Goal: Transaction & Acquisition: Purchase product/service

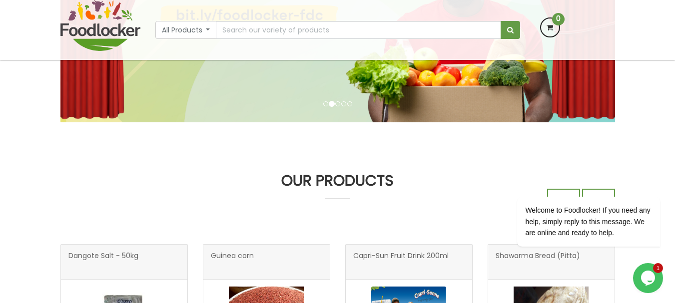
scroll to position [213, 0]
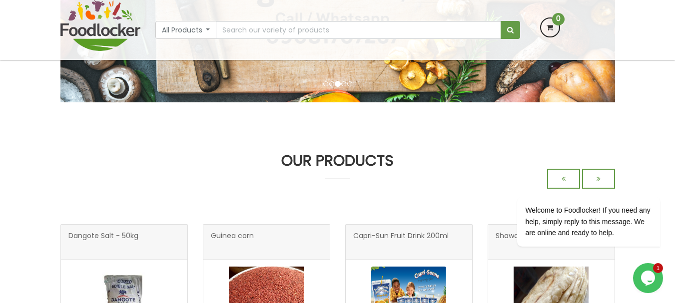
click at [649, 282] on icon "Chat widget" at bounding box center [648, 278] width 14 height 15
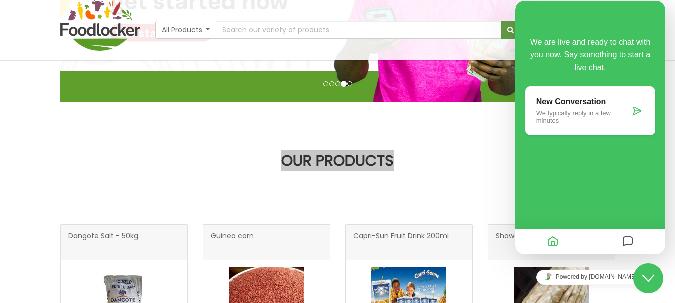
click at [642, 275] on div "Close Chat This icon closes the chat window." at bounding box center [648, 278] width 30 height 12
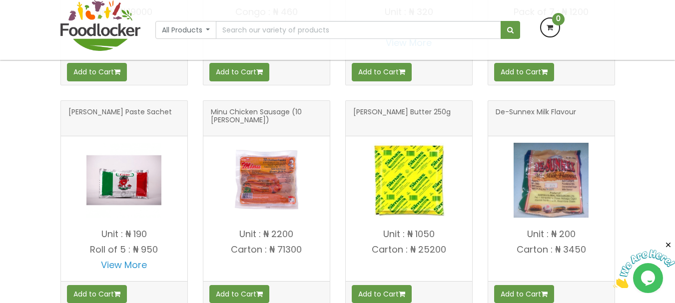
scroll to position [560, 0]
click at [638, 97] on div "OUR PRODUCTS Dangote Salt - 50kg" at bounding box center [337, 195] width 675 height 778
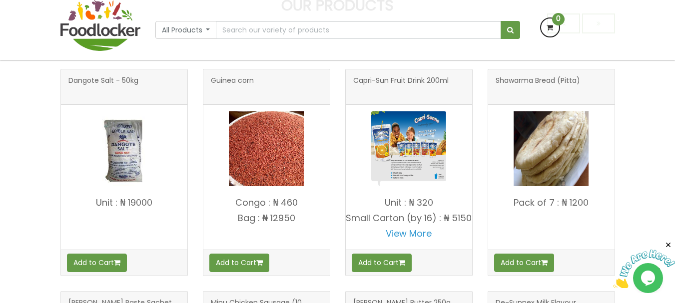
scroll to position [369, 0]
click at [421, 240] on link "View More" at bounding box center [409, 233] width 46 height 12
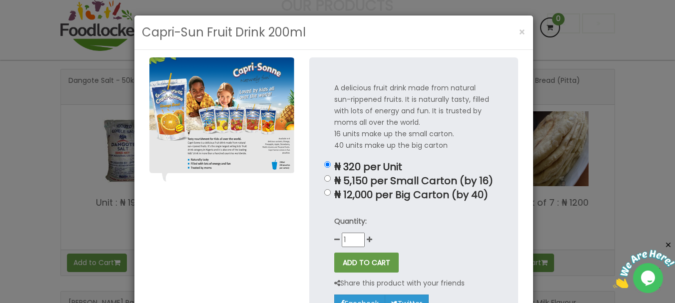
click at [361, 197] on p "₦ 12,000 per Big Carton (by 40)" at bounding box center [413, 194] width 159 height 11
click at [331, 196] on input "₦ 12,000 per Big Carton (by 40)" at bounding box center [327, 192] width 6 height 6
radio input "true"
click at [370, 254] on button "ADD TO CART" at bounding box center [366, 263] width 64 height 20
click at [407, 239] on div "Quantity: 1" at bounding box center [413, 231] width 159 height 31
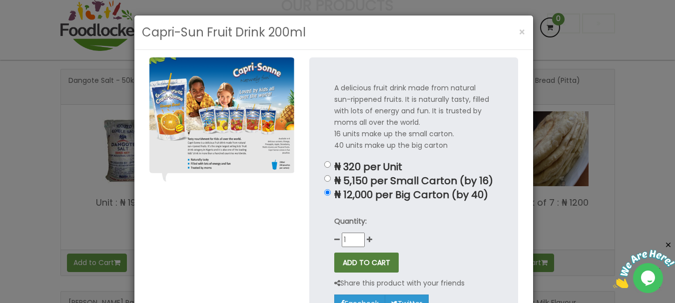
click at [366, 269] on button "ADD TO CART" at bounding box center [366, 263] width 64 height 20
click at [362, 182] on p "₦ 5,150 per Small Carton (by 16)" at bounding box center [413, 180] width 159 height 11
click at [331, 182] on input "₦ 5,150 per Small Carton (by 16)" at bounding box center [327, 178] width 6 height 6
radio input "true"
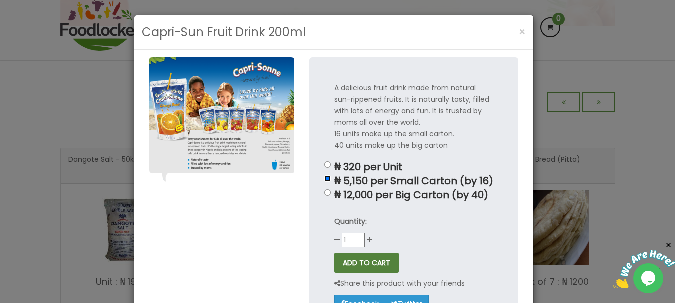
scroll to position [448, 0]
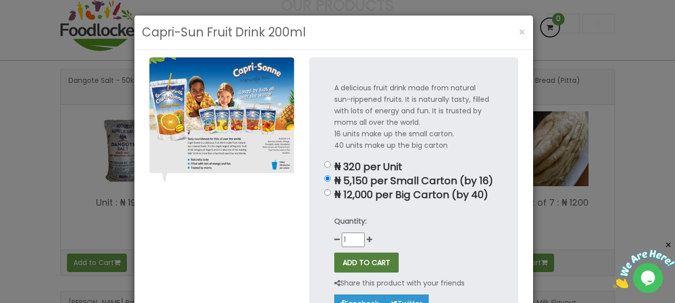
click at [341, 264] on button "ADD TO CART" at bounding box center [366, 263] width 64 height 20
click at [328, 161] on div "A delicious fruit drink made from natural sun-rippened fruits. It is naturally …" at bounding box center [413, 197] width 209 height 280
click at [323, 161] on div "A delicious fruit drink made from natural sun-rippened fruits. It is naturally …" at bounding box center [413, 197] width 209 height 280
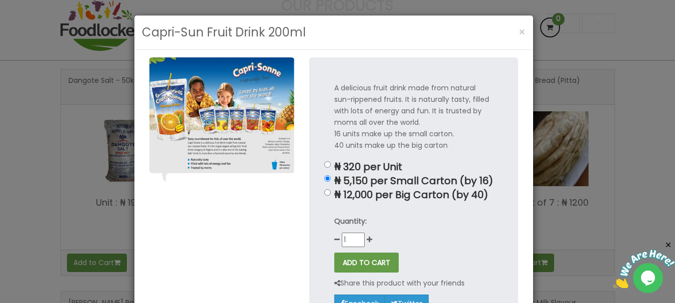
click at [334, 164] on p "₦ 320 per Unit" at bounding box center [413, 166] width 159 height 11
click at [331, 164] on input "₦ 320 per Unit" at bounding box center [327, 164] width 6 height 6
radio input "true"
click at [358, 270] on button "ADD TO CART" at bounding box center [366, 263] width 64 height 20
click at [386, 205] on div "A delicious fruit drink made from natural sun-rippened fruits. It is naturally …" at bounding box center [413, 197] width 209 height 280
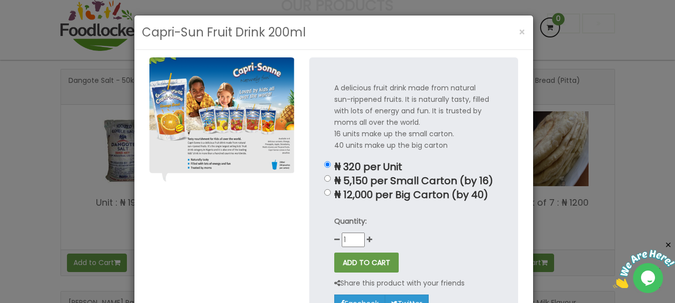
click at [371, 190] on p "₦ 12,000 per Big Carton (by 40)" at bounding box center [413, 194] width 159 height 11
click at [331, 190] on input "₦ 12,000 per Big Carton (by 40)" at bounding box center [327, 192] width 6 height 6
radio input "true"
click at [350, 261] on button "ADD TO CART" at bounding box center [366, 263] width 64 height 20
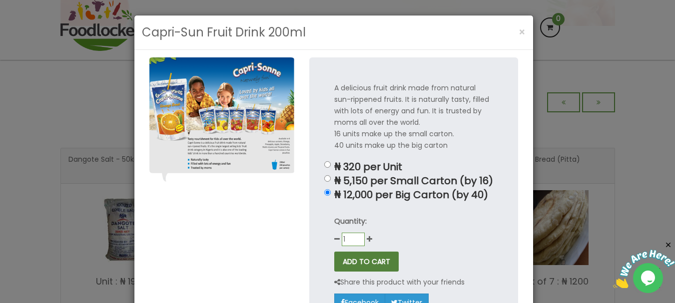
scroll to position [448, 0]
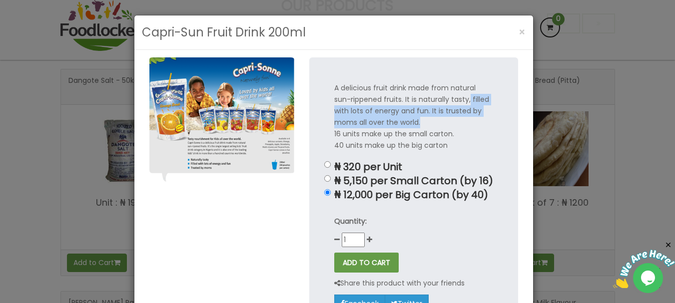
drag, startPoint x: 452, startPoint y: 119, endPoint x: 482, endPoint y: 84, distance: 45.7
click at [482, 84] on p "A delicious fruit drink made from natural sun-rippened fruits. It is naturally …" at bounding box center [413, 116] width 159 height 69
click at [519, 28] on span "×" at bounding box center [522, 32] width 7 height 14
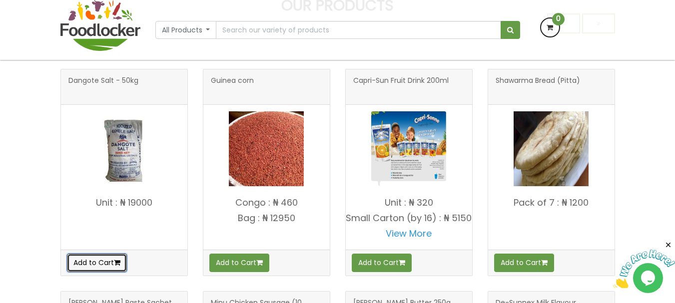
click at [109, 257] on button "Add to Cart" at bounding box center [97, 263] width 60 height 18
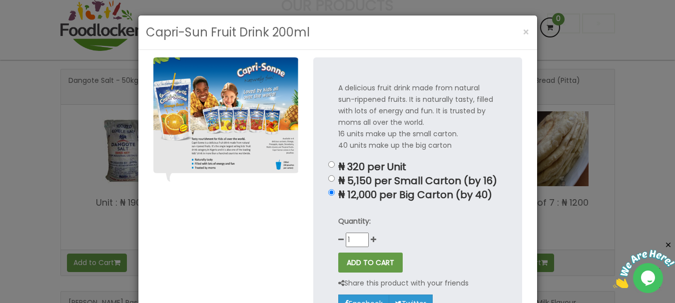
click at [265, 243] on div at bounding box center [226, 204] width 160 height 295
click at [339, 255] on button "ADD TO CART" at bounding box center [370, 263] width 64 height 20
click at [340, 255] on button "ADD TO CART" at bounding box center [370, 263] width 64 height 20
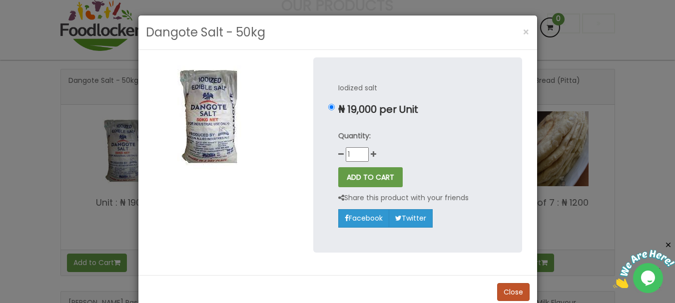
click at [442, 84] on p "Iodized salt" at bounding box center [417, 87] width 159 height 11
click at [526, 41] on button "×" at bounding box center [526, 32] width 17 height 20
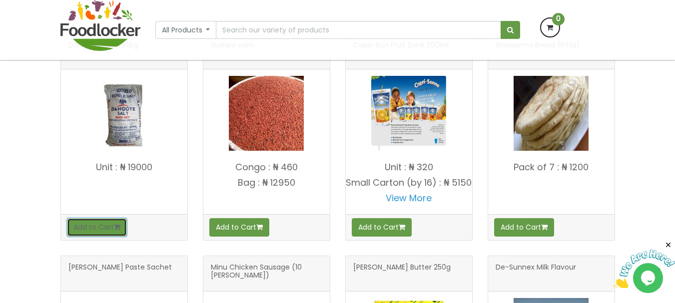
scroll to position [409, 0]
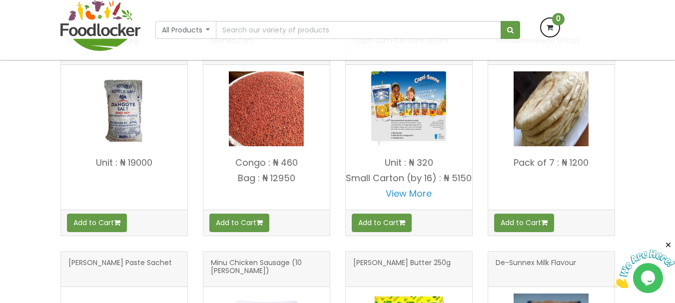
click at [563, 223] on div "Add to Cart" at bounding box center [551, 223] width 126 height 26
click at [554, 223] on button "Add to Cart" at bounding box center [524, 223] width 60 height 18
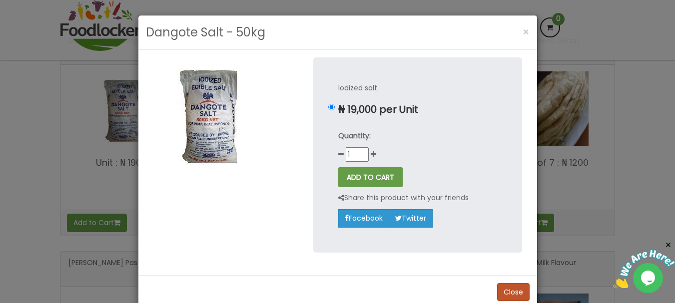
click at [446, 174] on div "Dangote Salt - 50kg × Iodized salt ₦ 19,000 per Unit Quantity: 1" at bounding box center [337, 151] width 675 height 303
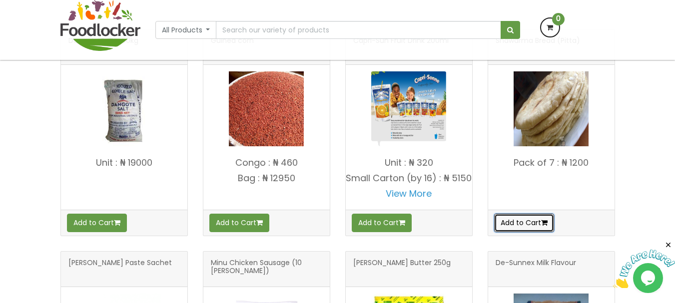
click at [540, 216] on button "Add to Cart" at bounding box center [524, 223] width 60 height 18
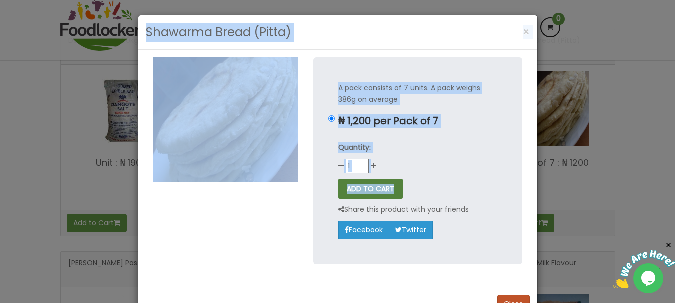
click at [376, 186] on button "ADD TO CART" at bounding box center [370, 189] width 64 height 20
click at [420, 165] on div "Quantity: 1" at bounding box center [417, 157] width 159 height 31
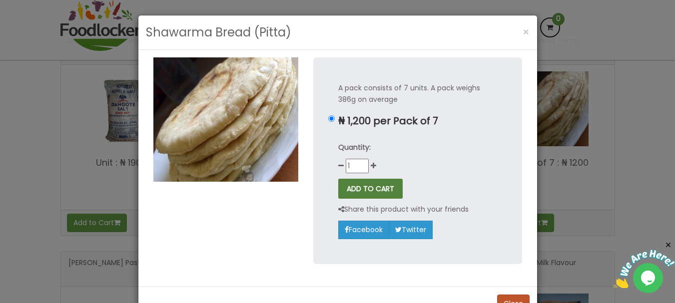
click at [384, 190] on button "ADD TO CART" at bounding box center [370, 189] width 64 height 20
click at [384, 191] on button "ADD TO CART" at bounding box center [370, 189] width 64 height 20
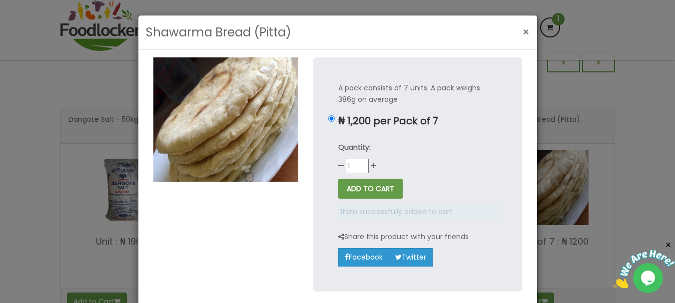
scroll to position [488, 0]
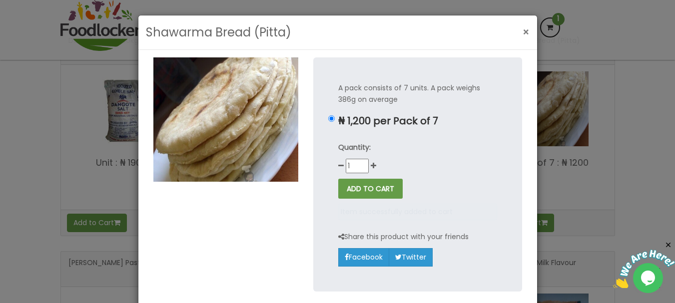
click at [524, 30] on span "×" at bounding box center [526, 32] width 7 height 14
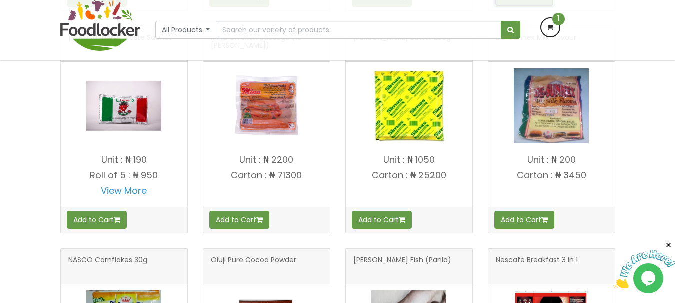
scroll to position [555, 0]
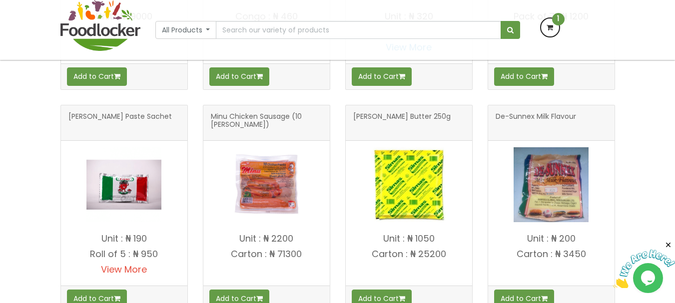
click at [122, 276] on link "View More" at bounding box center [124, 269] width 46 height 12
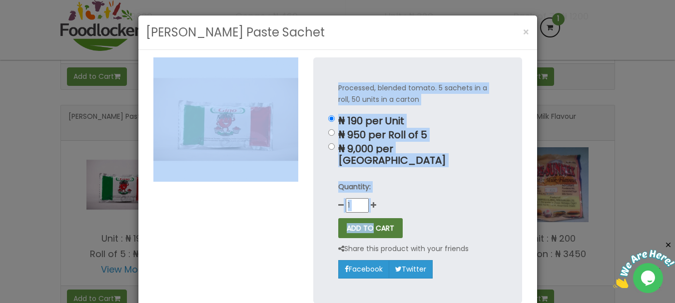
drag, startPoint x: 216, startPoint y: 266, endPoint x: 376, endPoint y: 212, distance: 169.2
click at [376, 212] on div "Processed, blended tomato. 5 sachets in a roll, 50 units in a carton ₦ 190 per …" at bounding box center [338, 187] width 384 height 261
click at [510, 125] on div "Processed, blended tomato. 5 sachets in a roll, 50 units in a carton ₦ 190 per …" at bounding box center [417, 180] width 209 height 246
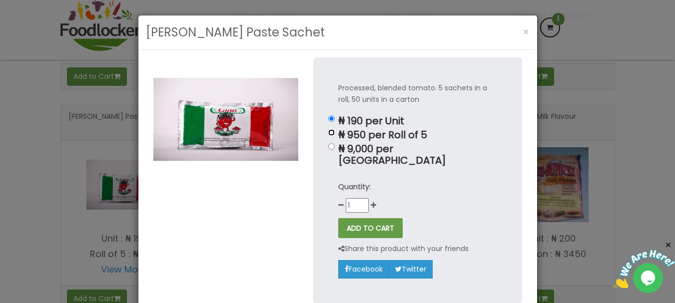
click at [330, 136] on input "₦ 950 per Roll of 5" at bounding box center [331, 132] width 6 height 6
radio input "true"
click at [365, 189] on div "Quantity: 1" at bounding box center [417, 196] width 159 height 31
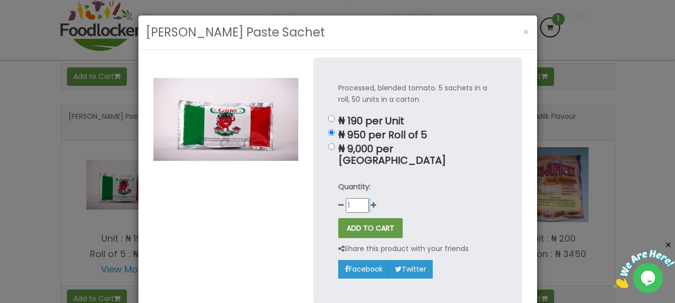
click at [365, 189] on div "Quantity: 1" at bounding box center [417, 196] width 159 height 31
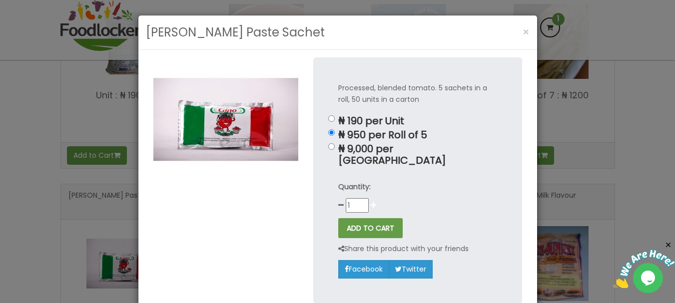
click at [371, 202] on icon at bounding box center [373, 205] width 5 height 7
type input "2"
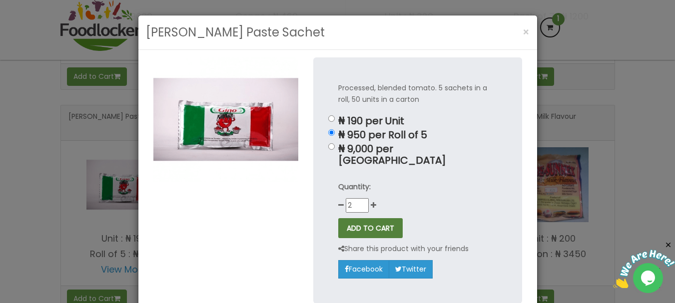
click at [373, 218] on button "ADD TO CART" at bounding box center [370, 228] width 64 height 20
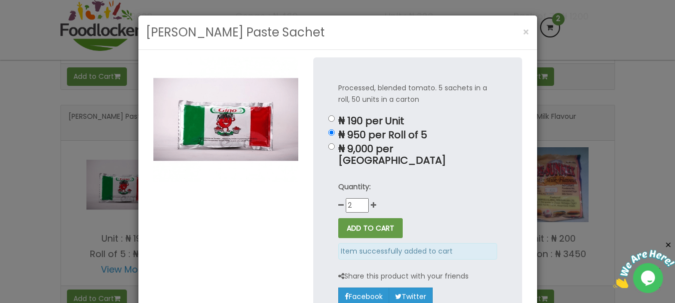
click at [455, 94] on p "Processed, blended tomato. 5 sachets in a roll, 50 units in a carton" at bounding box center [417, 93] width 159 height 23
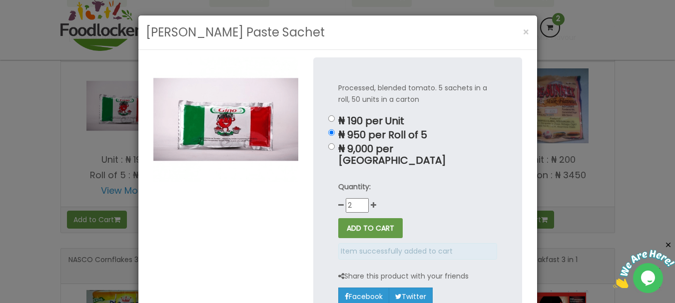
click at [536, 32] on div "Gino Tomato Paste Sachet × Processed, blended tomato. 5 sachets in a roll, 50 u…" at bounding box center [337, 151] width 675 height 303
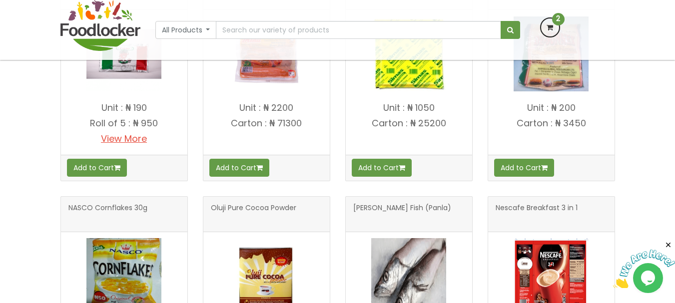
scroll to position [695, 0]
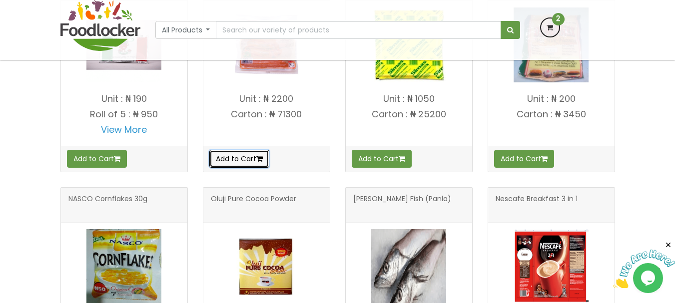
click at [234, 167] on button "Add to Cart" at bounding box center [239, 159] width 60 height 18
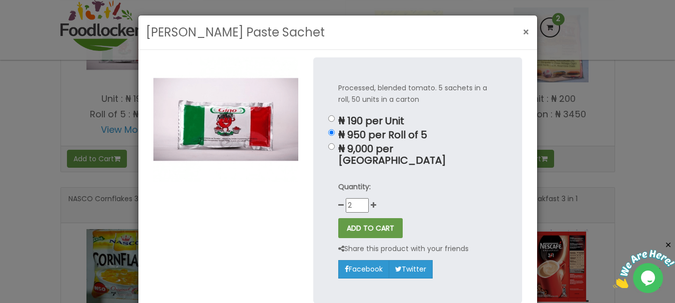
click at [523, 35] on span "×" at bounding box center [526, 32] width 7 height 14
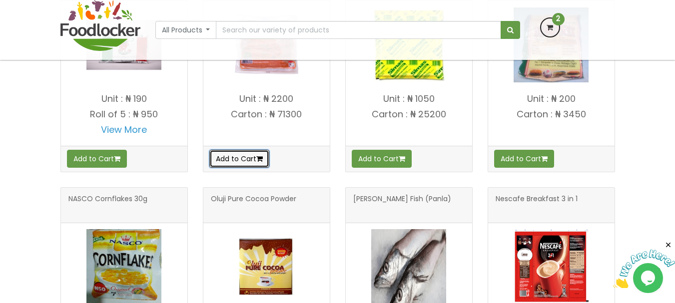
click at [258, 168] on button "Add to Cart" at bounding box center [239, 159] width 60 height 18
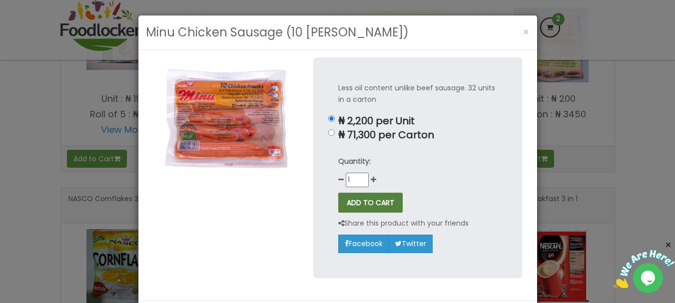
click at [343, 203] on button "ADD TO CART" at bounding box center [370, 203] width 64 height 20
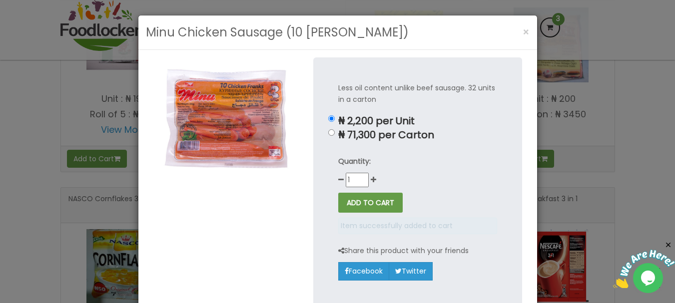
click at [448, 128] on div "Less oil content unlike beef sausage. 32 units in a carton ₦ 2,200 per Unit ₦ 7…" at bounding box center [417, 181] width 209 height 248
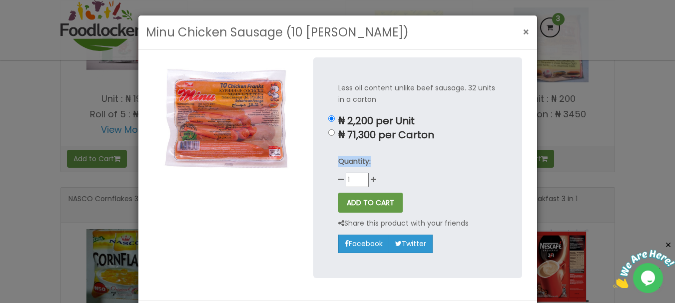
click at [518, 34] on button "×" at bounding box center [526, 32] width 17 height 20
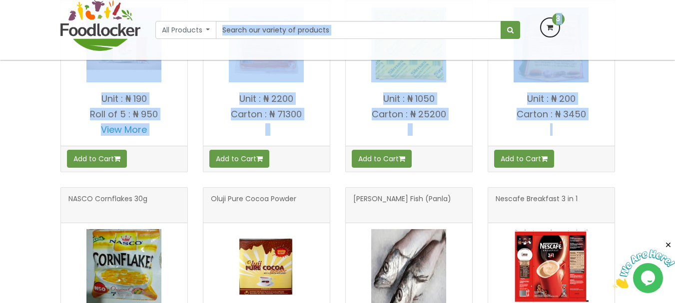
drag, startPoint x: 521, startPoint y: 49, endPoint x: 609, endPoint y: 185, distance: 161.4
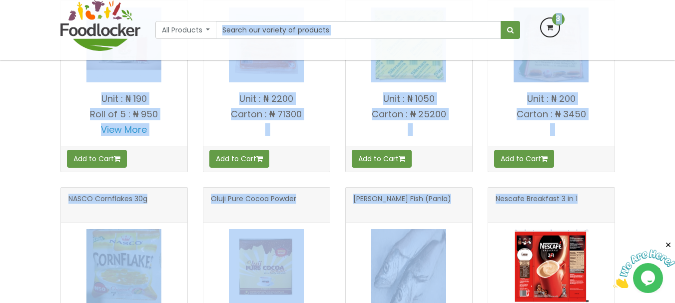
click at [663, 150] on div "OUR PRODUCTS Dangote Salt - 50kg" at bounding box center [337, 60] width 675 height 778
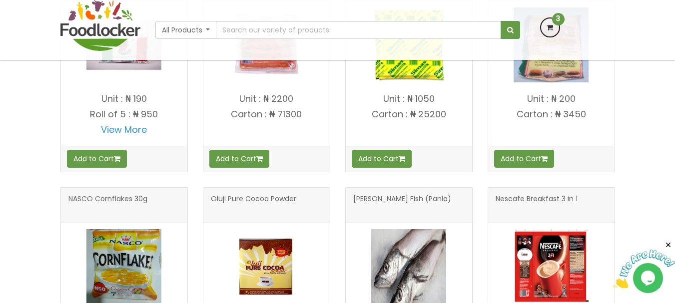
click at [402, 172] on div "Add to Cart" at bounding box center [409, 159] width 126 height 26
click at [399, 168] on button "Add to Cart" at bounding box center [382, 159] width 60 height 18
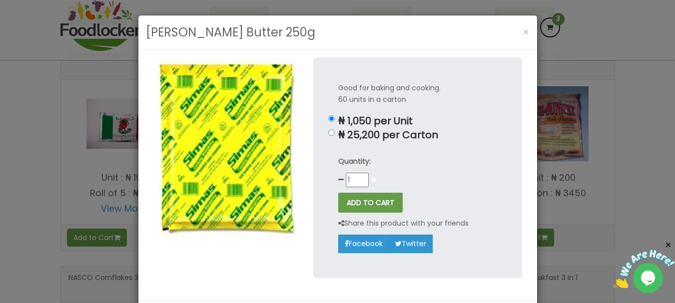
scroll to position [774, 0]
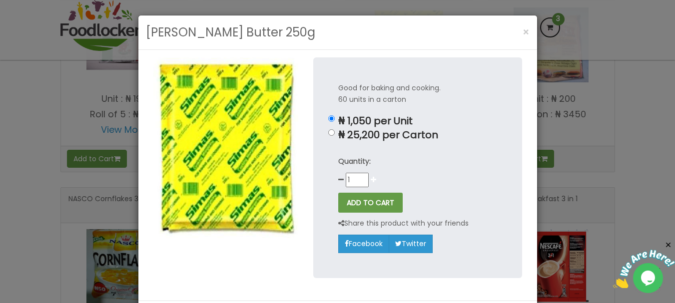
click at [371, 180] on icon at bounding box center [373, 179] width 5 height 7
type input "3"
click at [369, 205] on button "ADD TO CART" at bounding box center [370, 203] width 64 height 20
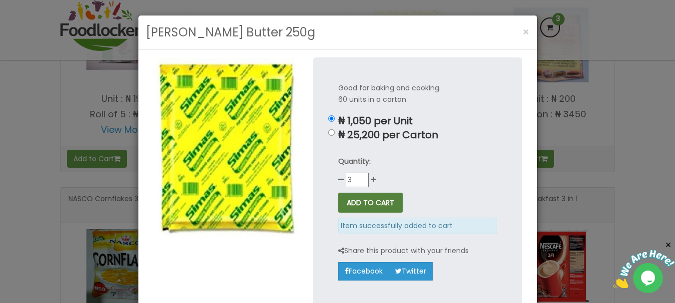
click at [373, 194] on button "ADD TO CART" at bounding box center [370, 203] width 64 height 20
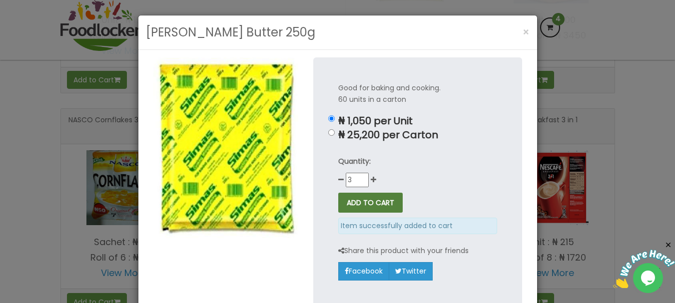
scroll to position [695, 0]
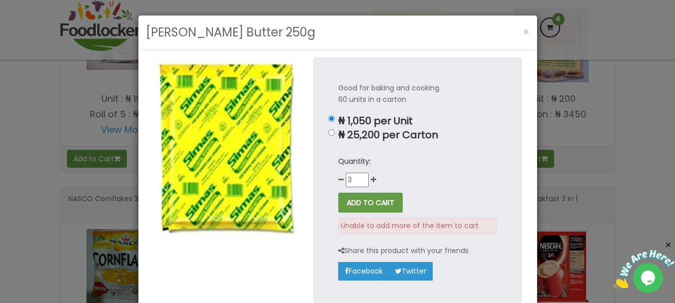
click at [484, 96] on p "Good for baking and cooking. 60 units in a carton" at bounding box center [417, 93] width 159 height 23
drag, startPoint x: 484, startPoint y: 92, endPoint x: 489, endPoint y: 82, distance: 11.2
click at [489, 82] on div "Good for baking and cooking. 60 units in a carton ₦ 1,050 per Unit ₦ 25,200 per…" at bounding box center [417, 181] width 209 height 248
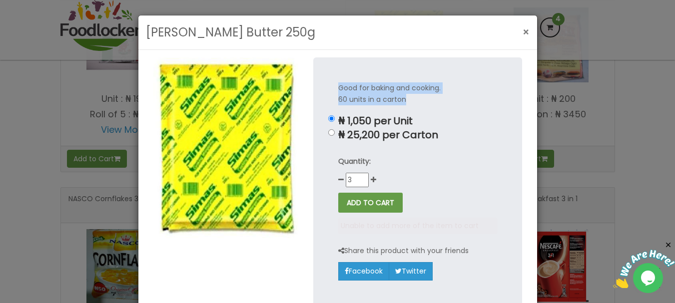
click at [528, 27] on button "×" at bounding box center [526, 32] width 17 height 20
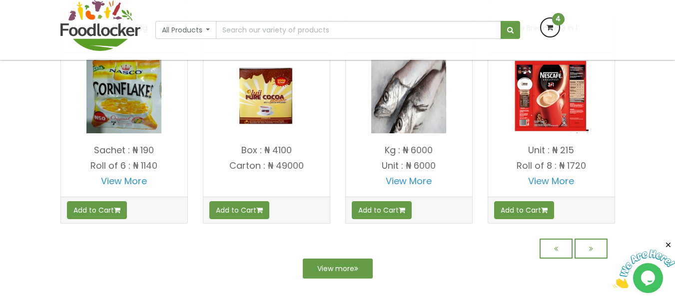
scroll to position [875, 0]
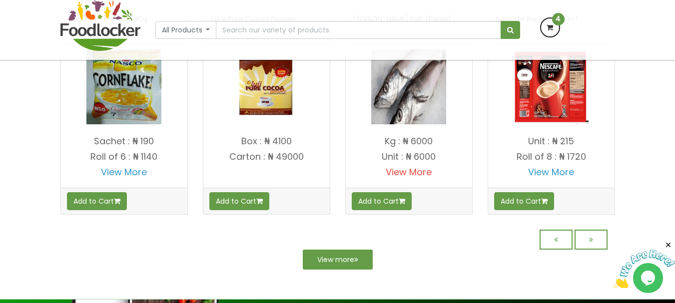
click at [421, 178] on link "View More" at bounding box center [409, 172] width 46 height 12
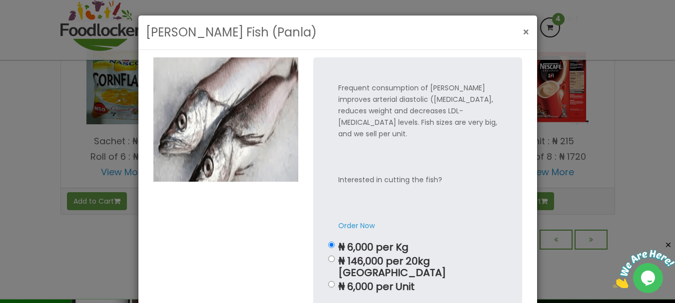
click at [523, 32] on span "×" at bounding box center [526, 32] width 7 height 14
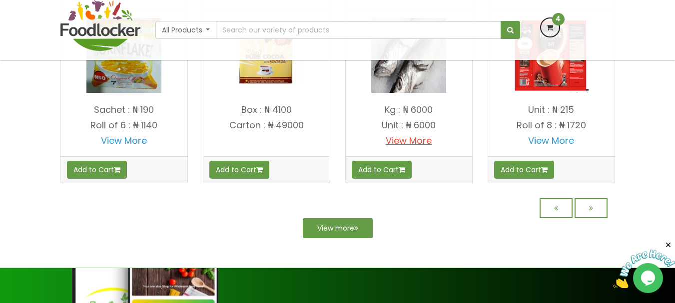
scroll to position [915, 0]
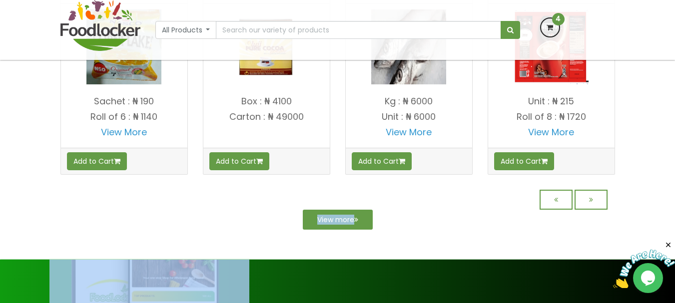
drag, startPoint x: 423, startPoint y: 286, endPoint x: 259, endPoint y: 215, distance: 179.2
click at [72, 164] on button "Add to Cart" at bounding box center [97, 161] width 60 height 18
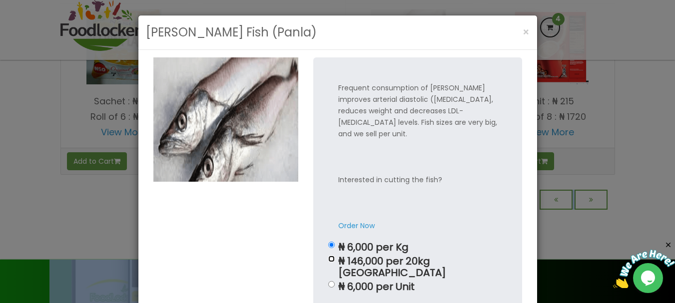
click at [328, 256] on input "₦ 146,000 per 20kg Carton" at bounding box center [331, 259] width 6 height 6
radio input "true"
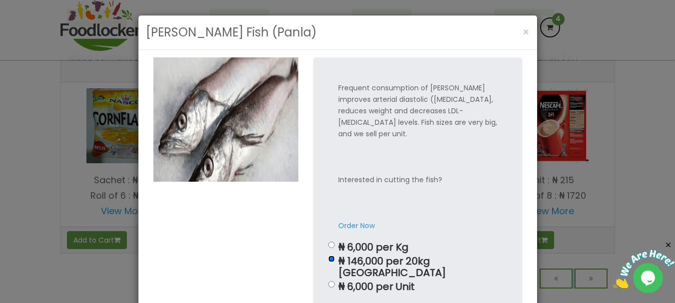
scroll to position [994, 0]
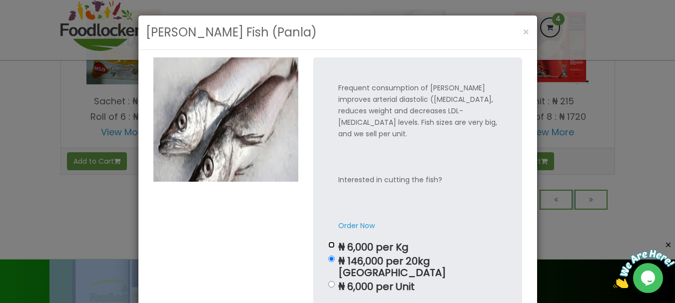
click at [329, 242] on input "₦ 6,000 per Kg" at bounding box center [331, 245] width 6 height 6
radio input "true"
click at [529, 40] on button "×" at bounding box center [526, 32] width 17 height 20
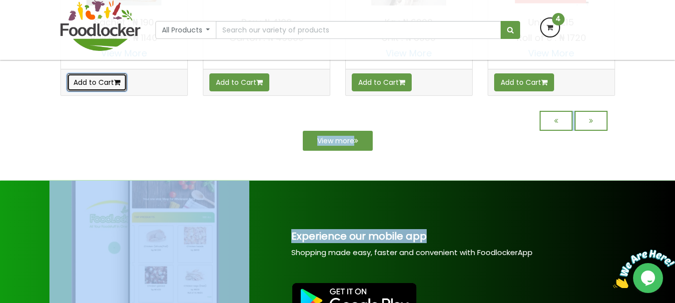
scroll to position [915, 0]
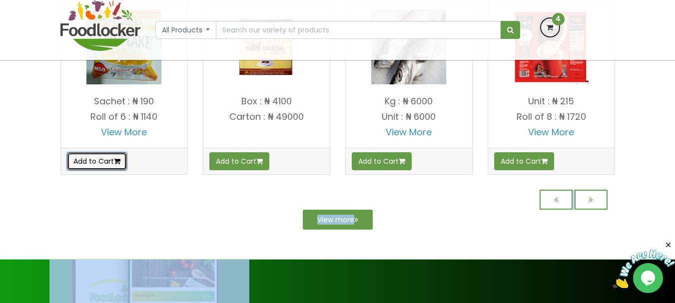
click at [96, 170] on button "Add to Cart" at bounding box center [97, 161] width 60 height 18
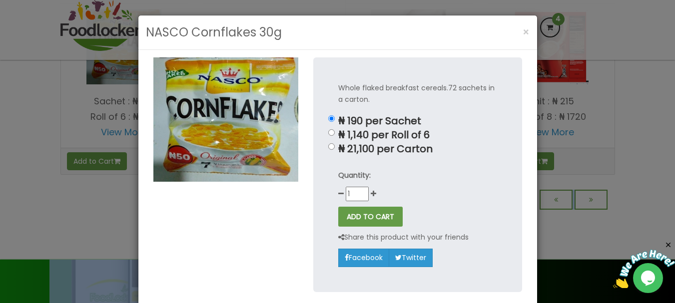
click at [313, 239] on div "Whole flaked breakfast cereals.72 sachets in a carton. ₦ 190 per Sachet ₦ 1,140…" at bounding box center [417, 174] width 209 height 234
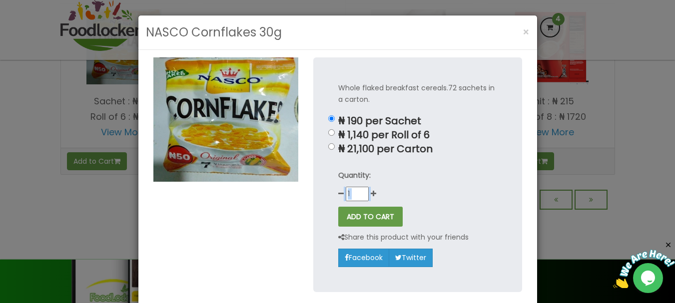
drag, startPoint x: 317, startPoint y: 202, endPoint x: 328, endPoint y: 182, distance: 22.1
click at [328, 182] on div "Whole flaked breakfast cereals.72 sachets in a carton. ₦ 190 per Sachet ₦ 1,140…" at bounding box center [417, 174] width 209 height 234
click at [333, 132] on div "Whole flaked breakfast cereals.72 sachets in a carton. ₦ 190 per Sachet ₦ 1,140…" at bounding box center [417, 174] width 209 height 234
click at [328, 132] on input "₦ 1,140 per Roll of 6" at bounding box center [331, 132] width 6 height 6
radio input "true"
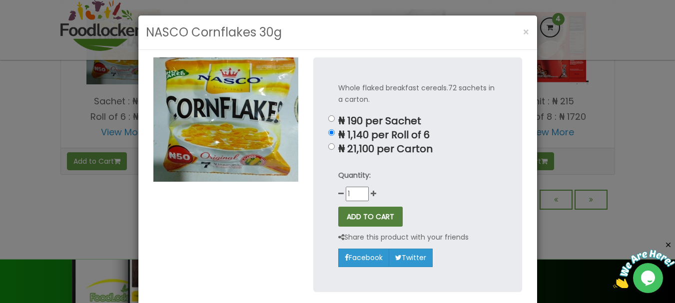
click at [346, 220] on button "ADD TO CART" at bounding box center [370, 217] width 64 height 20
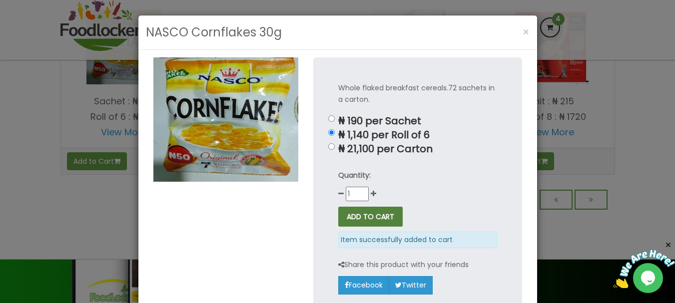
click at [346, 220] on button "ADD TO CART" at bounding box center [370, 217] width 64 height 20
click at [518, 32] on button "×" at bounding box center [526, 32] width 17 height 20
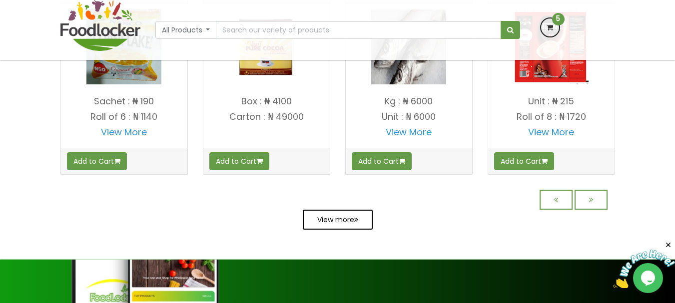
click at [362, 230] on link "View more" at bounding box center [338, 220] width 70 height 20
click at [400, 229] on center "View more" at bounding box center [337, 202] width 555 height 55
click at [340, 225] on link "View more" at bounding box center [338, 220] width 70 height 20
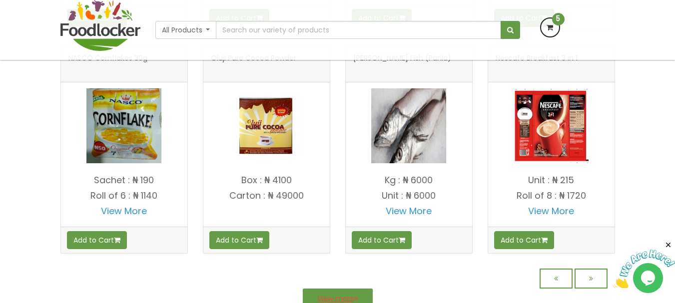
scroll to position [994, 0]
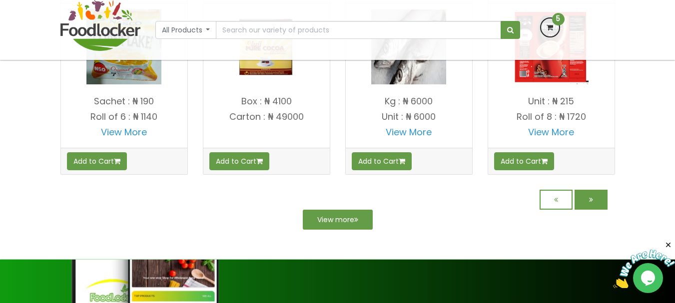
click at [601, 200] on link at bounding box center [591, 200] width 33 height 20
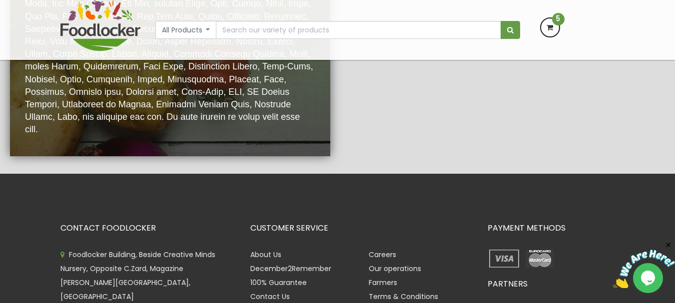
scroll to position [2019, 0]
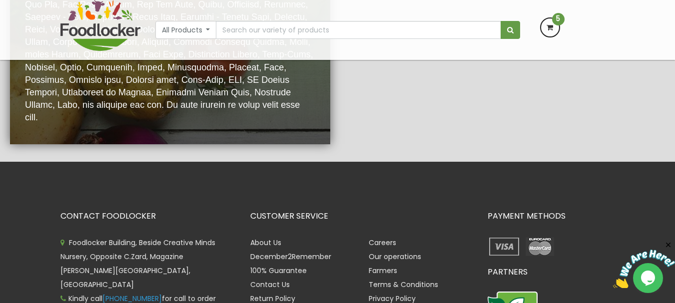
click at [674, 196] on div "CONTACT FOODLOCKER Foodlocker Building, Beside Creative Minds Nursery, Opposite…" at bounding box center [337, 302] width 675 height 281
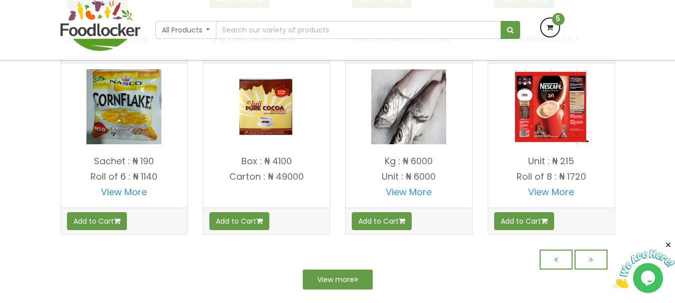
scroll to position [1013, 0]
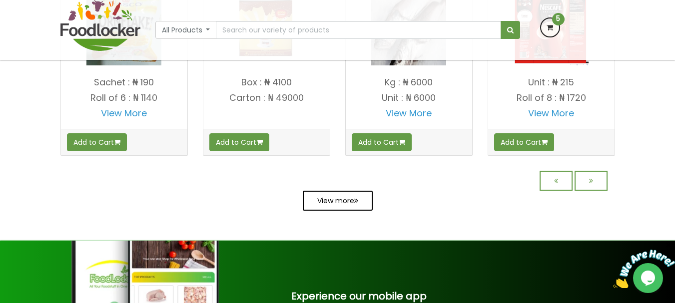
click at [358, 202] on link "View more" at bounding box center [338, 201] width 70 height 20
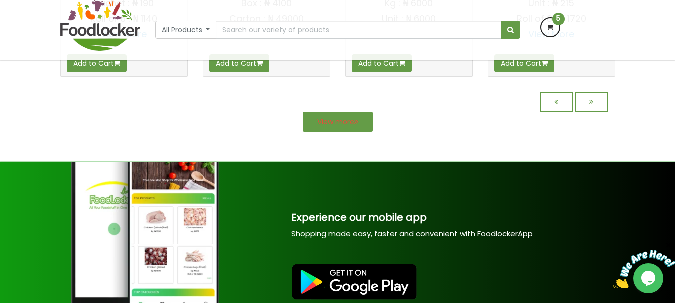
scroll to position [934, 0]
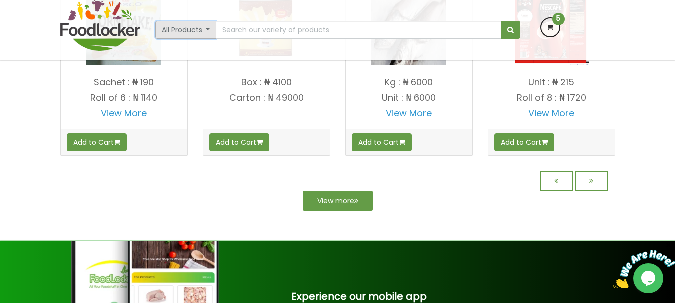
click at [208, 30] on button "All Products" at bounding box center [185, 30] width 61 height 18
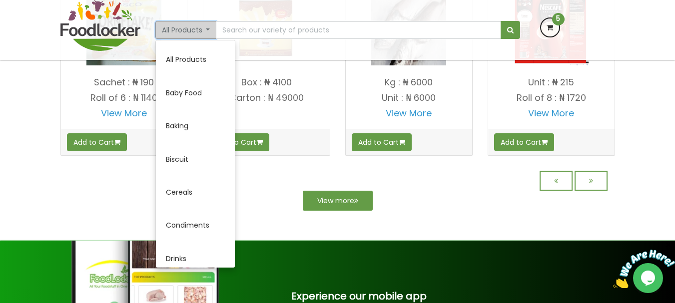
scroll to position [199, 0]
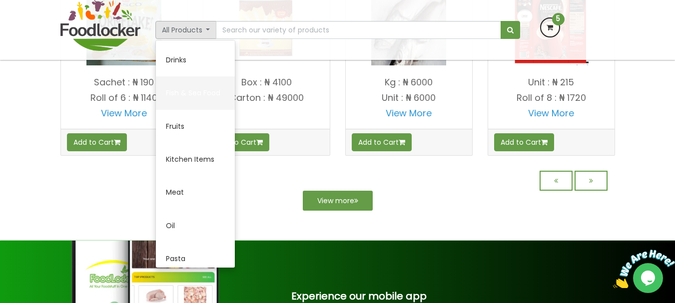
click at [203, 96] on link "Fish & Sea Food" at bounding box center [195, 92] width 79 height 33
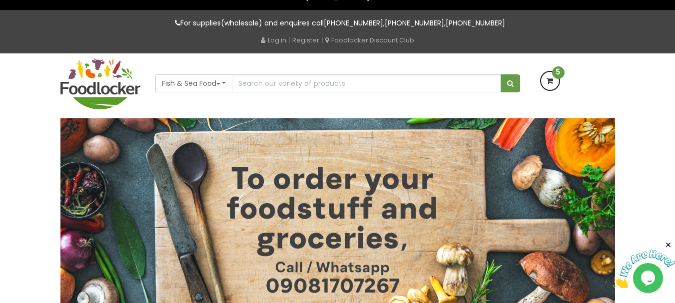
scroll to position [25, 0]
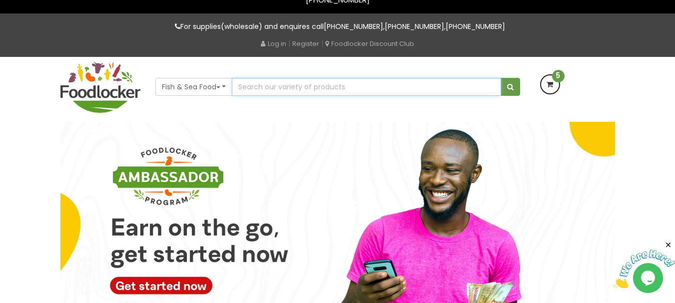
click at [267, 90] on input "text" at bounding box center [366, 87] width 269 height 18
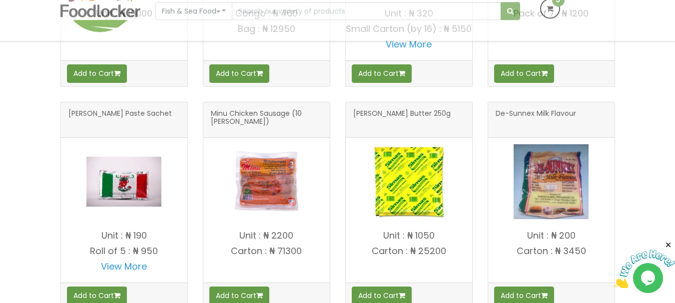
scroll to position [598, 0]
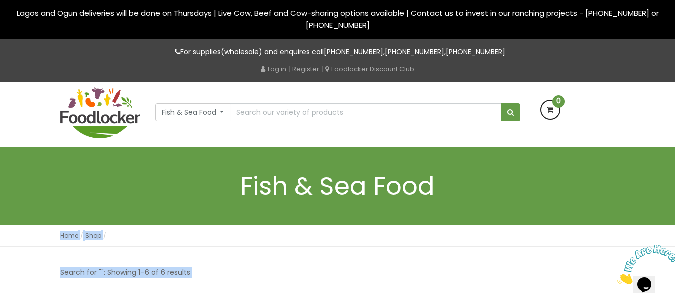
drag, startPoint x: 546, startPoint y: 193, endPoint x: 677, endPoint y: 314, distance: 178.9
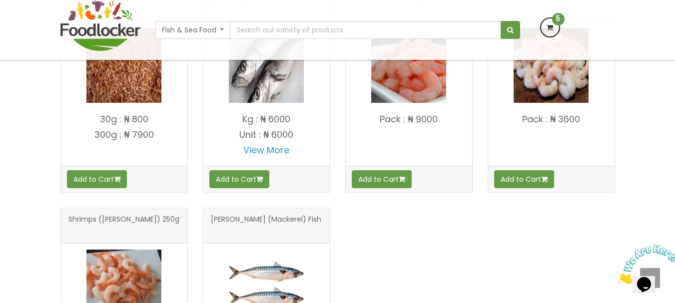
scroll to position [273, 0]
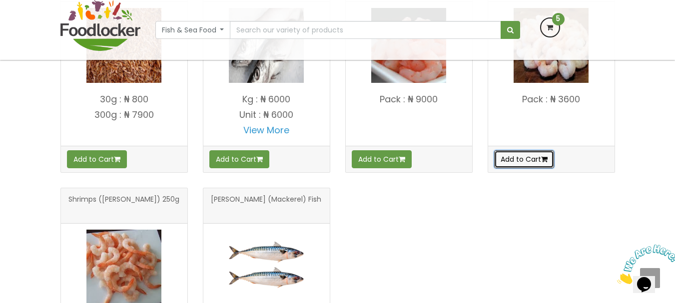
click at [521, 158] on button "Add to Cart" at bounding box center [524, 159] width 60 height 18
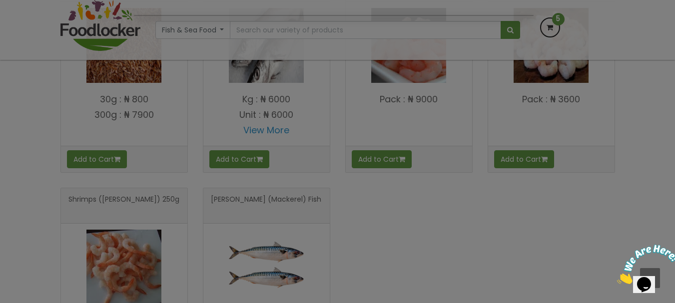
click at [475, 241] on div at bounding box center [337, 151] width 675 height 303
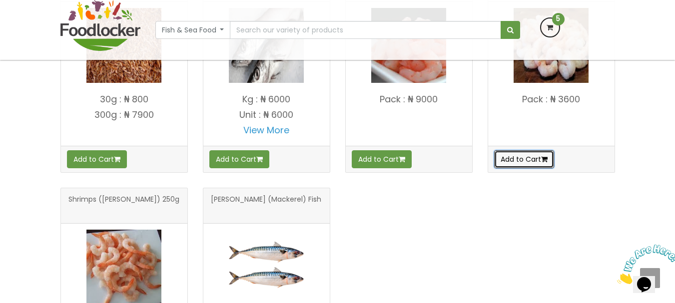
click at [539, 150] on button "Add to Cart" at bounding box center [524, 159] width 60 height 18
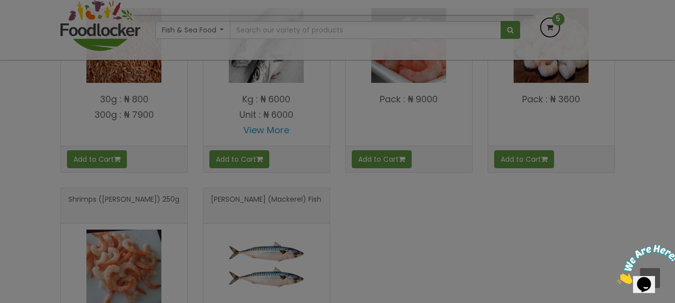
click at [526, 167] on div at bounding box center [337, 151] width 675 height 303
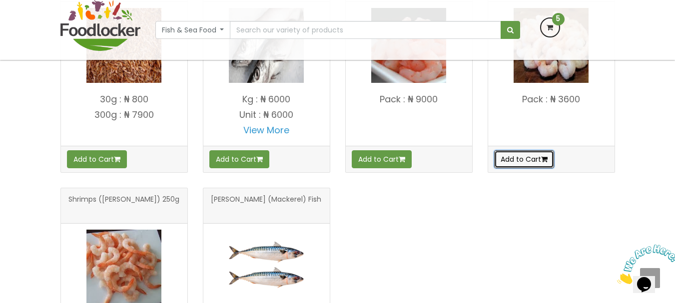
click at [524, 156] on button "Add to Cart" at bounding box center [524, 159] width 60 height 18
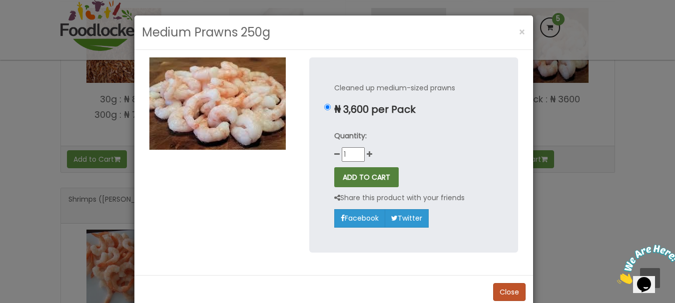
click at [380, 177] on button "ADD TO CART" at bounding box center [366, 177] width 64 height 20
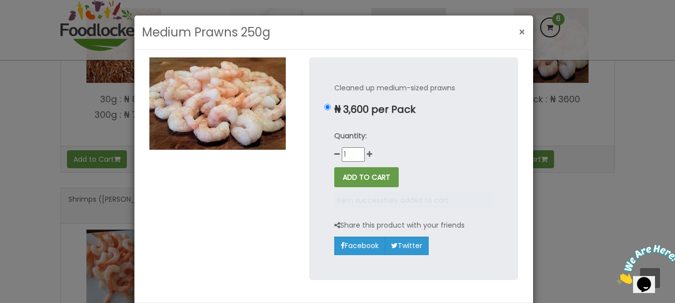
click at [519, 26] on span "×" at bounding box center [522, 32] width 7 height 14
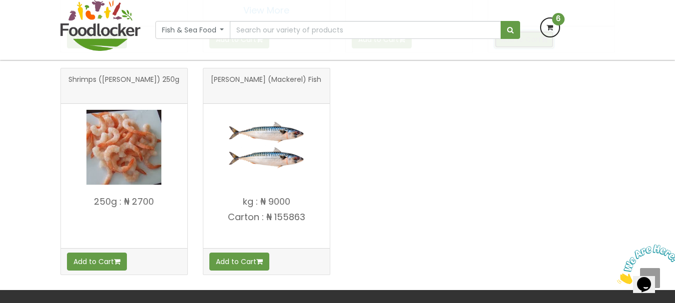
scroll to position [413, 0]
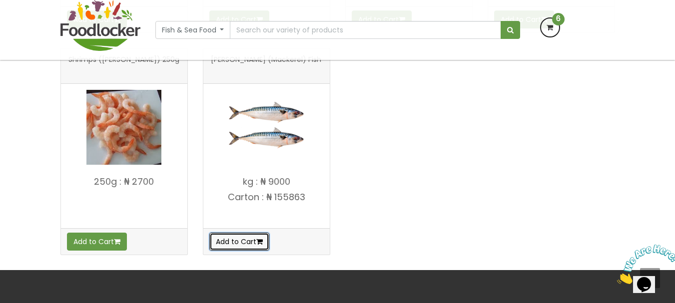
click at [251, 247] on button "Add to Cart" at bounding box center [239, 242] width 60 height 18
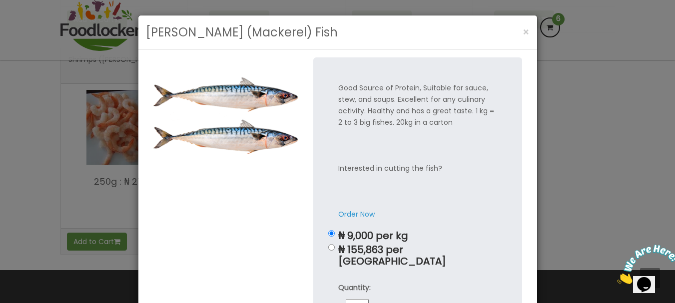
drag, startPoint x: 397, startPoint y: 261, endPoint x: 433, endPoint y: 273, distance: 37.9
click at [433, 273] on div "Good Source of Protein, Suitable for sauce, stew, and soups. Excellent for any …" at bounding box center [417, 230] width 209 height 347
drag, startPoint x: 433, startPoint y: 273, endPoint x: 505, endPoint y: 280, distance: 72.2
click at [505, 280] on div "Good Source of Protein, Suitable for sauce, stew, and soups. Excellent for any …" at bounding box center [417, 230] width 209 height 347
click at [524, 284] on div "Good Source of Protein, Suitable for sauce, stew, and soups. Excellent for any …" at bounding box center [418, 238] width 224 height 362
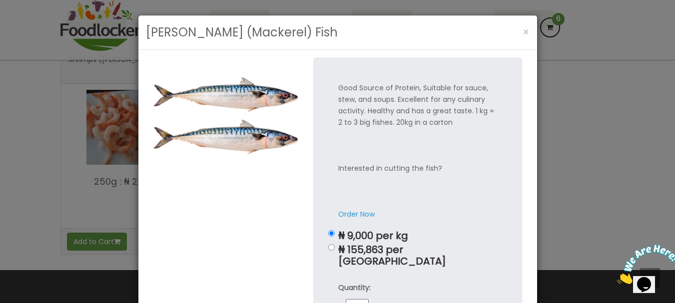
click at [524, 284] on div "Good Source of Protein, Suitable for sauce, stew, and soups. Excellent for any …" at bounding box center [418, 238] width 224 height 362
click at [443, 167] on p "Good Source of Protein, Suitable for sauce, stew, and soups. Excellent for any …" at bounding box center [417, 151] width 159 height 138
click at [453, 212] on p "Good Source of Protein, Suitable for sauce, stew, and soups. Excellent for any …" at bounding box center [417, 151] width 159 height 138
click at [538, 260] on div "Titus (Mackerel) Fish × Good Source of Protein, Suitable for sauce, stew, and s…" at bounding box center [337, 151] width 675 height 303
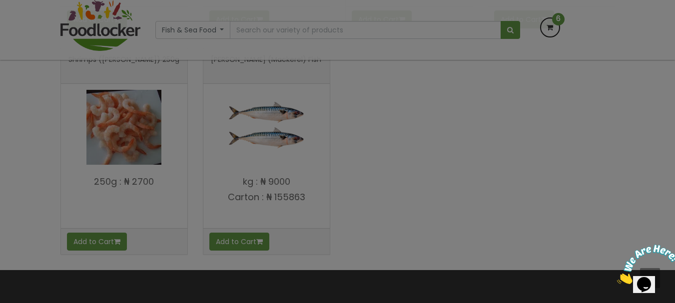
click at [538, 260] on div "Titus (Mackerel) Fish × Good Source of Protein, Suitable for sauce, stew, and s…" at bounding box center [337, 151] width 675 height 303
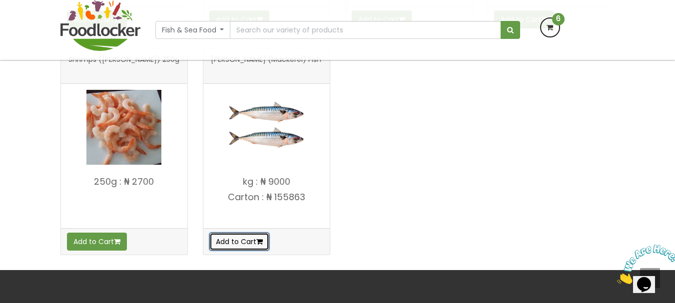
click at [241, 236] on button "Add to Cart" at bounding box center [239, 242] width 60 height 18
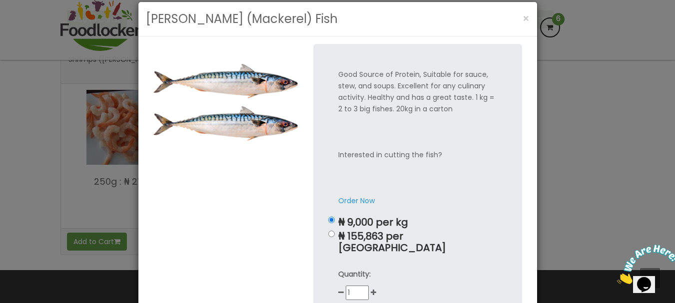
scroll to position [20, 0]
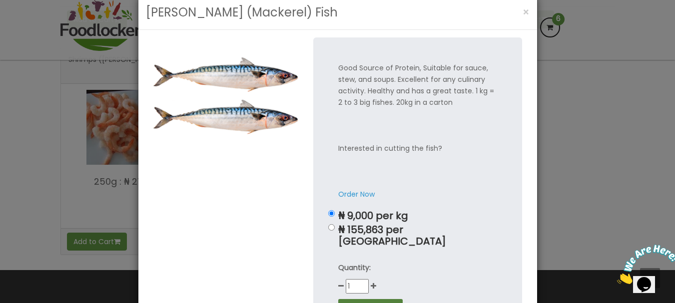
click at [364, 299] on button "ADD TO CART" at bounding box center [370, 309] width 64 height 20
click at [445, 270] on div "Quantity: 1" at bounding box center [417, 277] width 159 height 31
click at [370, 299] on button "ADD TO CART" at bounding box center [370, 309] width 64 height 20
click at [524, 7] on span "×" at bounding box center [526, 12] width 7 height 14
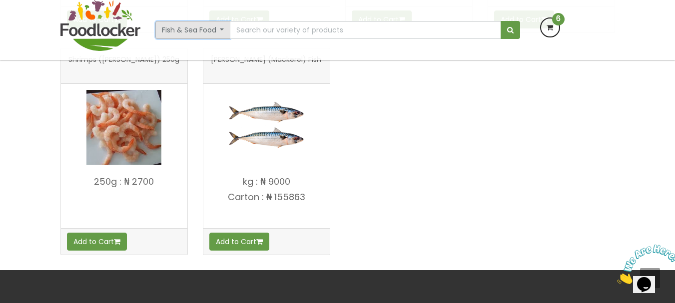
click at [221, 24] on button "Fish & Sea Food" at bounding box center [192, 30] width 75 height 18
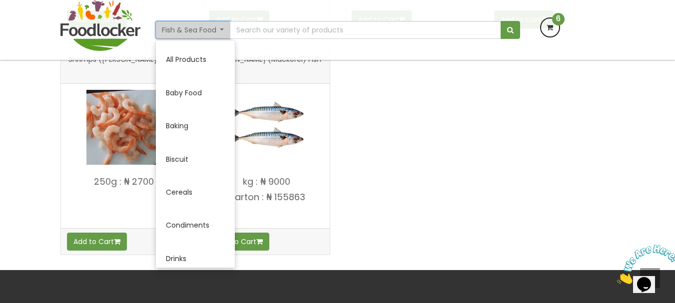
scroll to position [199, 0]
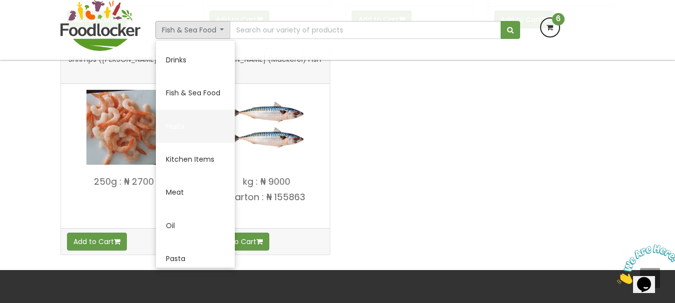
click at [190, 133] on link "Fruits" at bounding box center [195, 126] width 79 height 33
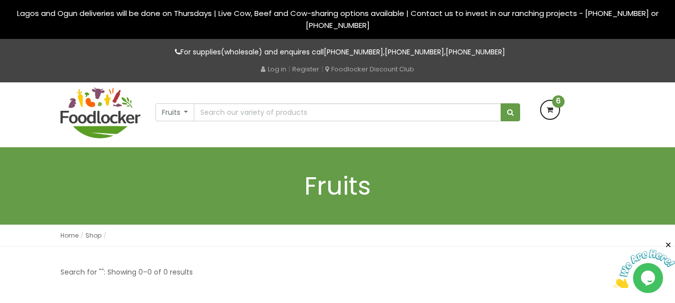
click at [673, 267] on img at bounding box center [644, 269] width 62 height 39
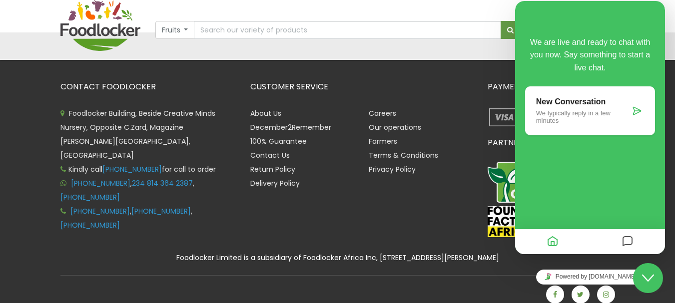
scroll to position [224, 0]
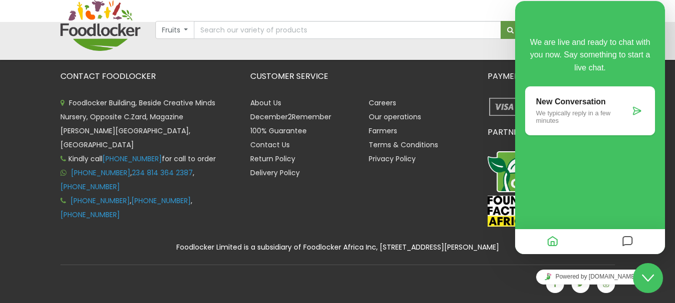
click at [426, 77] on h3 "CUSTOMER SERVICE" at bounding box center [361, 76] width 222 height 9
click at [436, 52] on div "Fruits All Products Baby Food Baking Biscuit Drinks" at bounding box center [338, 30] width 570 height 60
click at [548, 110] on p "We typically reply in a few minutes" at bounding box center [583, 116] width 94 height 15
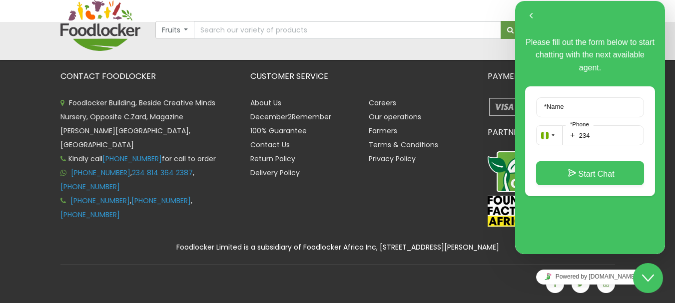
click at [644, 279] on icon "Close Chat This icon closes the chat window." at bounding box center [648, 278] width 12 height 12
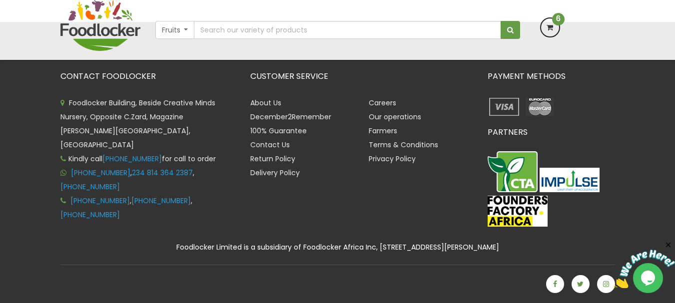
click at [649, 203] on div "CONTACT FOODLOCKER Foodlocker Building, Beside Creative Minds Nursery, Opposite…" at bounding box center [337, 162] width 675 height 281
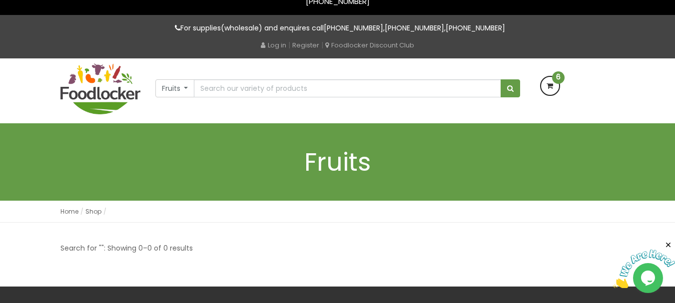
scroll to position [17, 0]
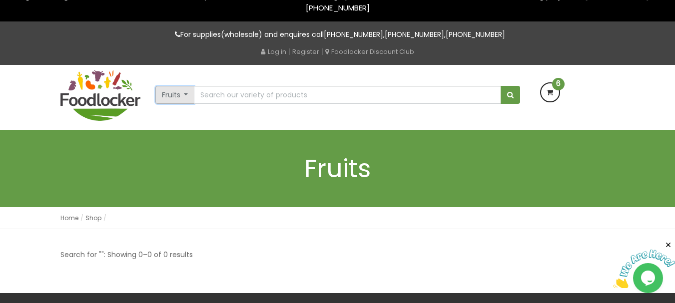
click at [182, 94] on button "Fruits" at bounding box center [174, 95] width 39 height 18
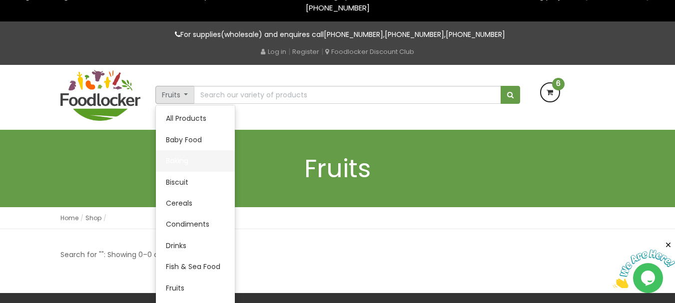
click at [196, 159] on link "Baking" at bounding box center [195, 160] width 79 height 21
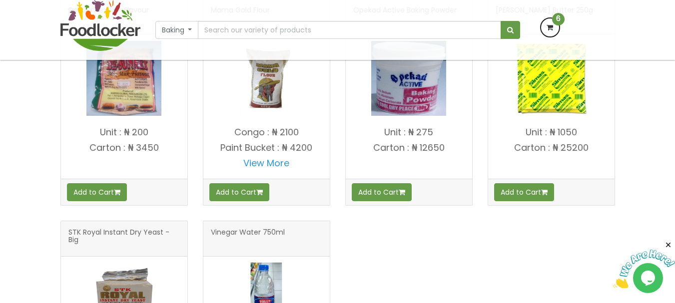
scroll to position [260, 0]
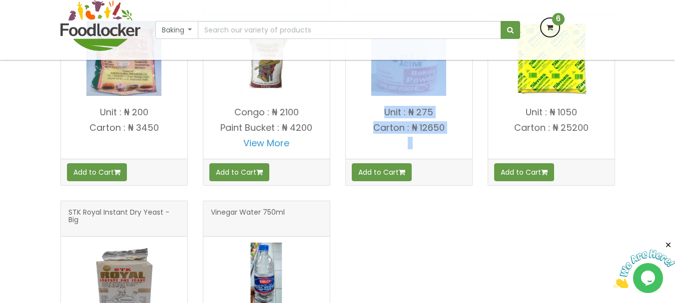
drag, startPoint x: 425, startPoint y: 260, endPoint x: 317, endPoint y: 180, distance: 134.4
click at [317, 180] on div "De-Sunnex Milk Flavour" at bounding box center [338, 201] width 570 height 445
click at [237, 168] on button "Add to Cart" at bounding box center [239, 172] width 60 height 18
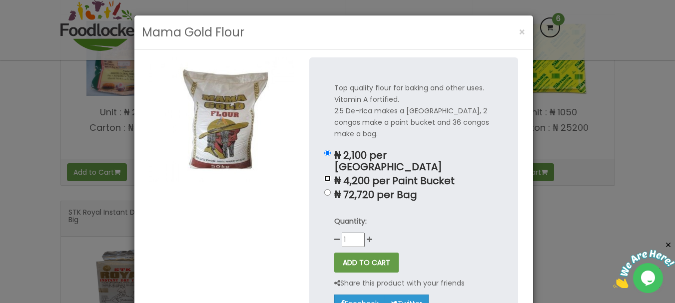
click at [324, 175] on input "₦ 4,200 per Paint Bucket" at bounding box center [327, 178] width 6 height 6
radio input "true"
click at [364, 253] on button "ADD TO CART" at bounding box center [366, 263] width 64 height 20
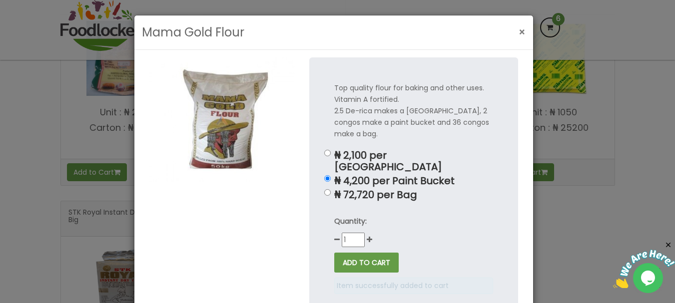
click at [514, 37] on button "×" at bounding box center [522, 32] width 17 height 20
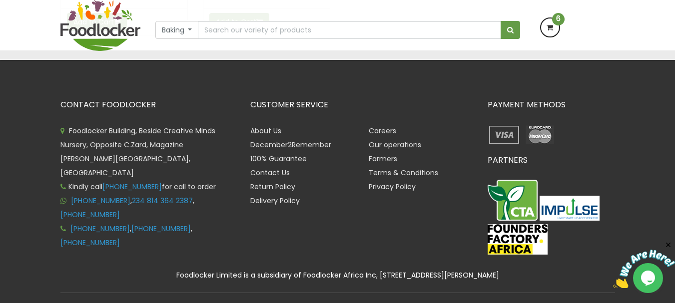
scroll to position [660, 0]
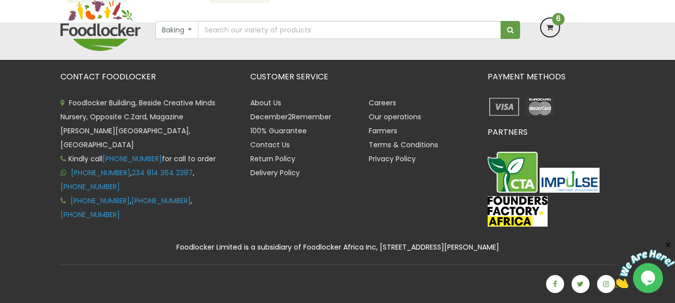
drag, startPoint x: 645, startPoint y: 170, endPoint x: 682, endPoint y: 185, distance: 40.5
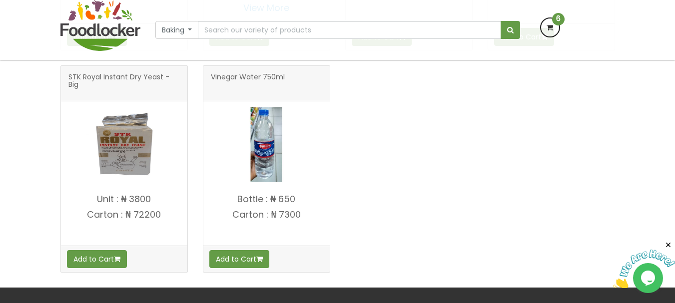
drag, startPoint x: 396, startPoint y: 259, endPoint x: 319, endPoint y: 277, distance: 79.5
click at [319, 277] on div "De-Sunnex Milk Flavour" at bounding box center [338, 65] width 570 height 445
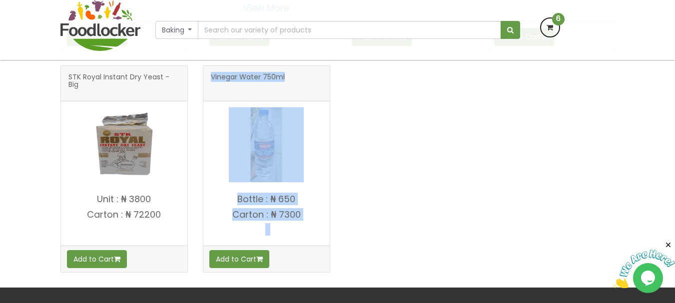
drag, startPoint x: 318, startPoint y: 277, endPoint x: 165, endPoint y: 278, distance: 153.4
click at [165, 278] on div "De-Sunnex Milk Flavour" at bounding box center [338, 65] width 570 height 445
click at [77, 253] on button "Add to Cart" at bounding box center [97, 259] width 60 height 18
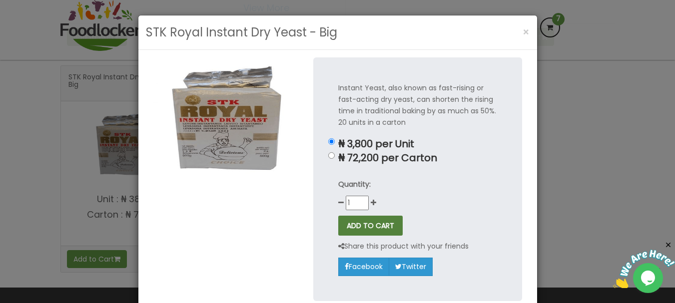
click at [366, 229] on button "ADD TO CART" at bounding box center [370, 226] width 64 height 20
click at [525, 29] on span "×" at bounding box center [526, 32] width 7 height 14
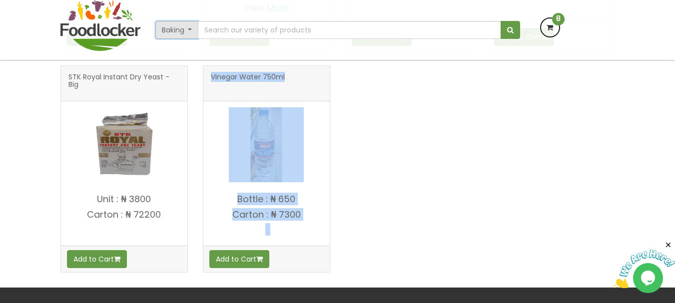
click at [190, 35] on button "Baking" at bounding box center [176, 30] width 43 height 18
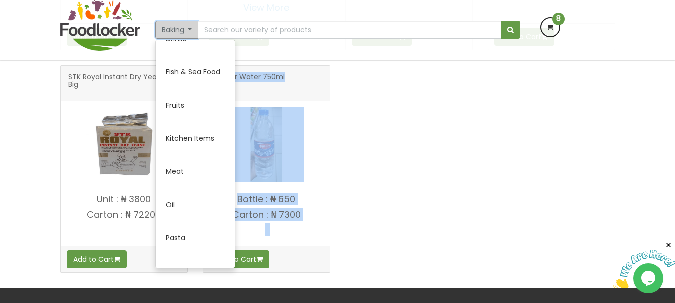
scroll to position [240, 0]
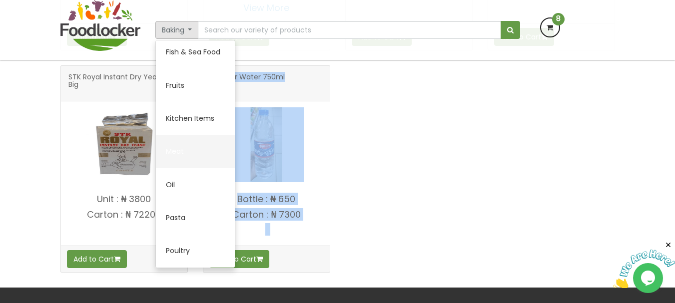
click at [182, 159] on link "Meat" at bounding box center [195, 151] width 79 height 33
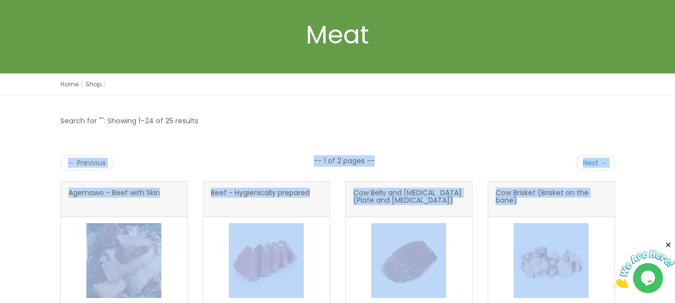
scroll to position [331, 0]
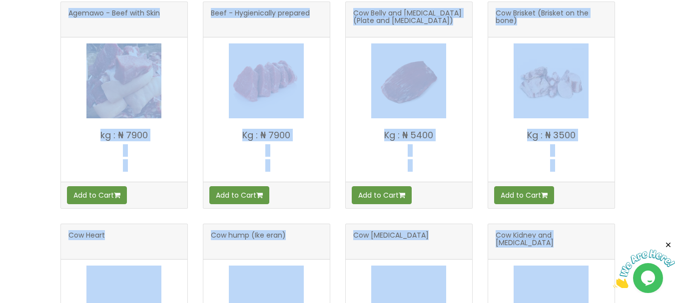
drag, startPoint x: 402, startPoint y: 304, endPoint x: 520, endPoint y: 323, distance: 118.9
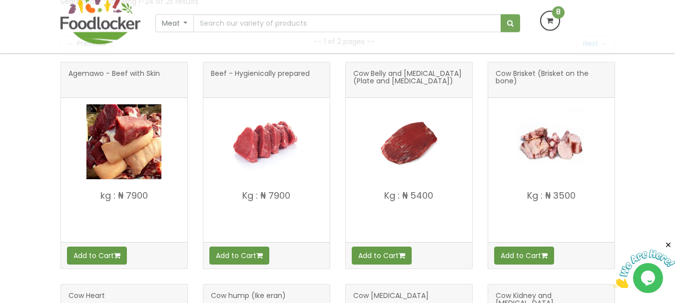
scroll to position [226, 0]
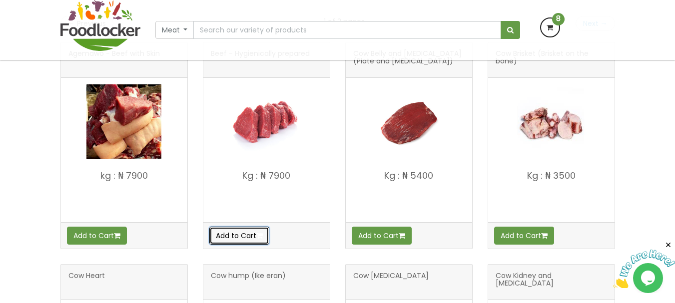
click at [263, 232] on icon "button" at bounding box center [259, 235] width 6 height 7
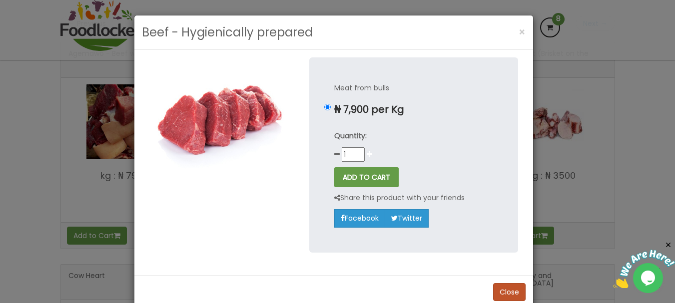
click at [367, 153] on icon at bounding box center [369, 154] width 5 height 7
type input "2"
click at [363, 187] on button "ADD TO CART" at bounding box center [366, 177] width 64 height 20
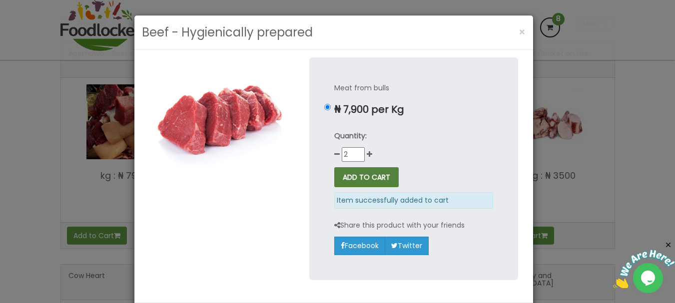
click at [362, 175] on button "ADD TO CART" at bounding box center [366, 177] width 64 height 20
click at [519, 27] on span "×" at bounding box center [522, 32] width 7 height 14
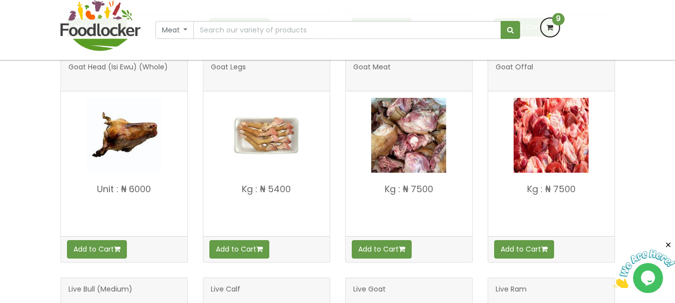
scroll to position [899, 0]
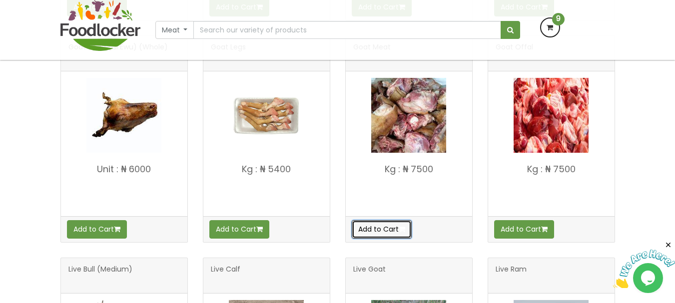
click at [404, 229] on icon "button" at bounding box center [402, 229] width 6 height 7
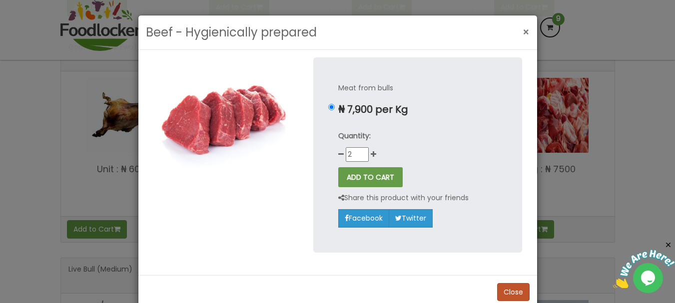
click at [526, 31] on button "×" at bounding box center [526, 32] width 17 height 20
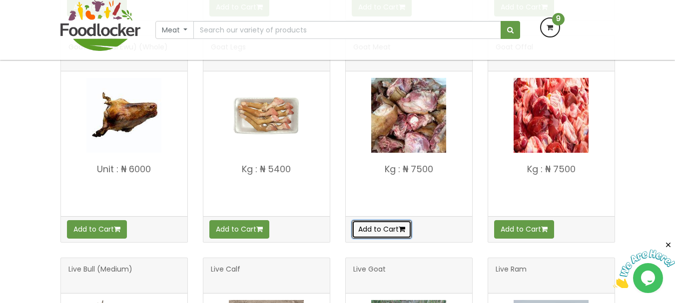
click at [386, 235] on button "Add to Cart" at bounding box center [382, 229] width 60 height 18
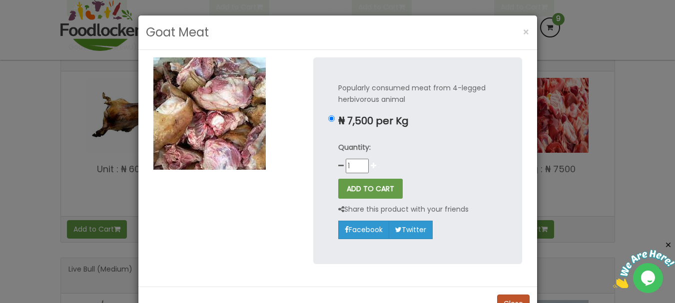
click at [371, 165] on icon at bounding box center [373, 165] width 5 height 7
type input "2"
click at [365, 198] on button "ADD TO CART" at bounding box center [370, 189] width 64 height 20
click at [371, 187] on button "ADD TO CART" at bounding box center [370, 189] width 64 height 20
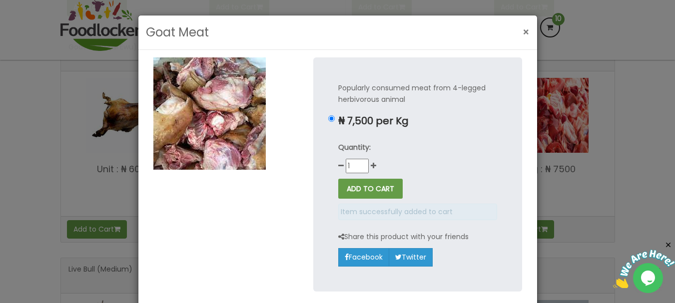
click at [523, 35] on span "×" at bounding box center [526, 32] width 7 height 14
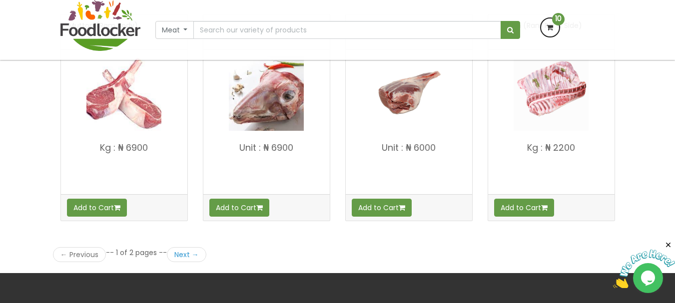
scroll to position [1391, 0]
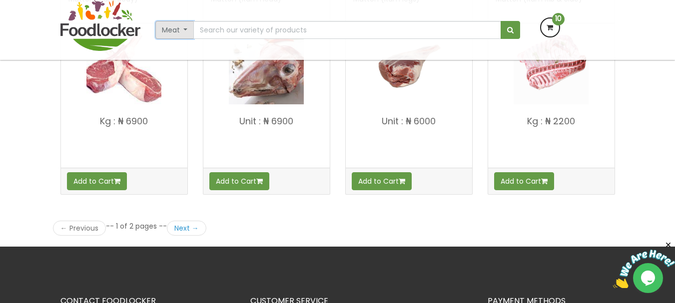
click at [189, 33] on button "Meat" at bounding box center [174, 30] width 39 height 18
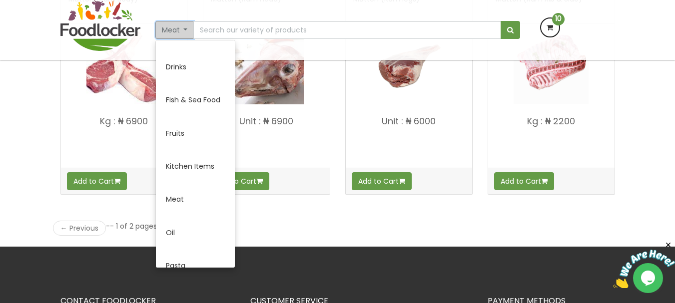
scroll to position [199, 0]
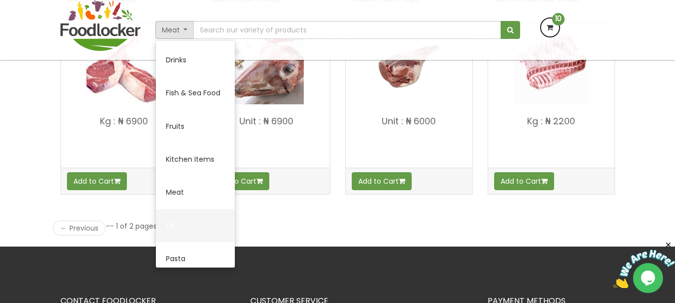
click at [187, 219] on link "Oil" at bounding box center [195, 225] width 79 height 33
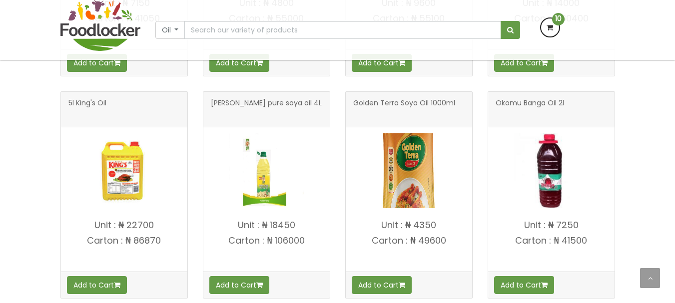
scroll to position [373, 0]
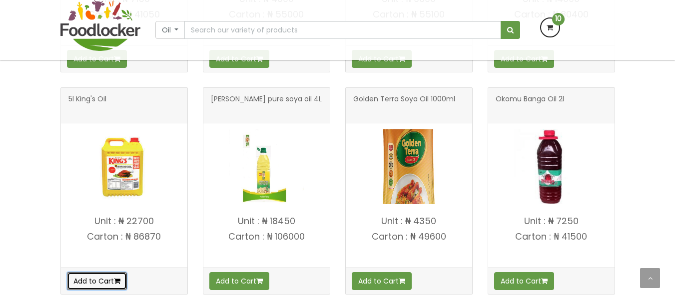
click at [90, 283] on button "Add to Cart" at bounding box center [97, 281] width 60 height 18
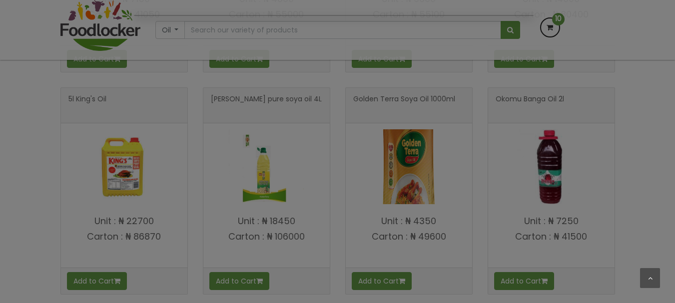
click at [107, 273] on div at bounding box center [337, 151] width 675 height 303
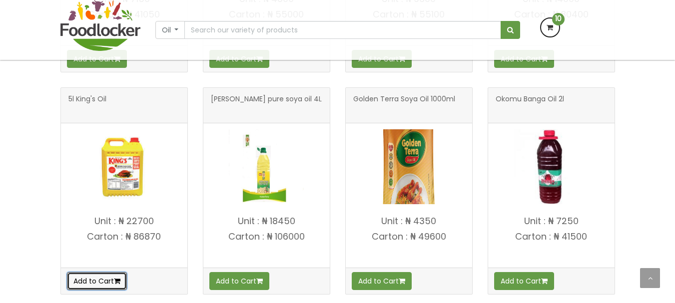
click at [107, 280] on button "Add to Cart" at bounding box center [97, 281] width 60 height 18
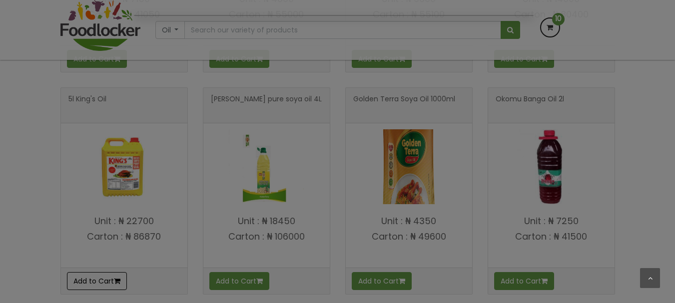
click at [107, 280] on div at bounding box center [337, 151] width 675 height 303
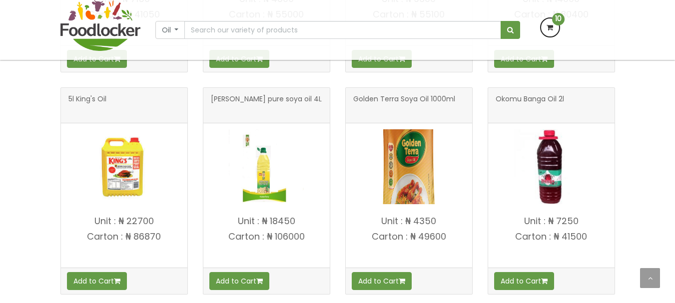
click at [93, 272] on button "Add to Cart" at bounding box center [97, 281] width 60 height 18
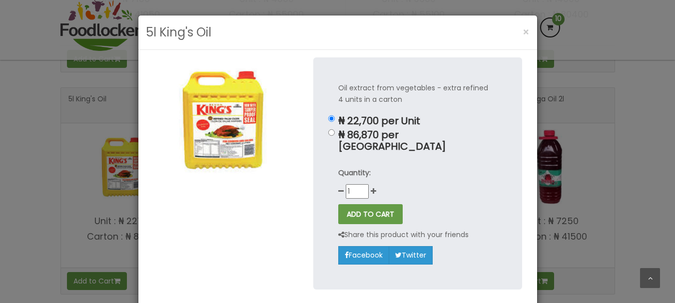
click at [356, 206] on button "ADD TO CART" at bounding box center [370, 214] width 64 height 20
click at [523, 30] on span "×" at bounding box center [526, 32] width 7 height 14
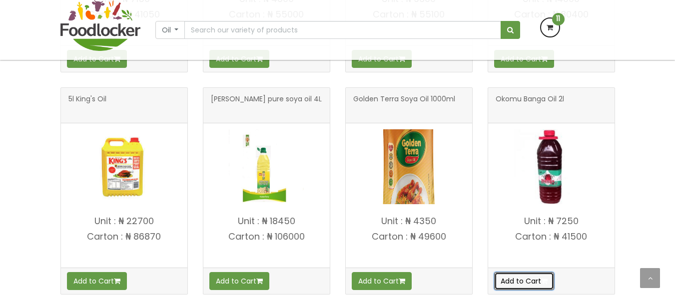
click at [545, 282] on icon "button" at bounding box center [544, 281] width 6 height 7
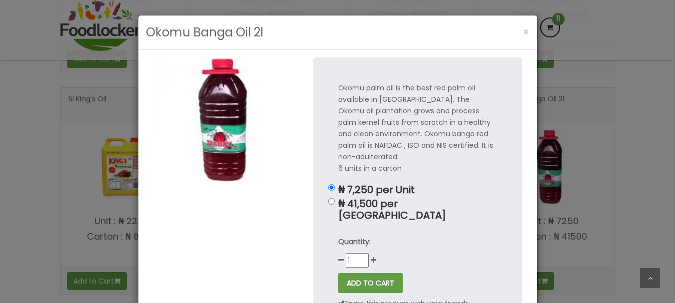
click at [354, 272] on div "Okomu palm oil is the best red palm oil available in [GEOGRAPHIC_DATA]. The Oko…" at bounding box center [417, 207] width 209 height 301
click at [358, 273] on button "ADD TO CART" at bounding box center [370, 283] width 64 height 20
click at [523, 26] on span "×" at bounding box center [526, 32] width 7 height 14
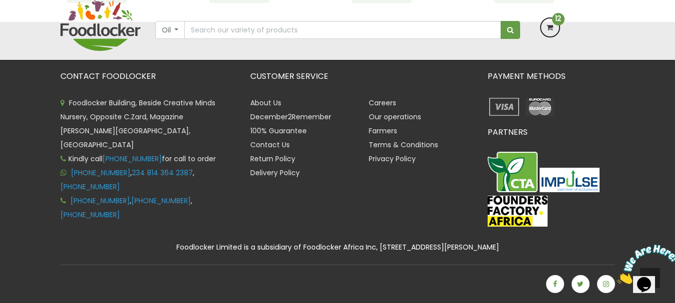
scroll to position [618, 0]
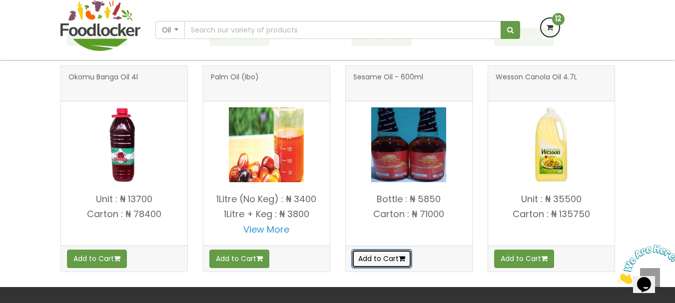
click at [400, 257] on button "Add to Cart" at bounding box center [382, 259] width 60 height 18
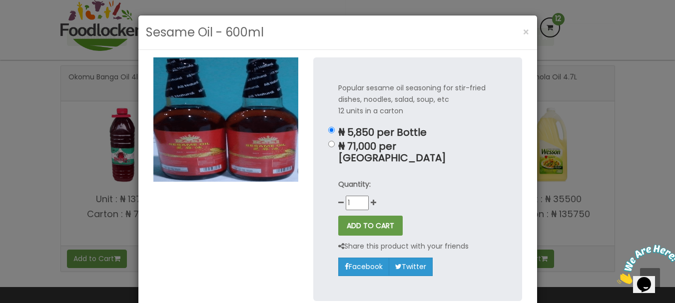
click at [376, 196] on div "Quantity: 1" at bounding box center [417, 194] width 159 height 31
click at [376, 216] on button "ADD TO CART" at bounding box center [370, 226] width 64 height 20
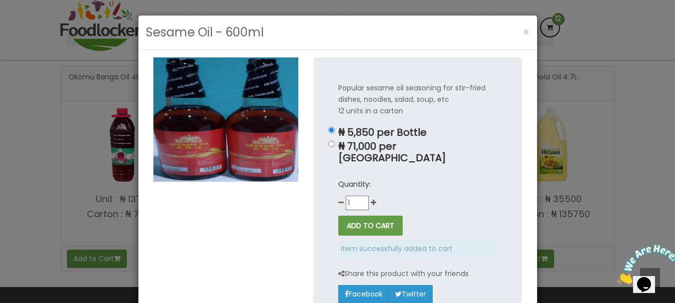
scroll to position [352, 0]
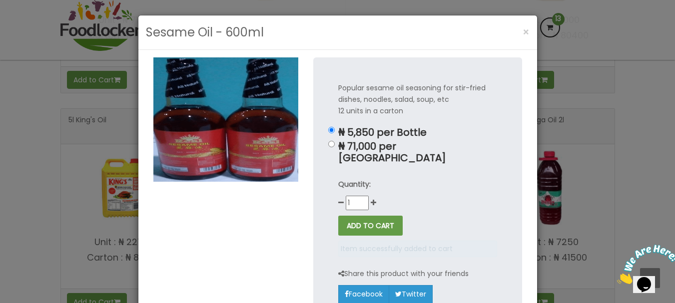
click at [638, 79] on div "Sesame Oil - 600ml × Popular sesame oil seasoning for stir-fried dishes, noodle…" at bounding box center [337, 151] width 675 height 303
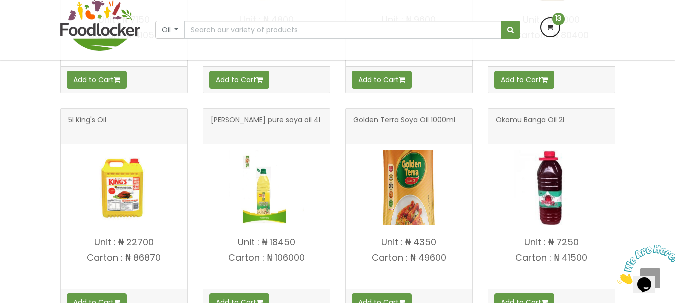
scroll to position [725, 0]
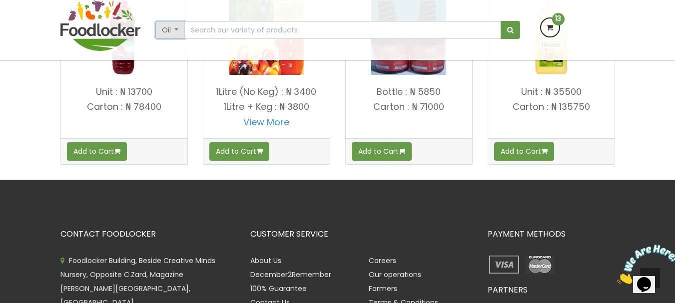
click at [176, 28] on button "Oil" at bounding box center [170, 30] width 30 height 18
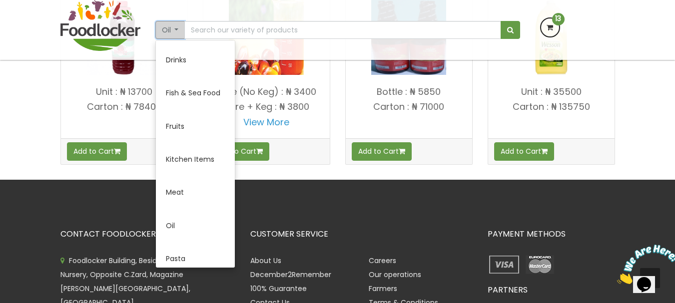
scroll to position [398, 0]
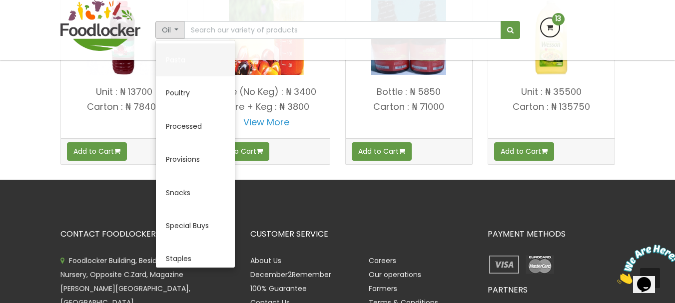
click at [202, 71] on link "Pasta" at bounding box center [195, 59] width 79 height 33
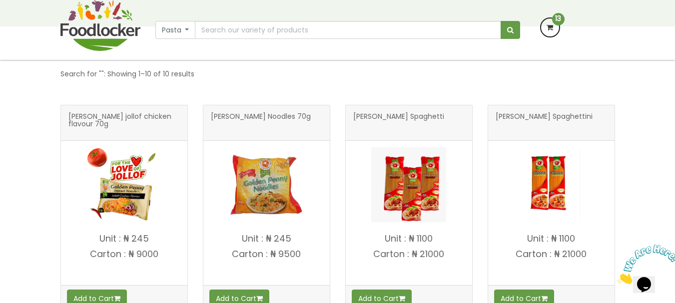
scroll to position [153, 0]
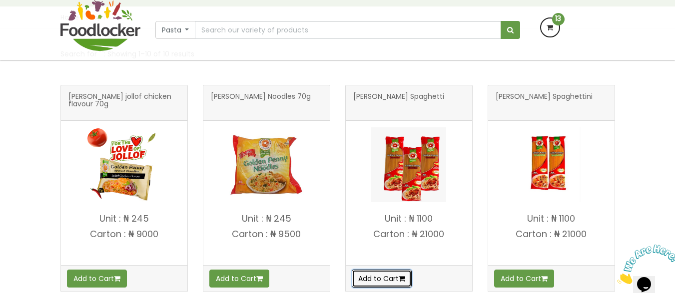
click at [369, 284] on button "Add to Cart" at bounding box center [382, 279] width 60 height 18
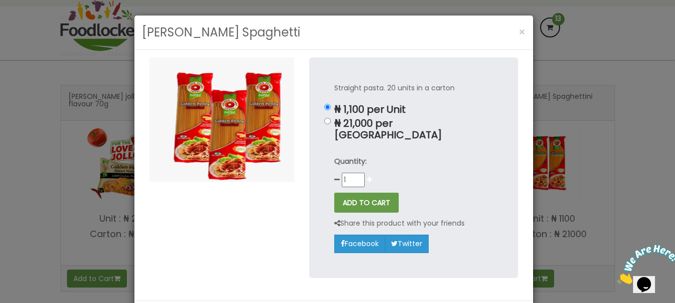
click at [367, 176] on icon at bounding box center [369, 179] width 5 height 7
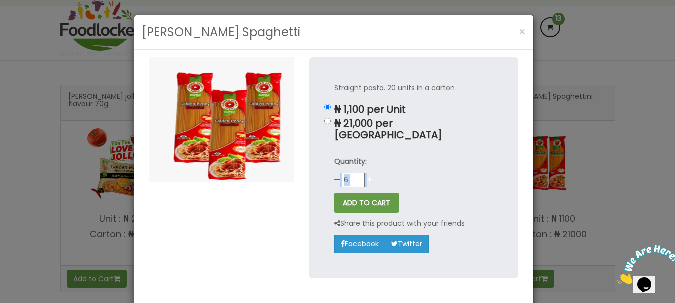
click at [367, 176] on icon at bounding box center [369, 179] width 5 height 7
type input "10"
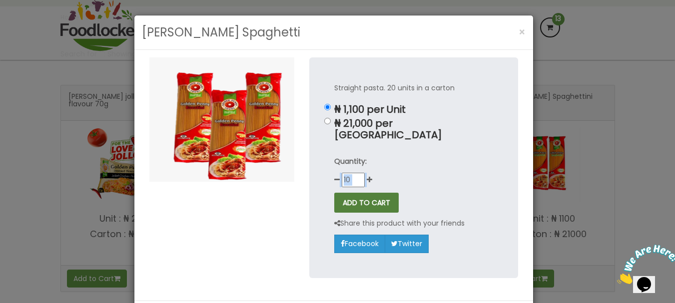
click at [357, 198] on button "ADD TO CART" at bounding box center [366, 203] width 64 height 20
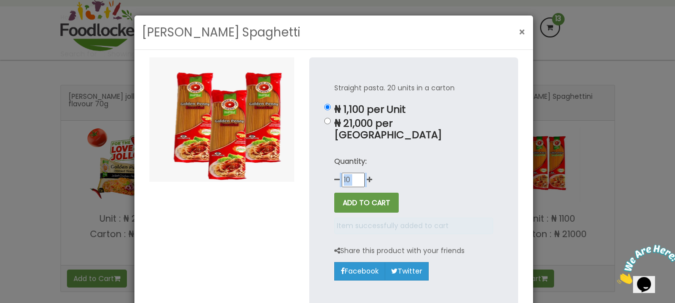
click at [515, 23] on button "×" at bounding box center [522, 32] width 17 height 20
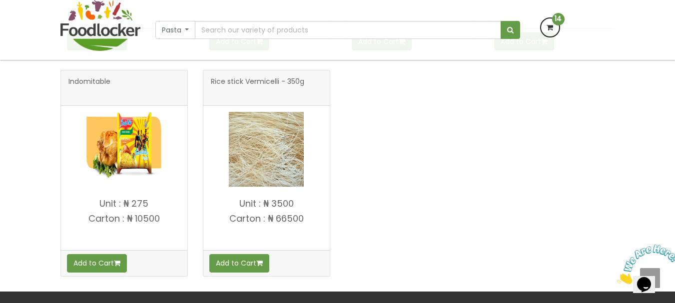
scroll to position [633, 0]
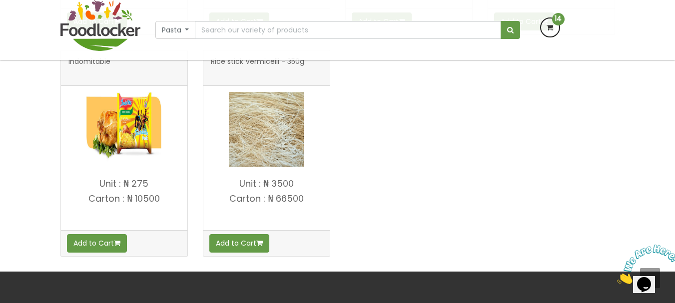
click at [100, 255] on div "Add to Cart" at bounding box center [124, 243] width 126 height 26
click at [102, 235] on button "Add to Cart" at bounding box center [97, 243] width 60 height 18
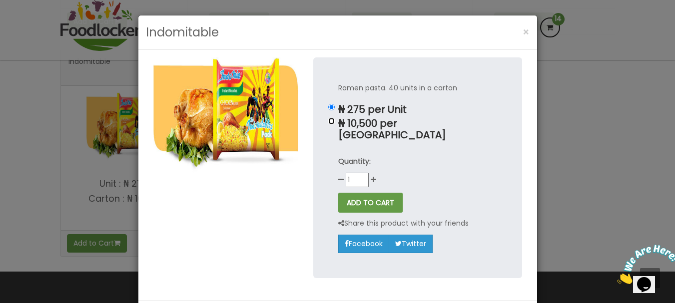
click at [328, 120] on input "₦ 10,500 per Carton" at bounding box center [331, 121] width 6 height 6
radio input "true"
click at [358, 193] on button "ADD TO CART" at bounding box center [370, 203] width 64 height 20
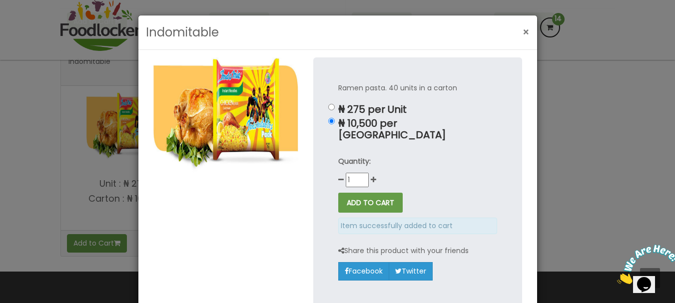
click at [528, 28] on button "×" at bounding box center [526, 32] width 17 height 20
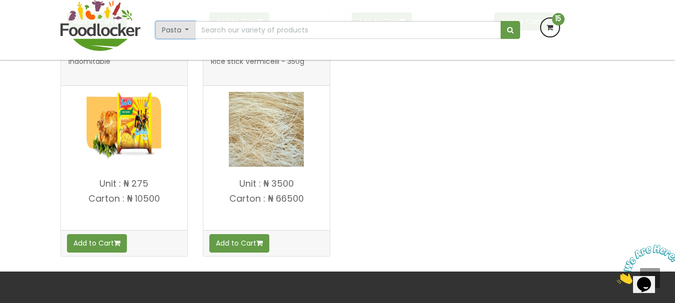
click at [187, 29] on button "Pasta" at bounding box center [175, 30] width 40 height 18
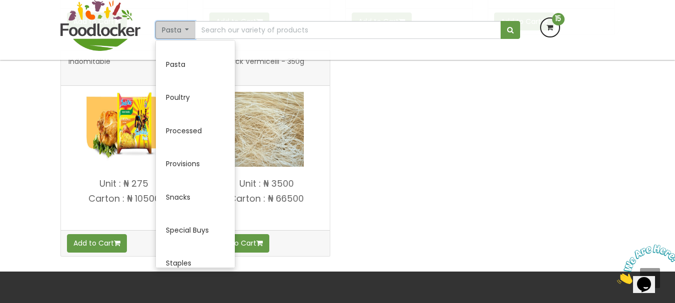
scroll to position [398, 0]
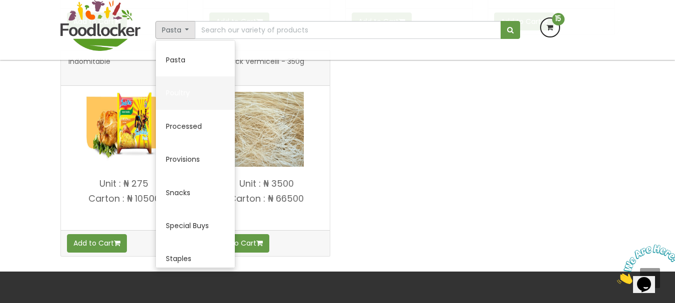
click at [180, 104] on link "Poultry" at bounding box center [195, 92] width 79 height 33
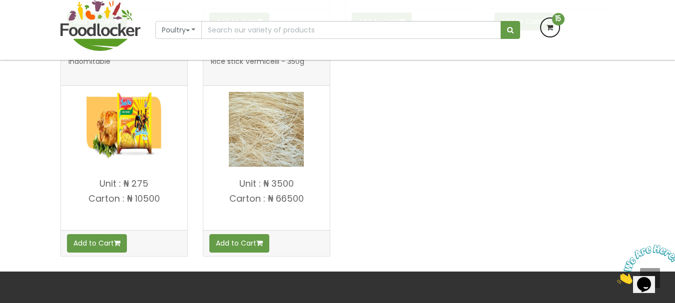
click at [180, 104] on div at bounding box center [124, 129] width 114 height 75
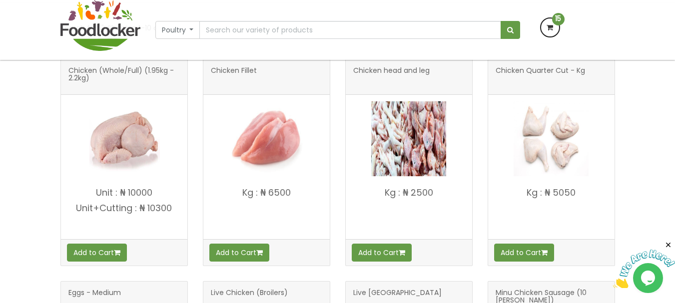
scroll to position [186, 0]
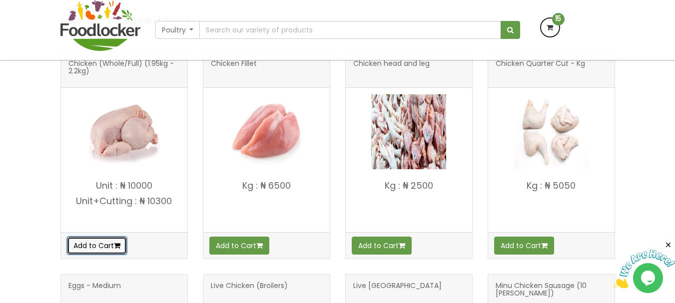
click at [96, 239] on button "Add to Cart" at bounding box center [97, 246] width 60 height 18
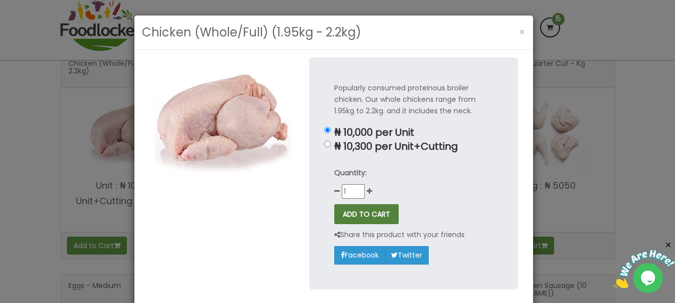
click at [385, 218] on button "ADD TO CART" at bounding box center [366, 214] width 64 height 20
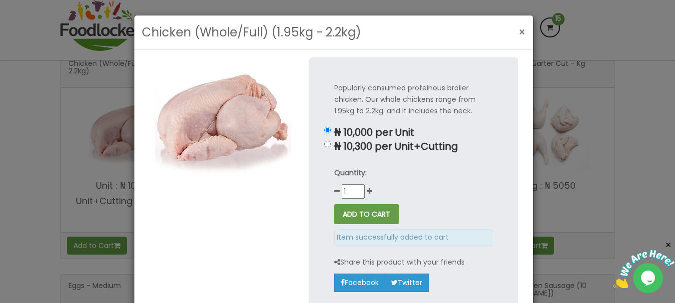
click at [522, 24] on button "×" at bounding box center [522, 32] width 17 height 20
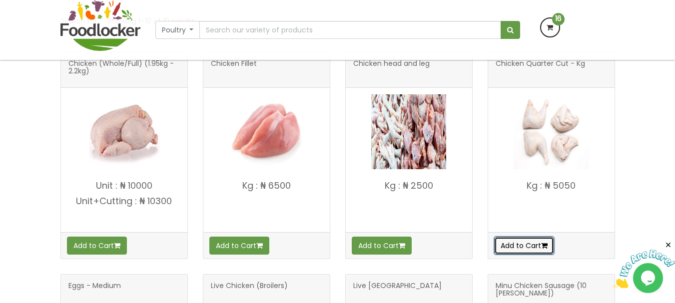
click at [535, 245] on button "Add to Cart" at bounding box center [524, 246] width 60 height 18
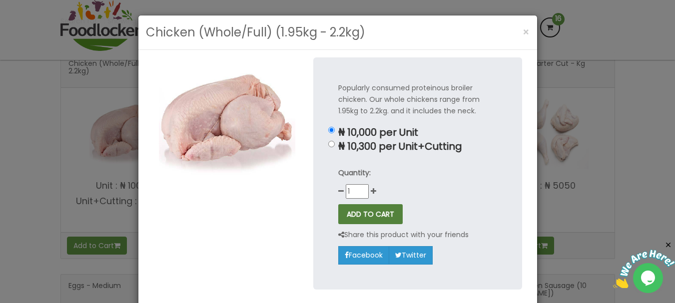
click at [394, 212] on button "ADD TO CART" at bounding box center [370, 214] width 64 height 20
click at [385, 212] on button "ADD TO CART" at bounding box center [370, 214] width 64 height 20
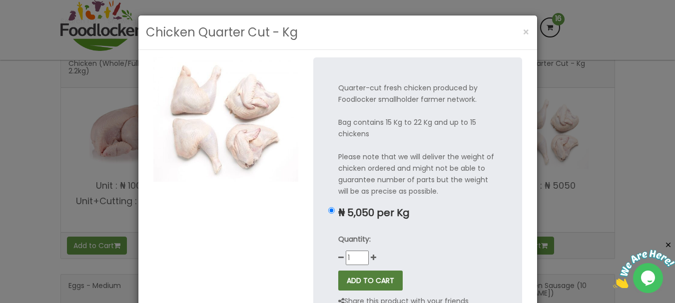
click at [373, 275] on button "ADD TO CART" at bounding box center [370, 281] width 64 height 20
click at [523, 33] on span "×" at bounding box center [526, 32] width 7 height 14
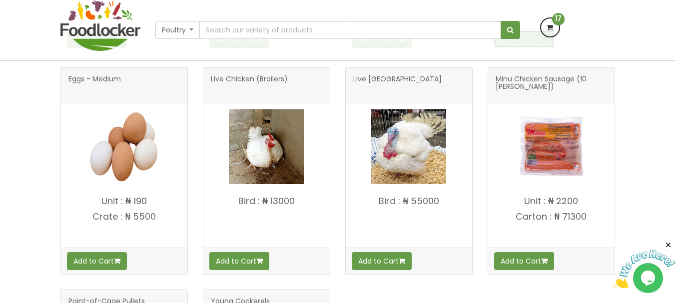
scroll to position [413, 0]
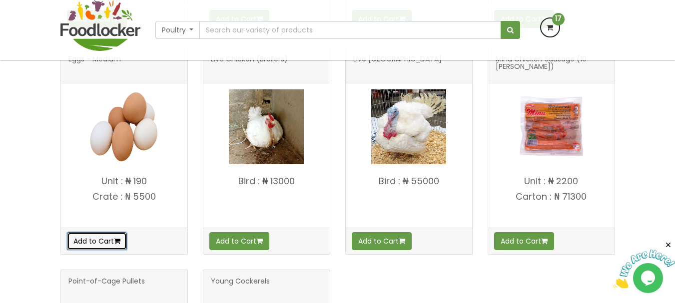
click at [124, 247] on button "Add to Cart" at bounding box center [97, 241] width 60 height 18
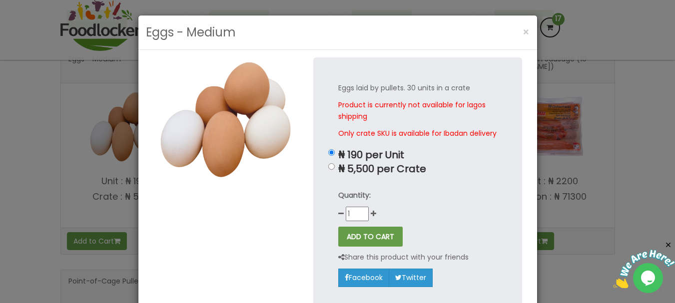
click at [349, 175] on p "₦ 5,500 per Crate" at bounding box center [417, 168] width 159 height 11
click at [335, 170] on input "₦ 5,500 per Crate" at bounding box center [331, 166] width 6 height 6
radio input "true"
click at [348, 247] on button "ADD TO CART" at bounding box center [370, 237] width 64 height 20
click at [526, 38] on button "×" at bounding box center [526, 32] width 17 height 20
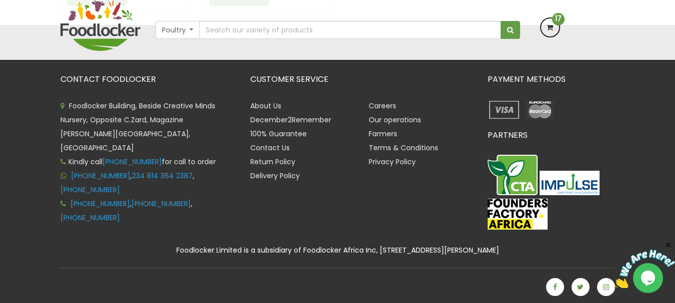
scroll to position [883, 0]
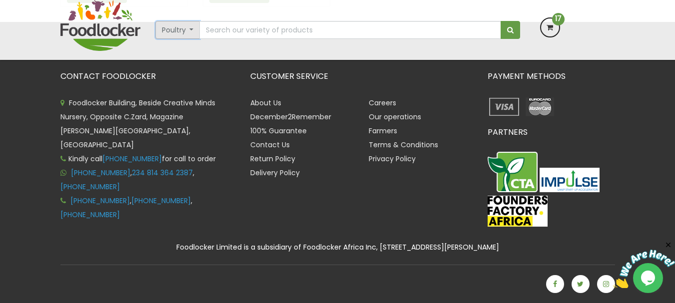
click at [188, 28] on button "Poultry" at bounding box center [177, 30] width 45 height 18
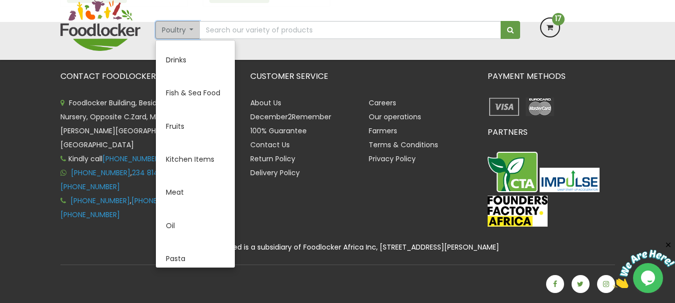
scroll to position [398, 0]
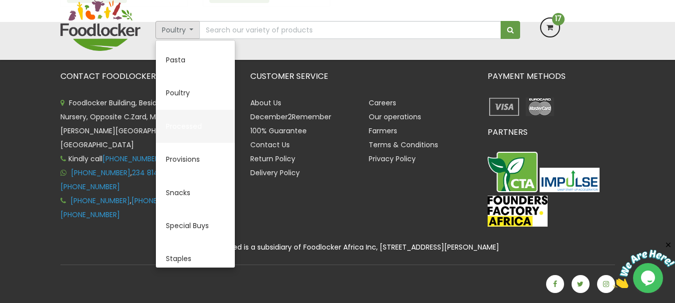
click at [193, 131] on link "Processed" at bounding box center [195, 126] width 79 height 33
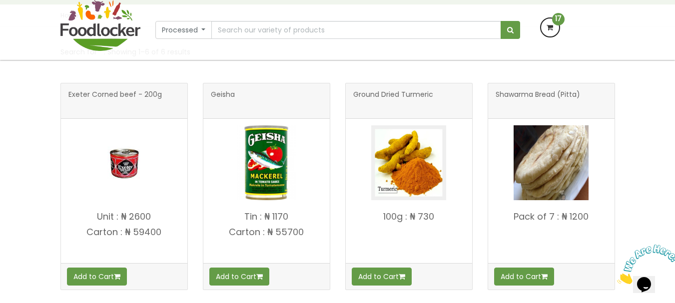
scroll to position [160, 0]
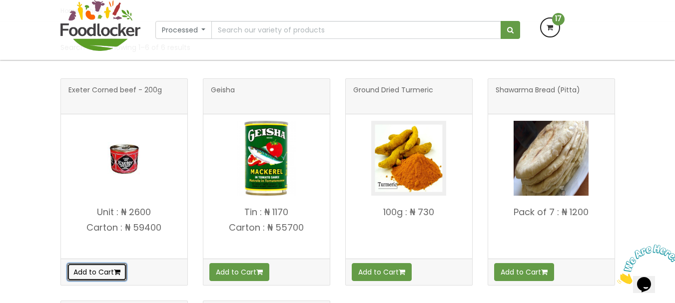
click at [76, 279] on button "Add to Cart" at bounding box center [97, 272] width 60 height 18
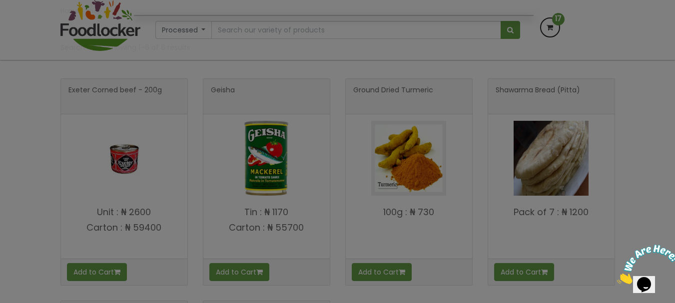
click at [157, 253] on div at bounding box center [337, 151] width 675 height 303
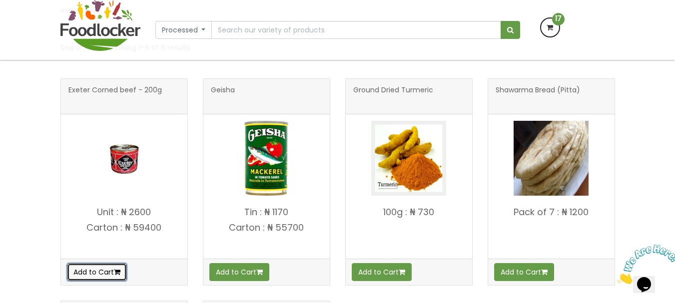
click at [120, 264] on button "Add to Cart" at bounding box center [97, 272] width 60 height 18
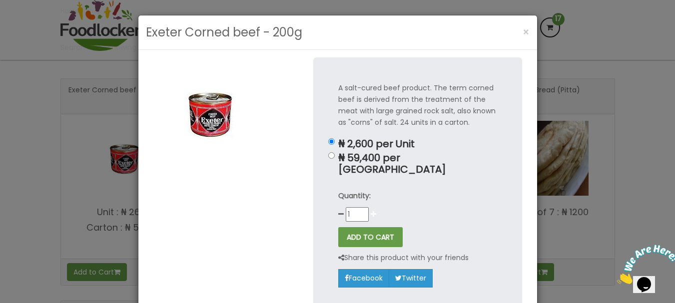
click at [371, 211] on icon at bounding box center [373, 214] width 5 height 7
type input "2"
click at [350, 227] on button "ADD TO CART" at bounding box center [370, 237] width 64 height 20
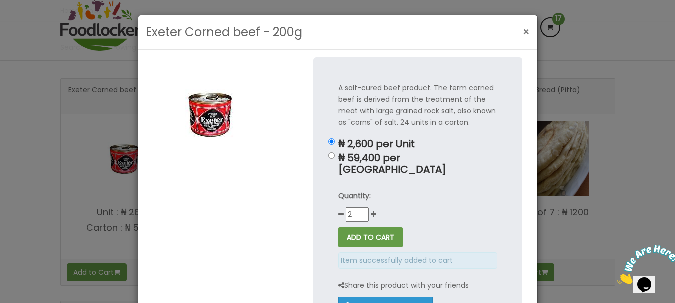
click at [523, 31] on span "×" at bounding box center [526, 32] width 7 height 14
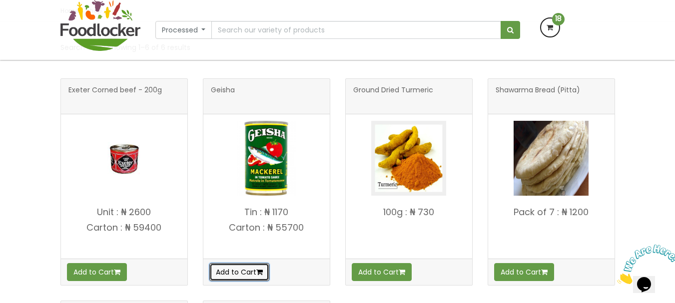
click at [242, 274] on button "Add to Cart" at bounding box center [239, 272] width 60 height 18
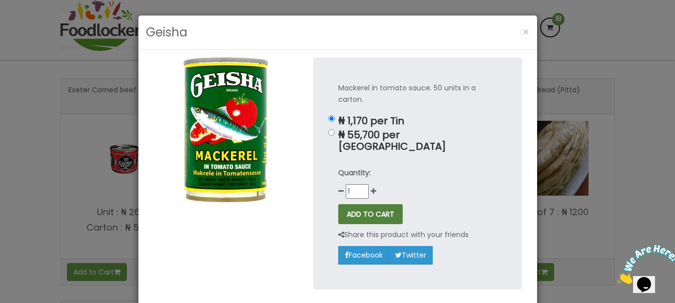
click at [350, 204] on button "ADD TO CART" at bounding box center [370, 214] width 64 height 20
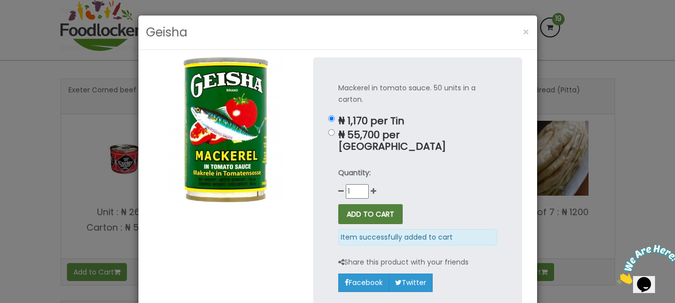
click at [350, 204] on button "ADD TO CART" at bounding box center [370, 214] width 64 height 20
click at [529, 29] on button "×" at bounding box center [526, 32] width 17 height 20
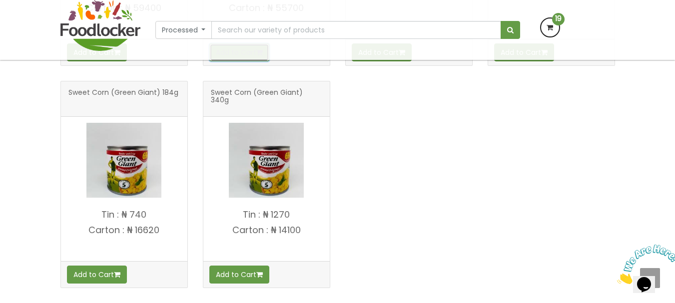
scroll to position [400, 0]
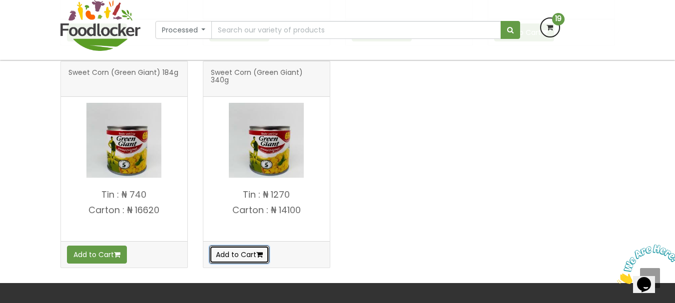
click at [230, 254] on button "Add to Cart" at bounding box center [239, 255] width 60 height 18
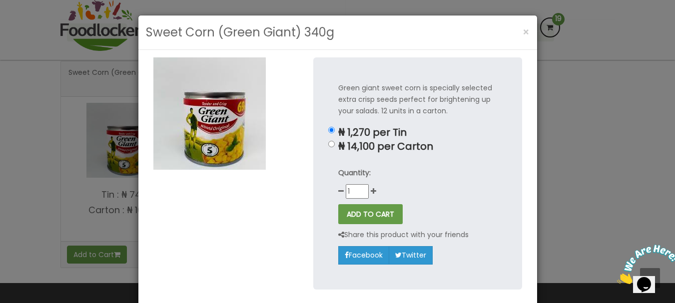
click at [364, 205] on button "ADD TO CART" at bounding box center [370, 214] width 64 height 20
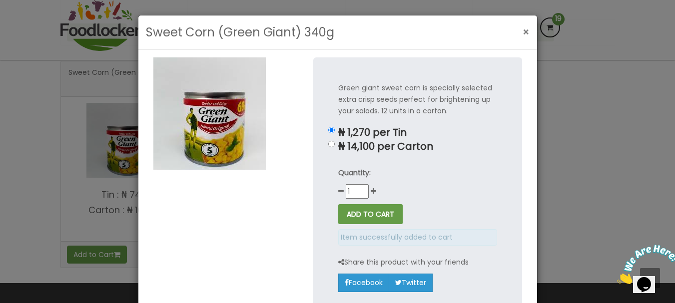
click at [523, 27] on span "×" at bounding box center [526, 32] width 7 height 14
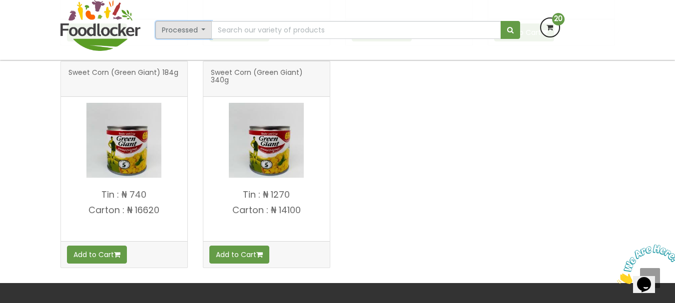
click at [206, 30] on button "Processed" at bounding box center [183, 30] width 57 height 18
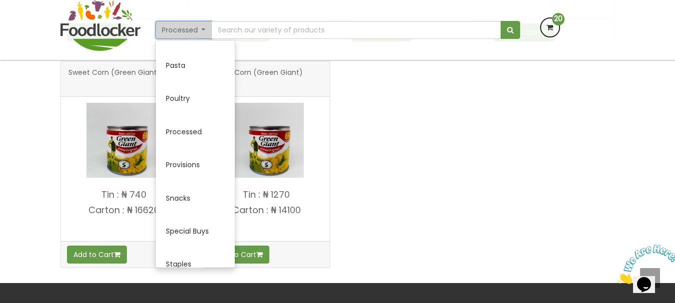
scroll to position [398, 0]
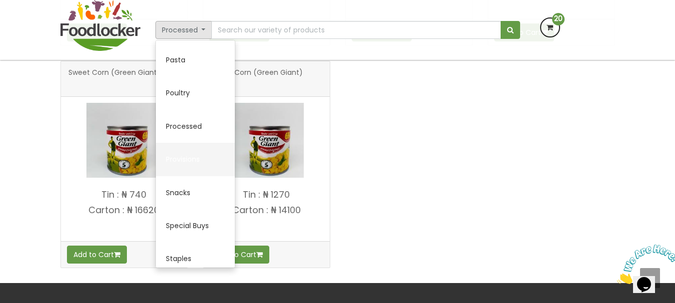
click at [196, 160] on link "Provisions" at bounding box center [195, 159] width 79 height 33
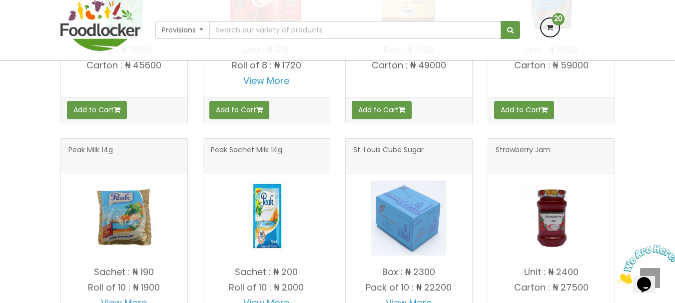
scroll to position [995, 0]
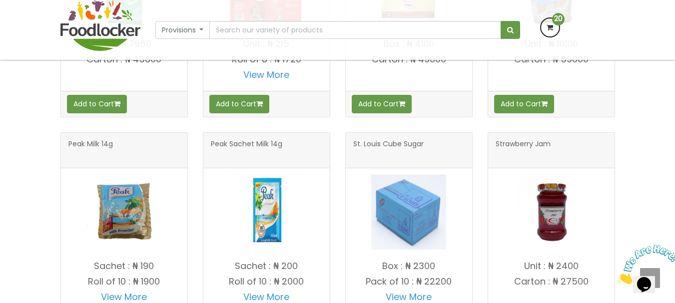
click at [305, 296] on p "View More" at bounding box center [266, 297] width 126 height 10
click at [674, 297] on div "Search for "": Showing 1–22 of 22 results Bournvita 20g View More Add to Cart" at bounding box center [337, 22] width 675 height 1671
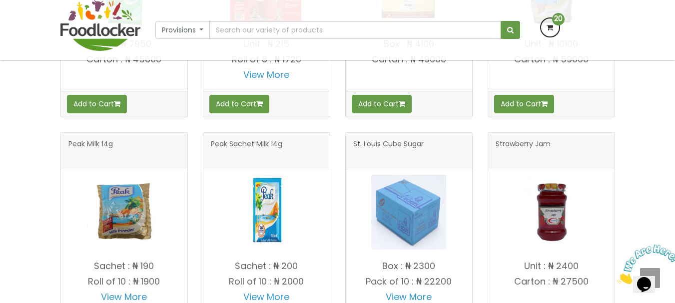
click at [674, 297] on div "Search for "": Showing 1–22 of 22 results Bournvita 20g View More Add to Cart" at bounding box center [337, 22] width 675 height 1671
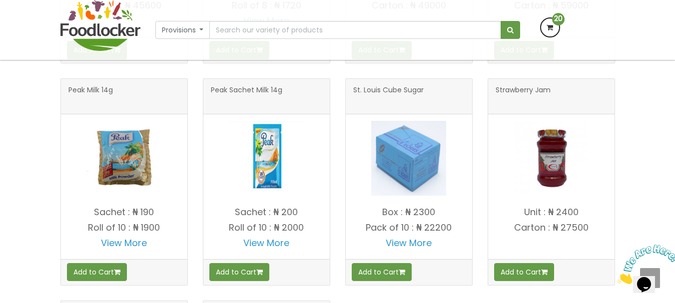
scroll to position [1055, 0]
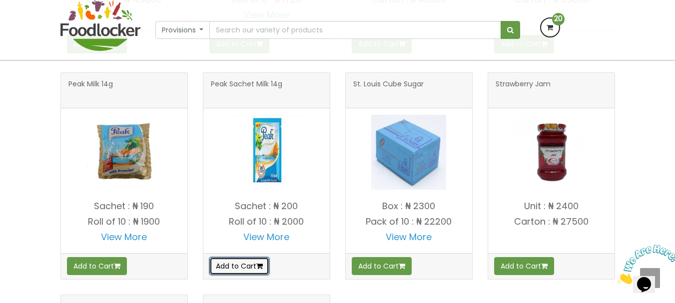
click at [239, 267] on button "Add to Cart" at bounding box center [239, 266] width 60 height 18
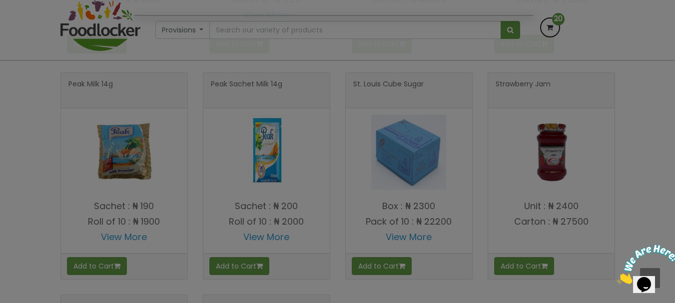
click at [248, 265] on div at bounding box center [337, 151] width 675 height 303
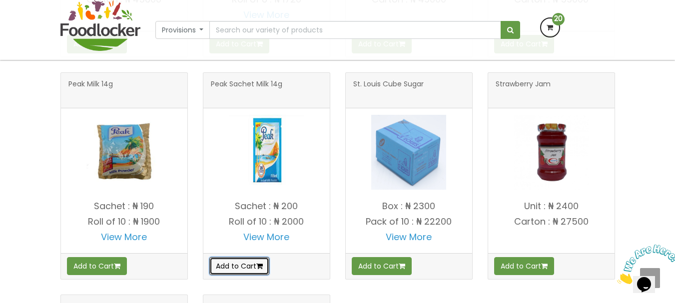
click at [234, 275] on button "Add to Cart" at bounding box center [239, 266] width 60 height 18
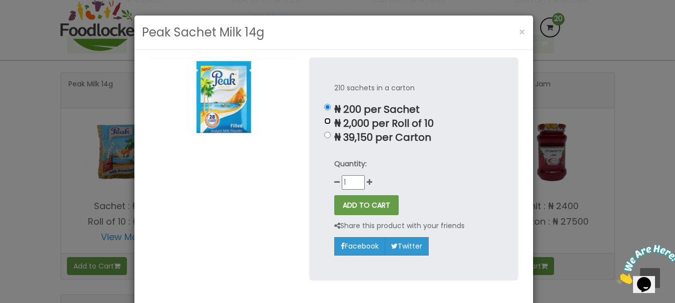
click at [324, 122] on input "₦ 2,000 per Roll of 10" at bounding box center [327, 121] width 6 height 6
radio input "true"
click at [367, 179] on icon at bounding box center [369, 182] width 5 height 7
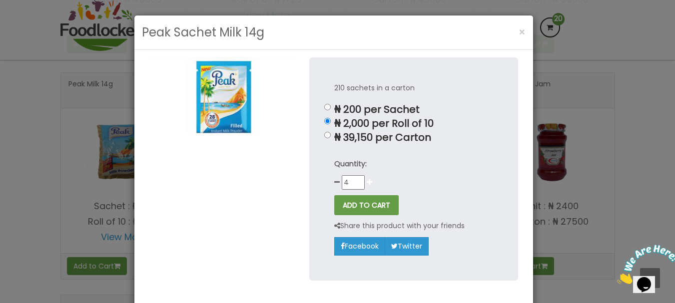
click at [367, 179] on icon at bounding box center [369, 182] width 5 height 7
click at [357, 210] on button "ADD TO CART" at bounding box center [366, 205] width 64 height 20
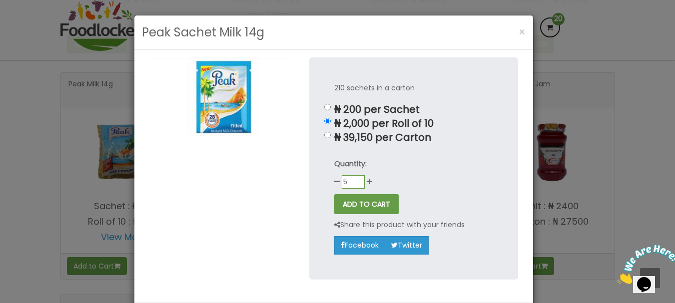
click at [354, 176] on input "5" at bounding box center [353, 181] width 23 height 13
click at [357, 180] on input "5" at bounding box center [353, 181] width 23 height 13
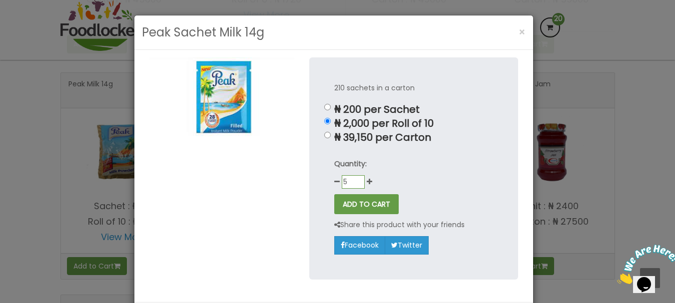
click at [357, 180] on input "5" at bounding box center [353, 181] width 23 height 13
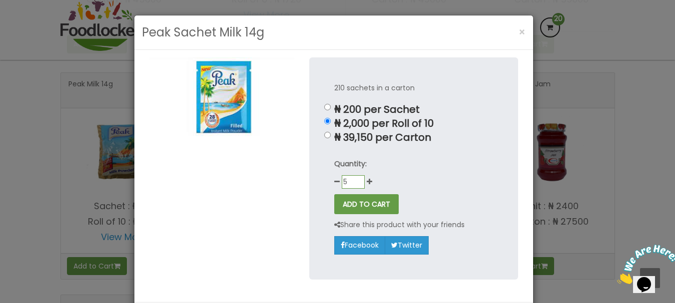
click at [357, 180] on input "5" at bounding box center [353, 181] width 23 height 13
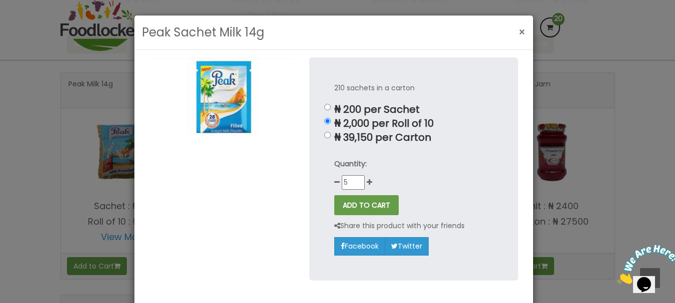
click at [514, 31] on button "×" at bounding box center [522, 32] width 17 height 20
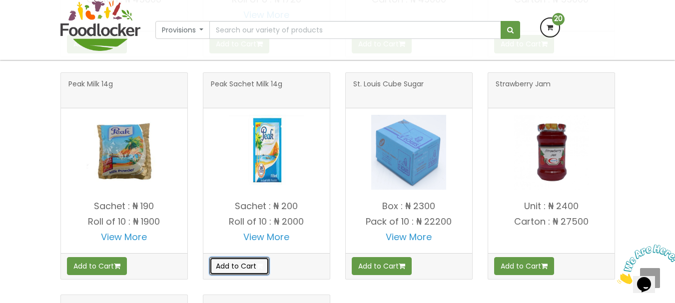
click at [263, 264] on icon "button" at bounding box center [259, 266] width 6 height 7
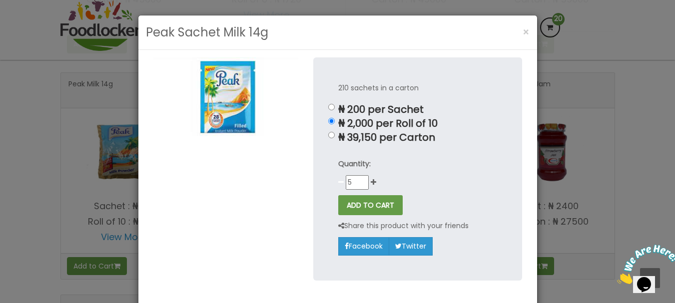
click at [338, 183] on icon at bounding box center [340, 182] width 5 height 7
type input "1"
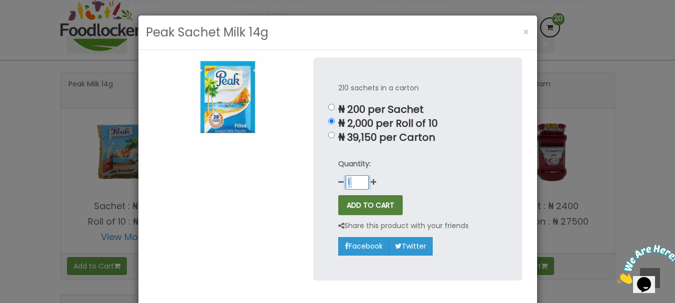
click at [351, 210] on button "ADD TO CART" at bounding box center [370, 205] width 64 height 20
click at [328, 106] on input "₦ 200 per Sachet" at bounding box center [331, 107] width 6 height 6
click at [518, 32] on button "×" at bounding box center [526, 32] width 17 height 20
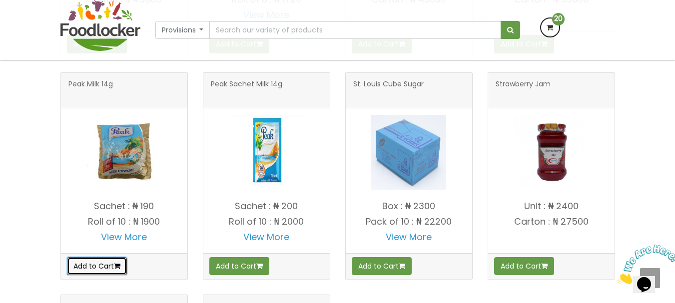
click at [87, 259] on button "Add to Cart" at bounding box center [97, 266] width 60 height 18
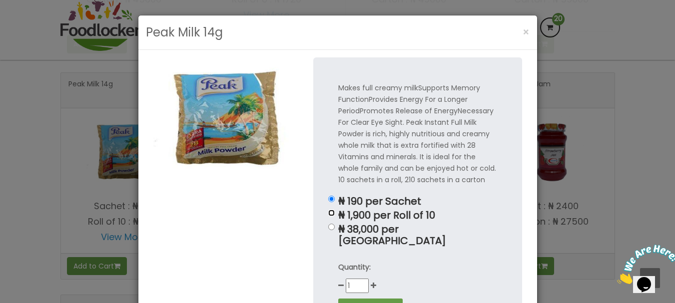
click at [329, 215] on input "₦ 1,900 per Roll of 10" at bounding box center [331, 213] width 6 height 6
radio input "true"
click at [371, 282] on icon at bounding box center [373, 285] width 5 height 7
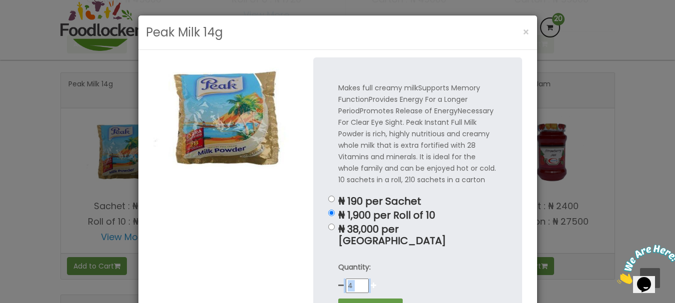
click at [371, 282] on icon at bounding box center [373, 285] width 5 height 7
click at [368, 299] on button "ADD TO CART" at bounding box center [370, 309] width 64 height 20
click at [390, 299] on button "ADD TO CART" at bounding box center [370, 309] width 64 height 20
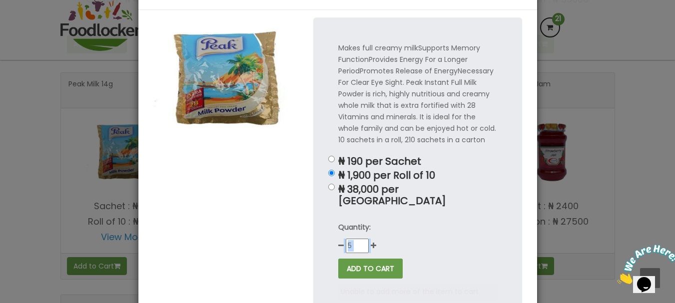
scroll to position [60, 0]
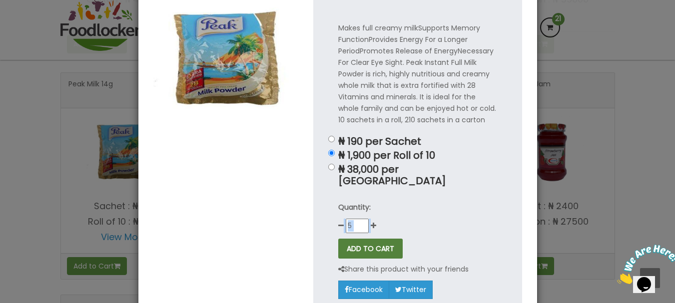
click at [366, 239] on button "ADD TO CART" at bounding box center [370, 249] width 64 height 20
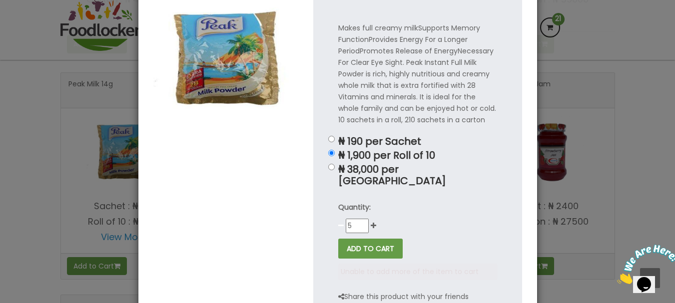
click at [338, 222] on icon at bounding box center [340, 225] width 5 height 7
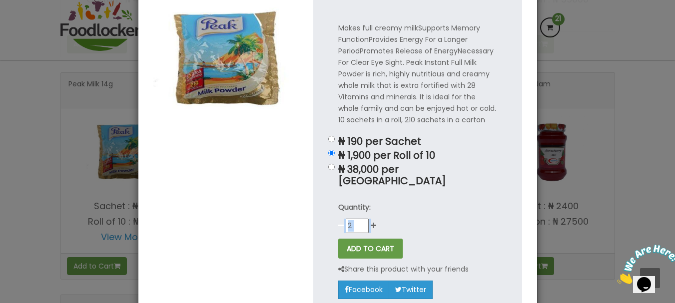
click at [338, 222] on icon at bounding box center [340, 225] width 5 height 7
type input "1"
click at [351, 239] on button "ADD TO CART" at bounding box center [370, 249] width 64 height 20
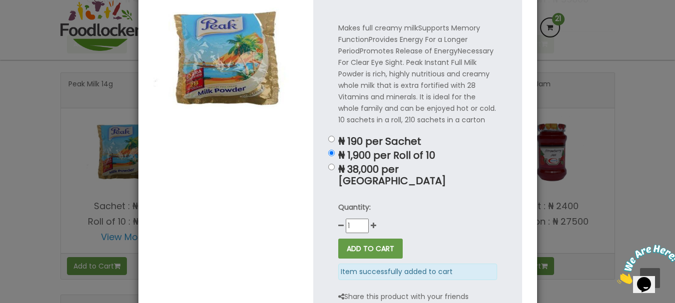
scroll to position [789, 0]
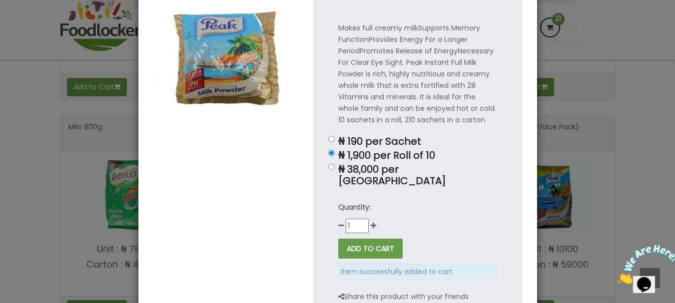
click at [587, 47] on div "Peak Milk 14g × Makes full creamy milkSupports Memory FunctionProvides Energy F…" at bounding box center [337, 151] width 675 height 303
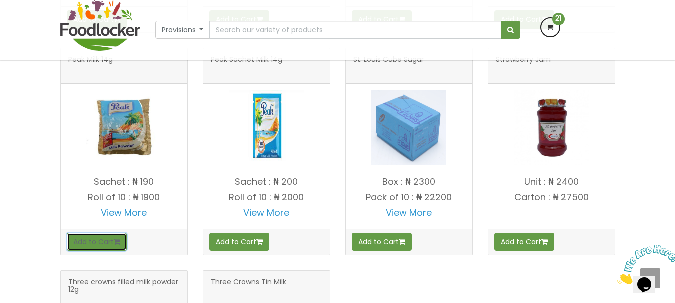
scroll to position [1070, 0]
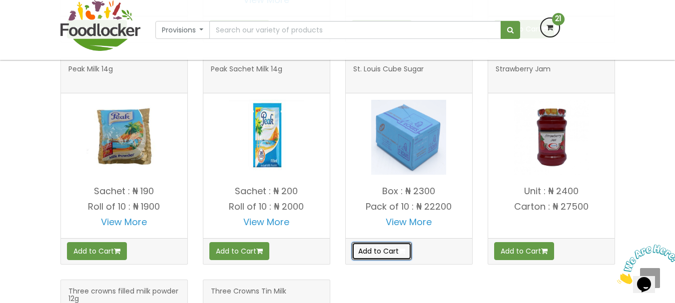
click at [403, 251] on icon "button" at bounding box center [402, 251] width 6 height 7
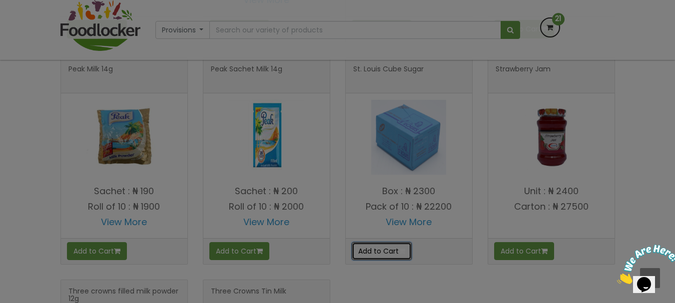
scroll to position [0, 0]
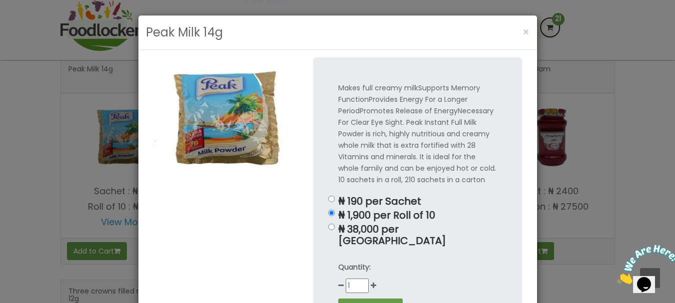
click at [331, 200] on div "Makes full creamy milkSupports Memory FunctionProvides Energy For a Longer Peri…" at bounding box center [417, 220] width 209 height 326
click at [518, 30] on button "×" at bounding box center [526, 32] width 17 height 20
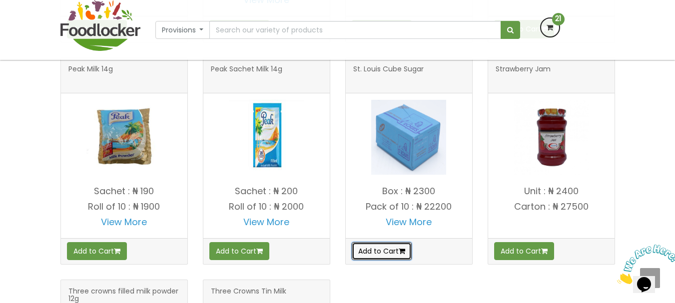
click at [388, 260] on button "Add to Cart" at bounding box center [382, 251] width 60 height 18
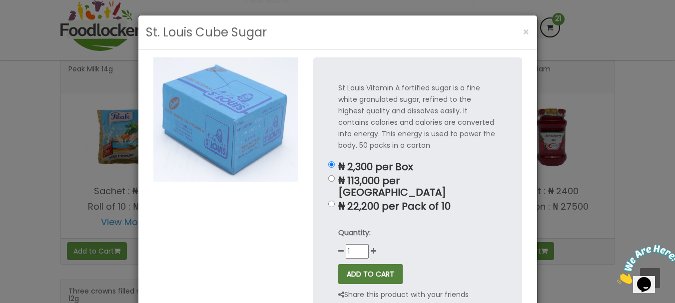
click at [358, 264] on button "ADD TO CART" at bounding box center [370, 274] width 64 height 20
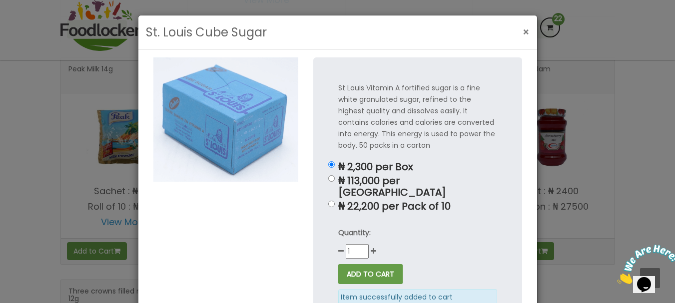
click at [523, 32] on span "×" at bounding box center [526, 32] width 7 height 14
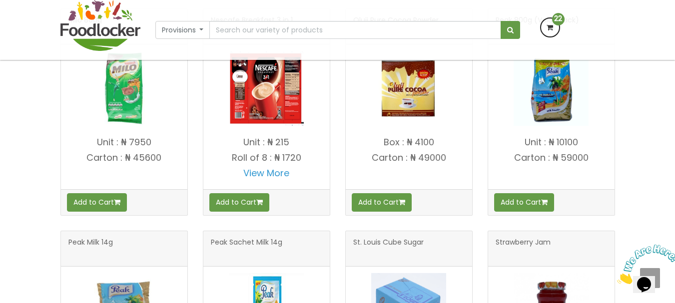
scroll to position [883, 0]
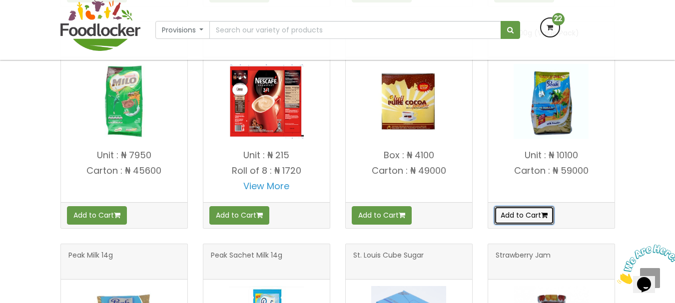
click at [549, 210] on button "Add to Cart" at bounding box center [524, 215] width 60 height 18
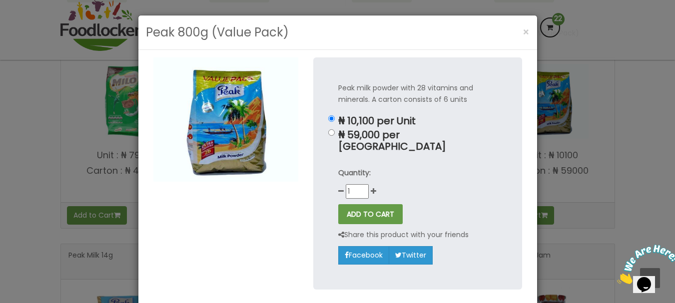
click at [372, 181] on div "Quantity: 1" at bounding box center [417, 182] width 159 height 31
click at [371, 188] on icon at bounding box center [373, 191] width 5 height 7
type input "2"
click at [368, 208] on button "ADD TO CART" at bounding box center [370, 214] width 64 height 20
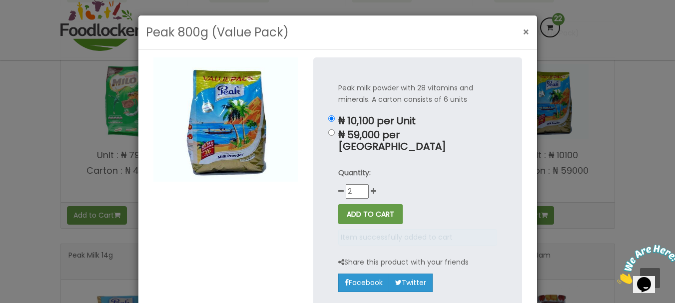
click at [518, 26] on button "×" at bounding box center [526, 32] width 17 height 20
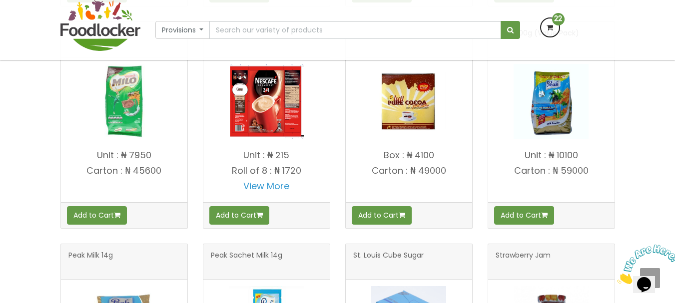
click at [160, 202] on div "Unit : ₦ 7950 Carton : ₦ 45600" at bounding box center [124, 173] width 126 height 57
click at [104, 219] on button "Add to Cart" at bounding box center [97, 215] width 60 height 18
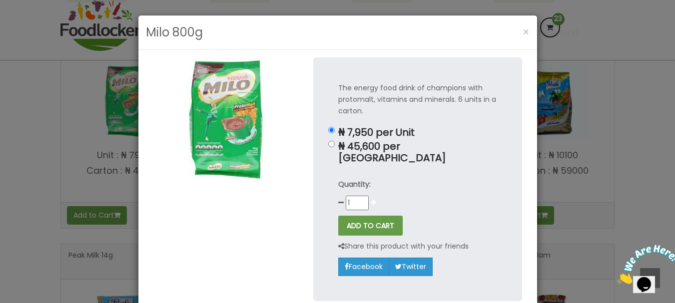
click at [371, 199] on icon at bounding box center [373, 202] width 5 height 7
click at [363, 223] on button "ADD TO CART" at bounding box center [370, 226] width 64 height 20
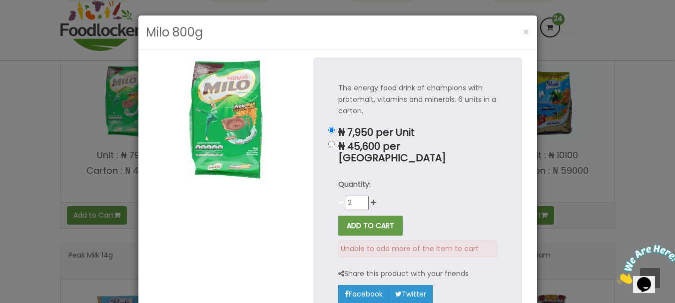
click at [338, 199] on icon at bounding box center [340, 202] width 5 height 7
type input "1"
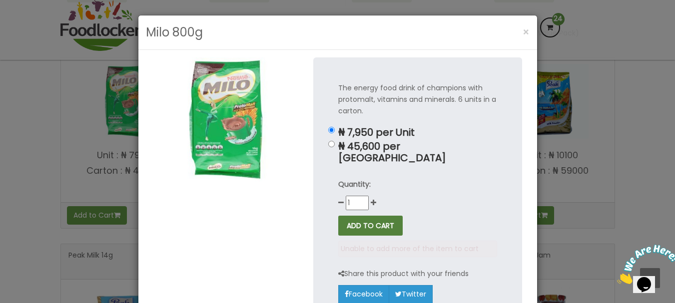
click at [349, 217] on button "ADD TO CART" at bounding box center [370, 226] width 64 height 20
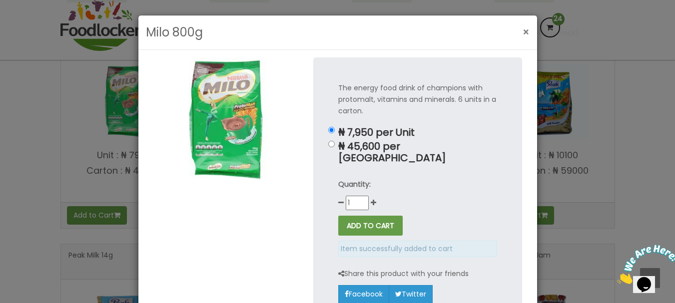
click at [523, 29] on span "×" at bounding box center [526, 32] width 7 height 14
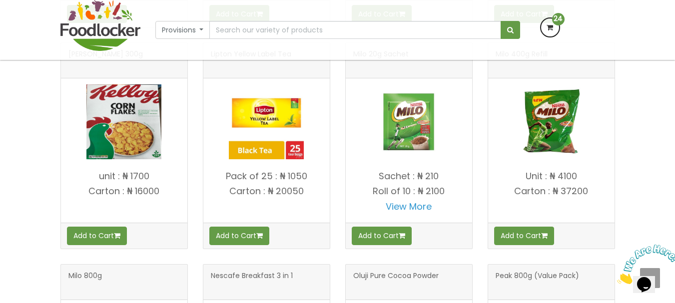
scroll to position [624, 0]
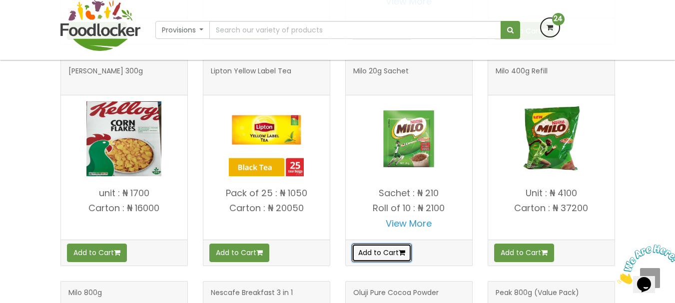
click at [405, 258] on button "Add to Cart" at bounding box center [382, 253] width 60 height 18
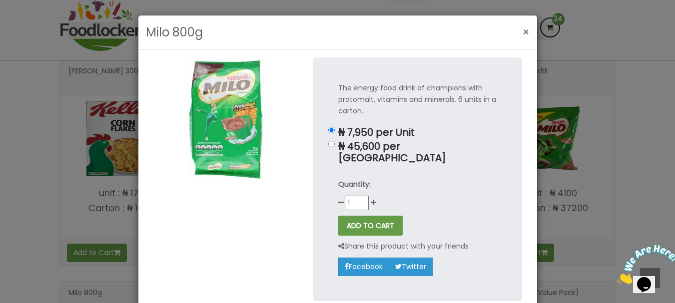
click at [520, 40] on button "×" at bounding box center [526, 32] width 17 height 20
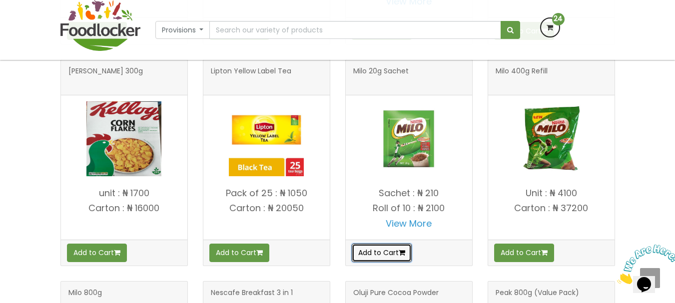
click at [387, 261] on button "Add to Cart" at bounding box center [382, 253] width 60 height 18
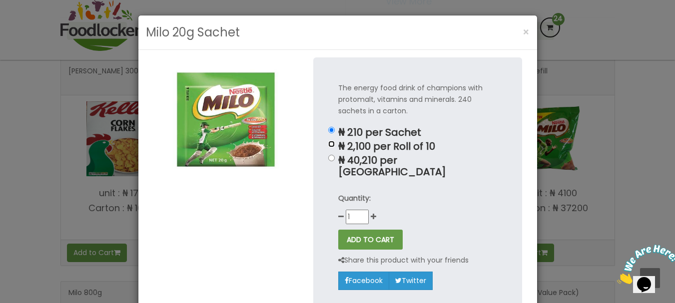
click at [330, 145] on input "₦ 2,100 per Roll of 10" at bounding box center [331, 144] width 6 height 6
radio input "true"
click at [363, 235] on button "ADD TO CART" at bounding box center [370, 240] width 64 height 20
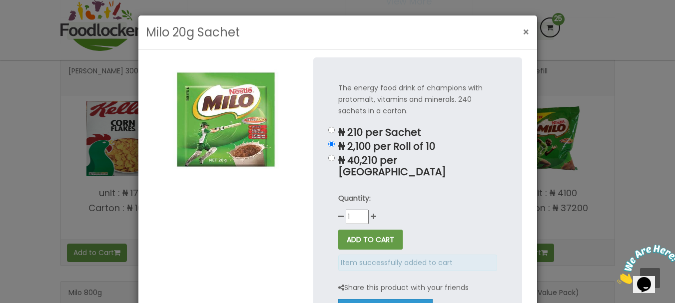
click at [524, 29] on span "×" at bounding box center [526, 32] width 7 height 14
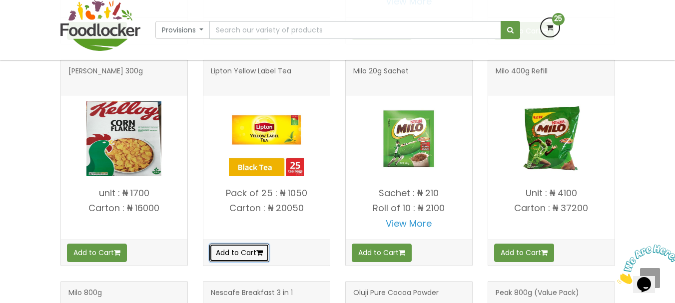
click at [245, 255] on button "Add to Cart" at bounding box center [239, 253] width 60 height 18
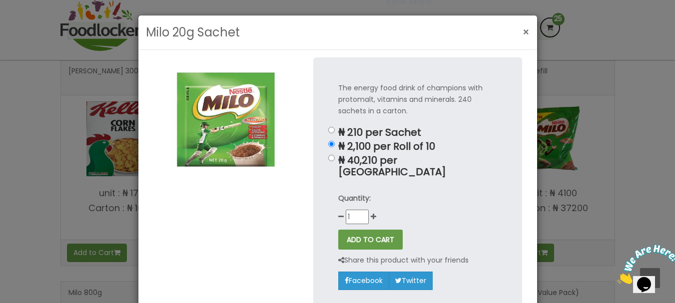
click at [529, 31] on button "×" at bounding box center [526, 32] width 17 height 20
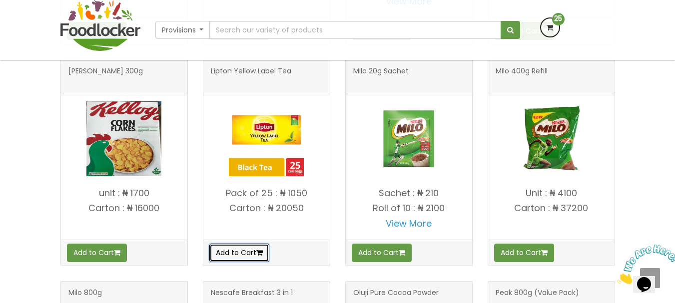
click at [241, 258] on button "Add to Cart" at bounding box center [239, 253] width 60 height 18
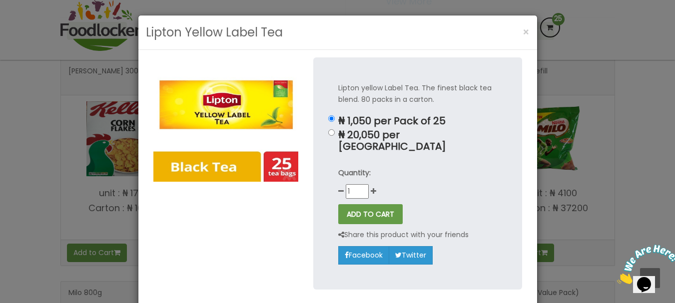
click at [357, 206] on button "ADD TO CART" at bounding box center [370, 214] width 64 height 20
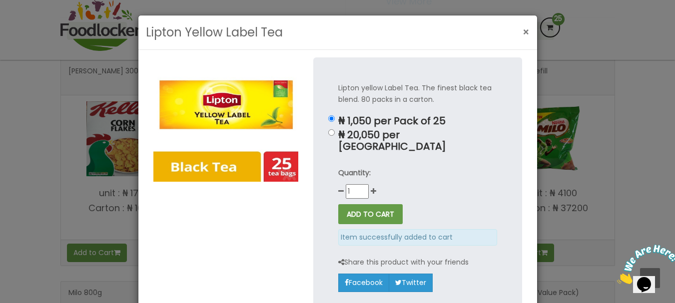
click at [525, 35] on span "×" at bounding box center [526, 32] width 7 height 14
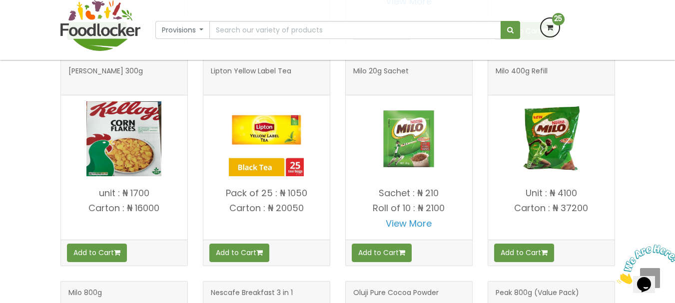
click at [110, 238] on div "unit : ₦ 1700 Carton : ₦ 16000" at bounding box center [124, 211] width 126 height 57
click at [110, 248] on button "Add to Cart" at bounding box center [97, 253] width 60 height 18
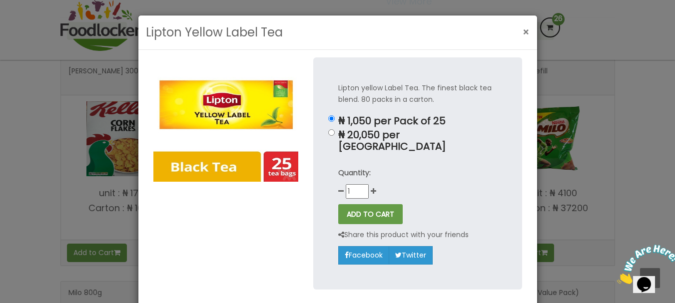
click at [518, 24] on button "×" at bounding box center [526, 32] width 17 height 20
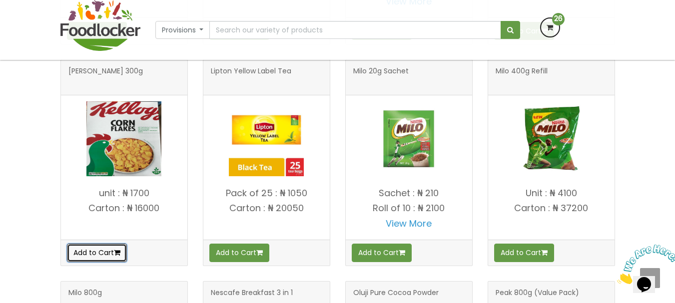
click at [105, 254] on button "Add to Cart" at bounding box center [97, 253] width 60 height 18
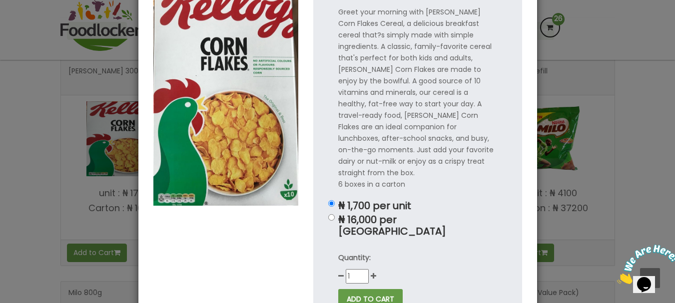
scroll to position [80, 0]
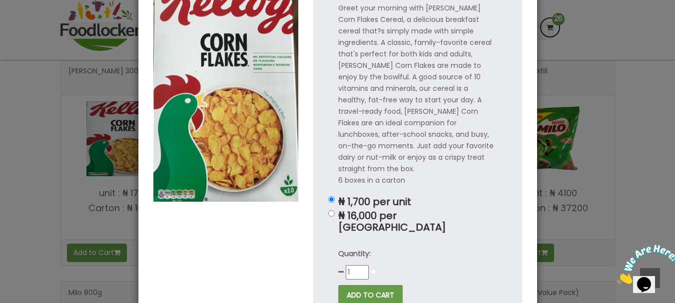
click at [371, 269] on icon at bounding box center [373, 272] width 5 height 7
type input "2"
click at [366, 285] on button "ADD TO CART" at bounding box center [370, 295] width 64 height 20
click at [333, 249] on div "Greet your morning with Kellogg's Corn Flakes Cereal, a delicious breakfast cer…" at bounding box center [417, 174] width 209 height 393
click at [355, 285] on button "ADD TO CART" at bounding box center [370, 295] width 64 height 20
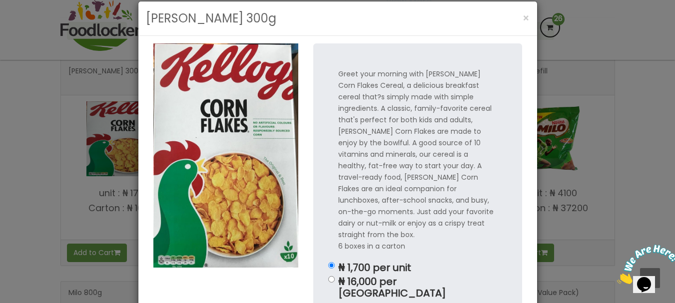
scroll to position [0, 0]
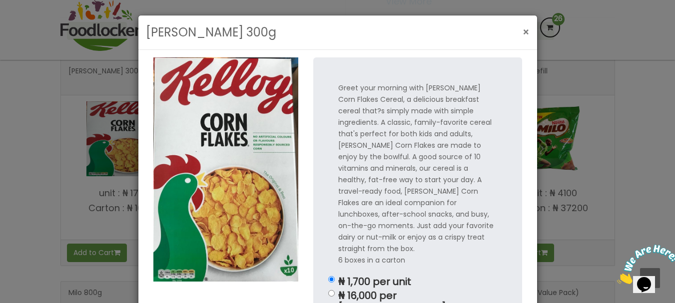
click at [518, 26] on button "×" at bounding box center [526, 32] width 17 height 20
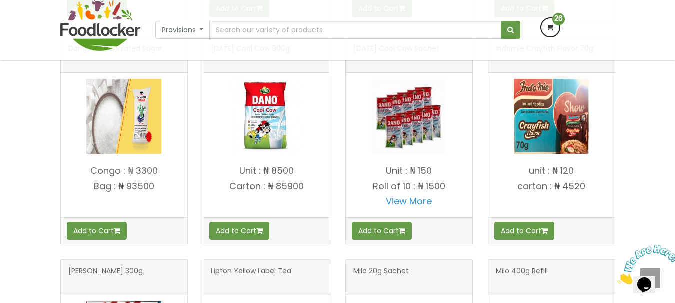
scroll to position [404, 0]
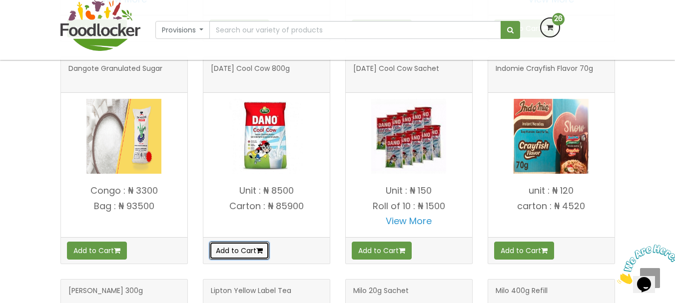
click at [241, 248] on button "Add to Cart" at bounding box center [239, 251] width 60 height 18
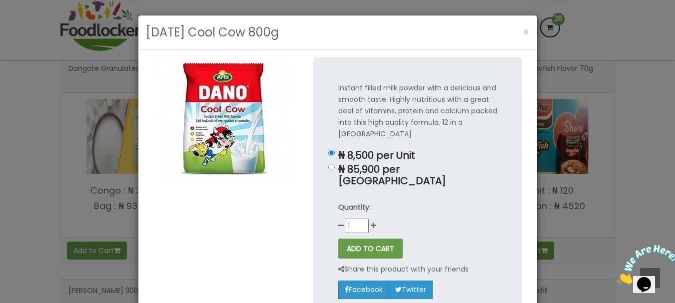
click at [386, 264] on p "Share this product with your friends" at bounding box center [403, 269] width 130 height 11
click at [386, 239] on button "ADD TO CART" at bounding box center [370, 249] width 64 height 20
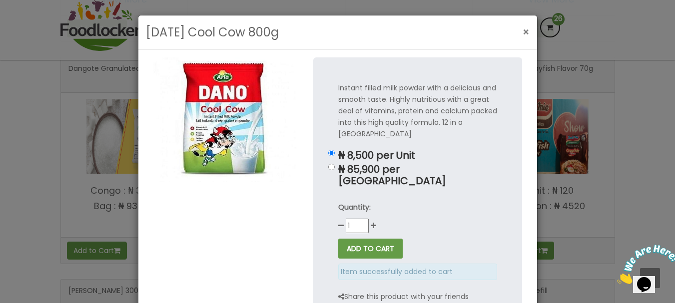
click at [523, 27] on span "×" at bounding box center [526, 32] width 7 height 14
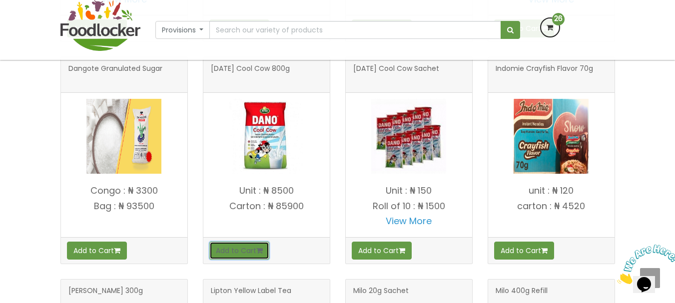
scroll to position [138, 0]
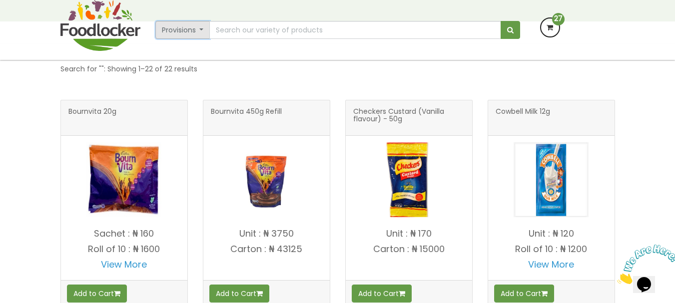
click at [202, 28] on button "Provisions" at bounding box center [182, 30] width 55 height 18
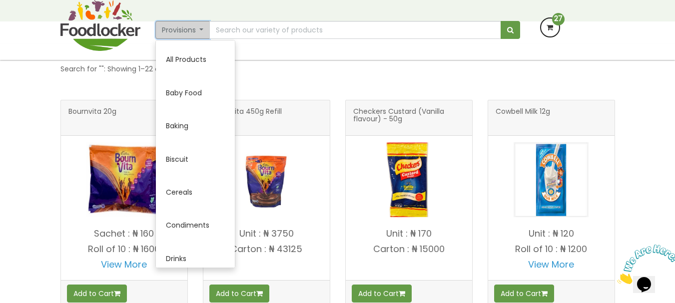
scroll to position [199, 0]
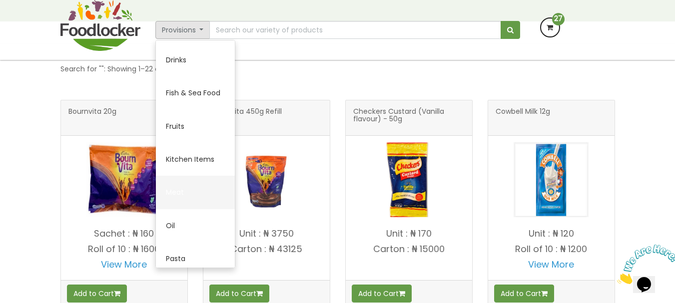
click at [226, 185] on link "Meat" at bounding box center [195, 192] width 79 height 33
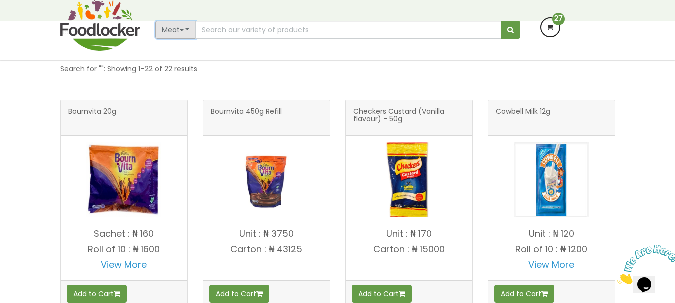
click at [191, 32] on button "Meat" at bounding box center [175, 30] width 41 height 18
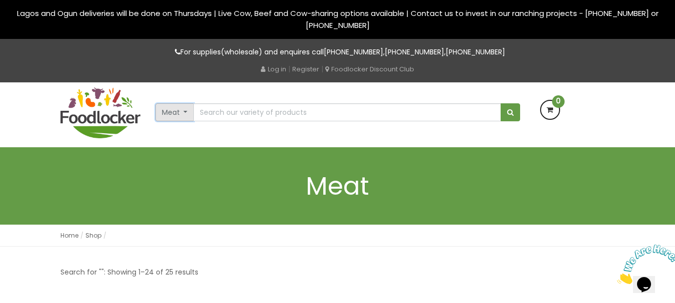
click at [187, 114] on button "Meat" at bounding box center [174, 112] width 39 height 18
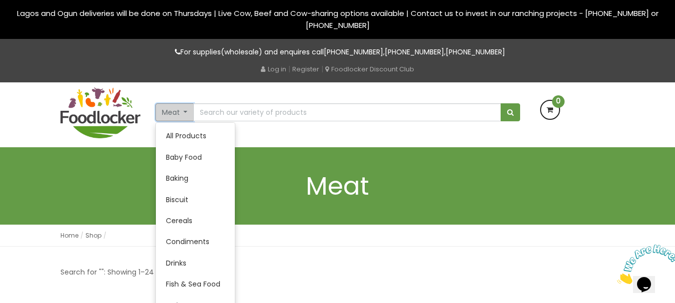
scroll to position [199, 0]
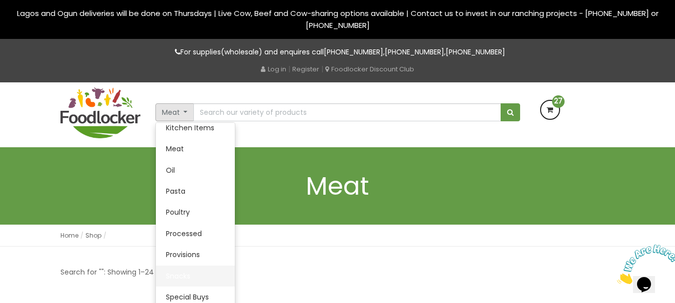
click at [187, 275] on link "Snacks" at bounding box center [195, 276] width 79 height 21
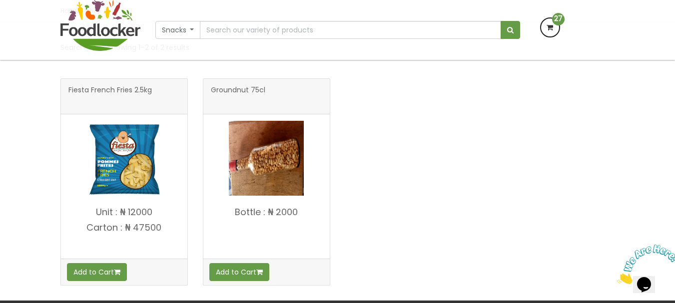
scroll to position [180, 0]
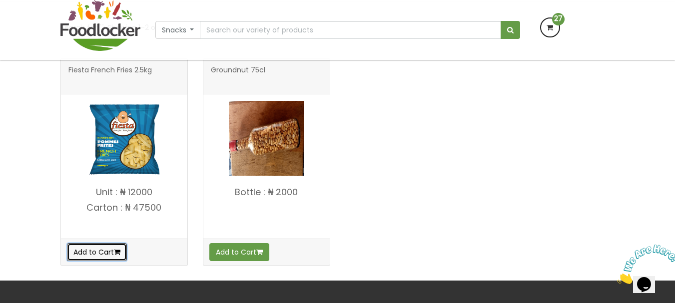
click at [107, 255] on button "Add to Cart" at bounding box center [97, 252] width 60 height 18
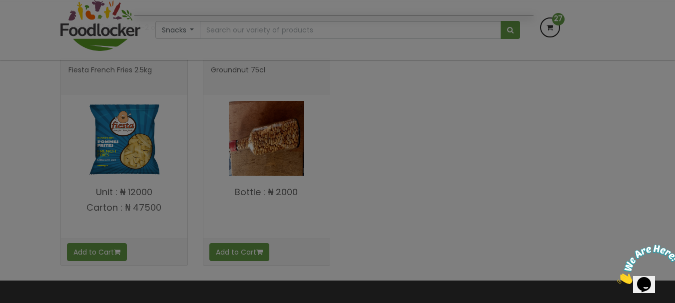
click at [120, 252] on div at bounding box center [337, 151] width 675 height 303
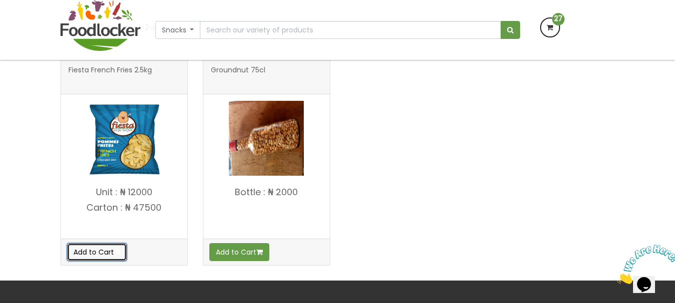
click at [117, 253] on icon "button" at bounding box center [117, 252] width 6 height 7
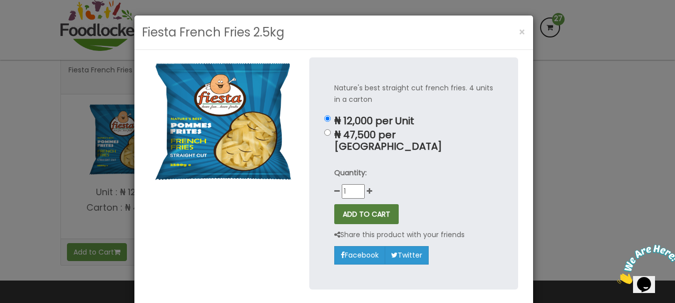
click at [371, 207] on button "ADD TO CART" at bounding box center [366, 214] width 64 height 20
click at [367, 188] on icon at bounding box center [369, 191] width 5 height 7
click at [366, 208] on button "ADD TO CART" at bounding box center [366, 214] width 64 height 20
click at [366, 204] on button "ADD TO CART" at bounding box center [366, 214] width 64 height 20
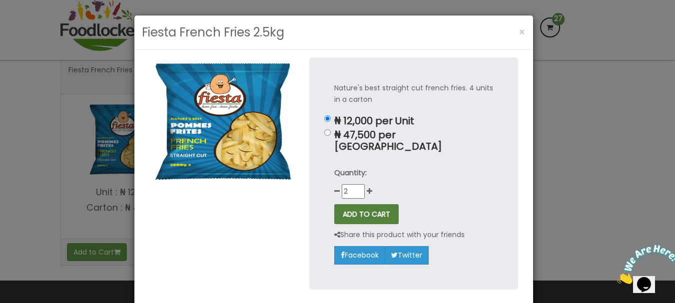
click at [366, 204] on button "ADD TO CART" at bounding box center [366, 214] width 64 height 20
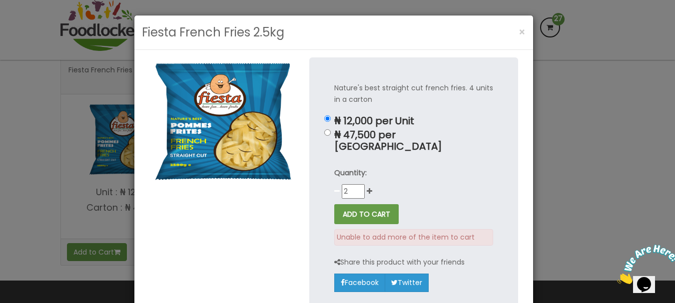
click at [335, 188] on icon at bounding box center [336, 191] width 5 height 7
type input "1"
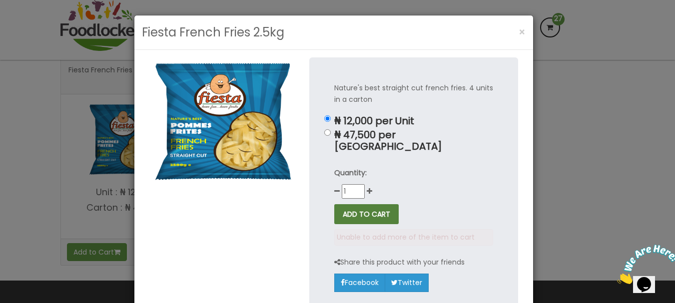
click at [346, 204] on button "ADD TO CART" at bounding box center [366, 214] width 64 height 20
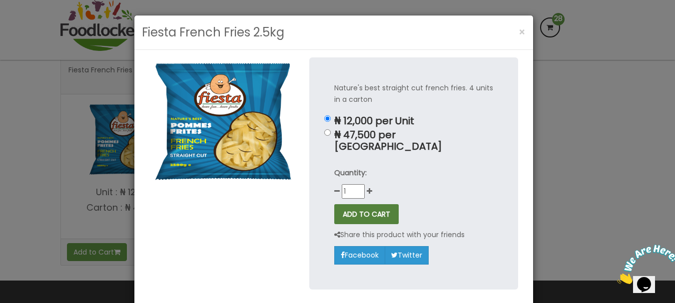
click at [346, 204] on button "ADD TO CART" at bounding box center [366, 214] width 64 height 20
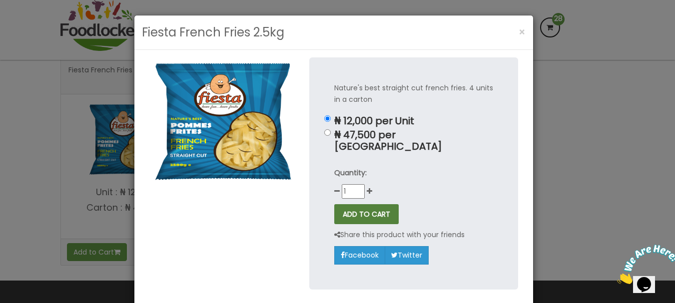
click at [380, 204] on button "ADD TO CART" at bounding box center [366, 214] width 64 height 20
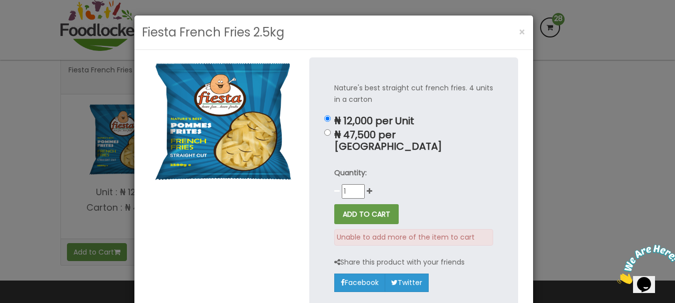
click at [334, 188] on icon at bounding box center [336, 191] width 5 height 7
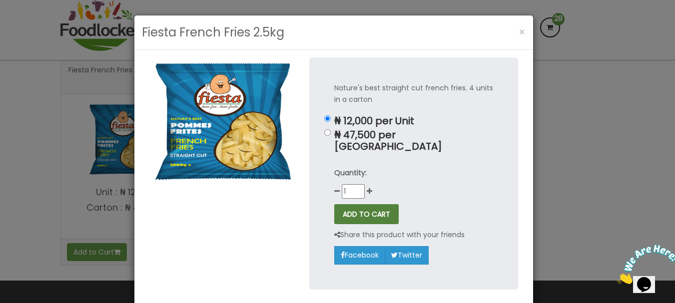
click at [375, 204] on button "ADD TO CART" at bounding box center [366, 214] width 64 height 20
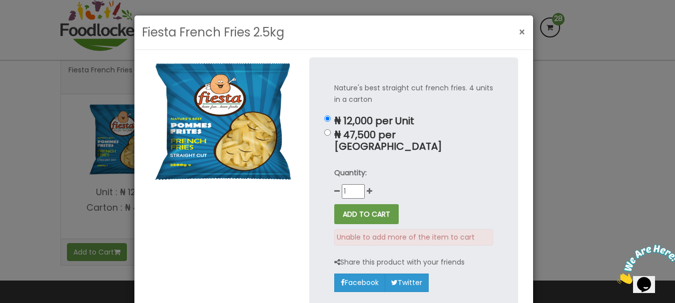
click at [519, 36] on span "×" at bounding box center [522, 32] width 7 height 14
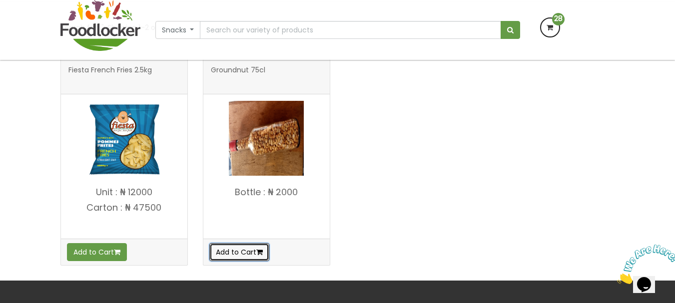
click at [228, 244] on button "Add to Cart" at bounding box center [239, 252] width 60 height 18
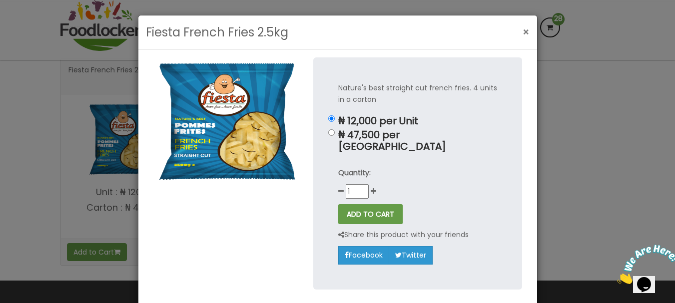
click at [527, 33] on button "×" at bounding box center [526, 32] width 17 height 20
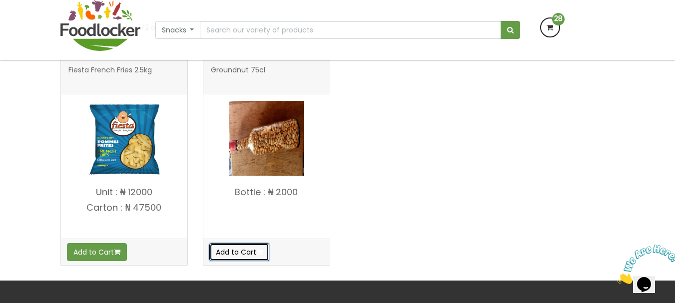
click at [260, 253] on icon "button" at bounding box center [259, 252] width 6 height 7
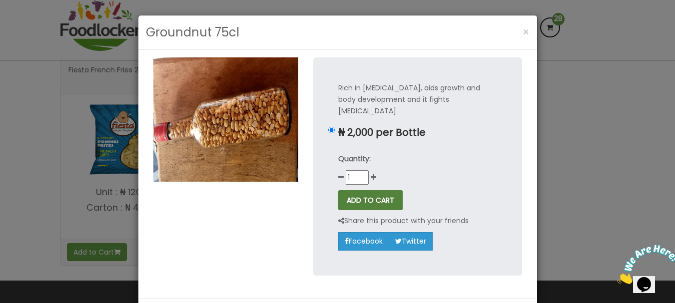
click at [385, 190] on button "ADD TO CART" at bounding box center [370, 200] width 64 height 20
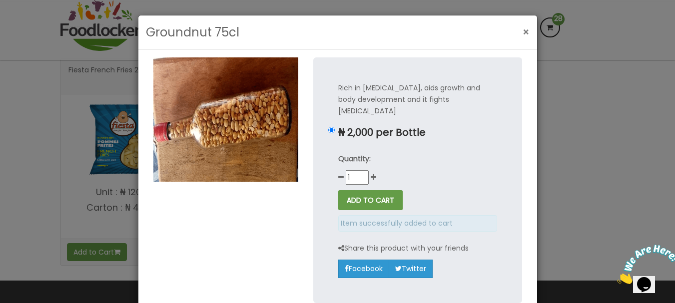
click at [525, 33] on span "×" at bounding box center [526, 32] width 7 height 14
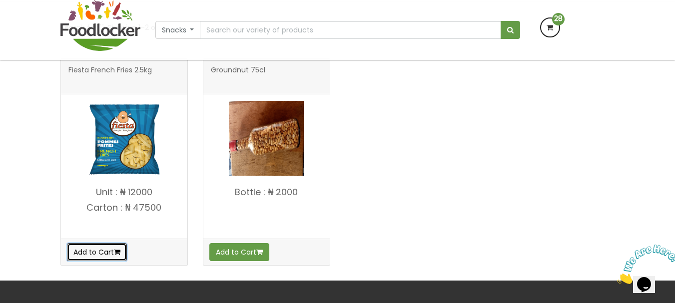
click at [96, 248] on button "Add to Cart" at bounding box center [97, 252] width 60 height 18
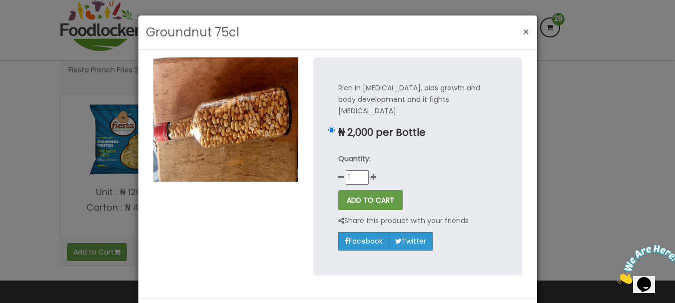
click at [518, 30] on button "×" at bounding box center [526, 32] width 17 height 20
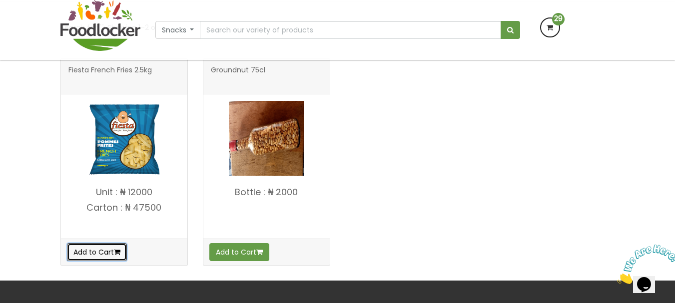
click at [95, 250] on button "Add to Cart" at bounding box center [97, 252] width 60 height 18
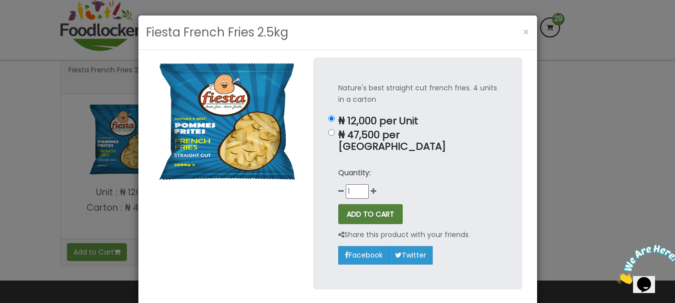
click at [371, 204] on button "ADD TO CART" at bounding box center [370, 214] width 64 height 20
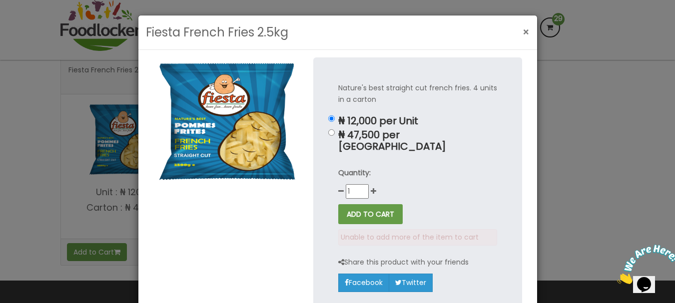
click at [530, 26] on button "×" at bounding box center [526, 32] width 17 height 20
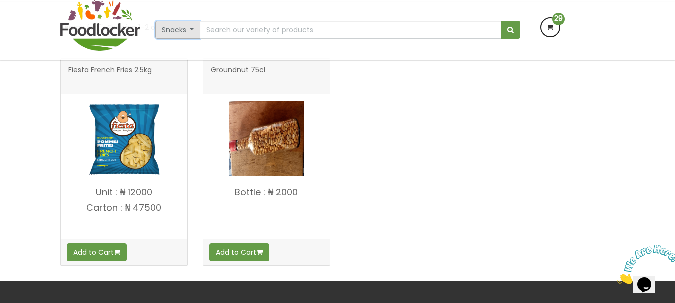
click at [192, 27] on button "Snacks" at bounding box center [177, 30] width 45 height 18
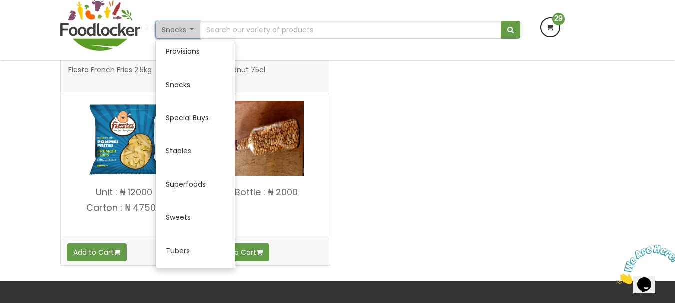
scroll to position [513, 0]
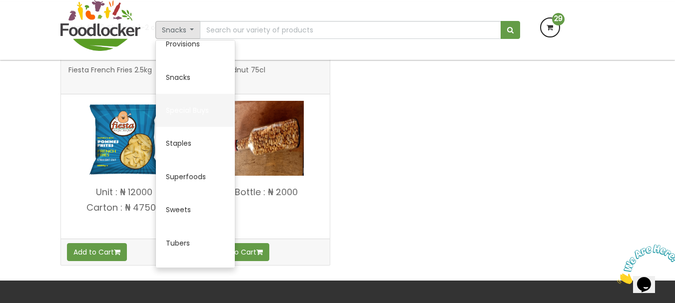
click at [204, 105] on link "Special Buys" at bounding box center [195, 110] width 79 height 33
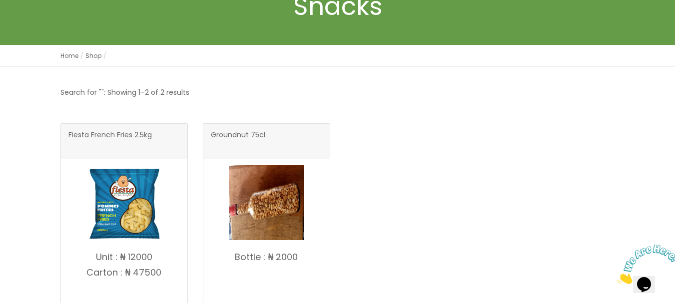
scroll to position [0, 0]
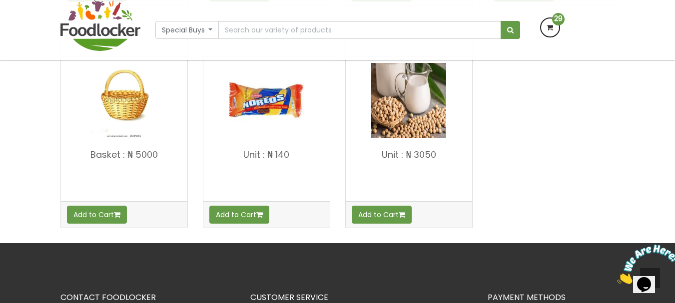
scroll to position [466, 0]
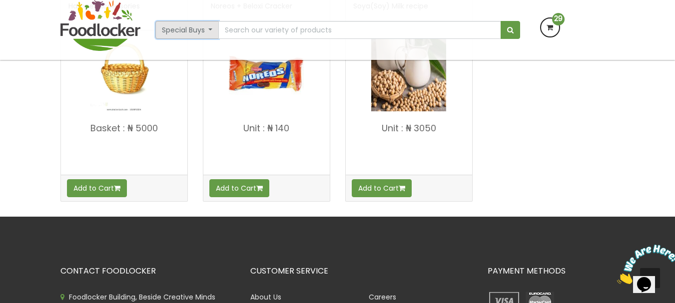
click at [214, 31] on button "Special Buys" at bounding box center [187, 30] width 64 height 18
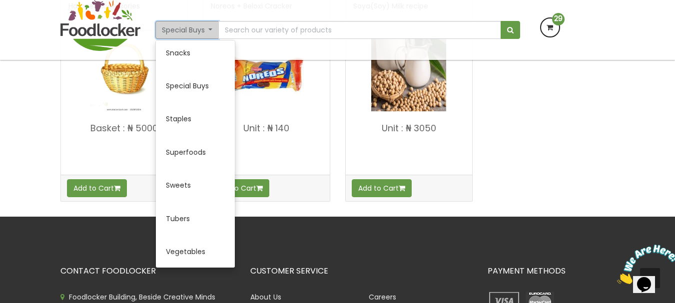
scroll to position [541, 0]
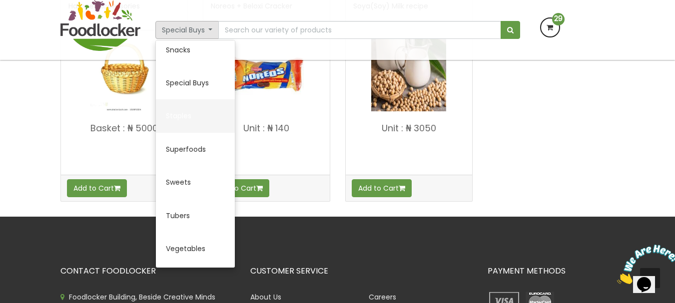
click at [188, 115] on link "Staples" at bounding box center [195, 115] width 79 height 33
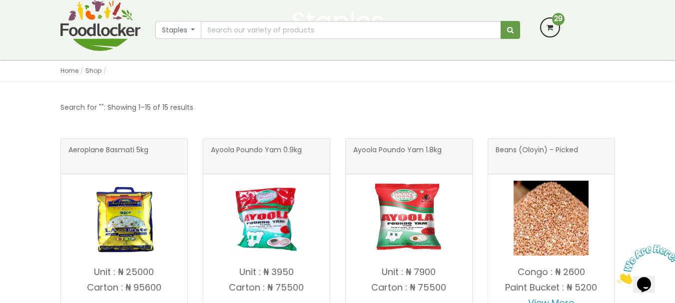
scroll to position [140, 0]
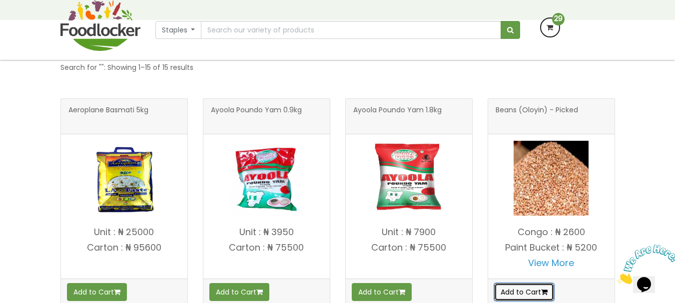
click at [554, 293] on button "Add to Cart" at bounding box center [524, 292] width 60 height 18
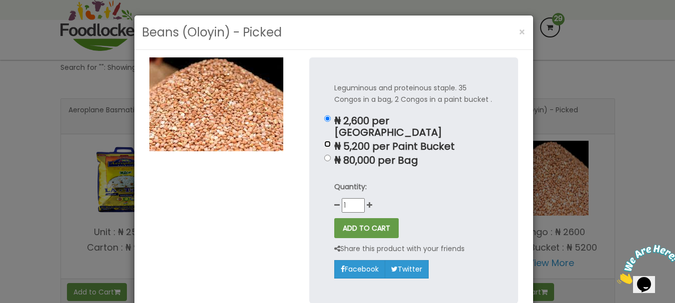
click at [324, 141] on input "₦ 5,200 per Paint Bucket" at bounding box center [327, 144] width 6 height 6
radio input "true"
click at [362, 223] on button "ADD TO CART" at bounding box center [366, 228] width 64 height 20
click at [362, 219] on button "ADD TO CART" at bounding box center [366, 228] width 64 height 20
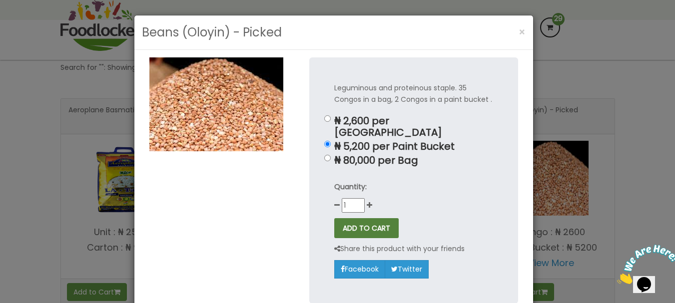
click at [362, 218] on button "ADD TO CART" at bounding box center [366, 228] width 64 height 20
type button "add_item"
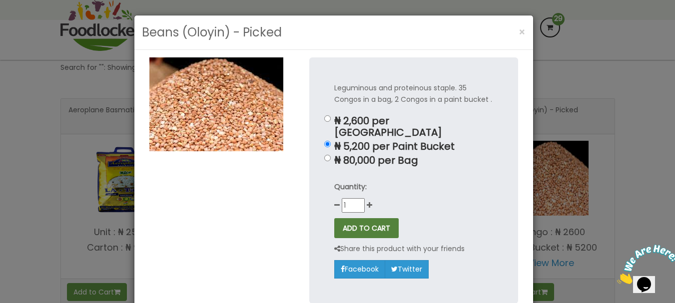
click at [334, 218] on button "ADD TO CART" at bounding box center [366, 228] width 64 height 20
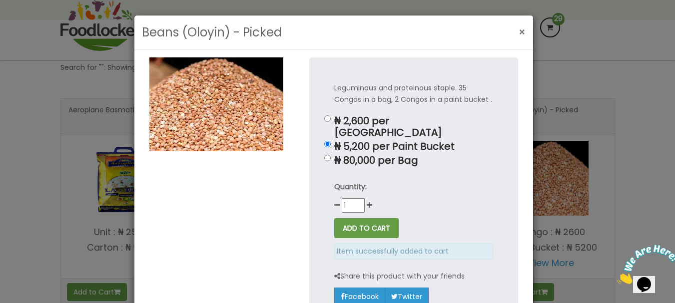
click at [522, 35] on span "×" at bounding box center [522, 32] width 7 height 14
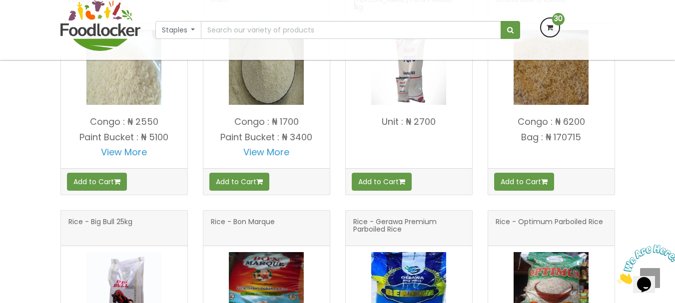
scroll to position [493, 0]
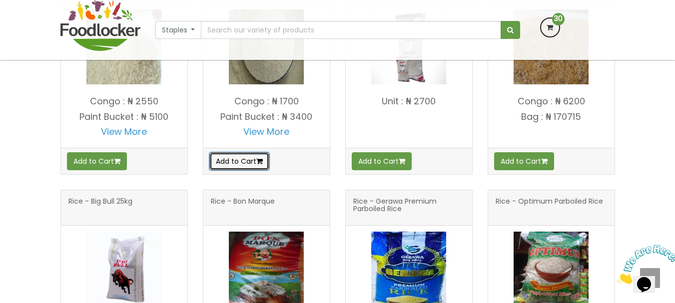
click at [236, 163] on button "Add to Cart" at bounding box center [239, 161] width 60 height 18
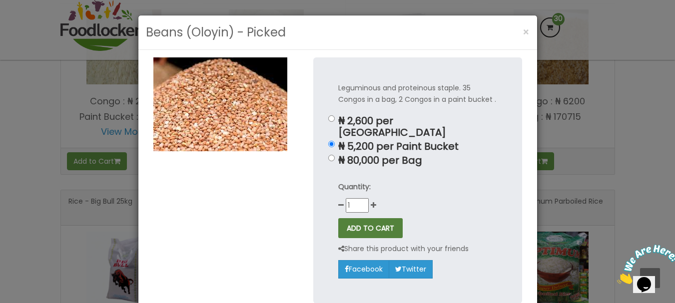
click at [372, 219] on button "ADD TO CART" at bounding box center [370, 228] width 64 height 20
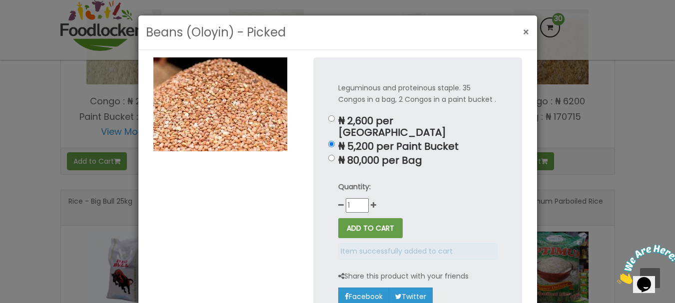
click at [523, 27] on span "×" at bounding box center [526, 32] width 7 height 14
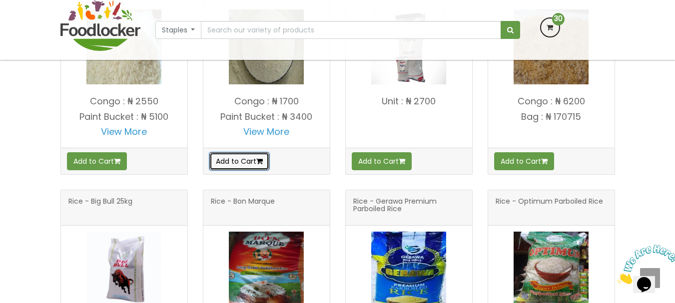
click at [218, 168] on button "Add to Cart" at bounding box center [239, 161] width 60 height 18
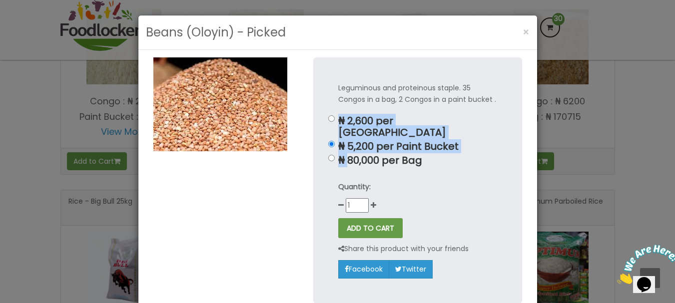
drag, startPoint x: 345, startPoint y: 144, endPoint x: 312, endPoint y: 109, distance: 48.4
click at [313, 109] on div "Leguminous and proteinous staple. 35 Congos in a bag, 2 Congos in a paint bucke…" at bounding box center [417, 180] width 209 height 246
click at [524, 31] on span "×" at bounding box center [526, 32] width 7 height 14
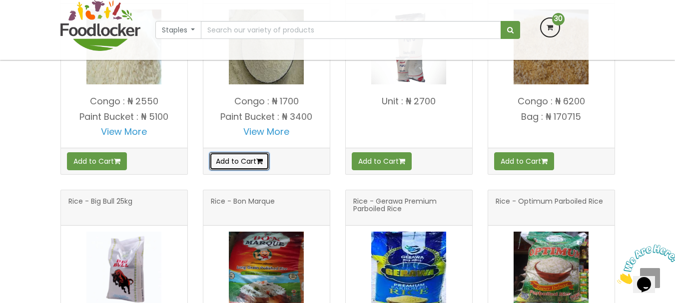
click at [249, 170] on button "Add to Cart" at bounding box center [239, 161] width 60 height 18
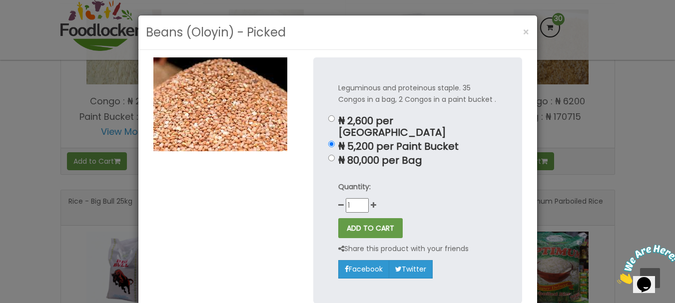
click at [213, 175] on div at bounding box center [226, 187] width 160 height 261
click at [523, 28] on span "×" at bounding box center [526, 32] width 7 height 14
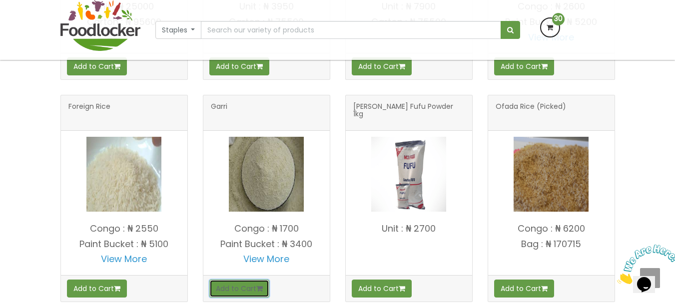
scroll to position [368, 0]
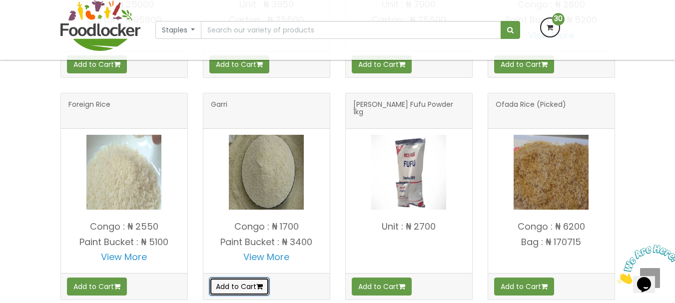
click at [243, 280] on button "Add to Cart" at bounding box center [239, 287] width 60 height 18
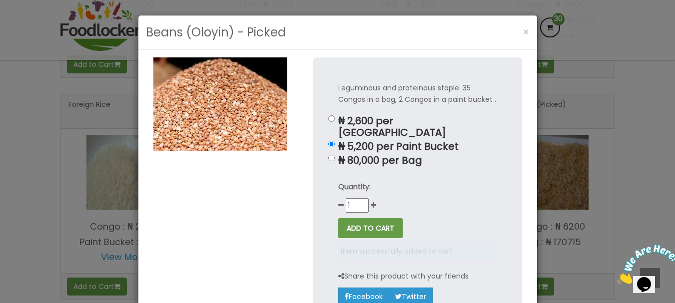
click at [331, 117] on div "Leguminous and proteinous staple. 35 Congos in a bag, 2 Congos in a paint bucke…" at bounding box center [417, 193] width 209 height 273
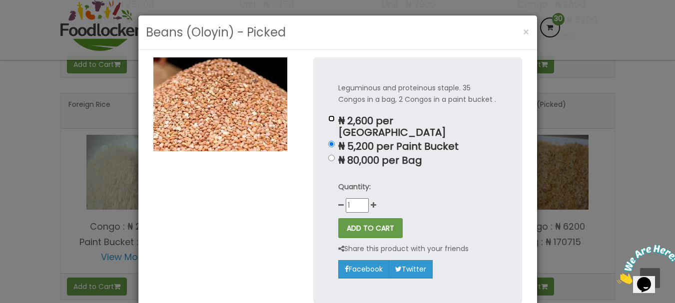
click at [328, 117] on input "₦ 2,600 per Congo" at bounding box center [331, 118] width 6 height 6
radio input "true"
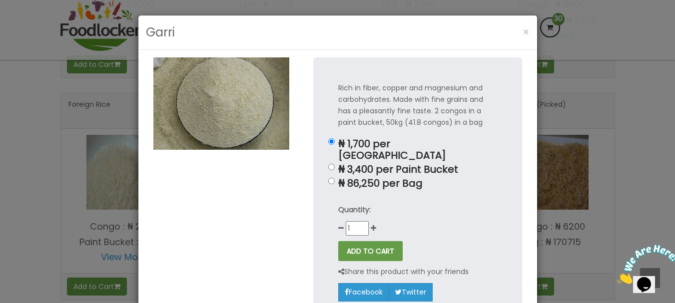
click at [324, 155] on div "Rich in fiber, copper and magnesium and carbohydrates. Made with fine grains an…" at bounding box center [417, 191] width 209 height 269
click at [328, 164] on input "₦ 3,400 per Paint Bucket" at bounding box center [331, 167] width 6 height 6
radio input "true"
click at [377, 241] on button "ADD TO CART" at bounding box center [370, 251] width 64 height 20
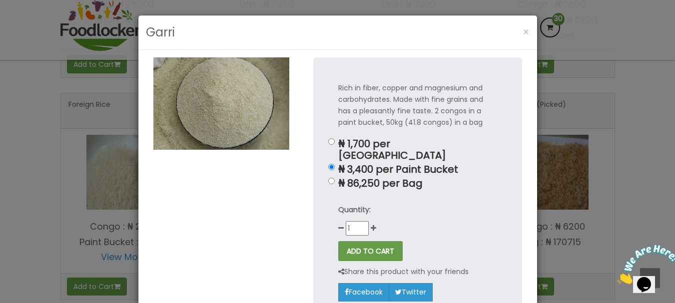
click at [378, 229] on div "Rich in fiber, copper and magnesium and carbohydrates. Made with fine grains an…" at bounding box center [417, 191] width 209 height 269
click at [523, 27] on span "×" at bounding box center [526, 32] width 7 height 14
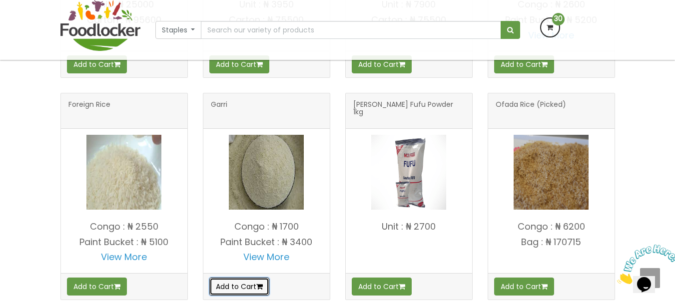
click at [250, 286] on button "Add to Cart" at bounding box center [239, 287] width 60 height 18
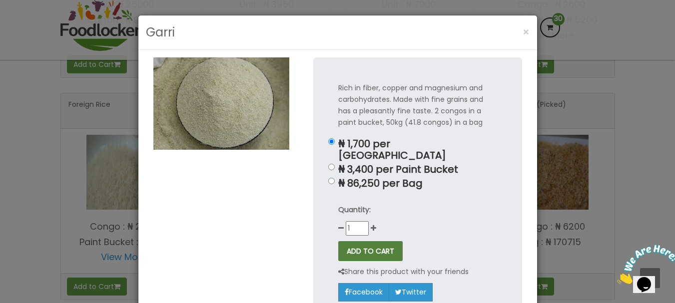
click at [355, 241] on button "ADD TO CART" at bounding box center [370, 251] width 64 height 20
type button "add_item"
click at [338, 241] on button "ADD TO CART" at bounding box center [370, 251] width 64 height 20
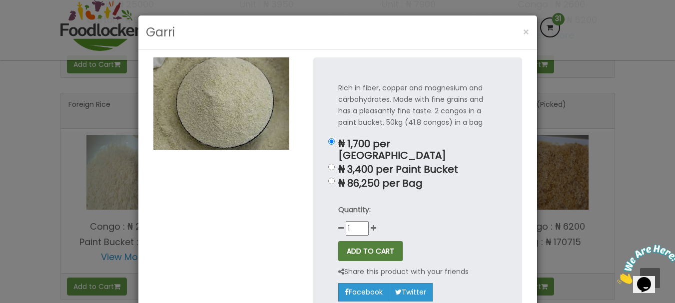
click at [338, 241] on button "ADD TO CART" at bounding box center [370, 251] width 64 height 20
click at [355, 241] on button "ADD TO CART" at bounding box center [370, 251] width 64 height 20
click at [523, 29] on span "×" at bounding box center [526, 32] width 7 height 14
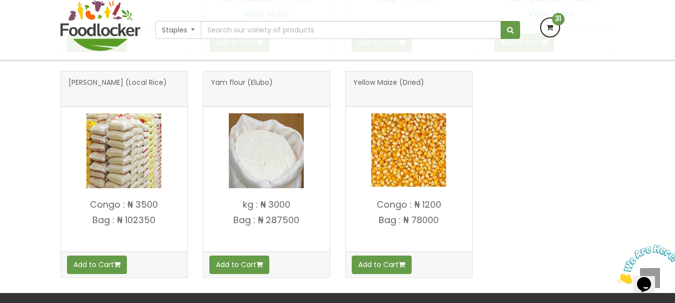
scroll to position [880, 0]
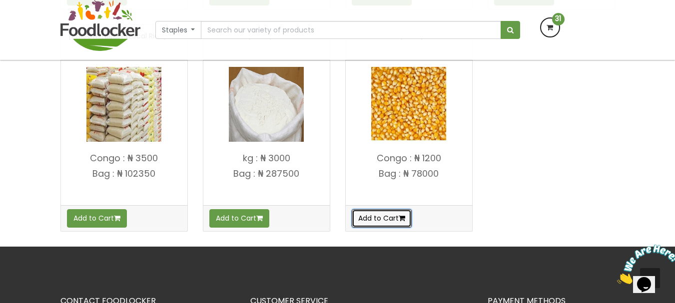
click at [394, 219] on button "Add to Cart" at bounding box center [382, 218] width 60 height 18
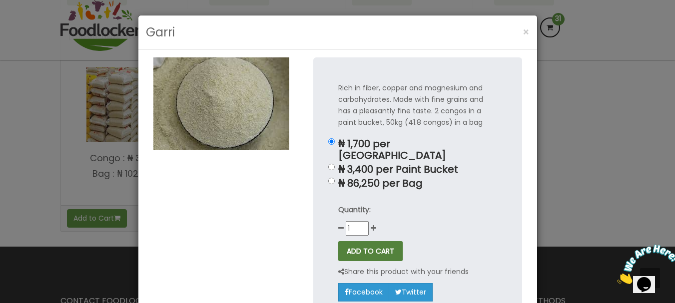
click at [368, 241] on button "ADD TO CART" at bounding box center [370, 251] width 64 height 20
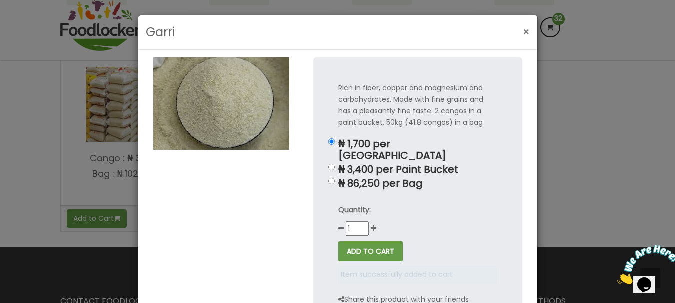
click at [518, 32] on button "×" at bounding box center [526, 32] width 17 height 20
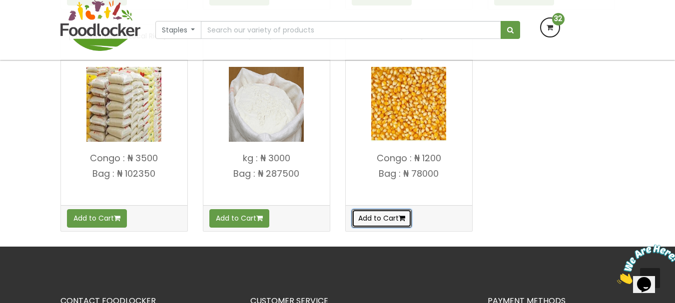
click at [387, 214] on button "Add to Cart" at bounding box center [382, 218] width 60 height 18
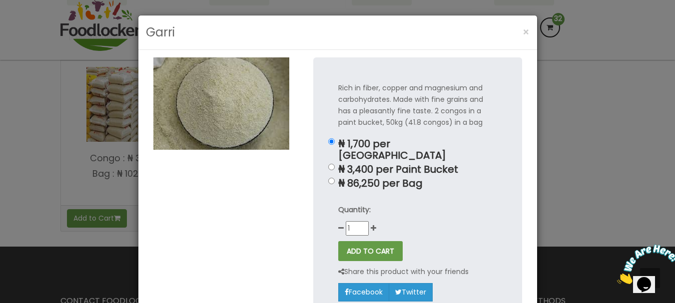
click at [327, 137] on div "Rich in fiber, copper and magnesium and carbohydrates. Made with fine grains an…" at bounding box center [417, 191] width 209 height 269
click at [326, 150] on div "Rich in fiber, copper and magnesium and carbohydrates. Made with fine grains an…" at bounding box center [417, 191] width 209 height 269
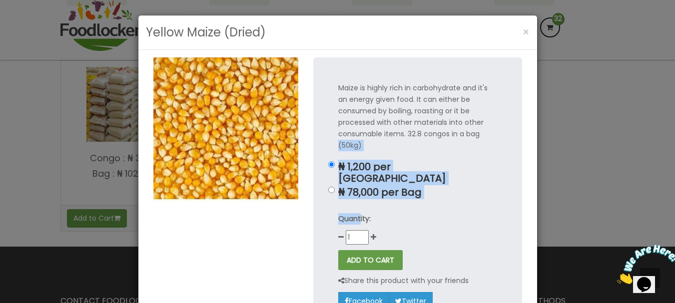
drag, startPoint x: 326, startPoint y: 150, endPoint x: 355, endPoint y: 195, distance: 53.5
click at [355, 195] on div "Maize is highly rich in carbohydrate and it's an energy given food. It can eith…" at bounding box center [417, 196] width 209 height 278
click at [482, 163] on p "₦ 1,200 per Congo" at bounding box center [417, 172] width 159 height 23
click at [335, 163] on input "₦ 1,200 per Congo" at bounding box center [331, 164] width 6 height 6
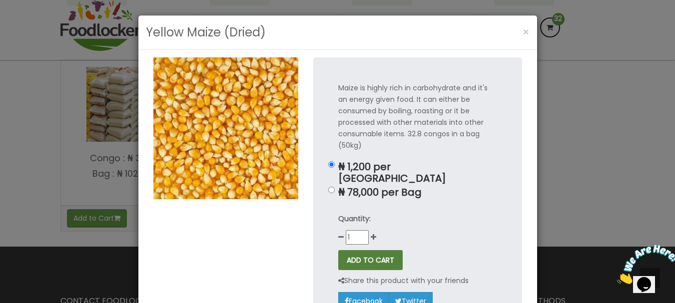
click at [382, 257] on button "ADD TO CART" at bounding box center [370, 260] width 64 height 20
click at [381, 251] on button "ADD TO CART" at bounding box center [370, 260] width 64 height 20
click at [381, 250] on button "ADD TO CART" at bounding box center [370, 260] width 64 height 20
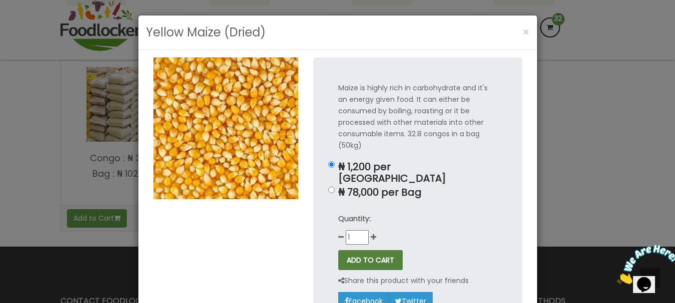
click at [381, 250] on button "ADD TO CART" at bounding box center [370, 260] width 64 height 20
click at [525, 27] on span "×" at bounding box center [526, 32] width 7 height 14
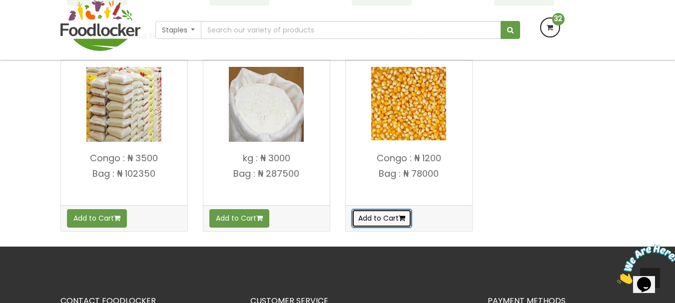
click at [389, 212] on button "Add to Cart" at bounding box center [382, 218] width 60 height 18
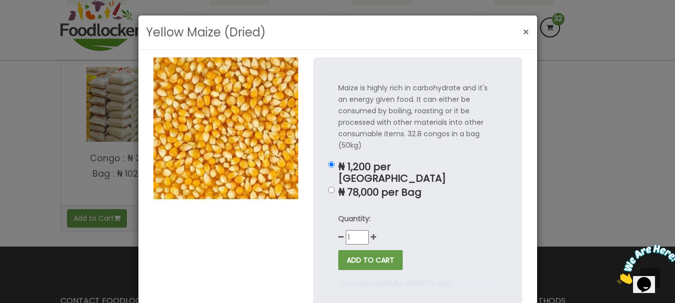
click at [518, 38] on button "×" at bounding box center [526, 32] width 17 height 20
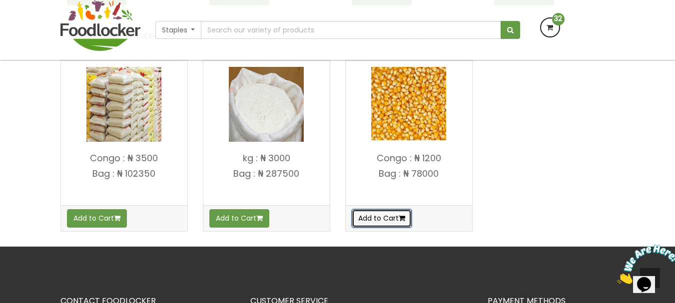
click at [391, 213] on button "Add to Cart" at bounding box center [382, 218] width 60 height 18
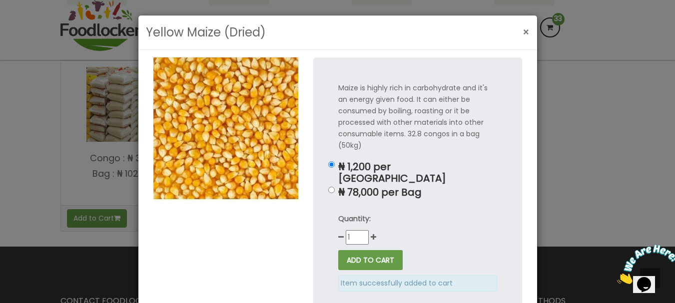
click at [526, 28] on button "×" at bounding box center [526, 32] width 17 height 20
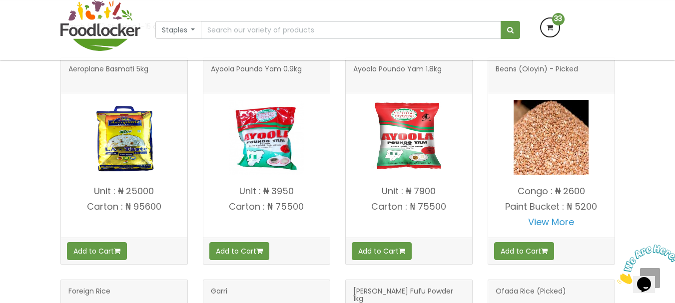
scroll to position [154, 0]
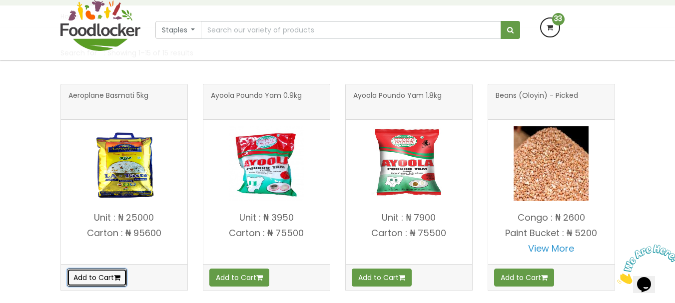
click at [99, 281] on button "Add to Cart" at bounding box center [97, 278] width 60 height 18
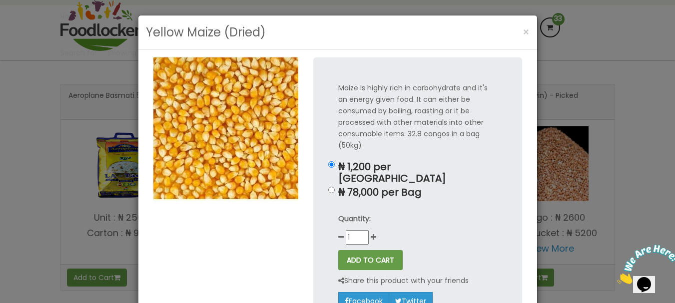
click at [331, 182] on div "Maize is highly rich in carbohydrate and it's an energy given food. It can eith…" at bounding box center [417, 196] width 209 height 278
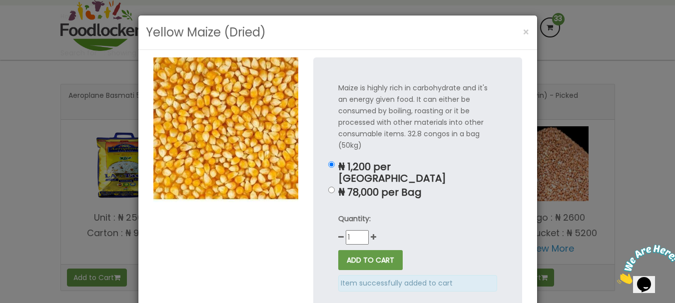
click at [75, 222] on div "Yellow Maize (Dried) × Maize is highly rich in carbohydrate and it's an energy …" at bounding box center [337, 151] width 675 height 303
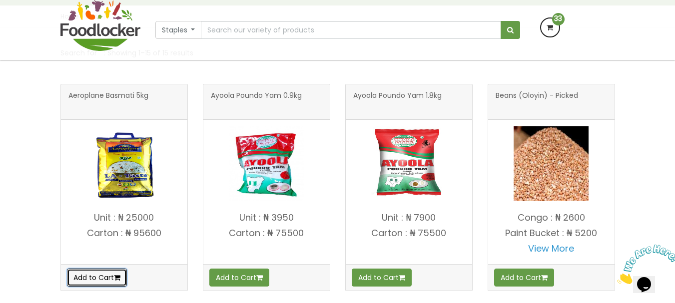
click at [100, 270] on button "Add to Cart" at bounding box center [97, 278] width 60 height 18
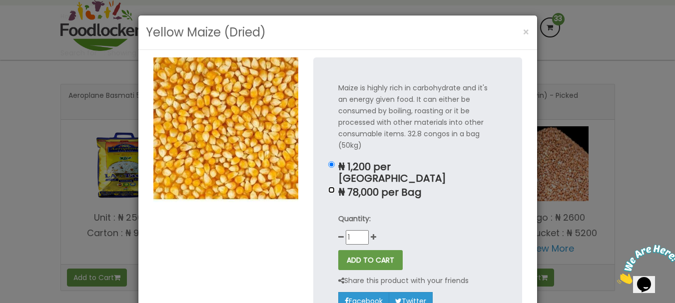
click at [328, 187] on input "₦ 78,000 per Bag" at bounding box center [331, 190] width 6 height 6
radio input "true"
click at [329, 166] on input "₦ 1,200 per Congo" at bounding box center [331, 164] width 6 height 6
radio input "true"
click at [523, 24] on button "×" at bounding box center [526, 32] width 17 height 20
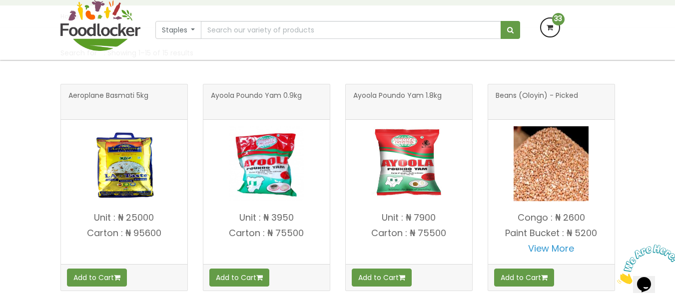
click at [89, 190] on img at bounding box center [123, 163] width 75 height 75
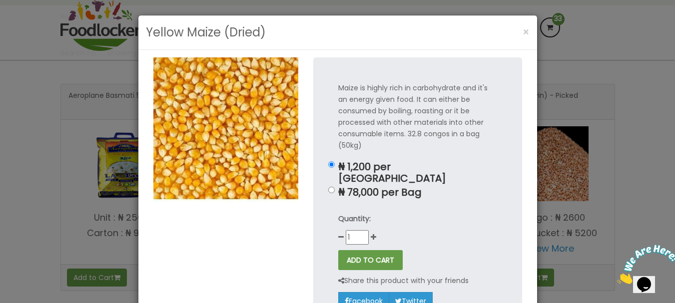
click at [95, 168] on div "Yellow Maize (Dried) × Maize is highly rich in carbohydrate and it's an energy …" at bounding box center [337, 151] width 675 height 303
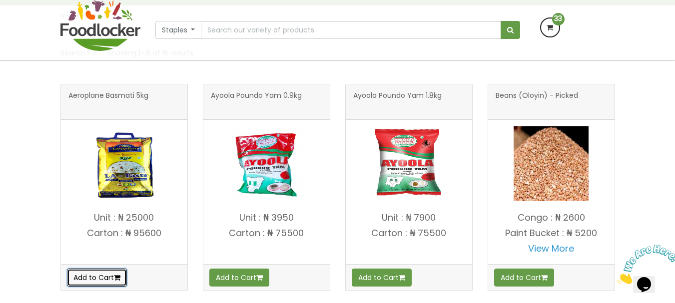
click at [81, 287] on button "Add to Cart" at bounding box center [97, 278] width 60 height 18
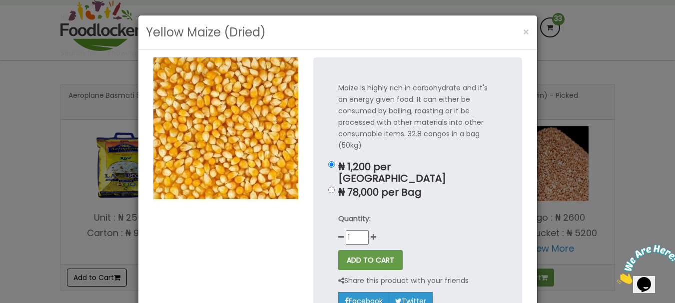
click at [81, 287] on div "Yellow Maize (Dried) × Maize is highly rich in carbohydrate and it's an energy …" at bounding box center [337, 151] width 675 height 303
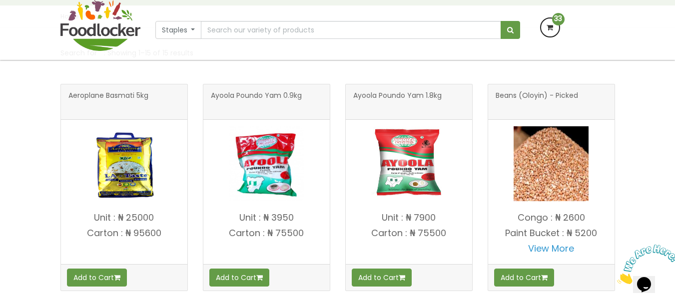
click at [140, 92] on span "Aeroplane Basmati 5kg" at bounding box center [108, 102] width 80 height 20
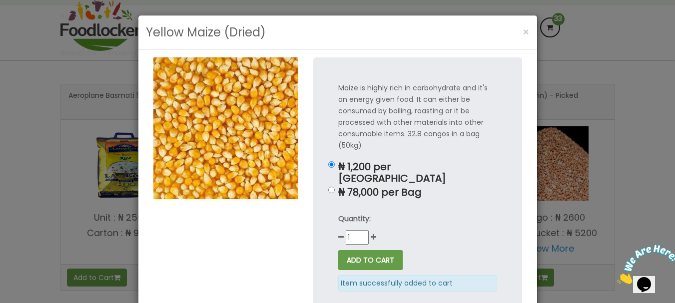
click at [141, 90] on div "Maize is highly rich in carbohydrate and it's an energy given food. It can eith…" at bounding box center [337, 217] width 399 height 335
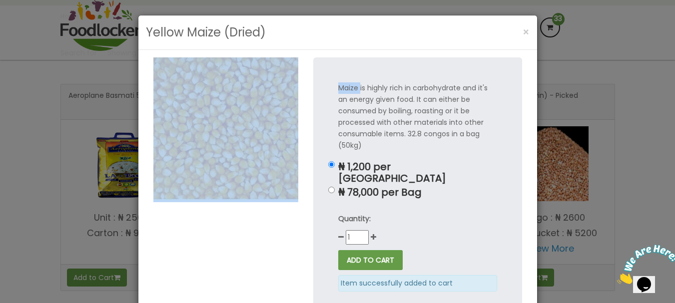
click at [141, 90] on div "Maize is highly rich in carbohydrate and it's an energy given food. It can eith…" at bounding box center [337, 217] width 399 height 335
click at [302, 57] on div "Maize is highly rich in carbohydrate and it's an energy given food. It can eith…" at bounding box center [337, 217] width 399 height 335
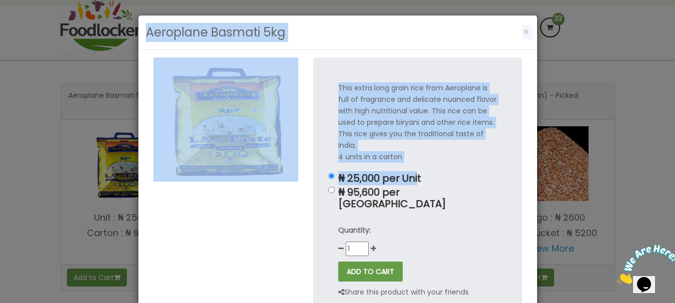
click at [200, 281] on div at bounding box center [226, 209] width 160 height 304
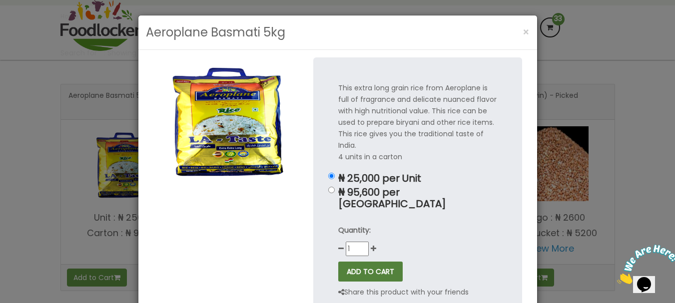
click at [355, 263] on button "ADD TO CART" at bounding box center [370, 272] width 64 height 20
click at [524, 25] on span "×" at bounding box center [526, 32] width 7 height 14
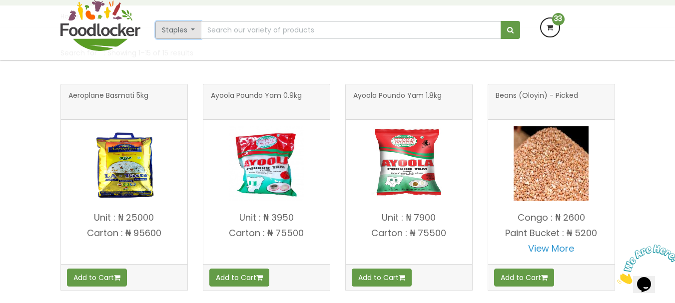
click at [193, 33] on button "Staples" at bounding box center [178, 30] width 46 height 18
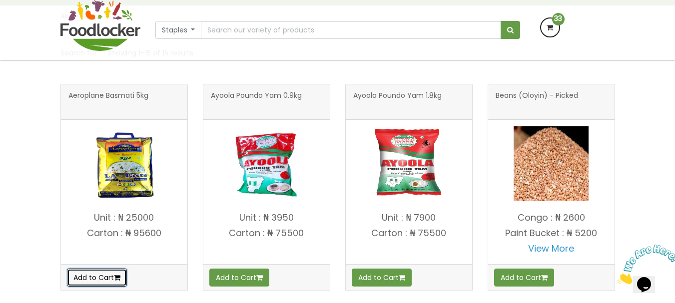
click at [72, 276] on button "Add to Cart" at bounding box center [97, 278] width 60 height 18
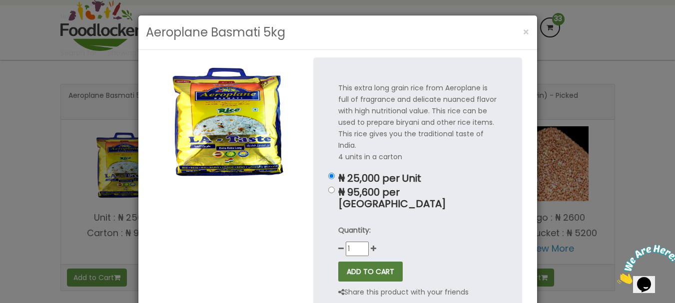
click at [360, 267] on button "ADD TO CART" at bounding box center [370, 272] width 64 height 20
click at [361, 262] on button "ADD TO CART" at bounding box center [370, 272] width 64 height 20
click at [362, 262] on button "ADD TO CART" at bounding box center [370, 272] width 64 height 20
type button "add_item"
click at [338, 262] on button "ADD TO CART" at bounding box center [370, 272] width 64 height 20
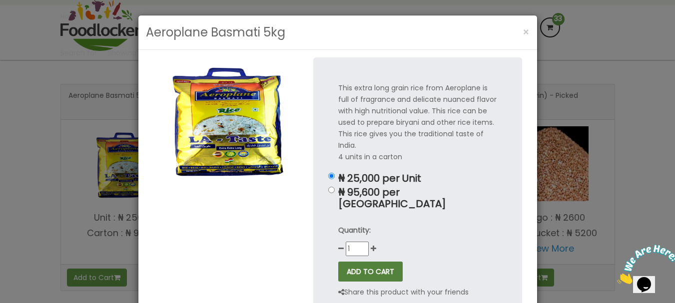
click at [338, 262] on button "ADD TO CART" at bounding box center [370, 272] width 64 height 20
click at [351, 262] on button "ADD TO CART" at bounding box center [370, 272] width 64 height 20
click at [523, 31] on span "×" at bounding box center [526, 32] width 7 height 14
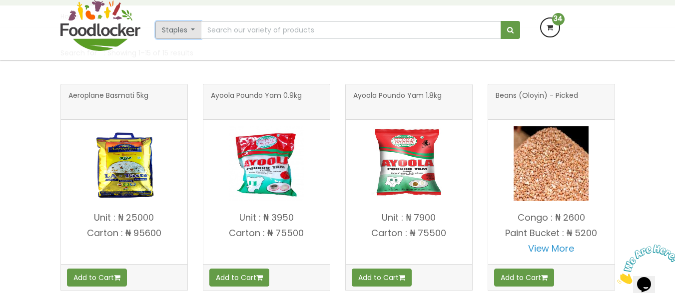
click at [195, 30] on button "Staples" at bounding box center [178, 30] width 46 height 18
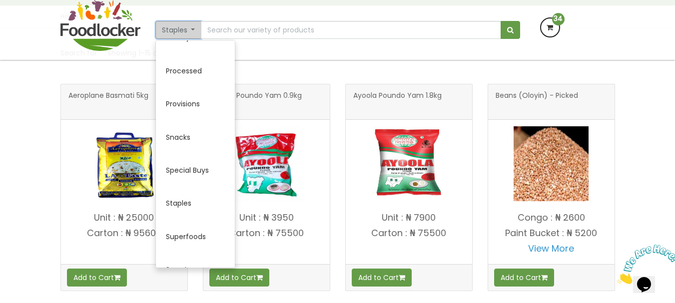
scroll to position [500, 0]
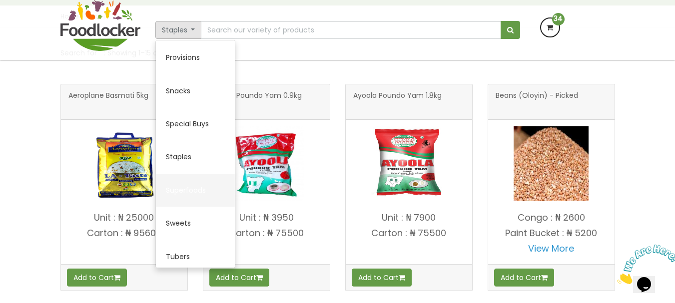
click at [195, 188] on link "Superfoods" at bounding box center [195, 190] width 79 height 33
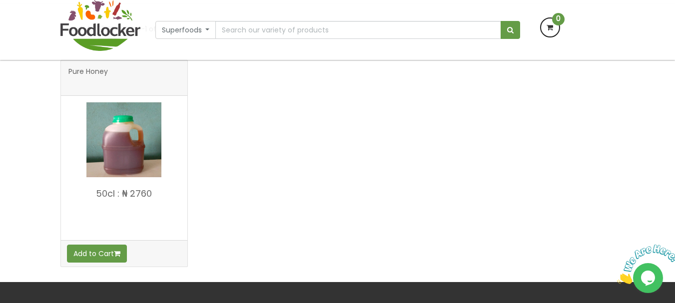
scroll to position [186, 0]
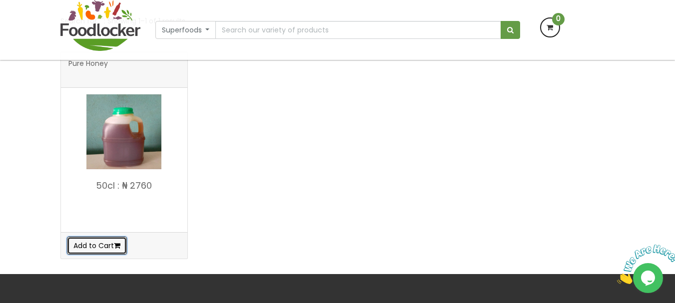
click at [111, 246] on button "Add to Cart" at bounding box center [97, 246] width 60 height 18
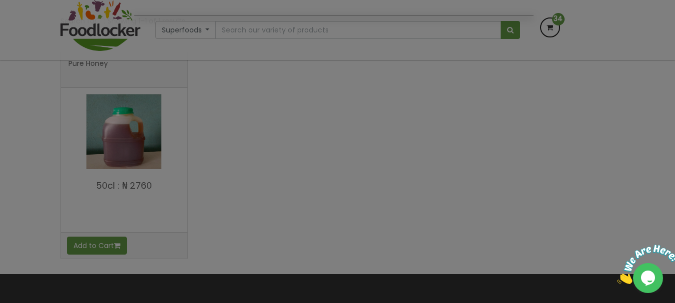
click at [263, 219] on div at bounding box center [337, 151] width 675 height 303
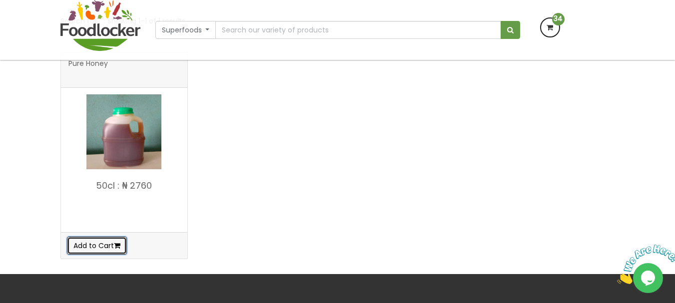
click at [122, 249] on button "Add to Cart" at bounding box center [97, 246] width 60 height 18
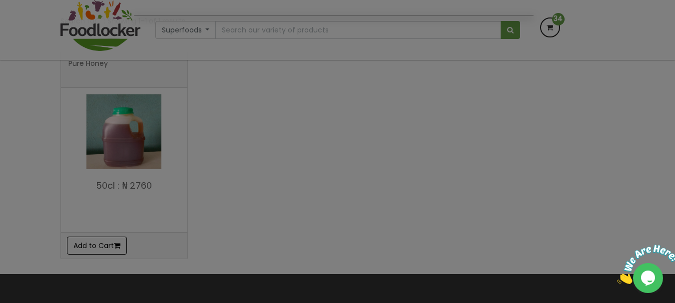
click at [122, 249] on div at bounding box center [337, 151] width 675 height 303
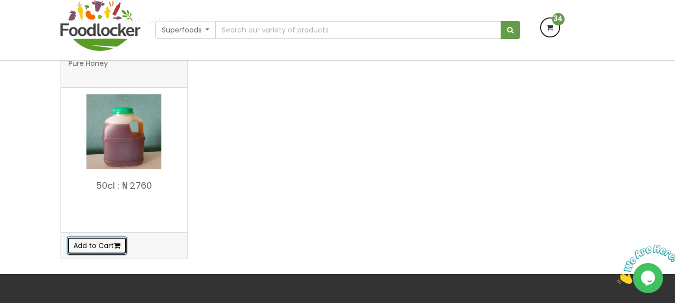
click at [122, 249] on button "Add to Cart" at bounding box center [97, 246] width 60 height 18
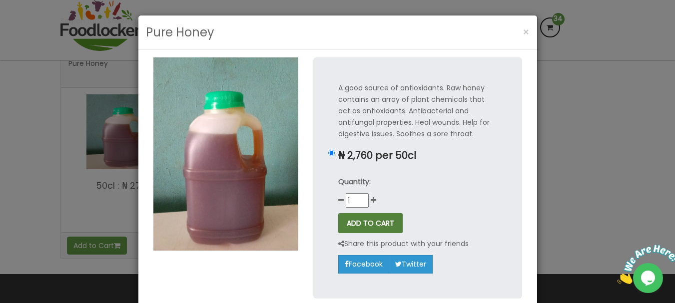
click at [350, 220] on button "ADD TO CART" at bounding box center [370, 223] width 64 height 20
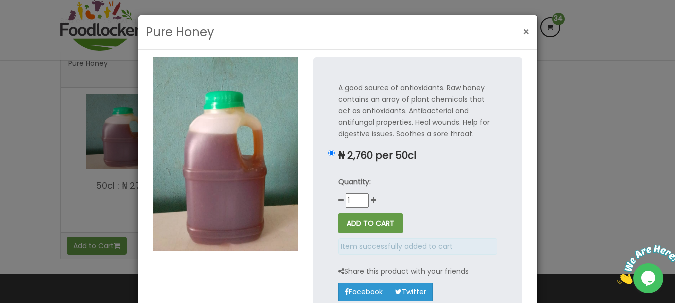
click at [518, 32] on button "×" at bounding box center [526, 32] width 17 height 20
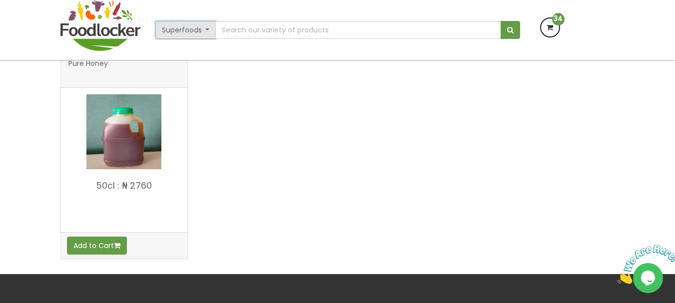
click at [207, 34] on button "Superfoods" at bounding box center [185, 30] width 61 height 18
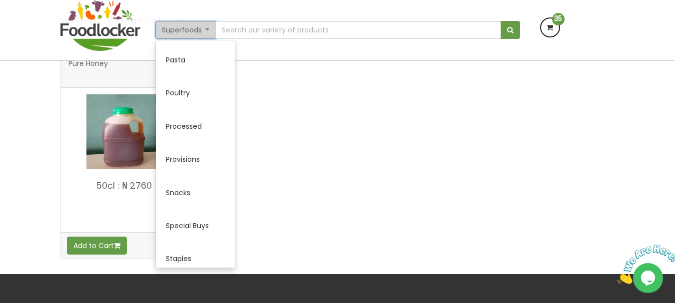
scroll to position [541, 0]
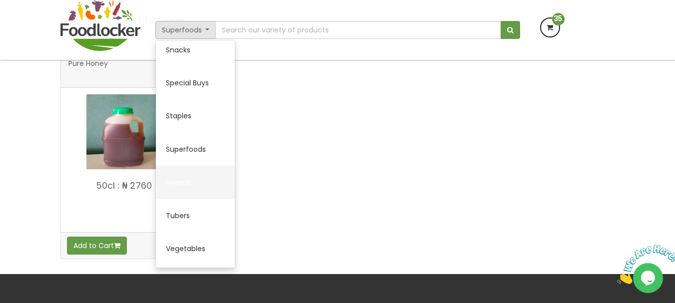
click at [188, 175] on link "Sweets" at bounding box center [195, 182] width 79 height 33
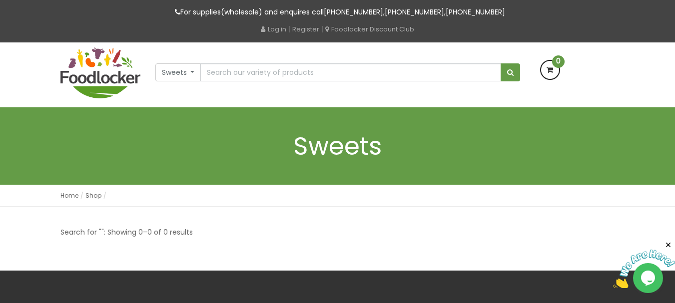
scroll to position [60, 0]
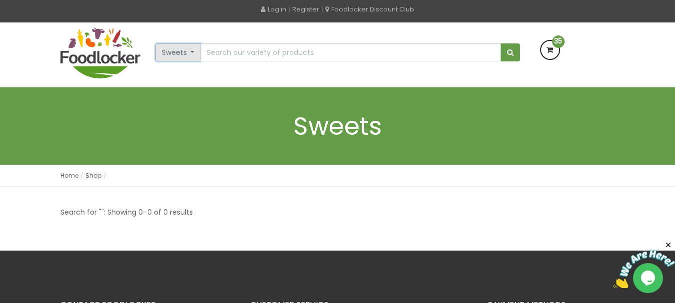
click at [192, 50] on button "Sweets" at bounding box center [178, 52] width 46 height 18
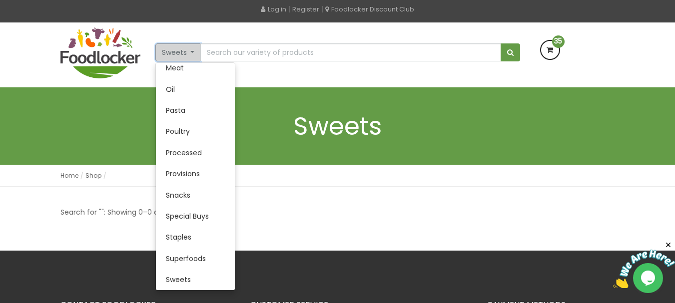
scroll to position [265, 0]
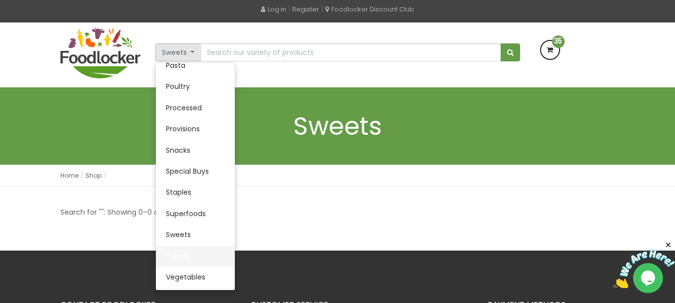
click at [176, 261] on link "Tubers" at bounding box center [195, 256] width 79 height 21
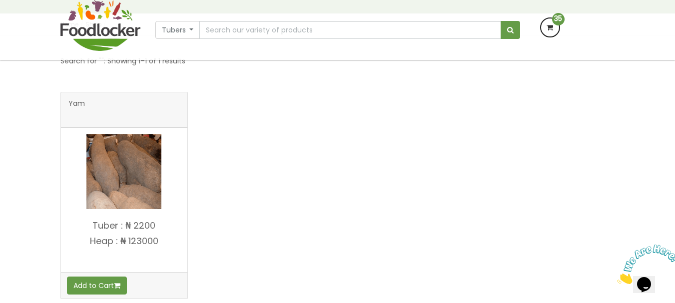
scroll to position [173, 0]
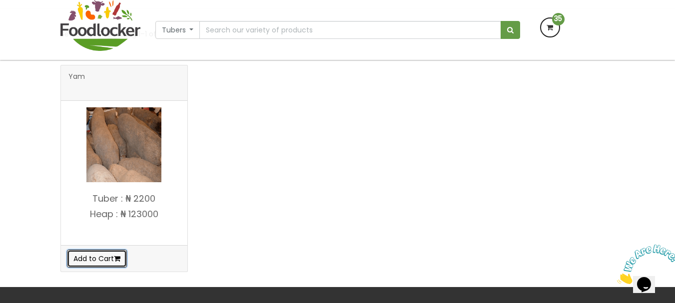
click at [110, 257] on button "Add to Cart" at bounding box center [97, 259] width 60 height 18
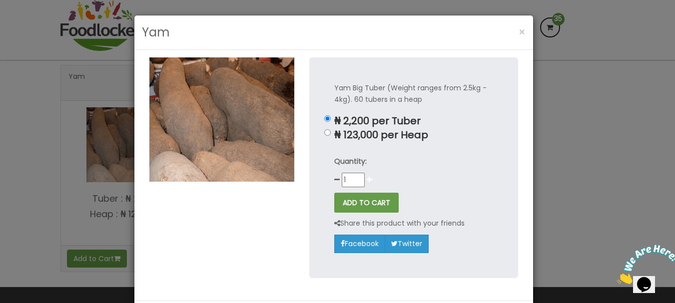
click at [367, 180] on icon at bounding box center [369, 179] width 5 height 7
type input "5"
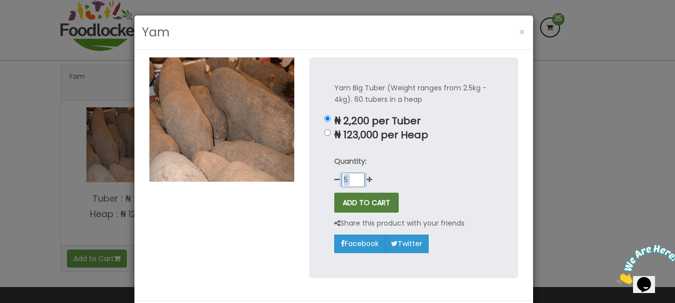
click at [345, 210] on button "ADD TO CART" at bounding box center [366, 203] width 64 height 20
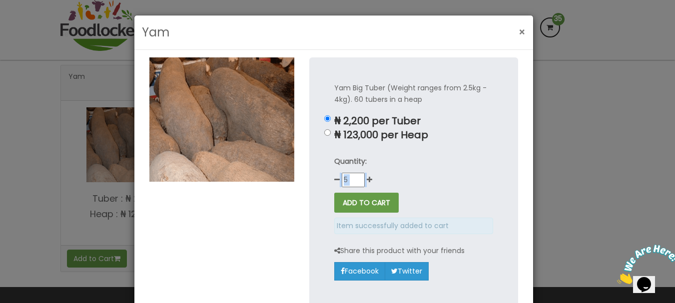
click at [523, 29] on button "×" at bounding box center [522, 32] width 17 height 20
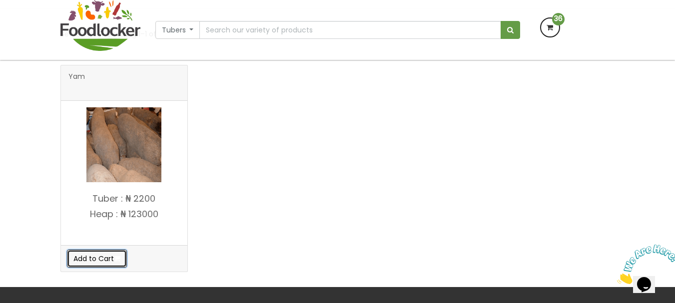
click at [120, 255] on icon "button" at bounding box center [117, 258] width 6 height 7
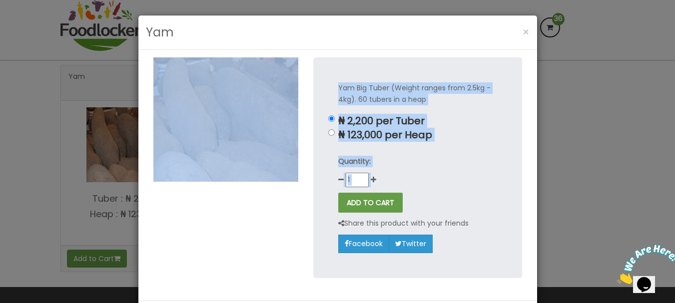
drag, startPoint x: 122, startPoint y: 255, endPoint x: 324, endPoint y: 209, distance: 206.6
click at [324, 209] on div "Yam × Yam Big Tuber (Weight ranges from 2.5kg - 4kg). 60 tubers in a heap ₦ 2,2…" at bounding box center [337, 151] width 675 height 303
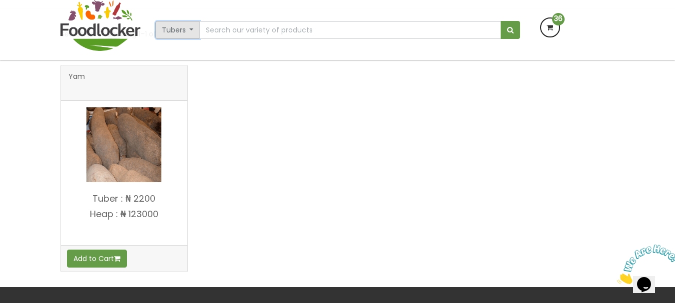
click at [190, 28] on button "Tubers" at bounding box center [177, 30] width 45 height 18
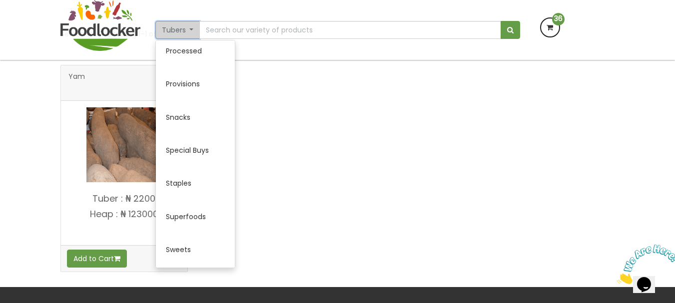
scroll to position [541, 0]
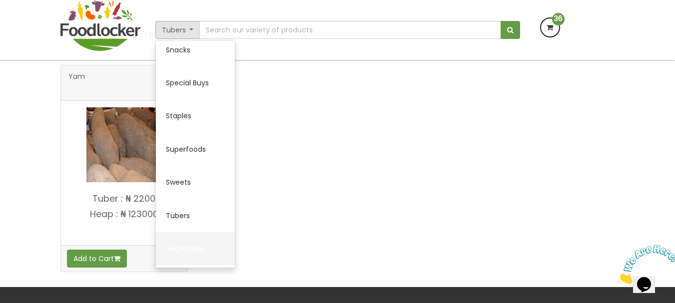
click at [194, 255] on link "Vegetables" at bounding box center [195, 248] width 79 height 33
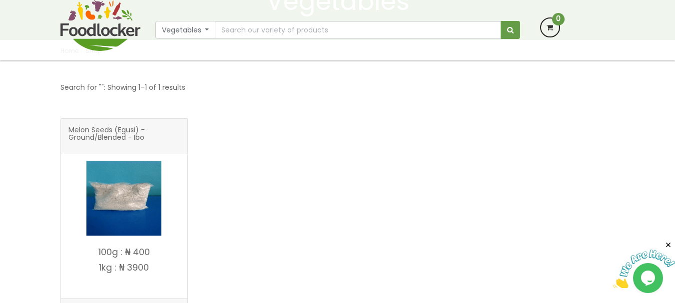
scroll to position [133, 0]
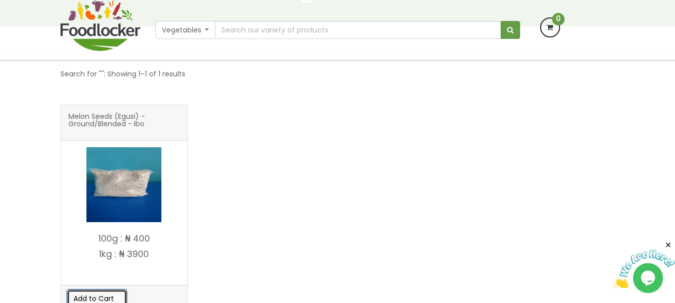
click at [117, 297] on icon "button" at bounding box center [117, 298] width 6 height 7
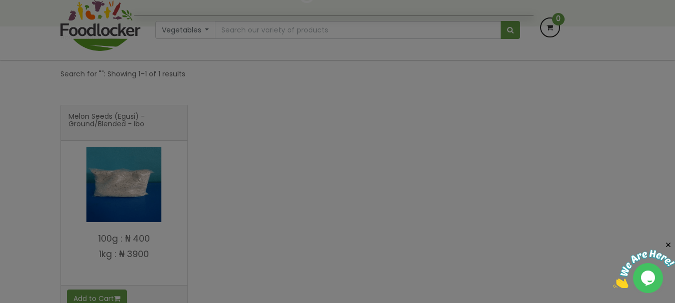
click at [168, 256] on div at bounding box center [337, 151] width 675 height 303
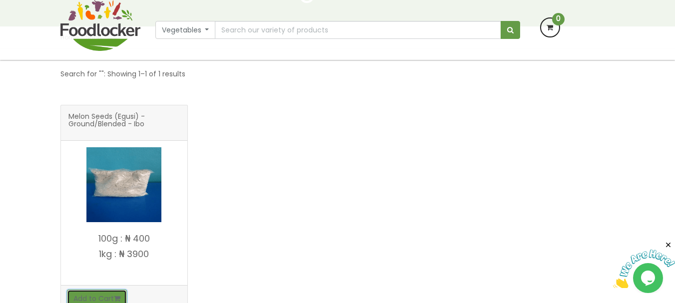
scroll to position [138, 0]
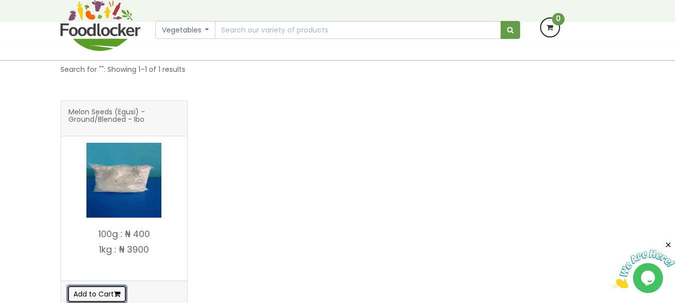
click at [76, 299] on button "Add to Cart" at bounding box center [97, 294] width 60 height 18
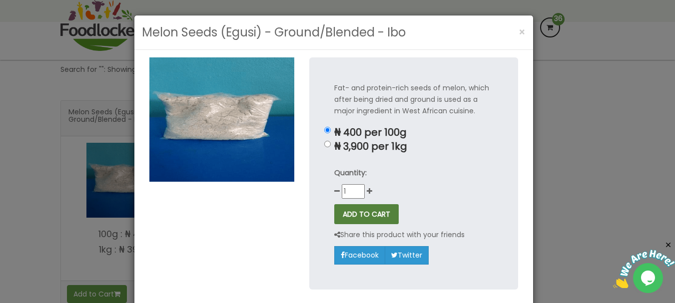
click at [364, 214] on button "ADD TO CART" at bounding box center [366, 214] width 64 height 20
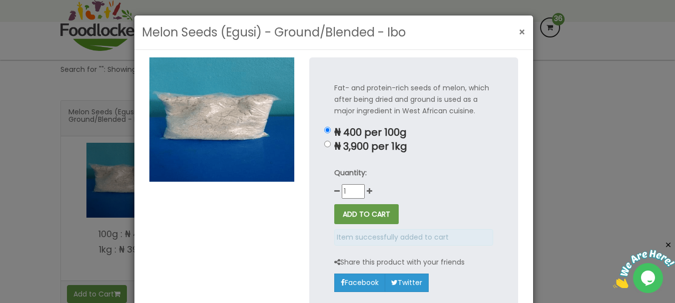
click at [519, 33] on span "×" at bounding box center [522, 32] width 7 height 14
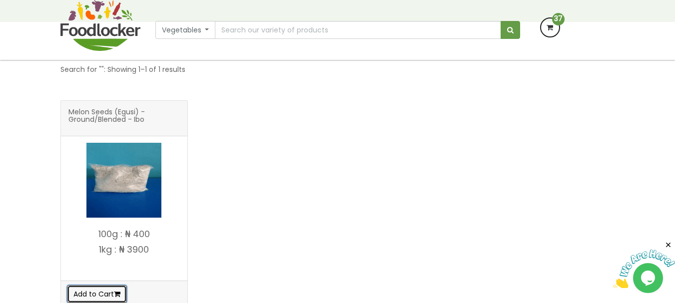
click at [77, 289] on button "Add to Cart" at bounding box center [97, 294] width 60 height 18
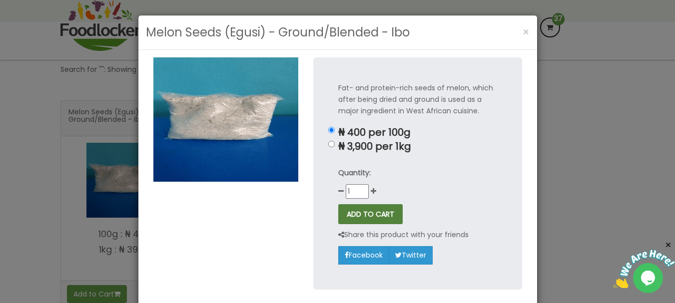
click at [376, 215] on button "ADD TO CART" at bounding box center [370, 214] width 64 height 20
click at [518, 26] on button "×" at bounding box center [526, 32] width 17 height 20
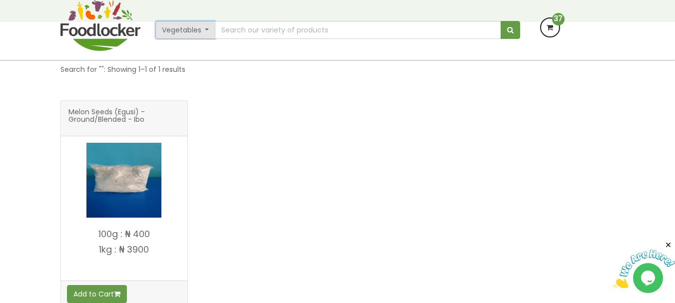
click at [202, 33] on button "Vegetables" at bounding box center [185, 30] width 60 height 18
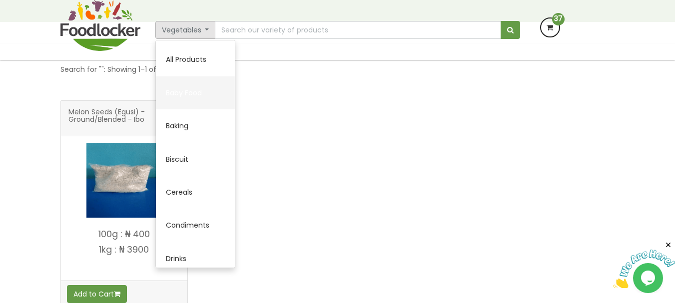
click at [203, 98] on link "Baby Food" at bounding box center [195, 92] width 79 height 33
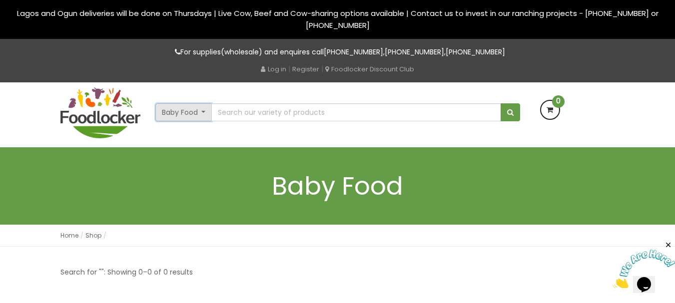
click at [203, 115] on button "Baby Food" at bounding box center [183, 112] width 57 height 18
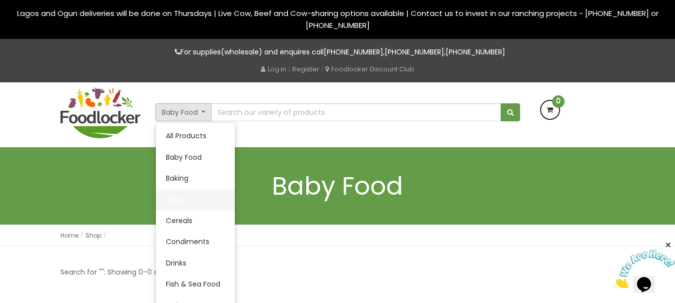
click at [202, 194] on link "Biscuit" at bounding box center [195, 199] width 79 height 21
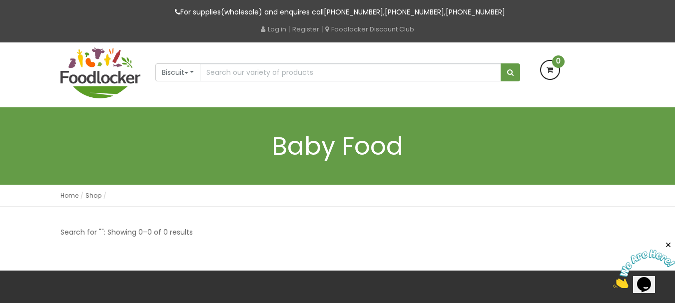
scroll to position [60, 0]
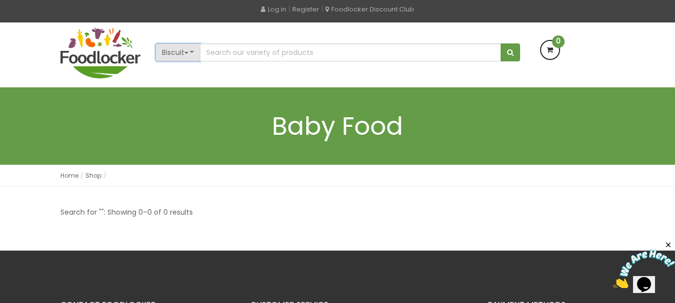
click at [192, 52] on button "Biscuit" at bounding box center [177, 52] width 45 height 18
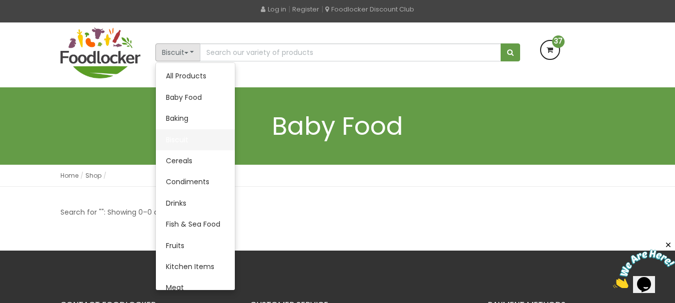
click at [176, 138] on link "Biscuit" at bounding box center [195, 139] width 79 height 21
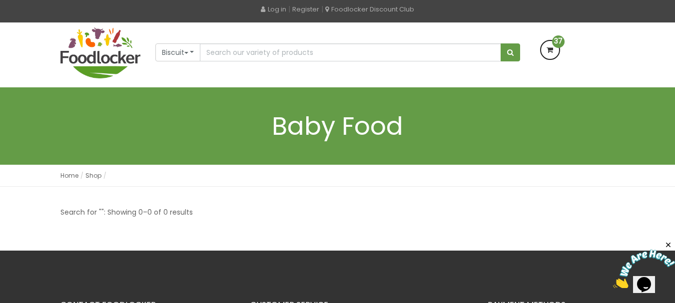
click at [96, 171] on li "Shop" at bounding box center [95, 175] width 21 height 9
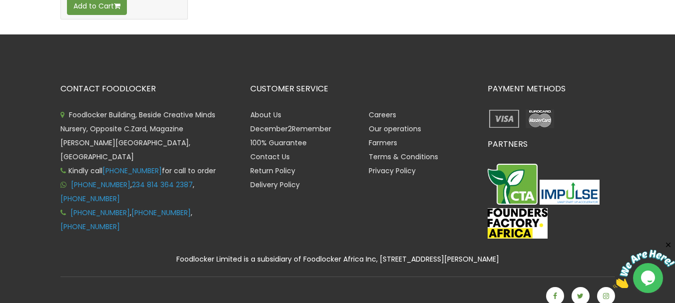
scroll to position [438, 0]
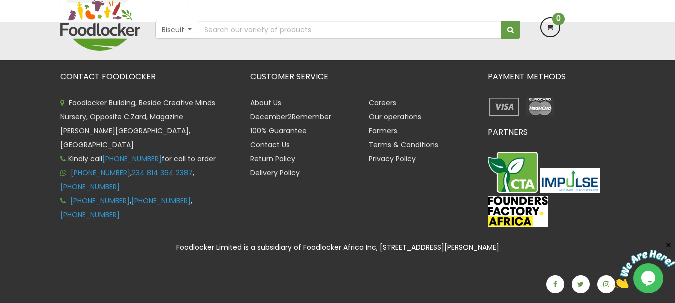
drag, startPoint x: 678, startPoint y: 297, endPoint x: 407, endPoint y: 55, distance: 363.4
click at [407, 55] on div "Biscuit All Products Baby Food Baking Biscuit Meat" at bounding box center [338, 30] width 570 height 60
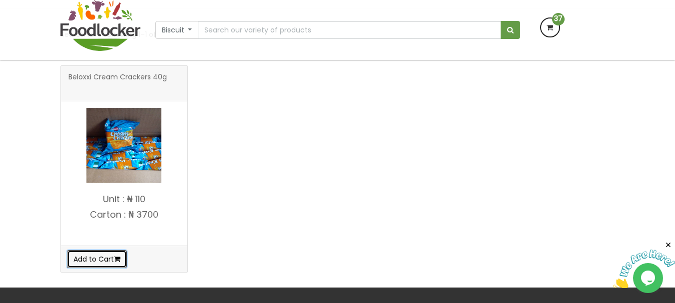
click at [107, 255] on button "Add to Cart" at bounding box center [97, 259] width 60 height 18
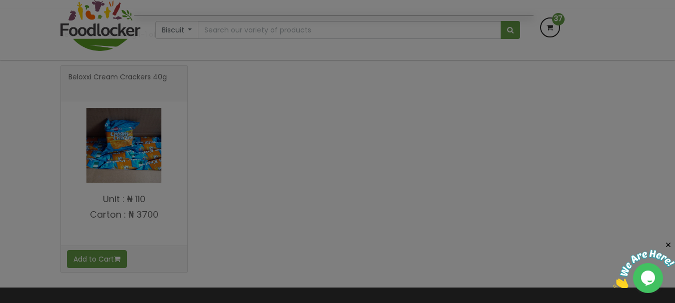
click at [175, 228] on div at bounding box center [337, 151] width 675 height 303
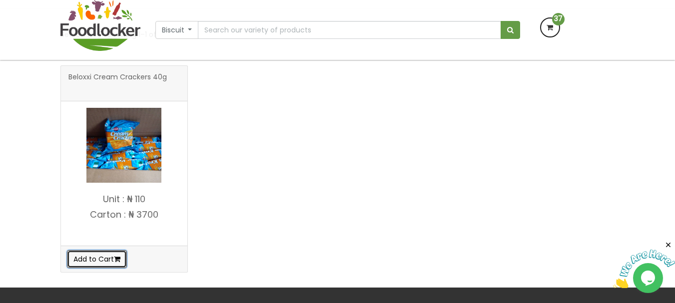
click at [79, 265] on button "Add to Cart" at bounding box center [97, 259] width 60 height 18
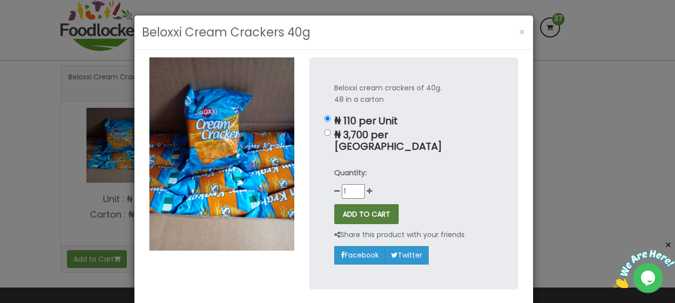
click at [379, 204] on button "ADD TO CART" at bounding box center [366, 214] width 64 height 20
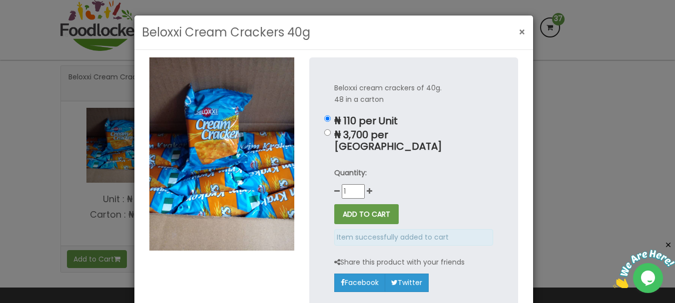
click at [518, 41] on button "×" at bounding box center [522, 32] width 17 height 20
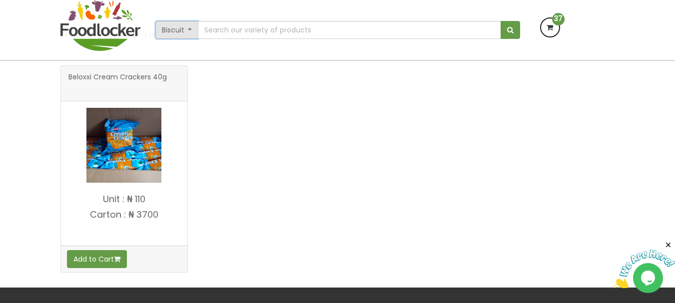
click at [189, 27] on button "Biscuit" at bounding box center [176, 30] width 43 height 18
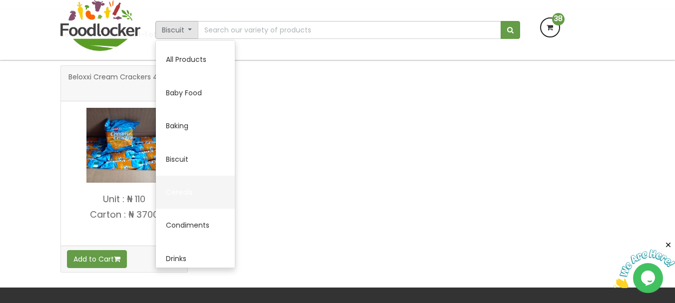
click at [203, 190] on link "Cereals" at bounding box center [195, 192] width 79 height 33
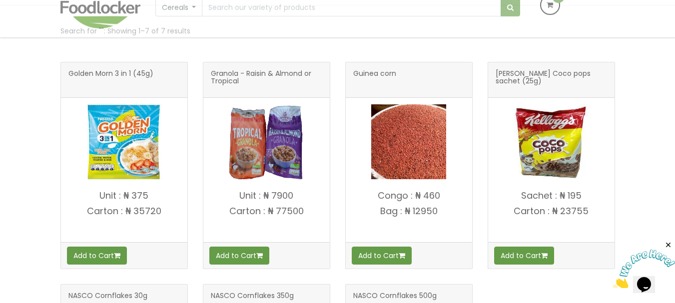
scroll to position [180, 0]
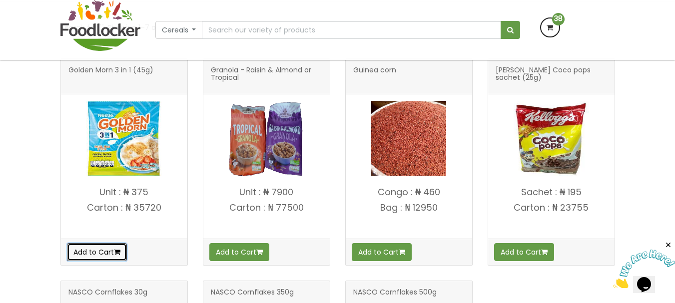
click at [100, 256] on button "Add to Cart" at bounding box center [97, 252] width 60 height 18
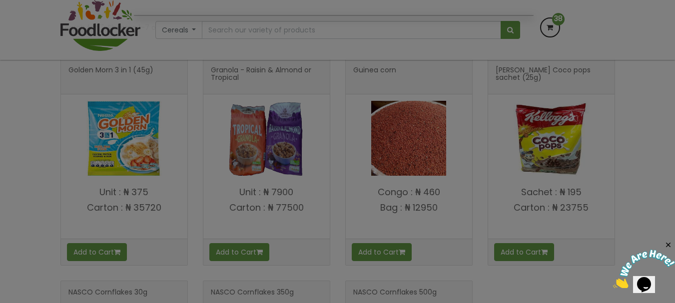
click at [112, 255] on div at bounding box center [337, 151] width 675 height 303
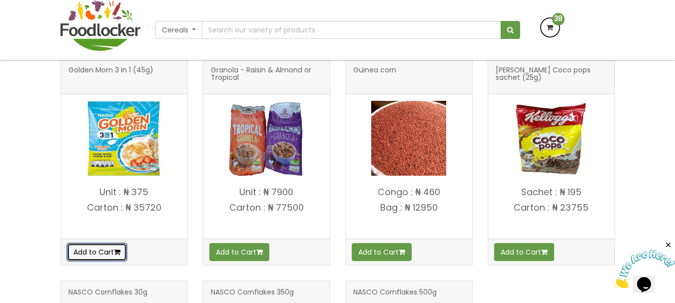
click at [112, 255] on button "Add to Cart" at bounding box center [97, 252] width 60 height 18
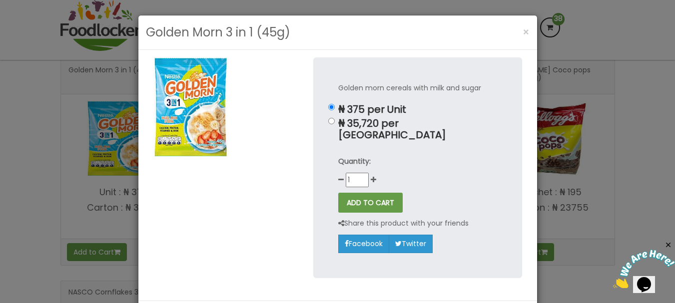
click at [372, 169] on div "Quantity: 1" at bounding box center [417, 171] width 159 height 31
click at [371, 176] on icon at bounding box center [373, 179] width 5 height 7
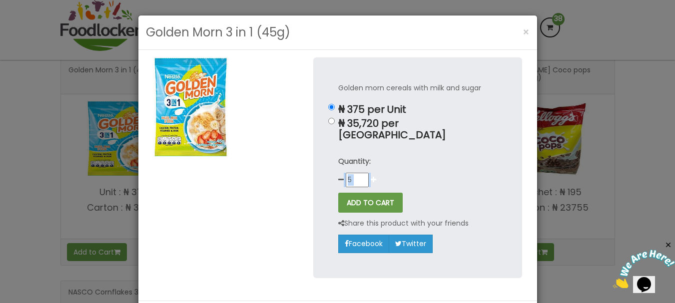
click at [371, 176] on icon at bounding box center [373, 179] width 5 height 7
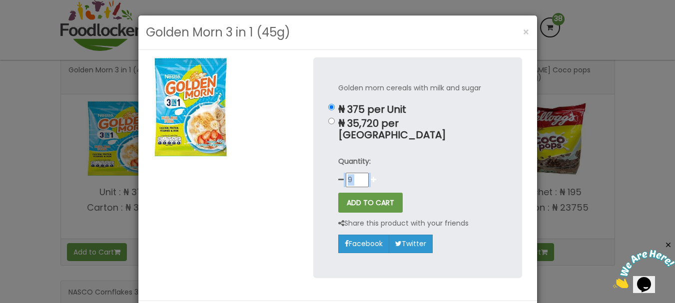
type input "10"
click at [361, 201] on button "ADD TO CART" at bounding box center [370, 203] width 64 height 20
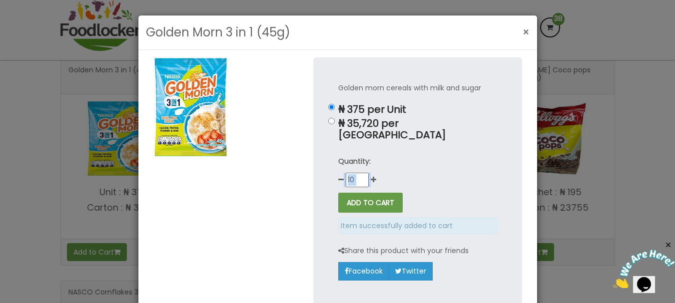
click at [523, 27] on span "×" at bounding box center [526, 32] width 7 height 14
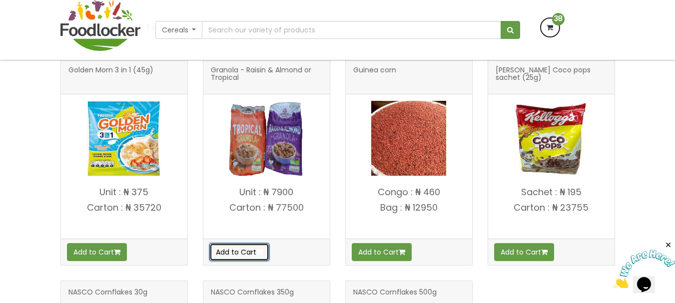
click at [263, 253] on icon "button" at bounding box center [259, 252] width 6 height 7
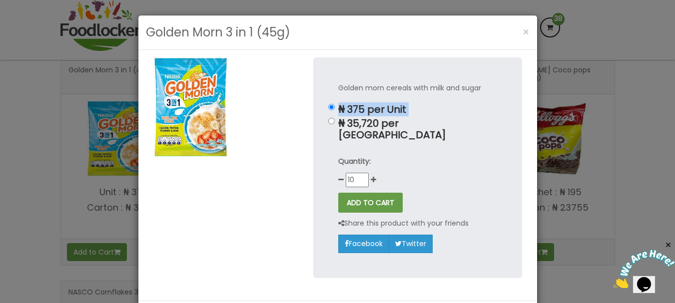
drag, startPoint x: 332, startPoint y: 125, endPoint x: 331, endPoint y: 109, distance: 16.6
click at [331, 109] on div "Golden morn cereals with milk and sugar ₦ 375 per Unit ₦ 35,720 per Carton Quan…" at bounding box center [417, 167] width 209 height 220
click at [324, 113] on div "Golden morn cereals with milk and sugar ₦ 375 per Unit ₦ 35,720 per Carton Quan…" at bounding box center [417, 167] width 209 height 220
click at [328, 123] on input "₦ 35,720 per Carton" at bounding box center [331, 121] width 6 height 6
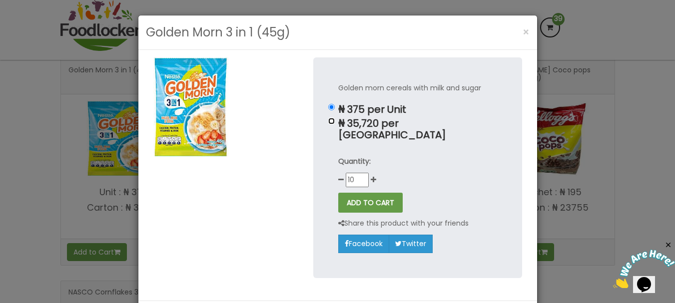
radio input "true"
type input "1"
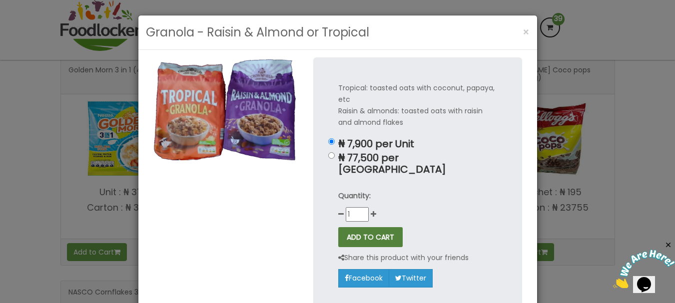
click at [363, 234] on button "ADD TO CART" at bounding box center [370, 237] width 64 height 20
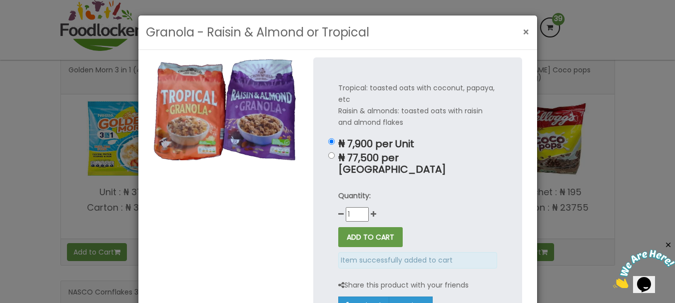
click at [523, 25] on span "×" at bounding box center [526, 32] width 7 height 14
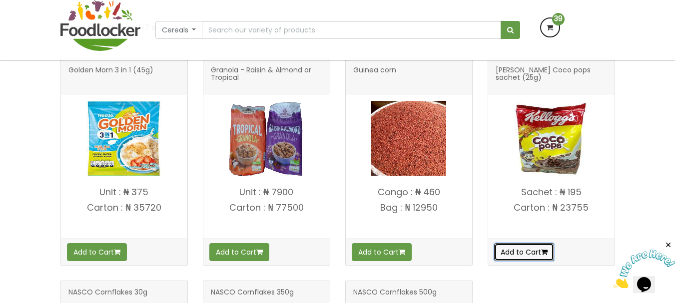
click at [542, 248] on button "Add to Cart" at bounding box center [524, 252] width 60 height 18
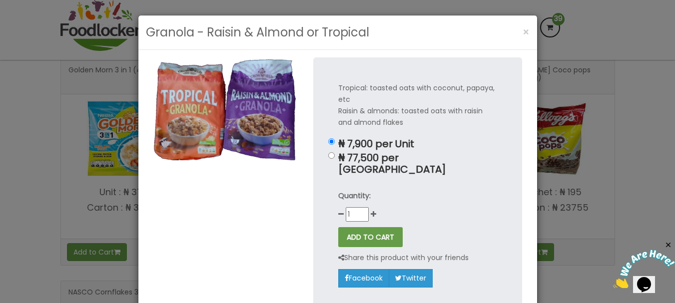
click at [371, 198] on div "Quantity: 1" at bounding box center [417, 205] width 159 height 31
click at [371, 211] on icon at bounding box center [373, 214] width 5 height 7
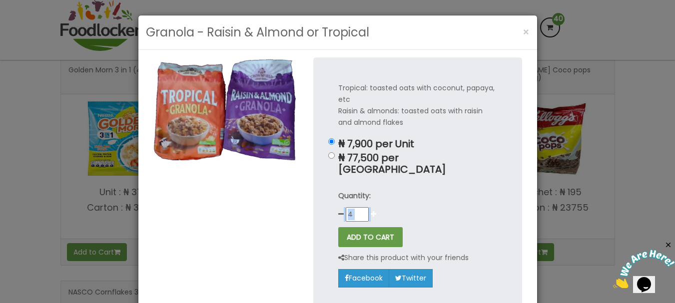
click at [371, 211] on icon at bounding box center [373, 214] width 5 height 7
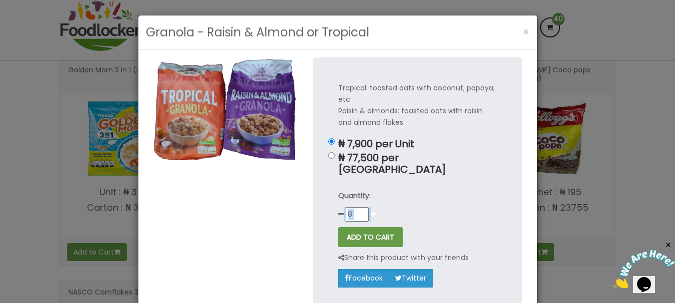
type input "9"
click at [524, 37] on span "×" at bounding box center [526, 32] width 7 height 14
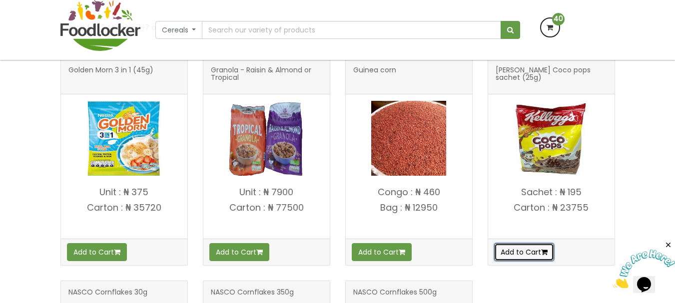
click at [530, 253] on button "Add to Cart" at bounding box center [524, 252] width 60 height 18
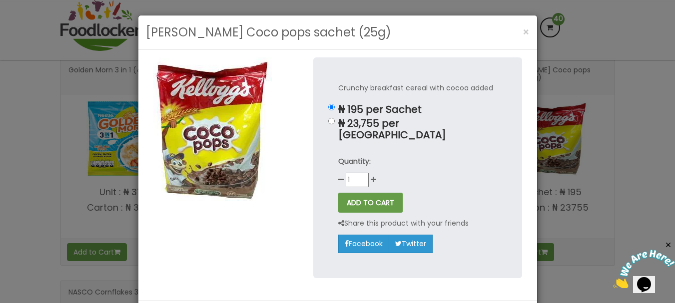
click at [371, 176] on icon at bounding box center [373, 179] width 5 height 7
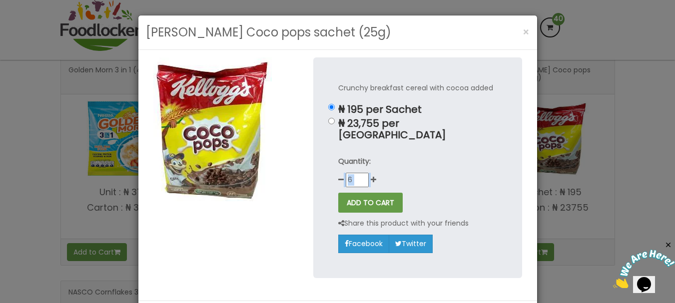
click at [371, 176] on icon at bounding box center [373, 179] width 5 height 7
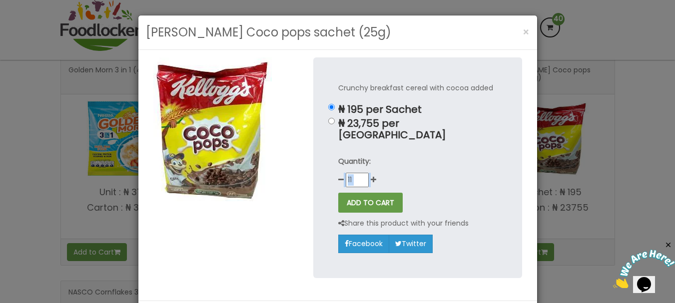
click at [371, 176] on icon at bounding box center [373, 179] width 5 height 7
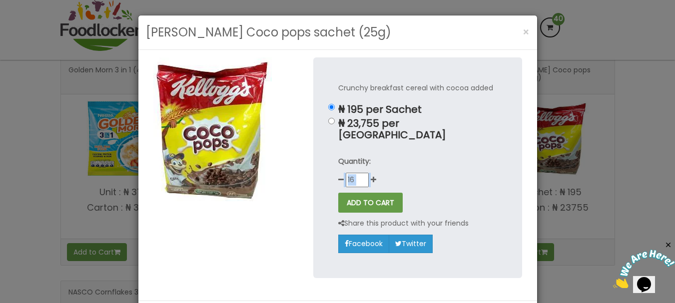
click at [371, 176] on icon at bounding box center [373, 179] width 5 height 7
type input "20"
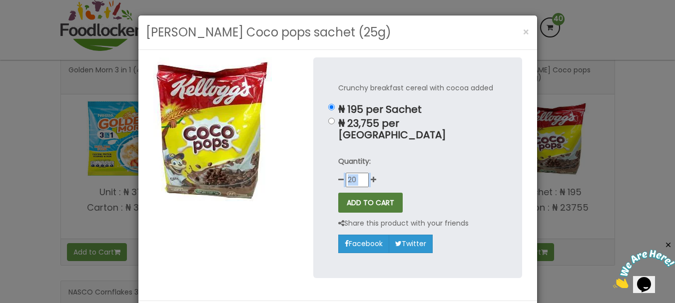
click at [349, 195] on button "ADD TO CART" at bounding box center [370, 203] width 64 height 20
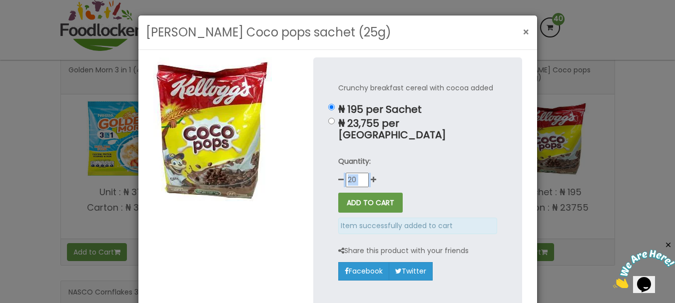
click at [527, 35] on button "×" at bounding box center [526, 32] width 17 height 20
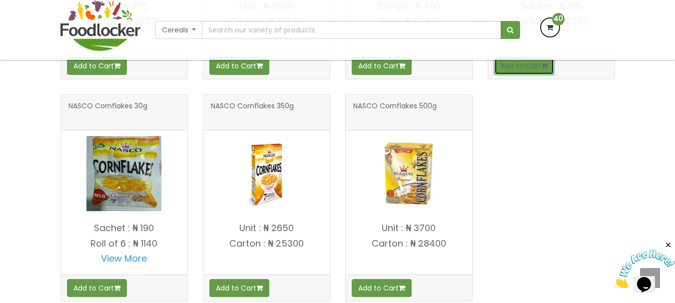
scroll to position [406, 0]
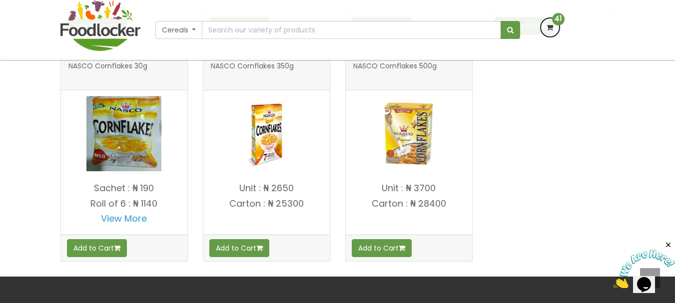
click at [103, 233] on div "Sachet : ₦ 190 Roll of 6 : ₦ 1140 View More" at bounding box center [124, 206] width 126 height 57
click at [103, 245] on button "Add to Cart" at bounding box center [97, 248] width 60 height 18
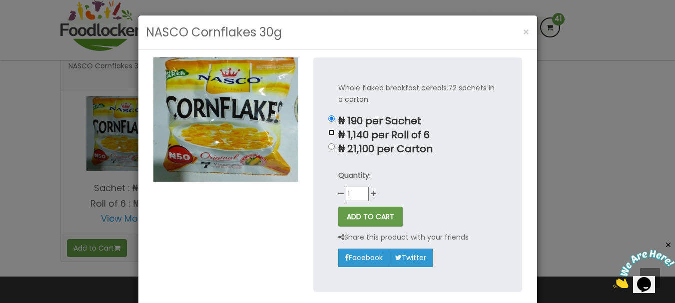
click at [328, 135] on input "₦ 1,140 per Roll of 6" at bounding box center [331, 132] width 6 height 6
radio input "true"
click at [372, 198] on div "Quantity: 1" at bounding box center [417, 185] width 159 height 31
click at [371, 192] on icon at bounding box center [373, 193] width 5 height 7
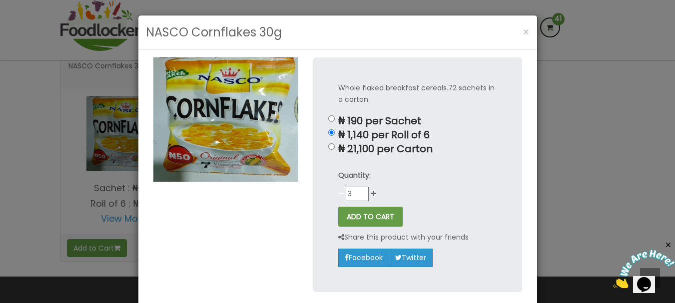
click at [338, 194] on icon at bounding box center [340, 193] width 5 height 7
type input "2"
click at [345, 210] on button "ADD TO CART" at bounding box center [370, 217] width 64 height 20
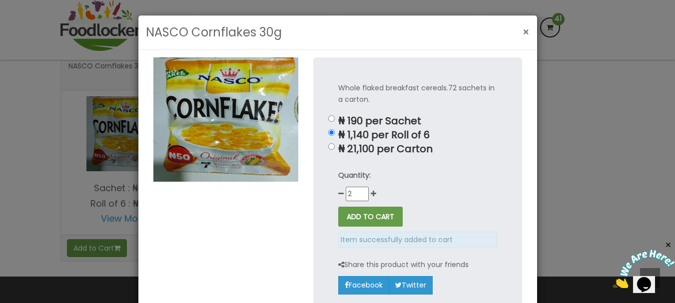
click at [530, 30] on button "×" at bounding box center [526, 32] width 17 height 20
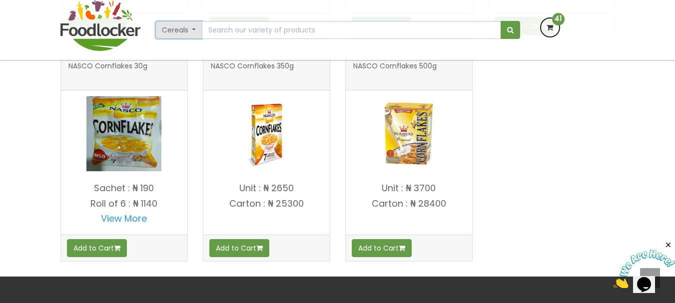
click at [193, 25] on button "Cereals" at bounding box center [178, 30] width 47 height 18
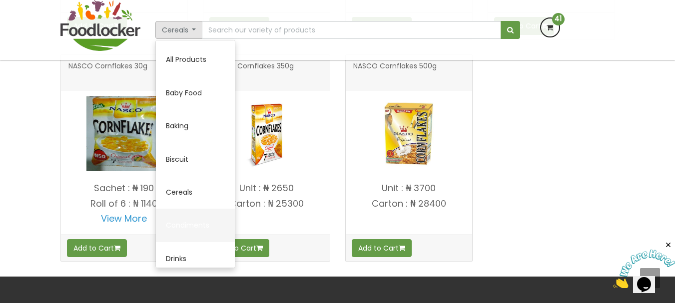
click at [213, 226] on link "Condiments" at bounding box center [195, 225] width 79 height 33
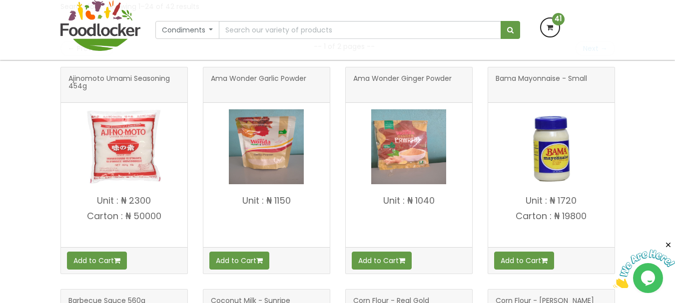
scroll to position [206, 0]
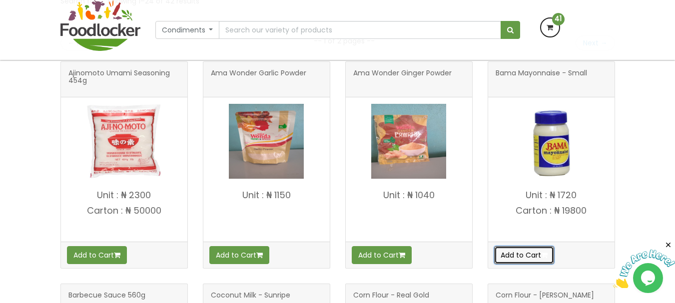
click at [548, 252] on icon "button" at bounding box center [544, 255] width 6 height 7
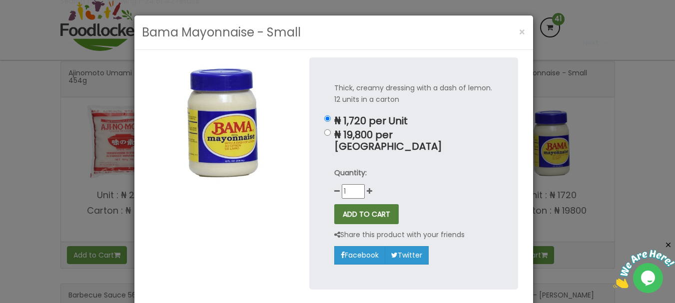
click at [385, 204] on button "ADD TO CART" at bounding box center [366, 214] width 64 height 20
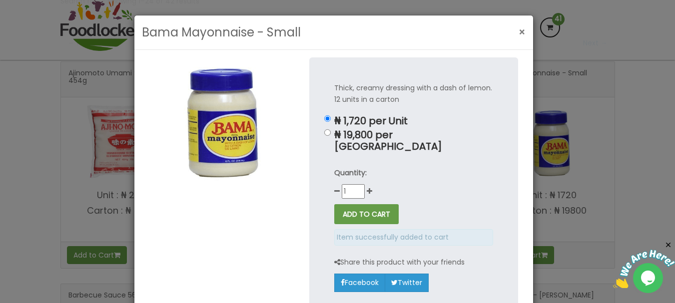
click at [519, 34] on span "×" at bounding box center [522, 32] width 7 height 14
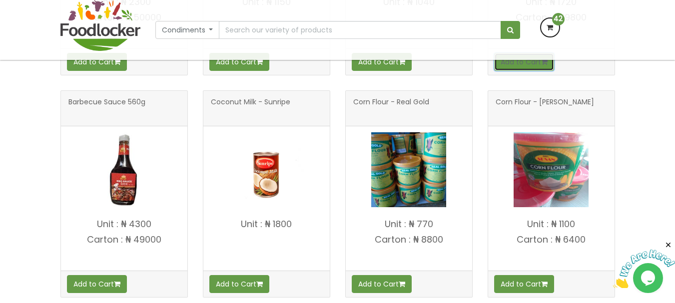
scroll to position [420, 0]
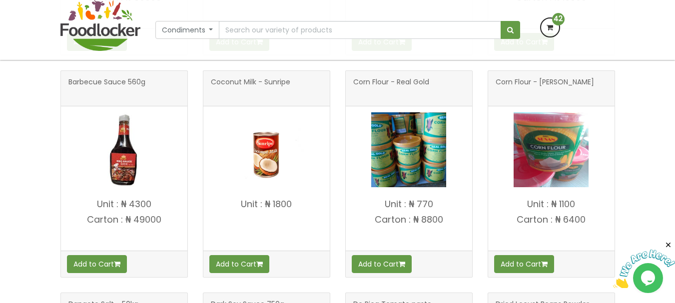
click at [53, 288] on div "Barbecue Sauce 560g Add to Cart" at bounding box center [124, 181] width 142 height 222
click at [93, 264] on button "Add to Cart" at bounding box center [97, 264] width 60 height 18
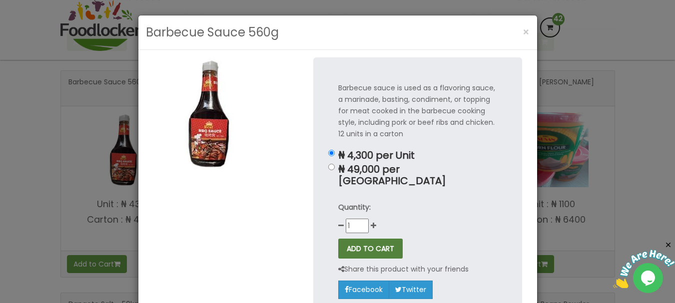
click at [376, 239] on button "ADD TO CART" at bounding box center [370, 249] width 64 height 20
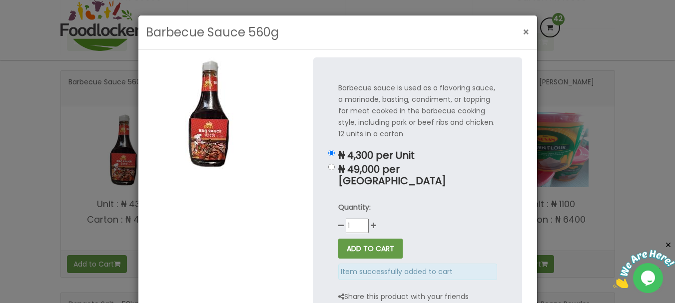
click at [523, 30] on span "×" at bounding box center [526, 32] width 7 height 14
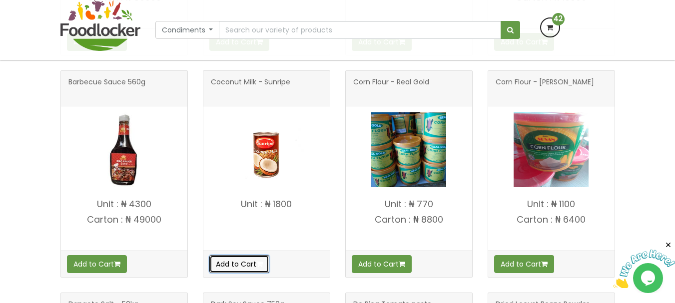
click at [260, 265] on icon "button" at bounding box center [259, 264] width 6 height 7
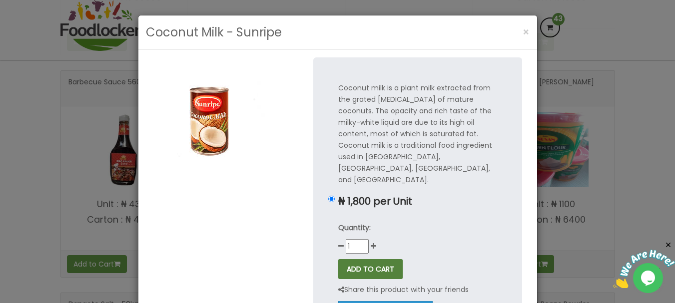
click at [389, 259] on button "ADD TO CART" at bounding box center [370, 269] width 64 height 20
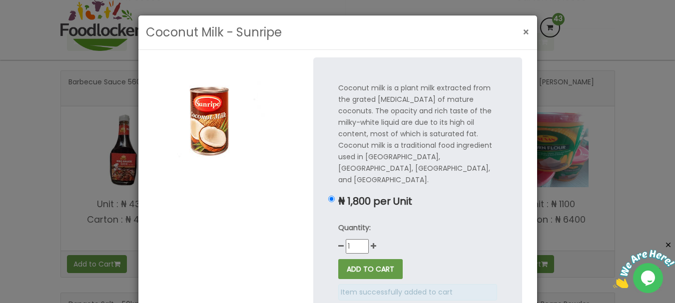
click at [523, 29] on span "×" at bounding box center [526, 32] width 7 height 14
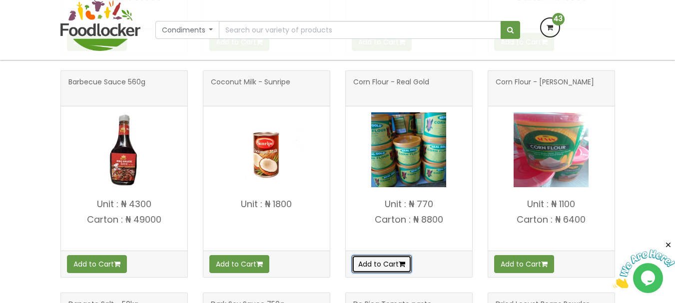
click at [388, 265] on button "Add to Cart" at bounding box center [382, 264] width 60 height 18
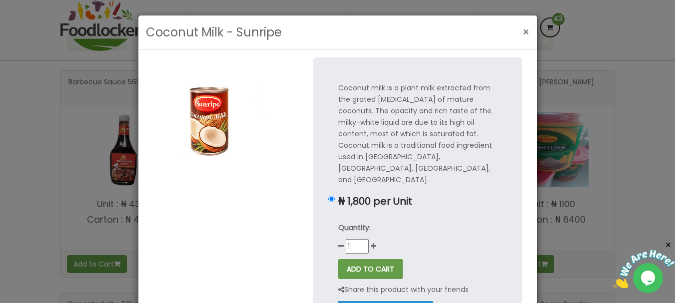
click at [529, 35] on button "×" at bounding box center [526, 32] width 17 height 20
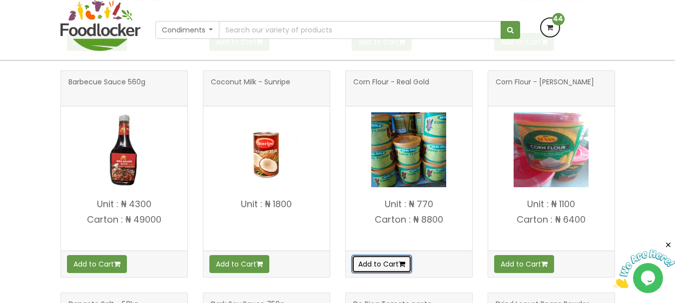
click at [389, 263] on button "Add to Cart" at bounding box center [382, 264] width 60 height 18
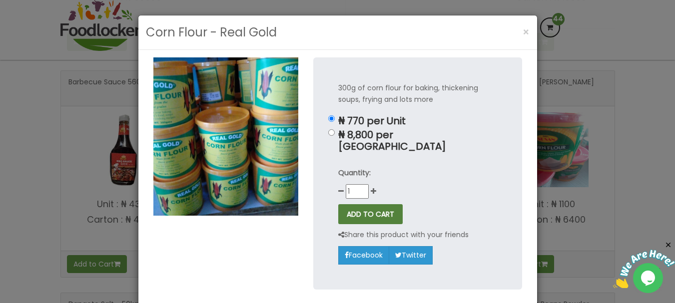
click at [378, 204] on button "ADD TO CART" at bounding box center [370, 214] width 64 height 20
click at [529, 28] on button "×" at bounding box center [526, 32] width 17 height 20
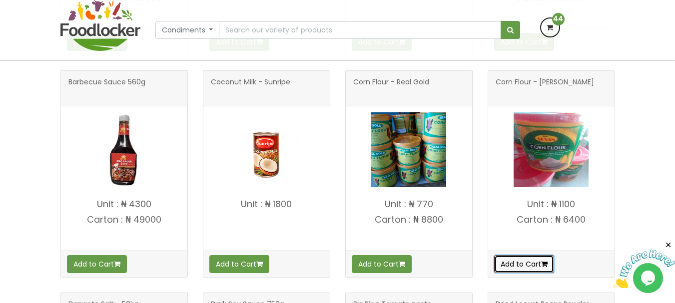
click at [527, 263] on button "Add to Cart" at bounding box center [524, 264] width 60 height 18
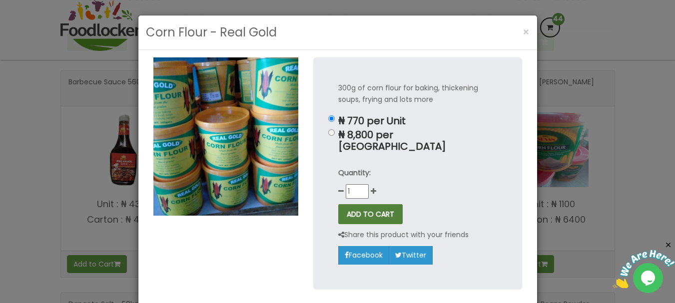
click at [390, 204] on button "ADD TO CART" at bounding box center [370, 214] width 64 height 20
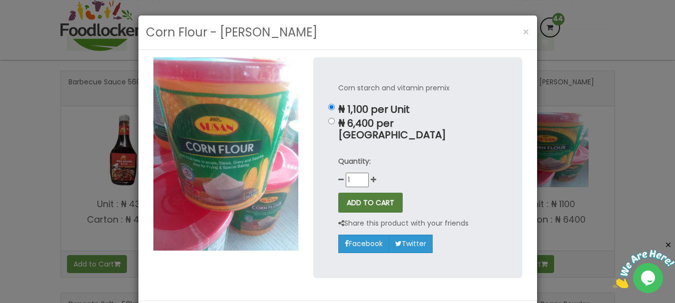
click at [361, 194] on button "ADD TO CART" at bounding box center [370, 203] width 64 height 20
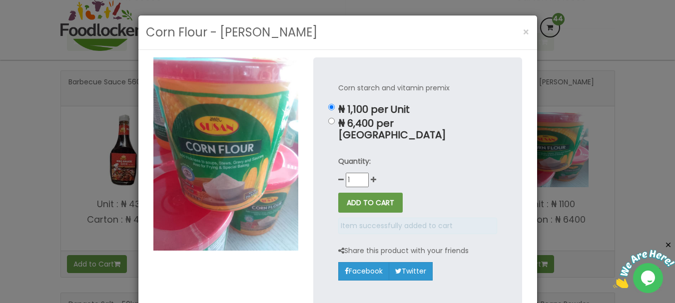
click at [511, 31] on div "Corn Flour - Susan ×" at bounding box center [337, 32] width 399 height 34
click at [511, 29] on div "Corn Flour - Susan ×" at bounding box center [337, 32] width 399 height 34
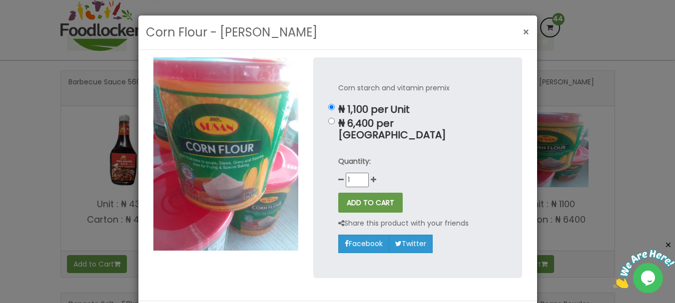
click at [523, 29] on span "×" at bounding box center [526, 32] width 7 height 14
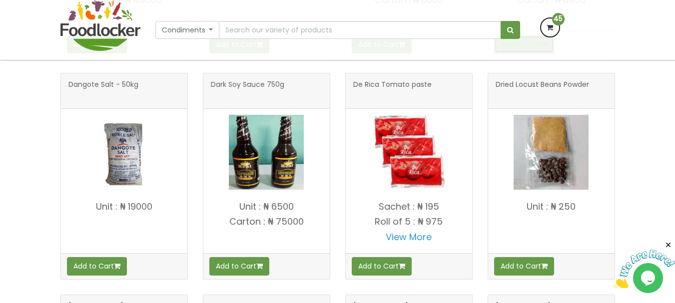
scroll to position [660, 0]
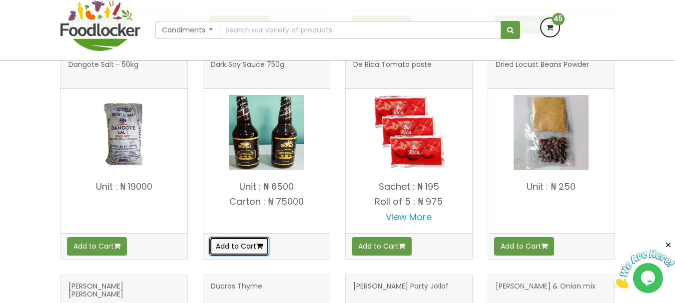
click at [257, 254] on button "Add to Cart" at bounding box center [239, 246] width 60 height 18
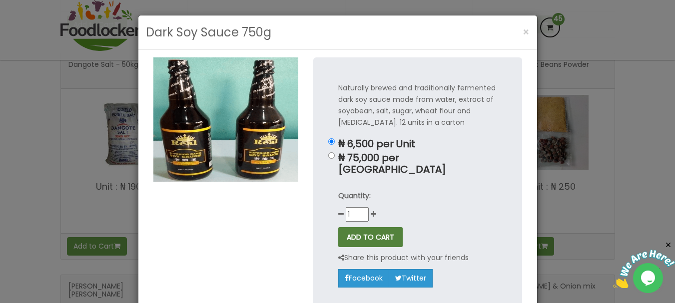
click at [369, 227] on button "ADD TO CART" at bounding box center [370, 237] width 64 height 20
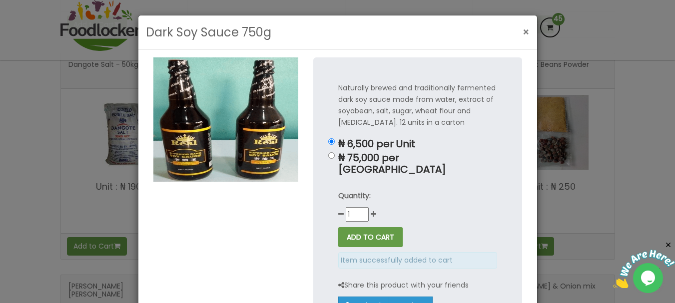
click at [518, 28] on button "×" at bounding box center [526, 32] width 17 height 20
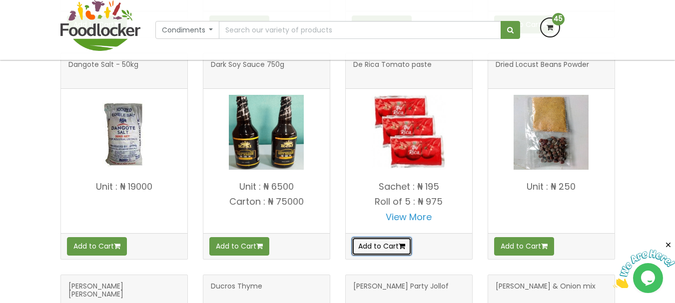
click at [398, 243] on button "Add to Cart" at bounding box center [382, 246] width 60 height 18
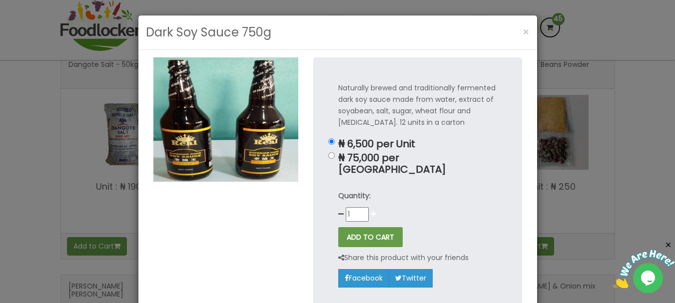
click at [371, 211] on icon at bounding box center [373, 214] width 5 height 7
type input "2"
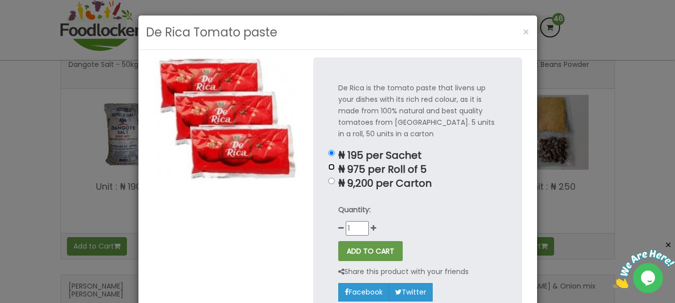
click at [329, 168] on input "₦ 975 per Roll of 5" at bounding box center [331, 167] width 6 height 6
radio input "true"
click at [371, 231] on icon at bounding box center [373, 228] width 5 height 7
type input "2"
click at [369, 248] on button "ADD TO CART" at bounding box center [370, 251] width 64 height 20
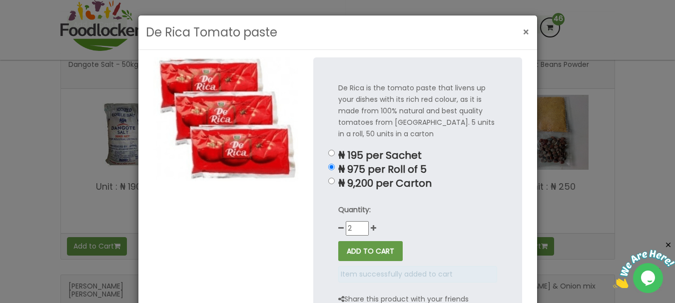
click at [523, 29] on span "×" at bounding box center [526, 32] width 7 height 14
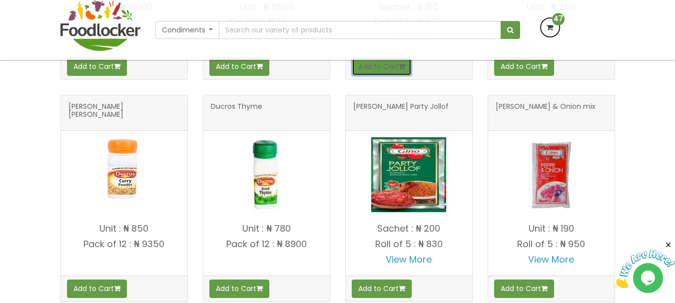
scroll to position [859, 0]
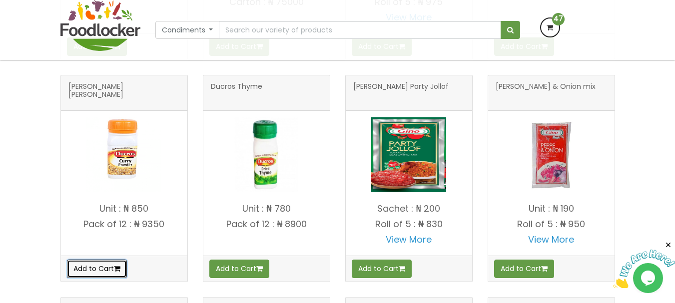
click at [84, 265] on button "Add to Cart" at bounding box center [97, 269] width 60 height 18
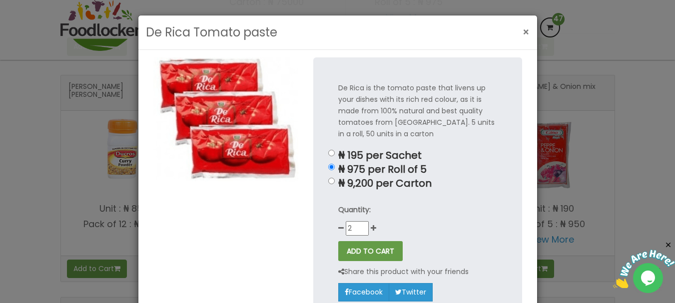
click at [523, 31] on span "×" at bounding box center [526, 32] width 7 height 14
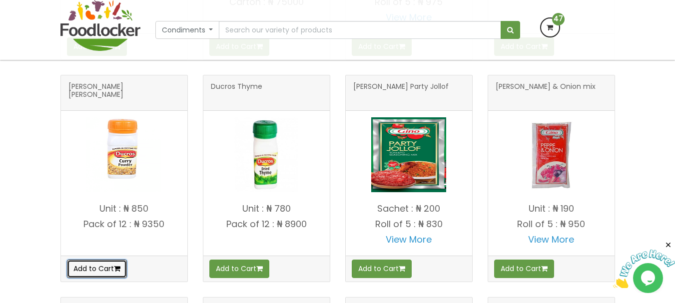
click at [124, 275] on button "Add to Cart" at bounding box center [97, 269] width 60 height 18
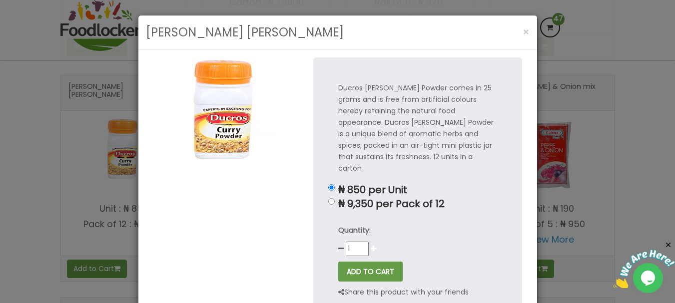
click at [371, 245] on icon at bounding box center [373, 248] width 5 height 7
type input "2"
click at [380, 262] on button "ADD TO CART" at bounding box center [370, 272] width 64 height 20
click at [529, 33] on button "×" at bounding box center [526, 32] width 17 height 20
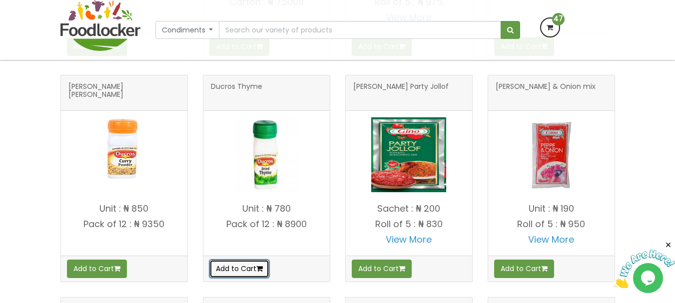
click at [244, 263] on button "Add to Cart" at bounding box center [239, 269] width 60 height 18
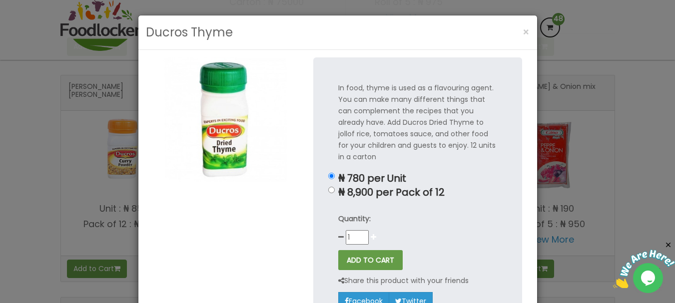
drag, startPoint x: 360, startPoint y: 259, endPoint x: 366, endPoint y: 238, distance: 21.8
click at [366, 238] on div "In food, thyme is used as a flavouring agent. You can make many different thing…" at bounding box center [417, 196] width 209 height 278
click at [371, 238] on icon at bounding box center [373, 237] width 5 height 7
type input "2"
click at [375, 260] on button "ADD TO CART" at bounding box center [370, 260] width 64 height 20
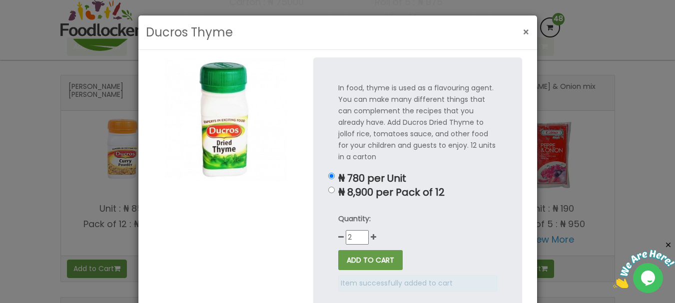
click at [523, 36] on span "×" at bounding box center [526, 32] width 7 height 14
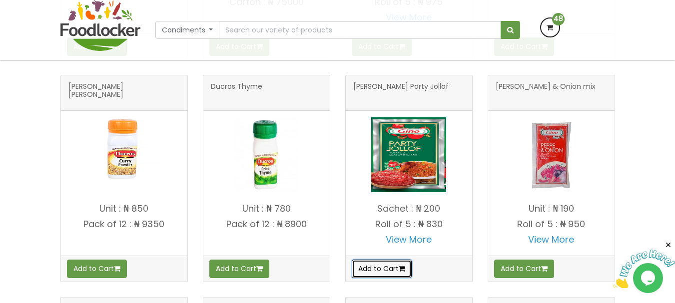
click at [385, 264] on button "Add to Cart" at bounding box center [382, 269] width 60 height 18
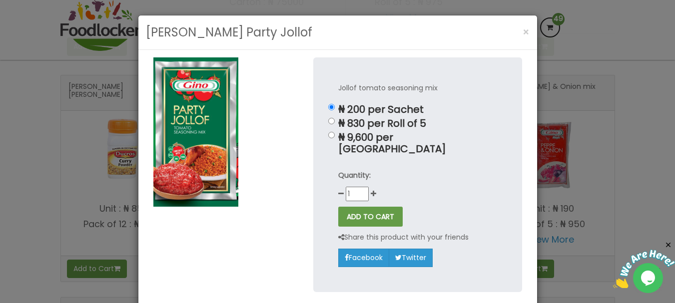
click at [322, 116] on div "Jollof tomato seasoning mix ₦ 200 per Sachet ₦ 830 per Roll of 5 ₦ 9,600 per Ca…" at bounding box center [417, 174] width 209 height 234
click at [328, 118] on input "₦ 830 per Roll of 5" at bounding box center [331, 121] width 6 height 6
radio input "true"
click at [352, 210] on button "ADD TO CART" at bounding box center [370, 217] width 64 height 20
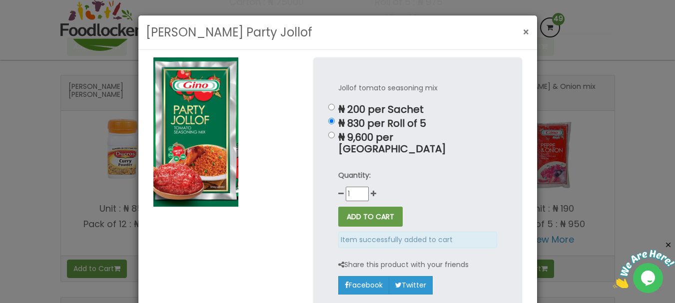
click at [525, 26] on span "×" at bounding box center [526, 32] width 7 height 14
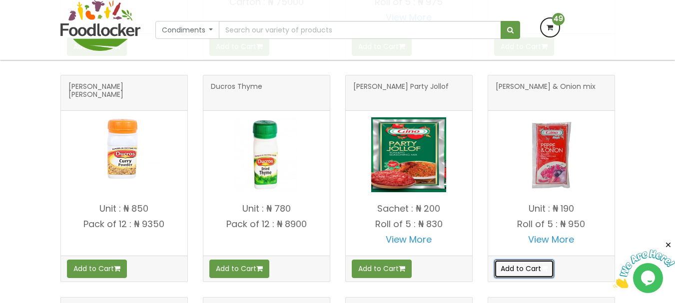
drag, startPoint x: 525, startPoint y: 26, endPoint x: 549, endPoint y: 267, distance: 242.0
click at [548, 267] on icon "button" at bounding box center [544, 268] width 6 height 7
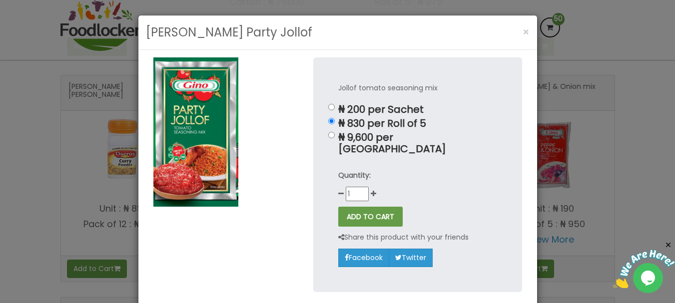
drag, startPoint x: 516, startPoint y: 30, endPoint x: 497, endPoint y: 24, distance: 19.4
click at [497, 24] on div "Gino Party Jollof ×" at bounding box center [337, 32] width 399 height 34
click at [527, 32] on button "×" at bounding box center [526, 32] width 17 height 20
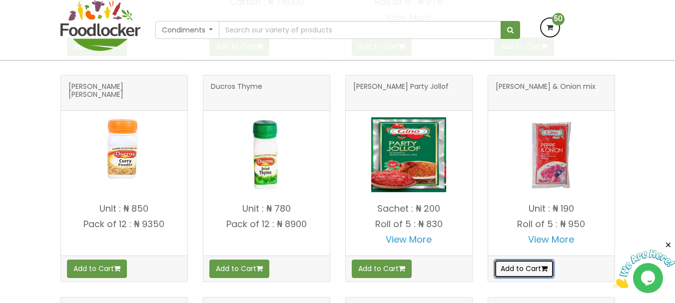
click at [517, 275] on button "Add to Cart" at bounding box center [524, 269] width 60 height 18
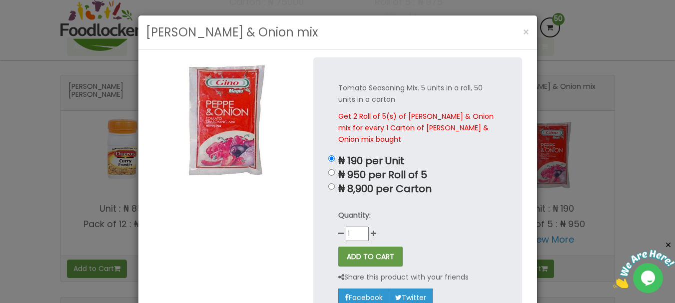
click at [322, 170] on div "Tomato Seasoning Mix. 5 units in a roll, 50 units in a carton Get 2 Roll of 5(s…" at bounding box center [417, 194] width 209 height 274
click at [330, 172] on input "₦ 950 per Roll of 5" at bounding box center [331, 172] width 6 height 6
radio input "true"
click at [358, 265] on button "ADD TO CART" at bounding box center [370, 257] width 64 height 20
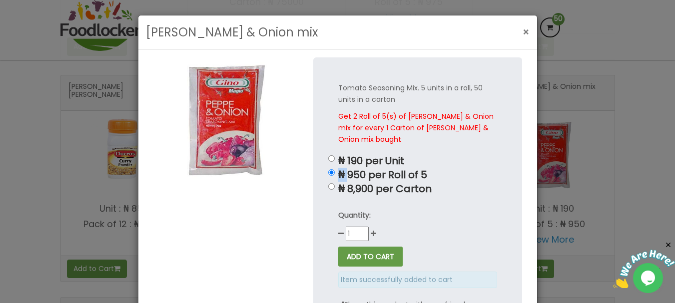
click at [529, 34] on button "×" at bounding box center [526, 32] width 17 height 20
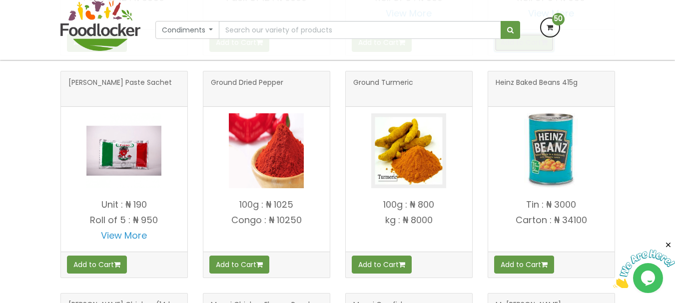
scroll to position [1106, 0]
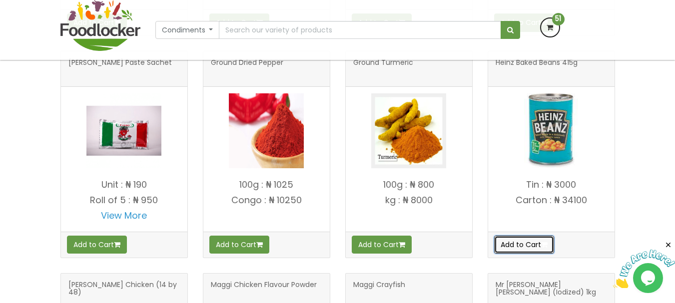
click at [548, 245] on icon "button" at bounding box center [544, 244] width 6 height 7
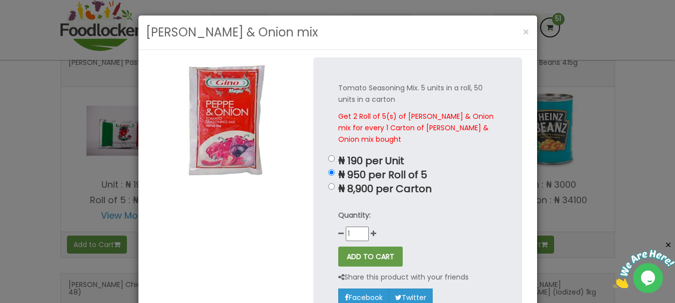
click at [472, 159] on p "₦ 190 per Unit" at bounding box center [417, 160] width 159 height 11
click at [335, 159] on input "₦ 190 per Unit" at bounding box center [331, 158] width 6 height 6
radio input "true"
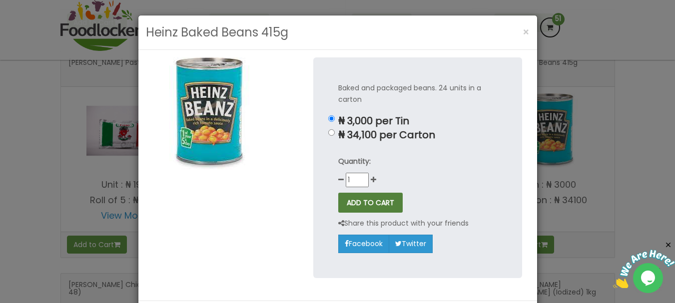
click at [358, 199] on button "ADD TO CART" at bounding box center [370, 203] width 64 height 20
drag, startPoint x: 526, startPoint y: 34, endPoint x: 522, endPoint y: 29, distance: 6.4
click at [523, 29] on span "×" at bounding box center [526, 32] width 7 height 14
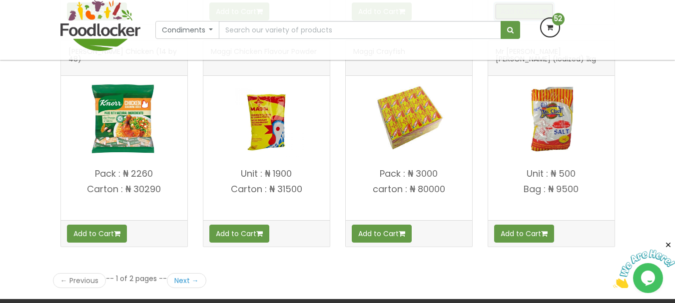
scroll to position [1359, 0]
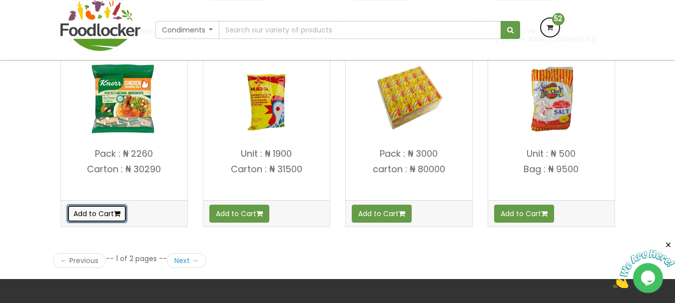
click at [107, 205] on button "Add to Cart" at bounding box center [97, 214] width 60 height 18
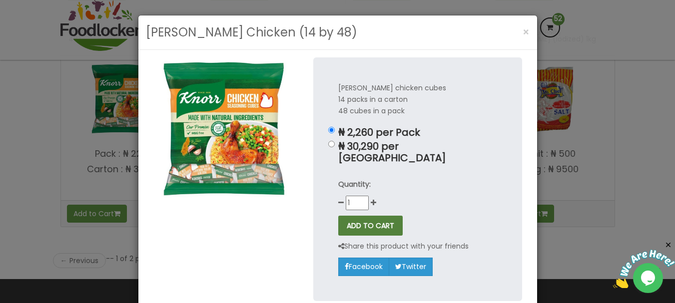
click at [353, 216] on button "ADD TO CART" at bounding box center [370, 226] width 64 height 20
click at [527, 28] on button "×" at bounding box center [526, 32] width 17 height 20
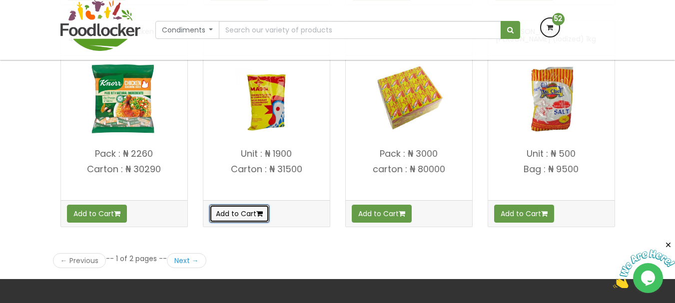
click at [215, 218] on button "Add to Cart" at bounding box center [239, 214] width 60 height 18
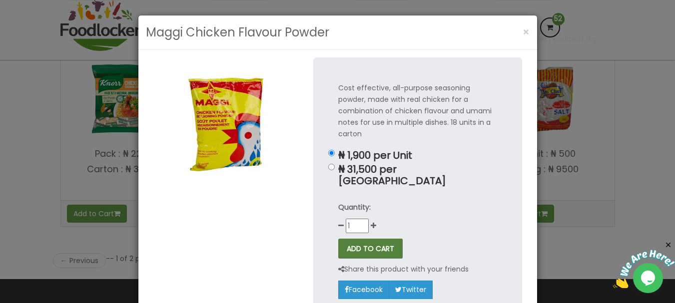
click at [359, 240] on button "ADD TO CART" at bounding box center [370, 249] width 64 height 20
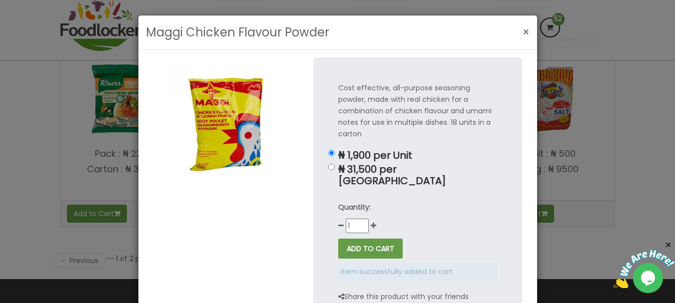
click at [523, 26] on span "×" at bounding box center [526, 32] width 7 height 14
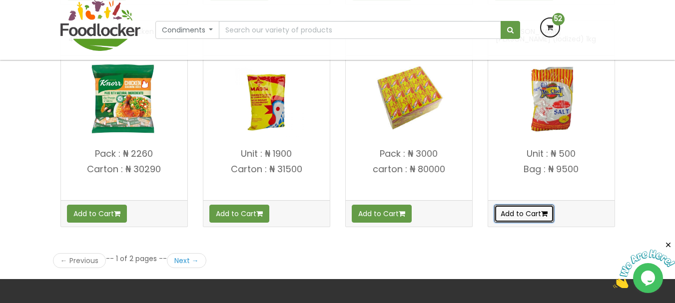
click at [548, 206] on button "Add to Cart" at bounding box center [524, 214] width 60 height 18
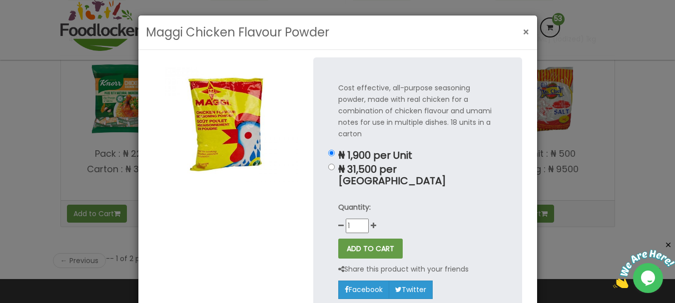
click at [518, 26] on button "×" at bounding box center [526, 32] width 17 height 20
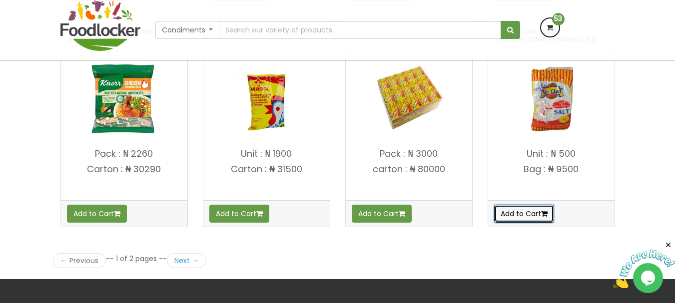
click at [512, 217] on button "Add to Cart" at bounding box center [524, 214] width 60 height 18
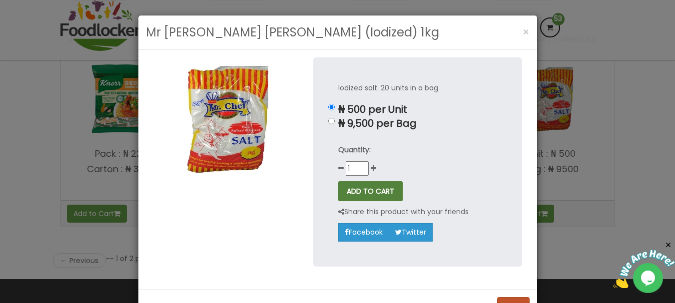
click at [364, 190] on button "ADD TO CART" at bounding box center [370, 191] width 64 height 20
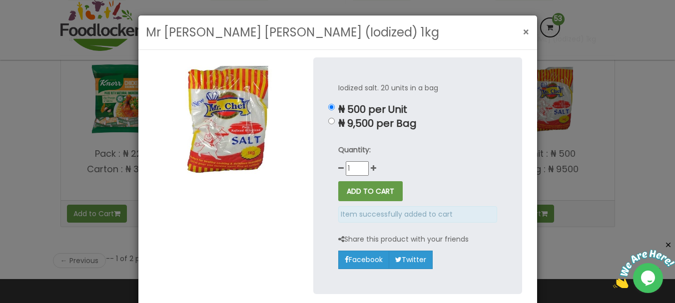
click at [523, 30] on span "×" at bounding box center [526, 32] width 7 height 14
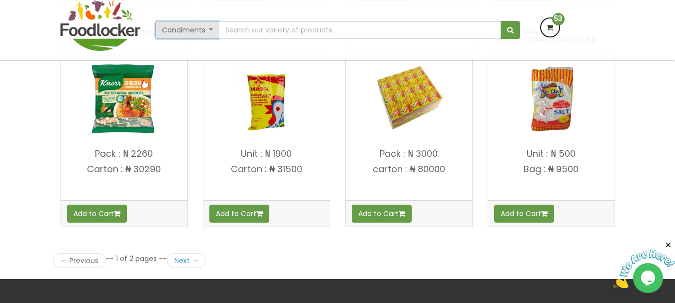
click at [209, 27] on button "Condiments" at bounding box center [187, 30] width 64 height 18
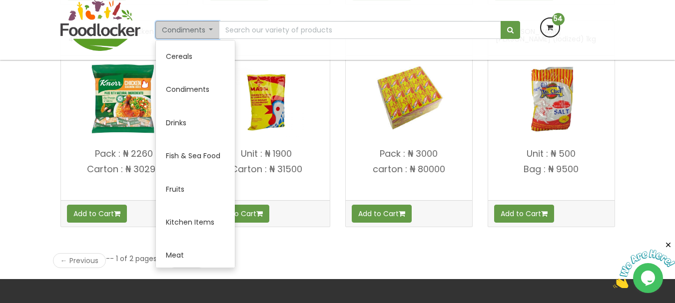
scroll to position [119, 0]
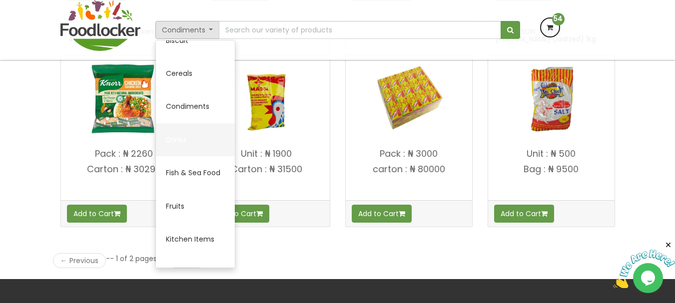
click at [180, 138] on link "Drinks" at bounding box center [195, 139] width 79 height 33
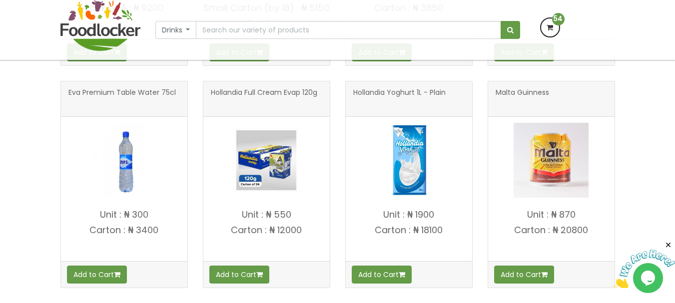
scroll to position [406, 0]
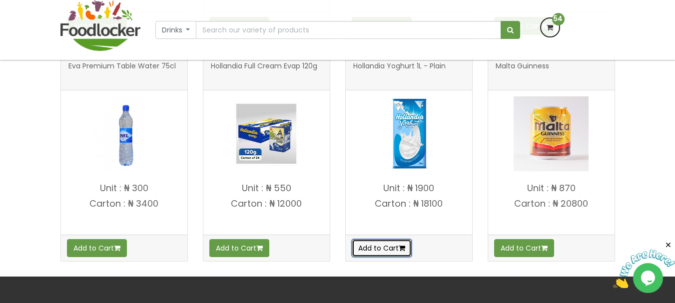
click at [402, 257] on button "Add to Cart" at bounding box center [382, 248] width 60 height 18
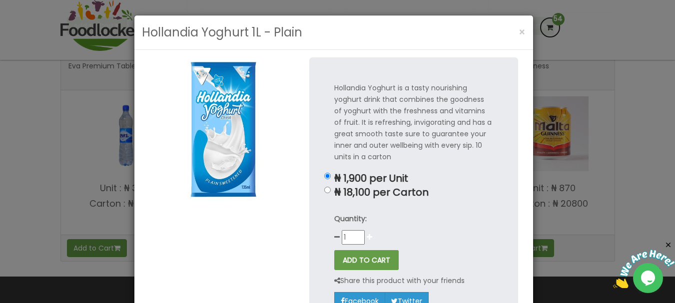
click at [367, 235] on icon at bounding box center [369, 237] width 5 height 7
type input "2"
click at [360, 258] on button "ADD TO CART" at bounding box center [366, 260] width 64 height 20
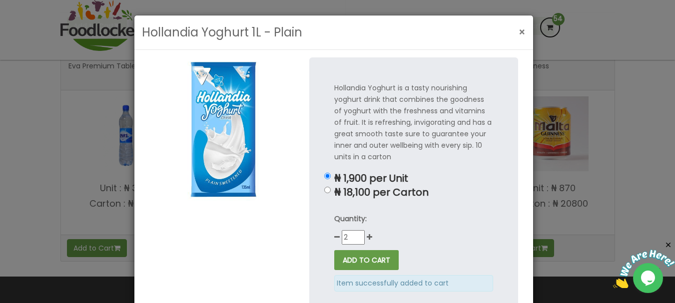
click at [519, 27] on span "×" at bounding box center [522, 32] width 7 height 14
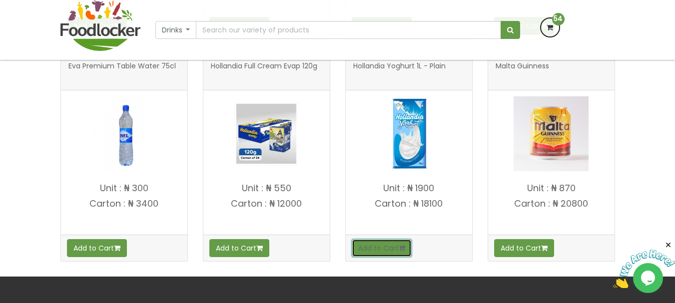
scroll to position [141, 0]
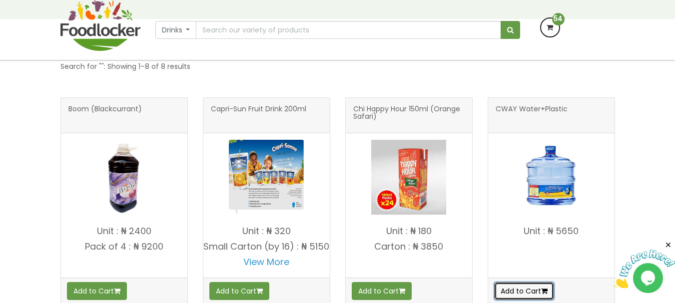
click at [526, 291] on button "Add to Cart" at bounding box center [524, 291] width 60 height 18
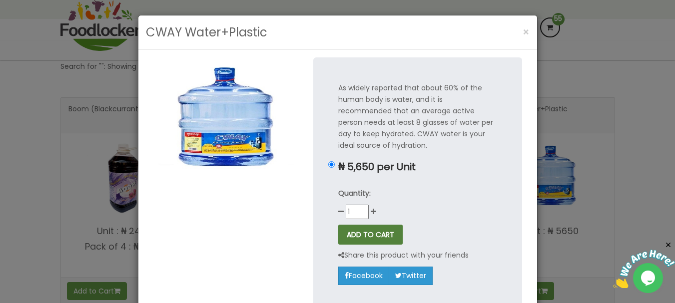
click at [386, 236] on button "ADD TO CART" at bounding box center [370, 235] width 64 height 20
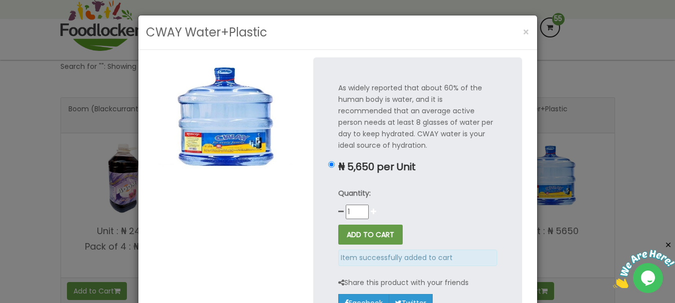
click at [371, 212] on icon at bounding box center [373, 211] width 5 height 7
click at [369, 227] on button "ADD TO CART" at bounding box center [370, 235] width 64 height 20
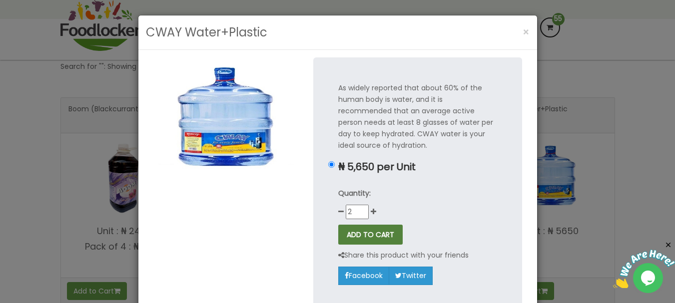
click at [370, 233] on button "ADD TO CART" at bounding box center [370, 235] width 64 height 20
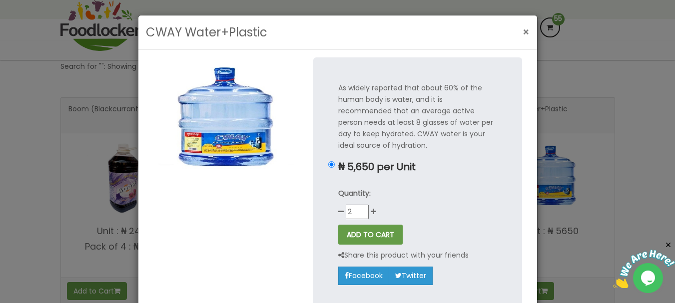
click at [525, 33] on span "×" at bounding box center [526, 32] width 7 height 14
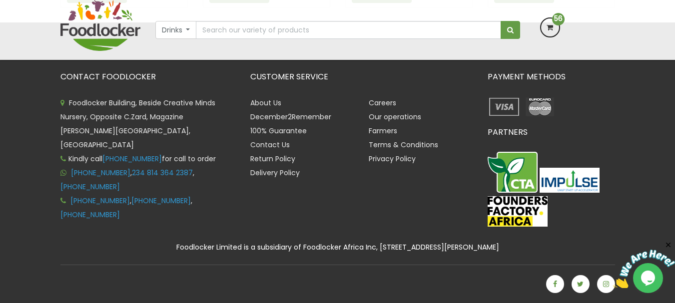
scroll to position [405, 0]
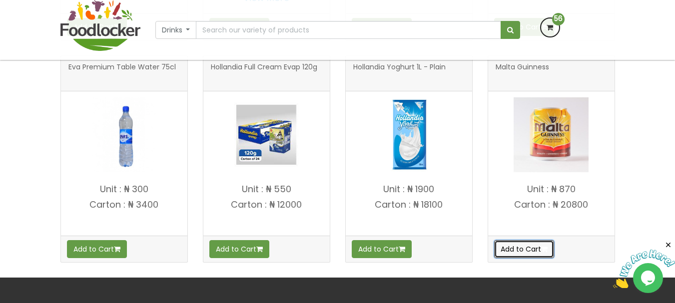
click at [548, 253] on icon "button" at bounding box center [544, 249] width 6 height 7
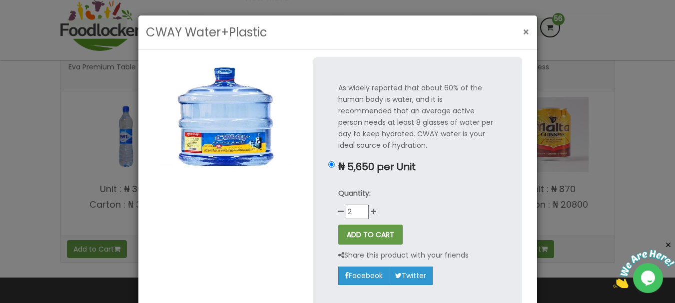
click at [525, 29] on span "×" at bounding box center [526, 32] width 7 height 14
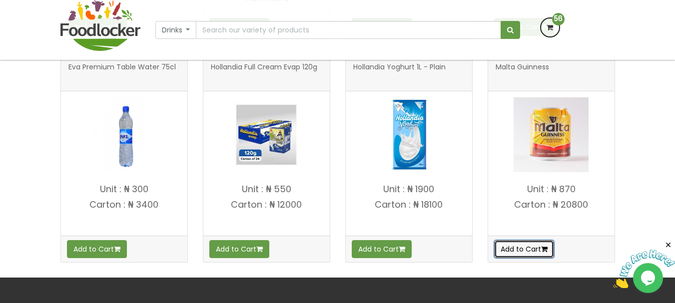
click at [496, 258] on button "Add to Cart" at bounding box center [524, 249] width 60 height 18
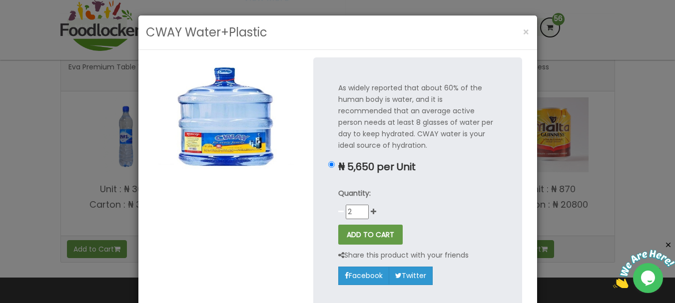
click at [338, 213] on icon at bounding box center [340, 211] width 5 height 7
type input "1"
click at [524, 35] on span "×" at bounding box center [526, 32] width 7 height 14
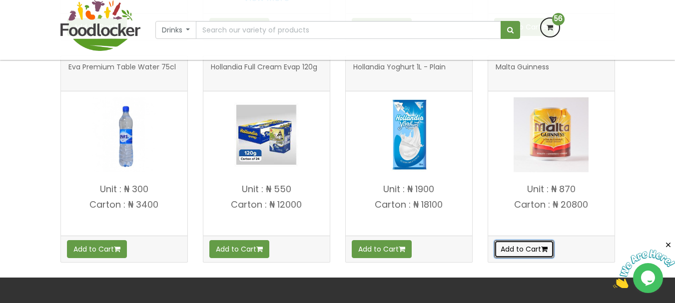
click at [520, 258] on button "Add to Cart" at bounding box center [524, 249] width 60 height 18
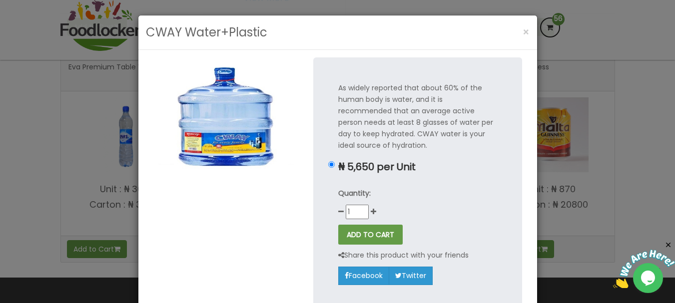
click at [588, 128] on div "CWAY Water+Plastic × As widely reported that about 60% of the human body is wat…" at bounding box center [337, 151] width 675 height 303
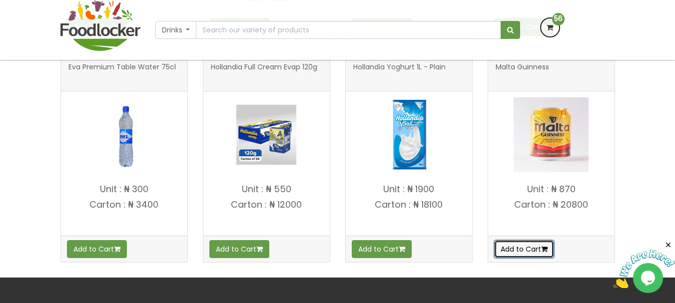
click at [517, 258] on button "Add to Cart" at bounding box center [524, 249] width 60 height 18
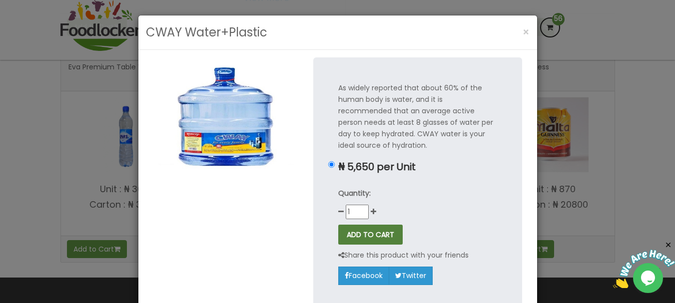
click at [373, 243] on button "ADD TO CART" at bounding box center [370, 235] width 64 height 20
click at [372, 234] on button "ADD TO CART" at bounding box center [370, 235] width 64 height 20
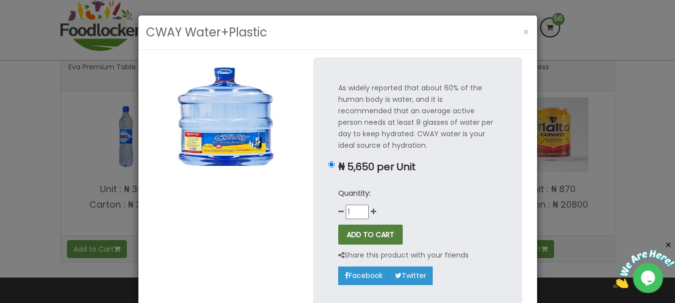
click at [372, 234] on button "ADD TO CART" at bounding box center [370, 235] width 64 height 20
type button "add_item"
click at [338, 225] on button "ADD TO CART" at bounding box center [370, 235] width 64 height 20
click at [353, 234] on button "ADD TO CART" at bounding box center [370, 235] width 64 height 20
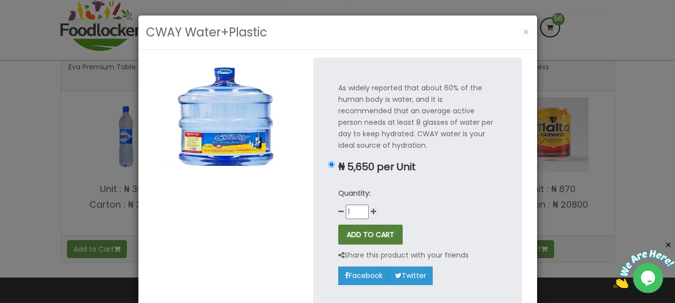
click at [353, 234] on button "ADD TO CART" at bounding box center [370, 235] width 64 height 20
click at [523, 26] on span "×" at bounding box center [526, 32] width 7 height 14
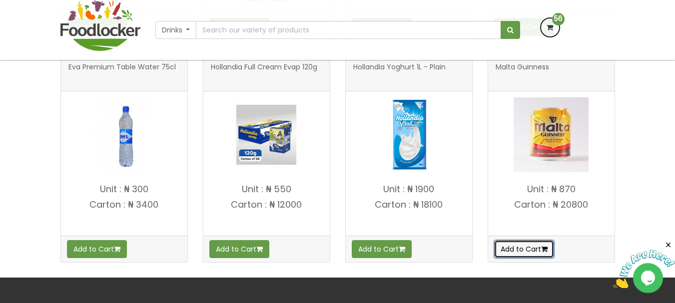
click at [540, 258] on button "Add to Cart" at bounding box center [524, 249] width 60 height 18
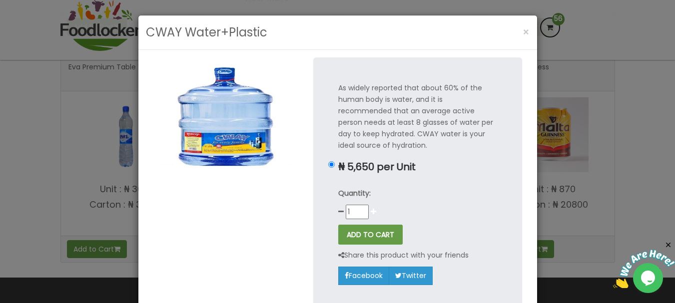
click at [371, 214] on icon at bounding box center [373, 211] width 5 height 7
type input "2"
click at [362, 231] on button "ADD TO CART" at bounding box center [370, 235] width 64 height 20
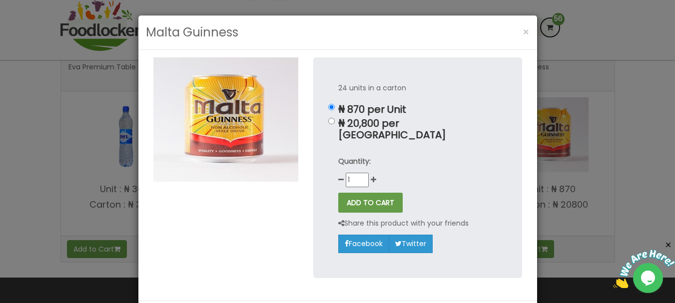
click at [371, 176] on icon at bounding box center [373, 179] width 5 height 7
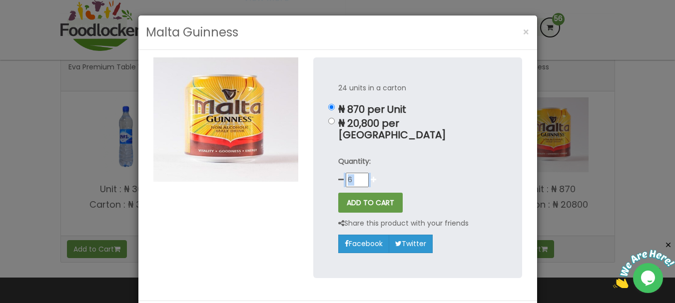
click at [371, 176] on icon at bounding box center [373, 179] width 5 height 7
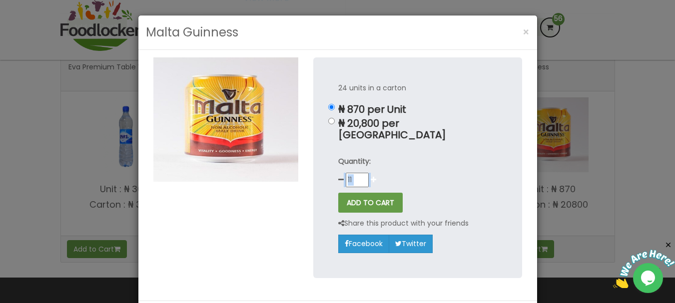
click at [371, 176] on icon at bounding box center [373, 179] width 5 height 7
click at [338, 176] on icon at bounding box center [340, 179] width 5 height 7
click at [349, 193] on button "ADD TO CART" at bounding box center [370, 203] width 64 height 20
click at [338, 176] on icon at bounding box center [340, 179] width 5 height 7
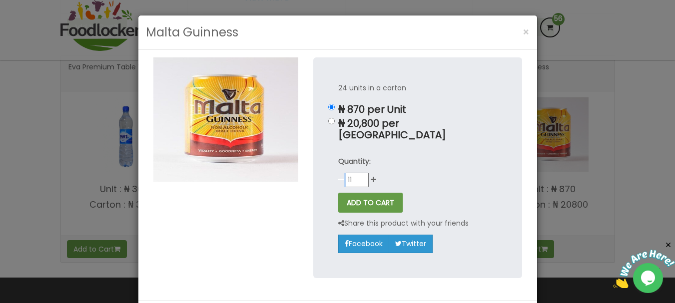
click at [338, 176] on icon at bounding box center [340, 179] width 5 height 7
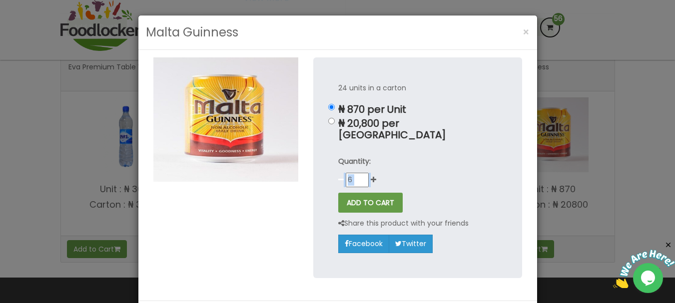
click at [338, 176] on icon at bounding box center [340, 179] width 5 height 7
type input "4"
click at [357, 194] on button "ADD TO CART" at bounding box center [370, 203] width 64 height 20
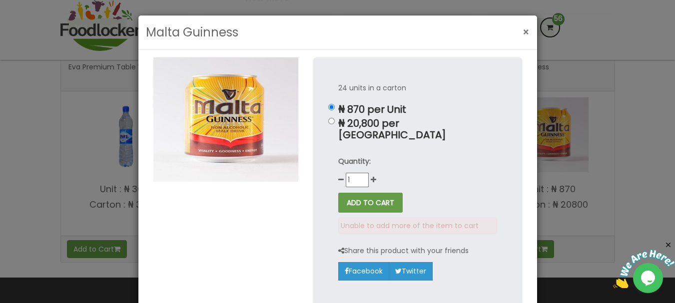
click at [528, 32] on button "×" at bounding box center [526, 32] width 17 height 20
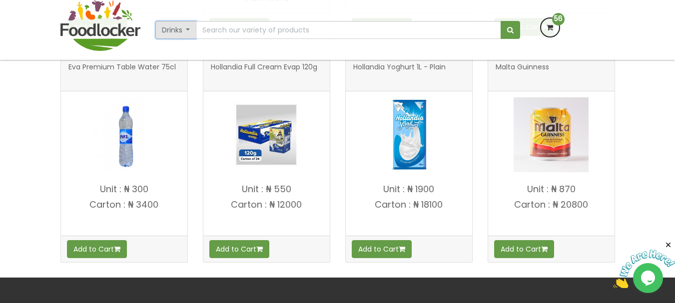
click at [194, 35] on button "Drinks" at bounding box center [175, 30] width 41 height 18
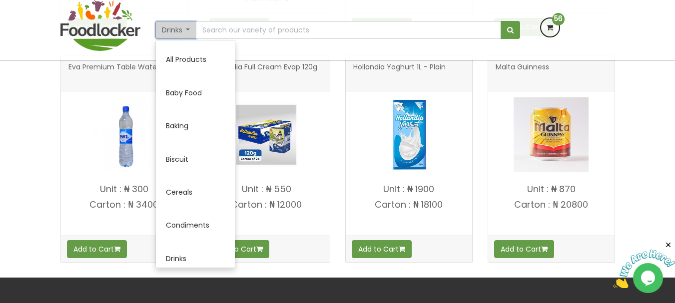
scroll to position [199, 0]
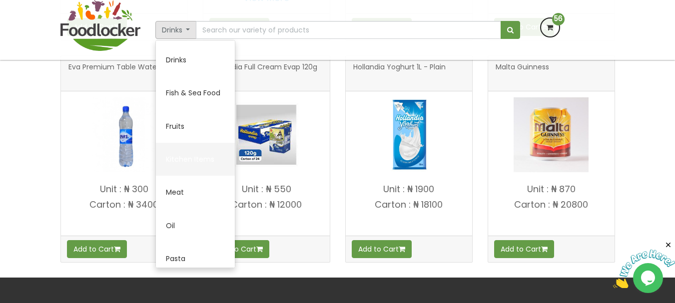
click at [207, 155] on link "Kitchen Items" at bounding box center [195, 159] width 79 height 33
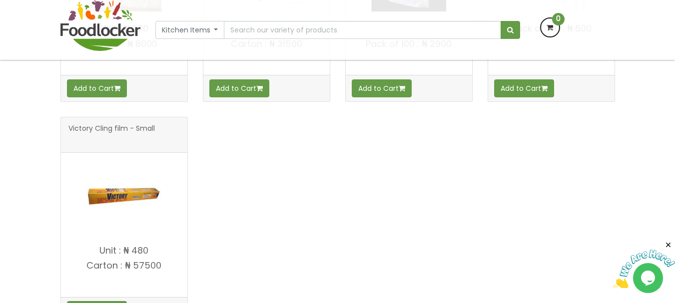
scroll to position [606, 0]
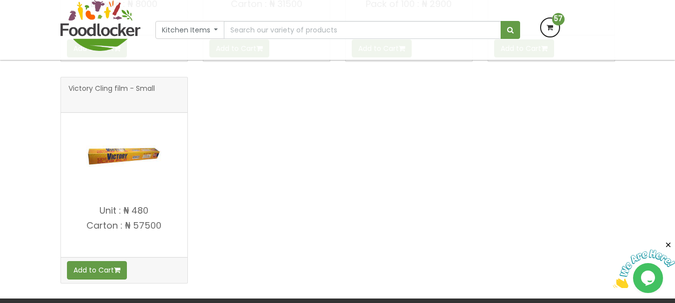
click at [93, 283] on div "Add to Cart" at bounding box center [124, 270] width 126 height 26
click at [94, 276] on button "Add to Cart" at bounding box center [97, 270] width 60 height 18
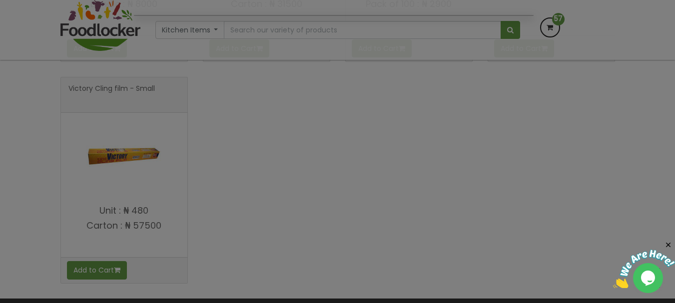
click at [165, 271] on div at bounding box center [337, 151] width 675 height 303
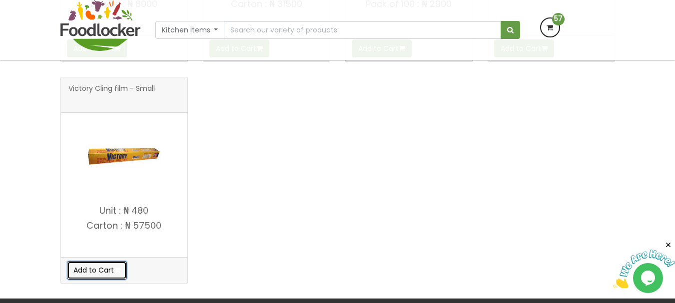
click at [119, 268] on icon "button" at bounding box center [117, 270] width 6 height 7
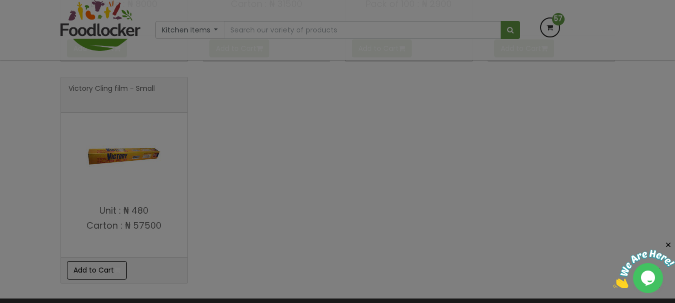
click at [119, 268] on div at bounding box center [337, 151] width 675 height 303
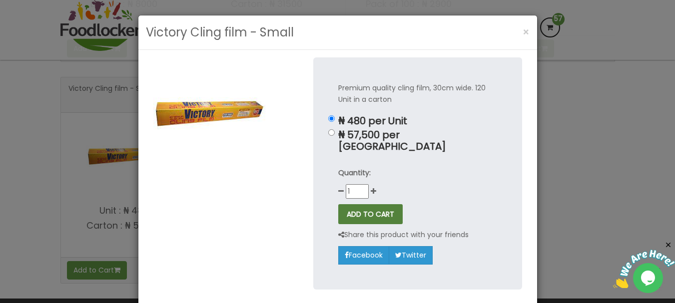
click at [351, 204] on button "ADD TO CART" at bounding box center [370, 214] width 64 height 20
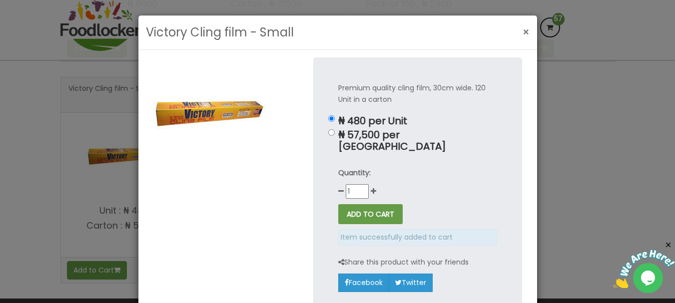
click at [529, 34] on button "×" at bounding box center [526, 32] width 17 height 20
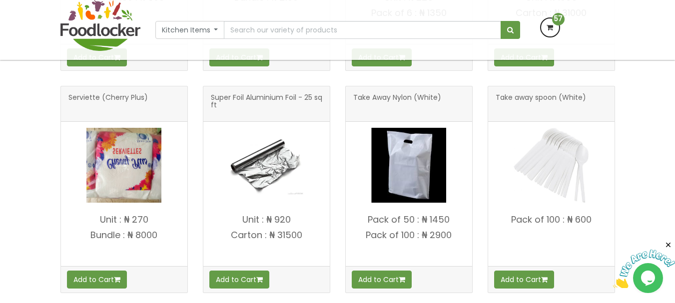
scroll to position [381, 0]
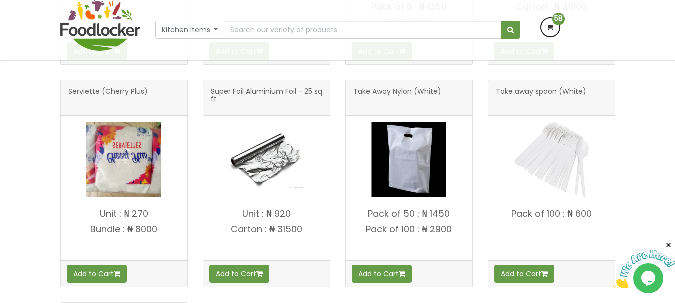
click at [75, 283] on div "Add to Cart" at bounding box center [124, 273] width 126 height 26
click at [76, 274] on button "Add to Cart" at bounding box center [97, 274] width 60 height 18
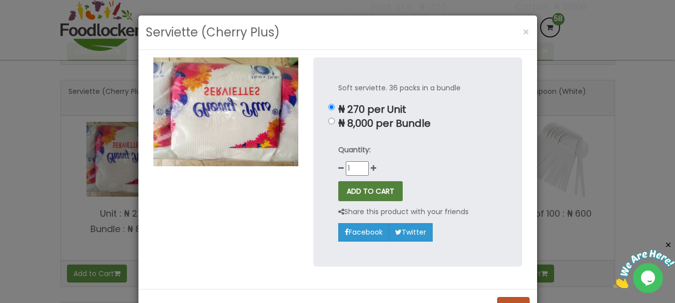
click at [377, 191] on button "ADD TO CART" at bounding box center [370, 191] width 64 height 20
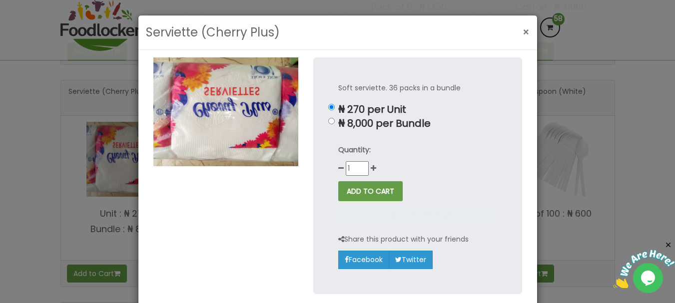
click at [524, 28] on span "×" at bounding box center [526, 32] width 7 height 14
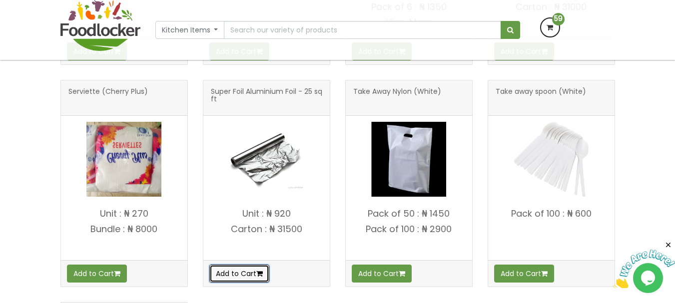
click at [266, 276] on button "Add to Cart" at bounding box center [239, 274] width 60 height 18
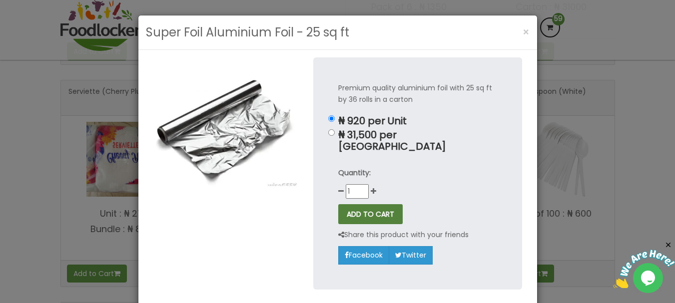
click at [371, 209] on button "ADD TO CART" at bounding box center [370, 214] width 64 height 20
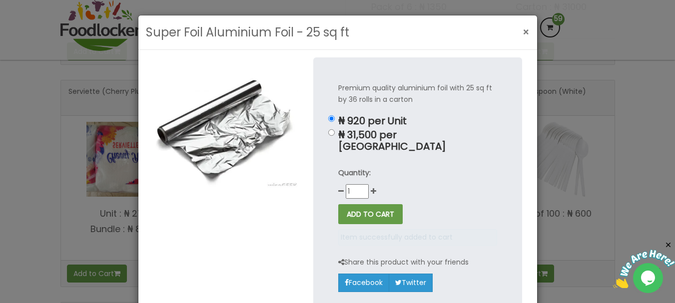
click at [518, 34] on button "×" at bounding box center [526, 32] width 17 height 20
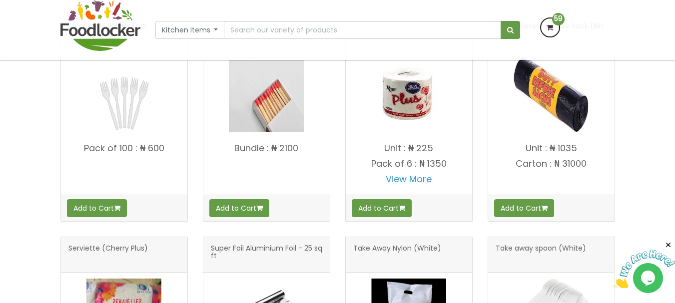
scroll to position [221, 0]
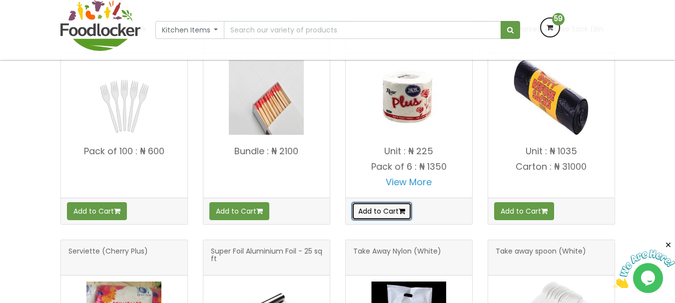
click at [390, 209] on button "Add to Cart" at bounding box center [382, 211] width 60 height 18
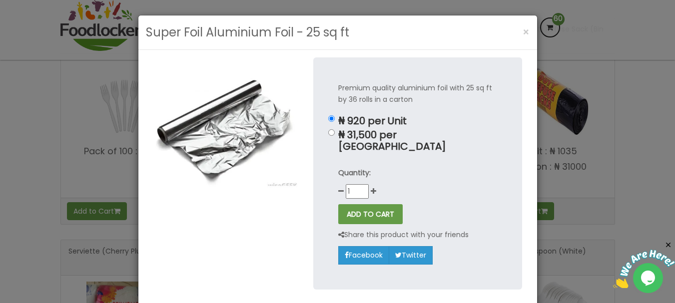
click at [328, 136] on div "Premium quality aluminium foil with 25 sq ft by 36 rolls in a carton ₦ 920 per …" at bounding box center [417, 173] width 209 height 232
click at [525, 32] on span "×" at bounding box center [526, 32] width 7 height 14
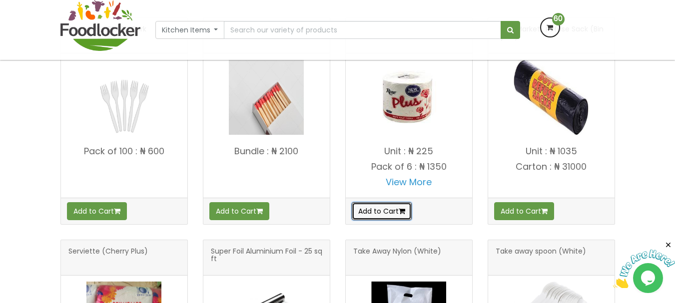
click at [388, 210] on button "Add to Cart" at bounding box center [382, 211] width 60 height 18
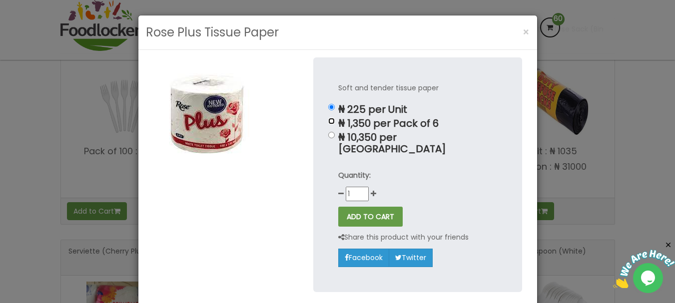
click at [328, 122] on input "₦ 1,350 per Pack of 6" at bounding box center [331, 121] width 6 height 6
radio input "true"
click at [343, 210] on button "ADD TO CART" at bounding box center [370, 217] width 64 height 20
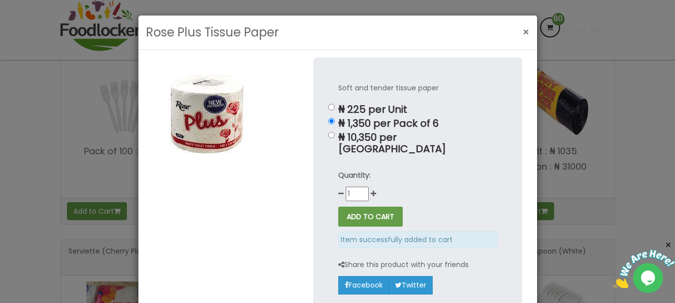
click at [527, 34] on button "×" at bounding box center [526, 32] width 17 height 20
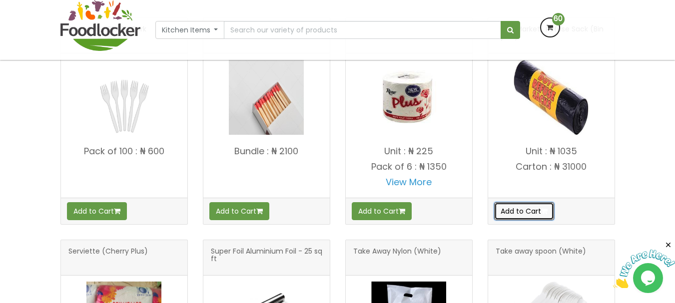
click at [548, 208] on icon "button" at bounding box center [544, 211] width 6 height 7
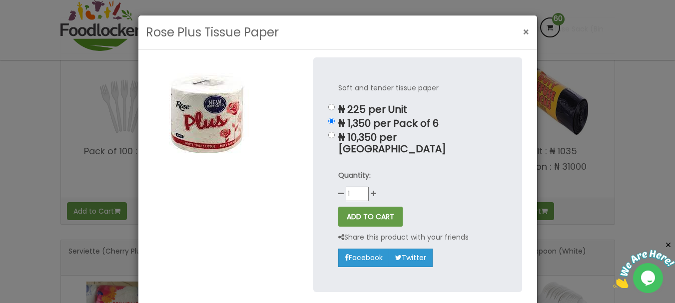
click at [526, 35] on button "×" at bounding box center [526, 32] width 17 height 20
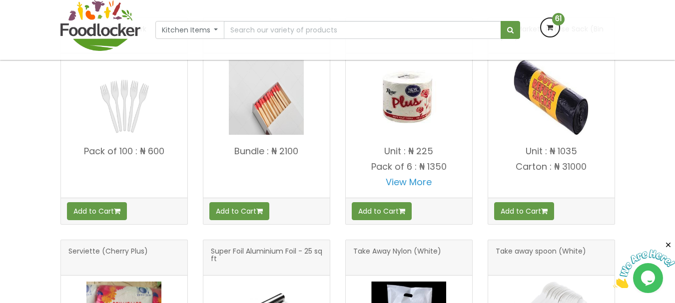
click at [517, 222] on div "Add to Cart" at bounding box center [551, 211] width 126 height 26
click at [518, 214] on button "Add to Cart" at bounding box center [524, 211] width 60 height 18
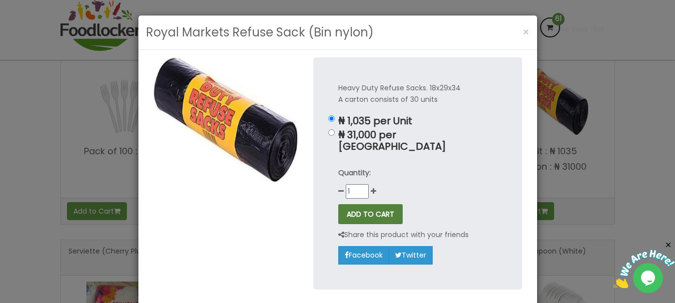
click at [376, 204] on button "ADD TO CART" at bounding box center [370, 214] width 64 height 20
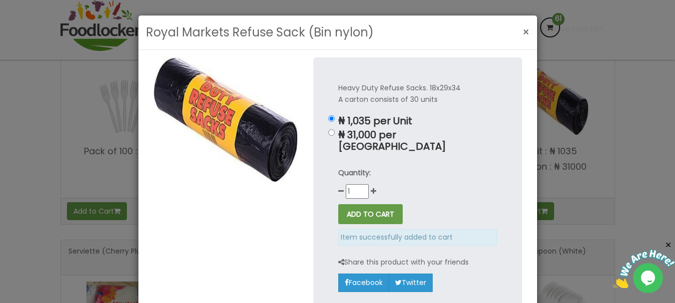
click at [518, 31] on button "×" at bounding box center [526, 32] width 17 height 20
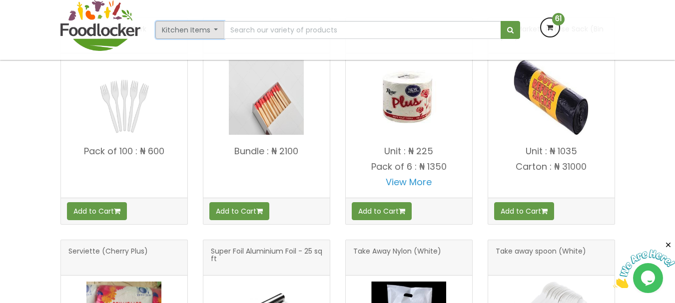
click at [219, 34] on button "Kitchen Items" at bounding box center [189, 30] width 69 height 18
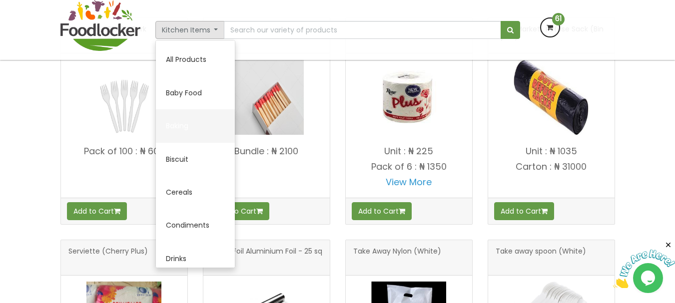
click at [198, 119] on link "Baking" at bounding box center [195, 125] width 79 height 33
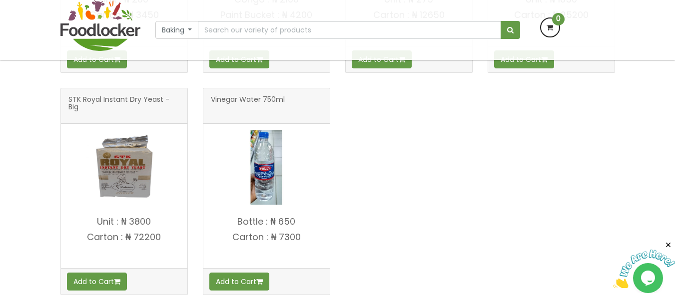
scroll to position [406, 0]
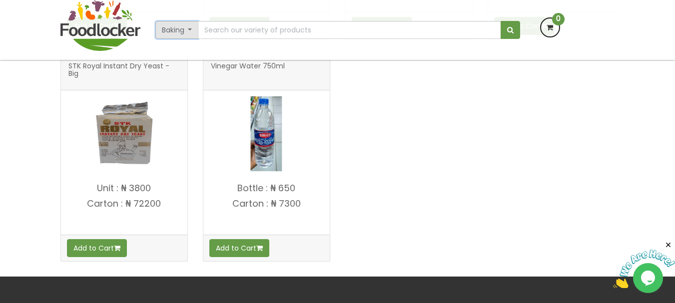
click at [190, 28] on button "Baking" at bounding box center [176, 30] width 43 height 18
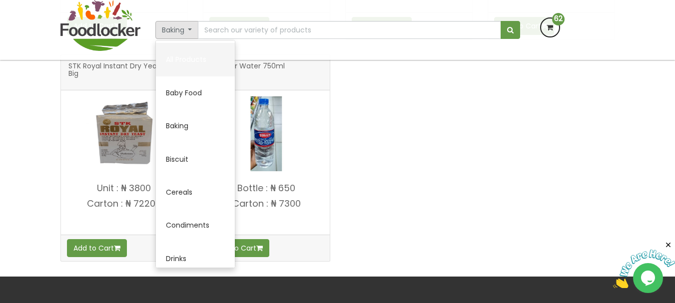
click at [195, 64] on link "All Products" at bounding box center [195, 59] width 79 height 33
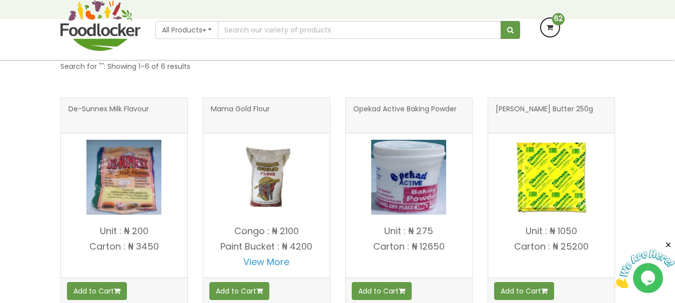
scroll to position [0, 0]
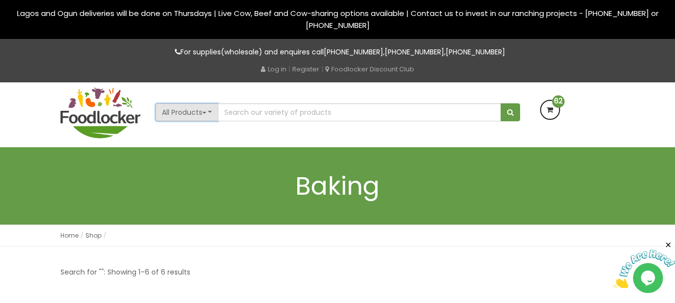
click at [209, 113] on button "All Products" at bounding box center [186, 112] width 63 height 18
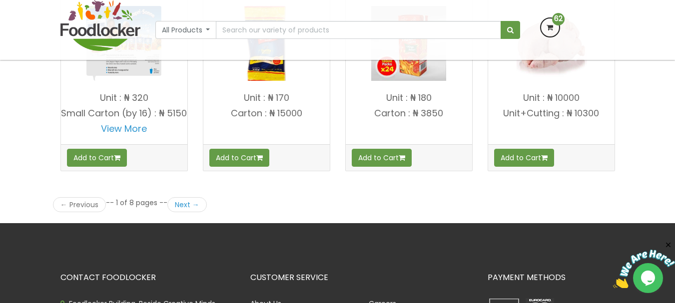
scroll to position [1465, 0]
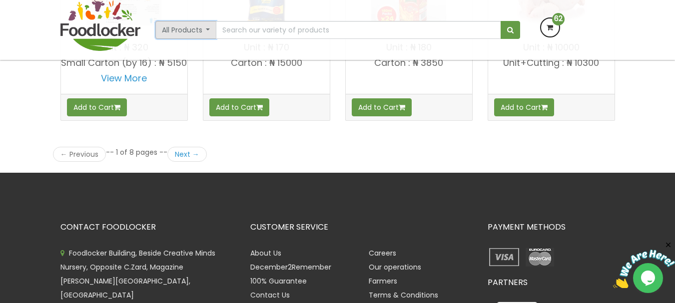
click at [211, 30] on button "All Products" at bounding box center [185, 30] width 61 height 18
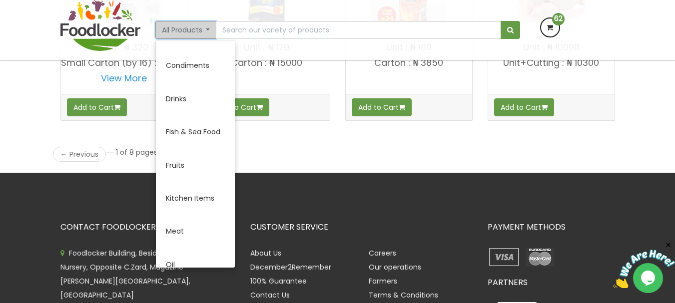
scroll to position [180, 0]
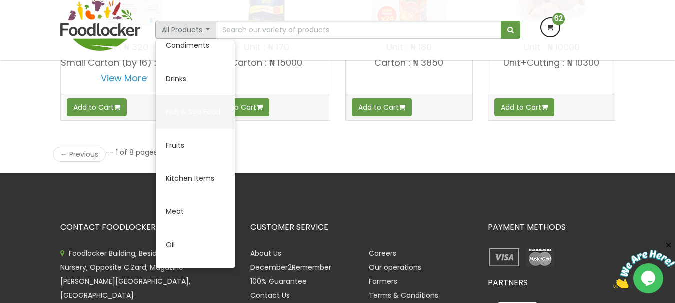
click at [171, 117] on link "Fish & Sea Food" at bounding box center [195, 111] width 79 height 33
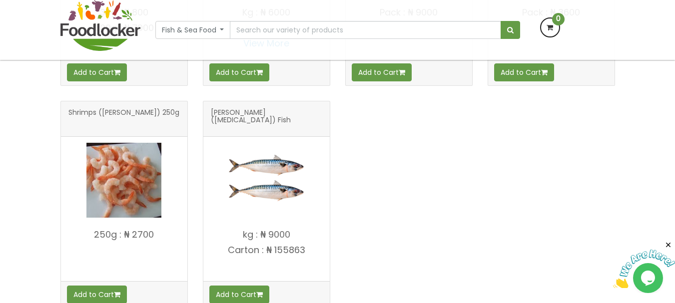
scroll to position [406, 0]
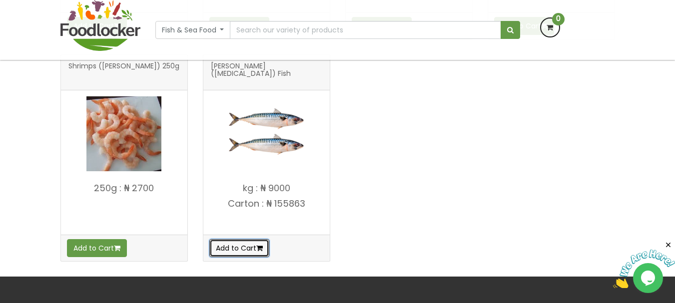
click at [256, 242] on button "Add to Cart" at bounding box center [239, 248] width 60 height 18
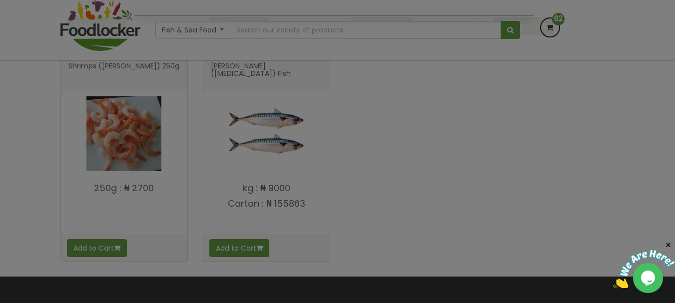
click at [255, 242] on div at bounding box center [337, 151] width 675 height 303
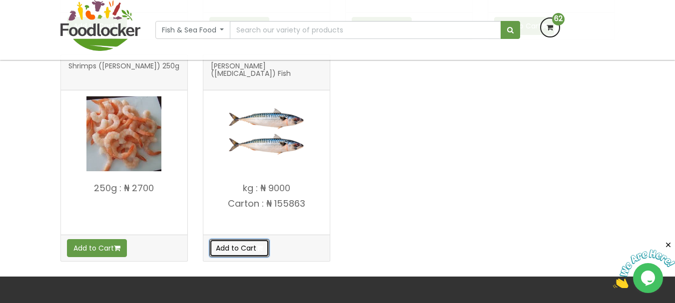
click at [263, 247] on icon "button" at bounding box center [259, 248] width 6 height 7
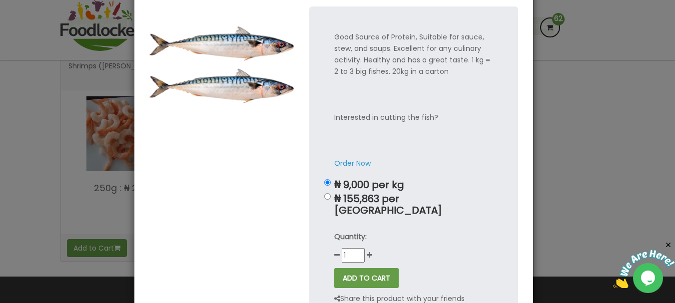
scroll to position [60, 0]
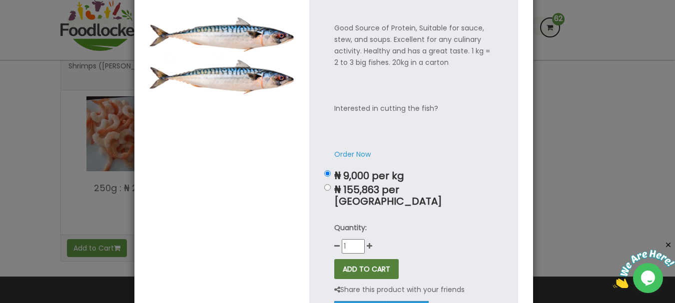
click at [366, 259] on button "ADD TO CART" at bounding box center [366, 269] width 64 height 20
click at [334, 243] on icon at bounding box center [336, 246] width 5 height 7
click at [339, 186] on p "₦ 155,863 per Carton" at bounding box center [413, 195] width 159 height 23
click at [331, 186] on input "₦ 155,863 per Carton" at bounding box center [327, 187] width 6 height 6
radio input "true"
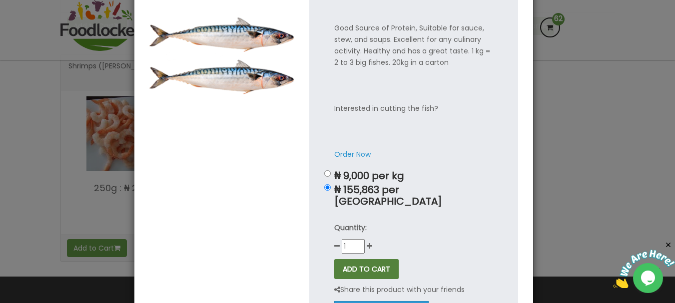
click at [347, 259] on button "ADD TO CART" at bounding box center [366, 269] width 64 height 20
click at [667, 31] on div "Titus (Mackerel) Fish × Good Source of Protein, Suitable for sauce, stew, and s…" at bounding box center [337, 151] width 675 height 303
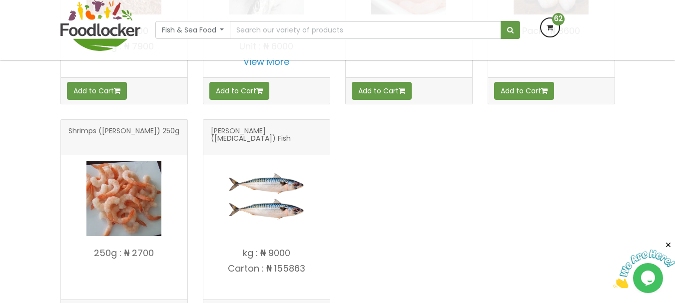
scroll to position [141, 0]
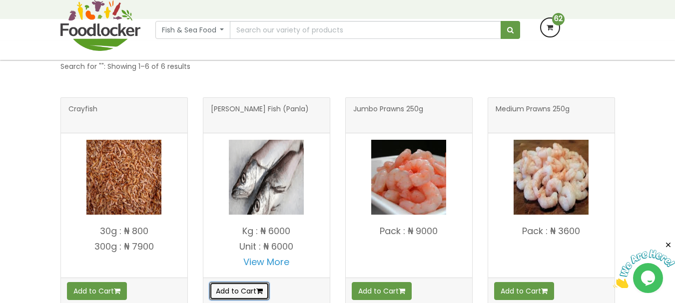
click at [238, 282] on button "Add to Cart" at bounding box center [239, 291] width 60 height 18
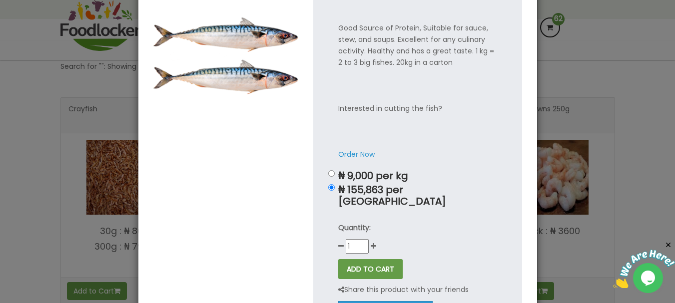
scroll to position [0, 0]
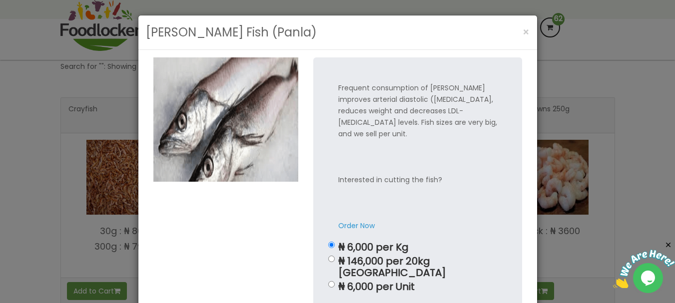
drag, startPoint x: 668, startPoint y: 294, endPoint x: 658, endPoint y: 298, distance: 11.2
click at [658, 298] on div "Hake Fish (Panla) × Frequent consumption of hake improves arterial diastolic (b…" at bounding box center [337, 151] width 675 height 303
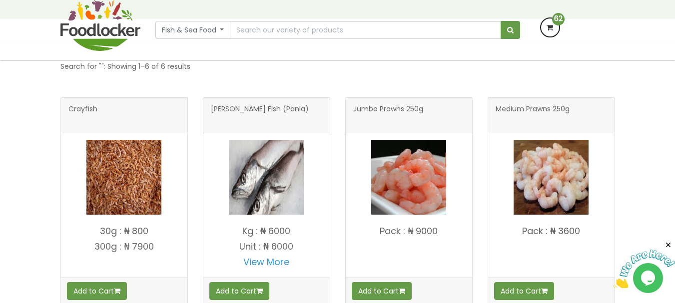
click at [658, 298] on div at bounding box center [337, 151] width 675 height 303
click at [240, 292] on button "Add to Cart" at bounding box center [239, 291] width 60 height 18
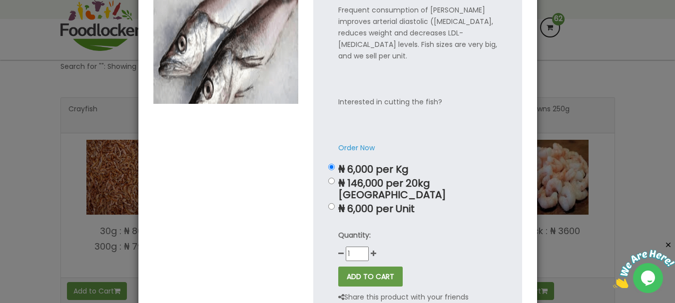
scroll to position [80, 0]
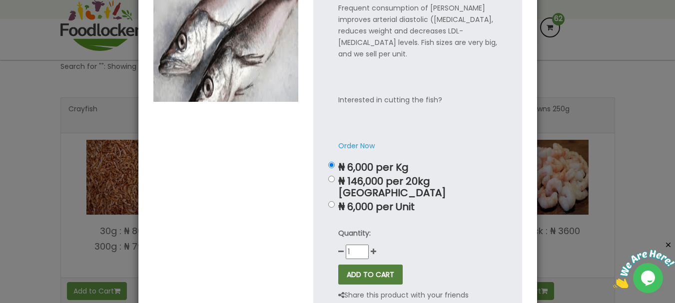
click at [381, 265] on button "ADD TO CART" at bounding box center [370, 275] width 64 height 20
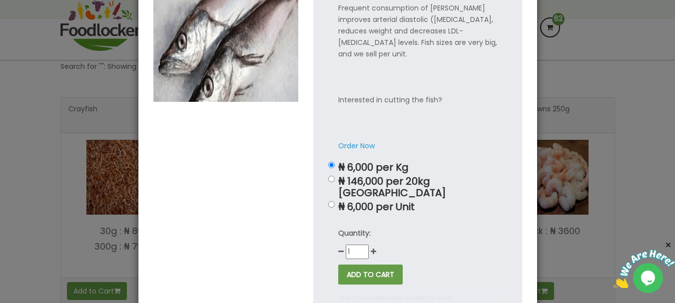
click at [647, 13] on div "Hake Fish (Panla) × Frequent consumption of hake improves arterial diastolic (b…" at bounding box center [337, 151] width 675 height 303
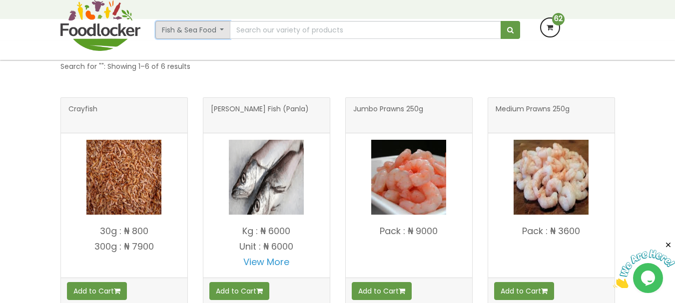
click at [226, 37] on button "Fish & Sea Food" at bounding box center [192, 30] width 75 height 18
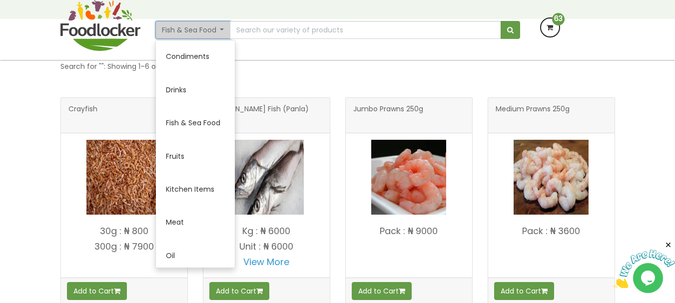
scroll to position [173, 0]
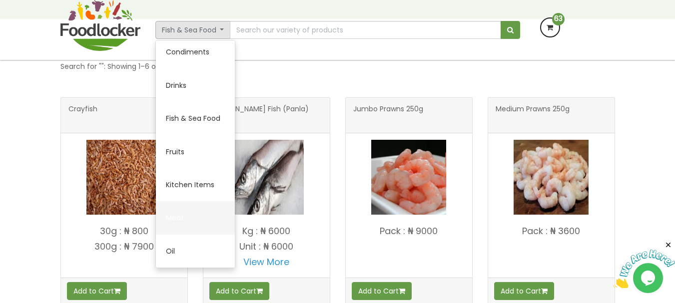
click at [187, 224] on link "Meat" at bounding box center [195, 217] width 79 height 33
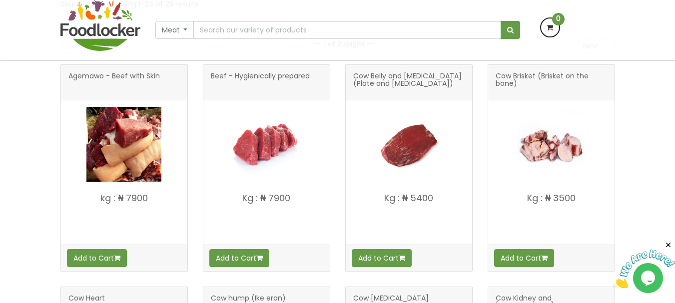
scroll to position [206, 0]
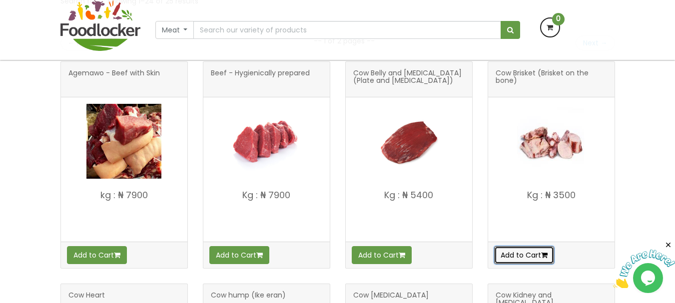
click at [536, 251] on button "Add to Cart" at bounding box center [524, 255] width 60 height 18
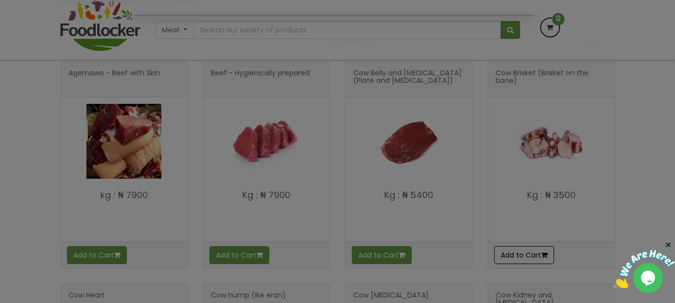
click at [536, 251] on div at bounding box center [337, 151] width 675 height 303
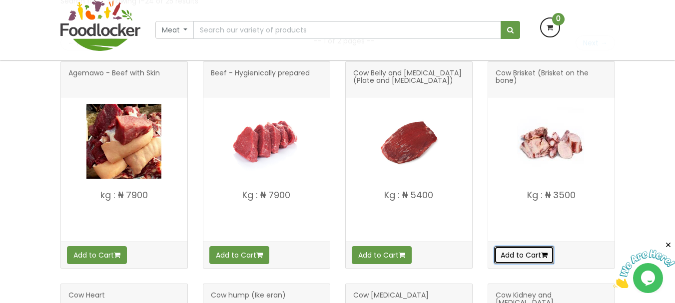
click at [536, 251] on button "Add to Cart" at bounding box center [524, 255] width 60 height 18
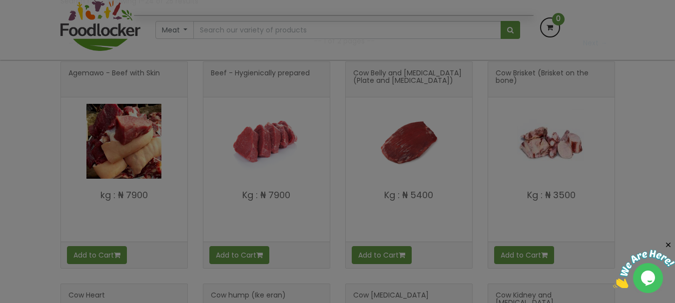
click at [609, 185] on div at bounding box center [337, 151] width 675 height 303
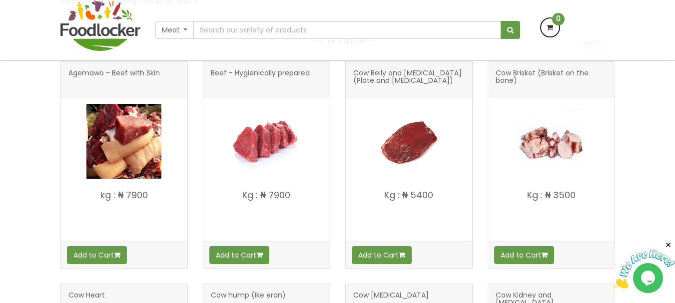
drag, startPoint x: 609, startPoint y: 185, endPoint x: 521, endPoint y: 244, distance: 105.5
click at [521, 244] on div "Cow Brisket (Brisket on the bone) Kg : ₦ 3500" at bounding box center [551, 164] width 127 height 207
click at [521, 244] on div "Add to Cart" at bounding box center [551, 255] width 126 height 26
click at [521, 248] on button "Add to Cart" at bounding box center [524, 255] width 60 height 18
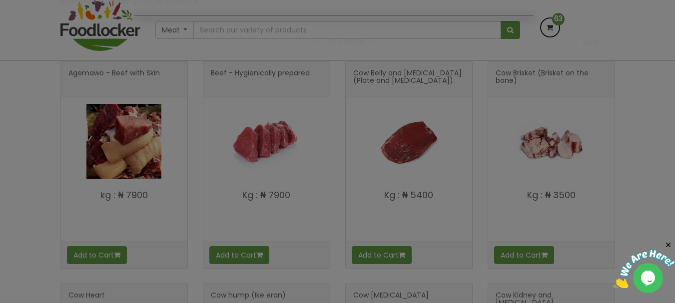
click at [599, 225] on div at bounding box center [337, 151] width 675 height 303
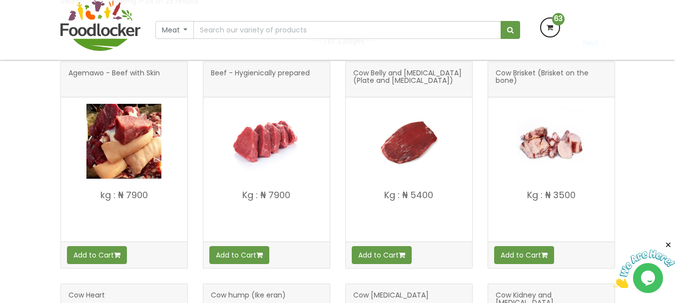
click at [578, 265] on div "Add to Cart" at bounding box center [551, 255] width 126 height 26
click at [548, 257] on icon "button" at bounding box center [544, 255] width 6 height 7
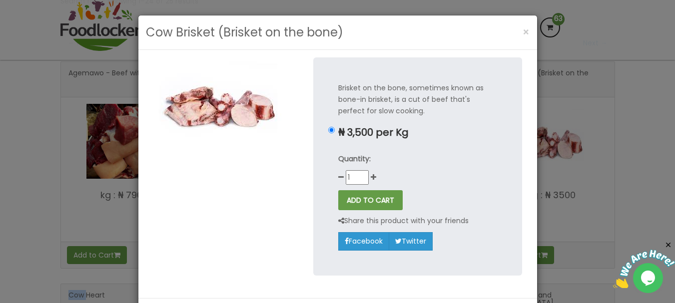
click at [382, 200] on button "ADD TO CART" at bounding box center [370, 200] width 64 height 20
click at [518, 30] on button "×" at bounding box center [526, 32] width 17 height 20
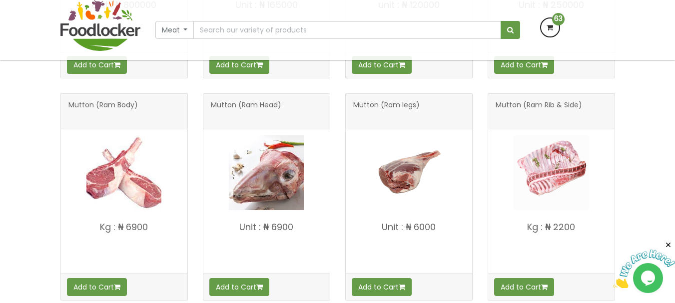
scroll to position [1306, 0]
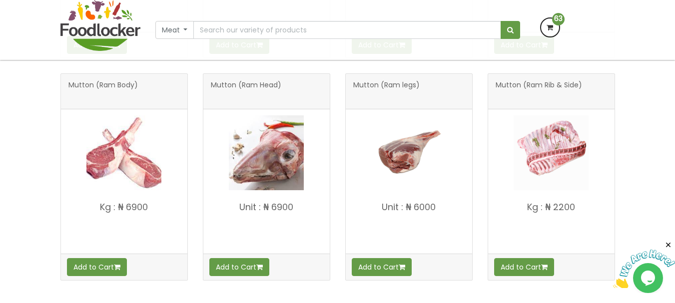
click at [561, 213] on h4 "Kg : ₦ 2200" at bounding box center [551, 225] width 126 height 46
click at [375, 269] on button "Add to Cart" at bounding box center [382, 267] width 60 height 18
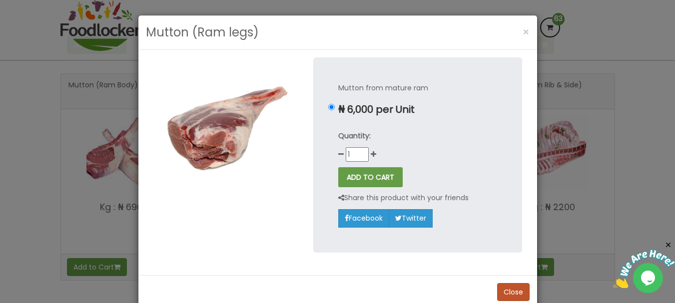
click at [370, 200] on p "Share this product with your friends" at bounding box center [403, 197] width 130 height 11
click at [362, 176] on button "ADD TO CART" at bounding box center [370, 177] width 64 height 20
click at [523, 26] on span "×" at bounding box center [526, 32] width 7 height 14
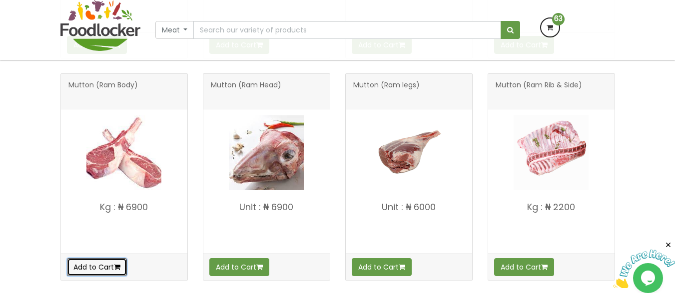
click at [98, 263] on button "Add to Cart" at bounding box center [97, 267] width 60 height 18
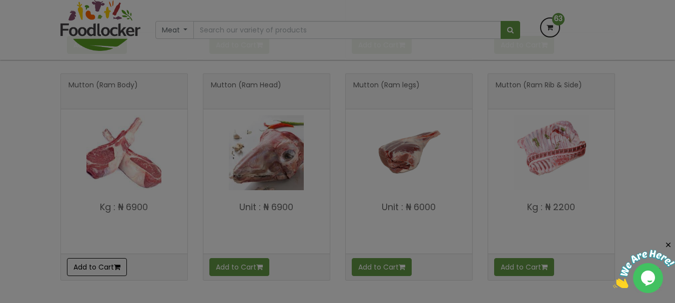
click at [98, 263] on div at bounding box center [337, 151] width 675 height 303
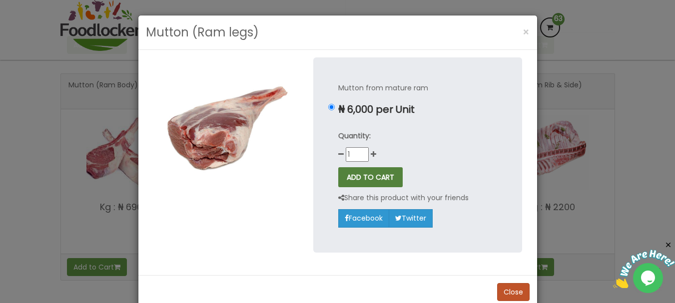
click at [346, 175] on button "ADD TO CART" at bounding box center [370, 177] width 64 height 20
click at [530, 27] on button "×" at bounding box center [526, 32] width 17 height 20
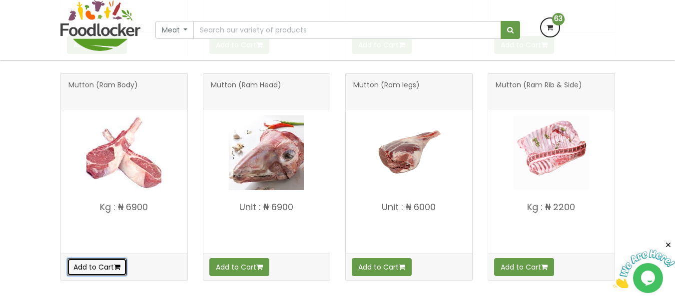
click at [89, 262] on button "Add to Cart" at bounding box center [97, 267] width 60 height 18
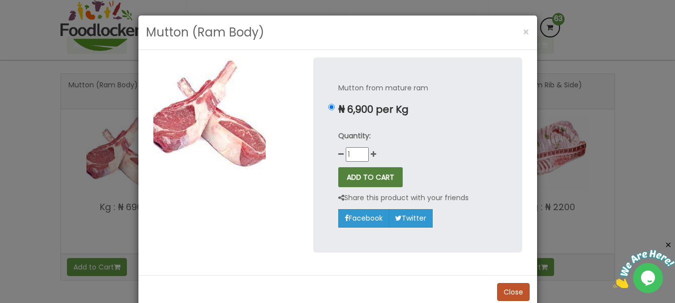
click at [373, 176] on button "ADD TO CART" at bounding box center [370, 177] width 64 height 20
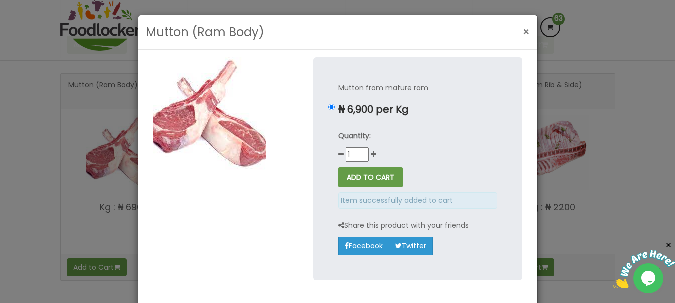
click at [523, 31] on span "×" at bounding box center [526, 32] width 7 height 14
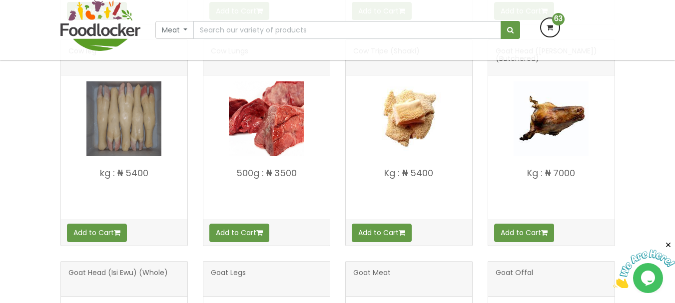
scroll to position [660, 0]
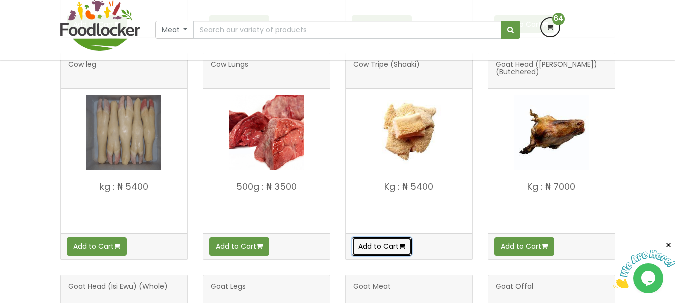
click at [375, 238] on button "Add to Cart" at bounding box center [382, 246] width 60 height 18
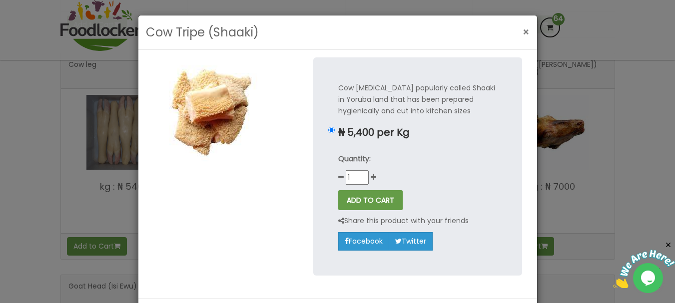
drag, startPoint x: 515, startPoint y: 34, endPoint x: 522, endPoint y: 31, distance: 7.6
click at [523, 31] on span "×" at bounding box center [526, 32] width 7 height 14
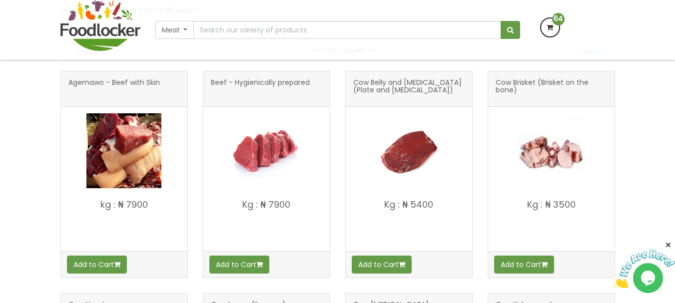
scroll to position [209, 0]
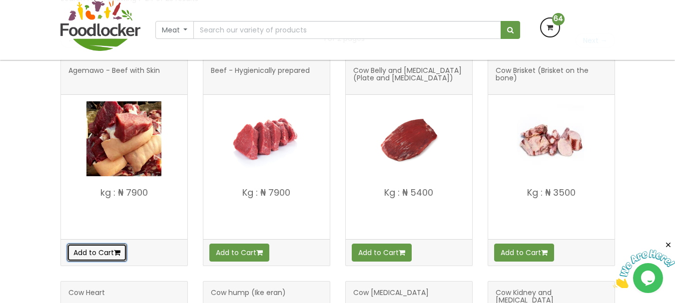
click at [101, 250] on button "Add to Cart" at bounding box center [97, 253] width 60 height 18
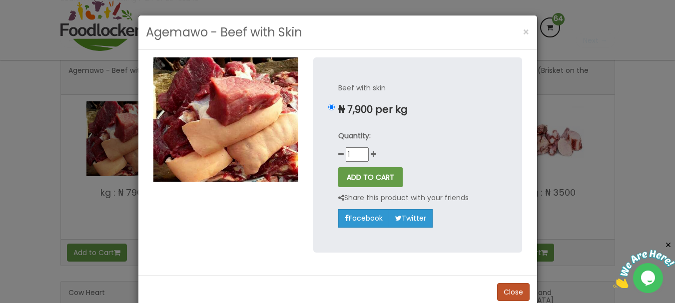
click at [33, 205] on div "Agemawo - Beef with Skin × Beef with skin ₦ 7,900 per kg Quantity: 1" at bounding box center [337, 151] width 675 height 303
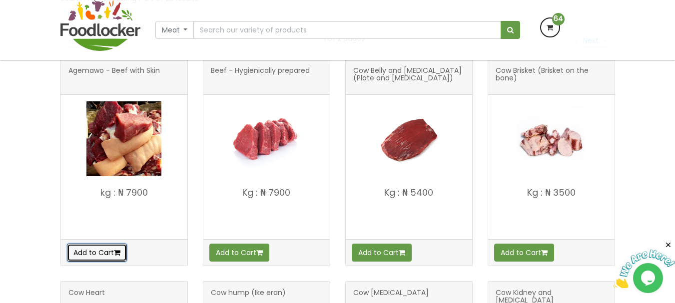
click at [77, 254] on button "Add to Cart" at bounding box center [97, 253] width 60 height 18
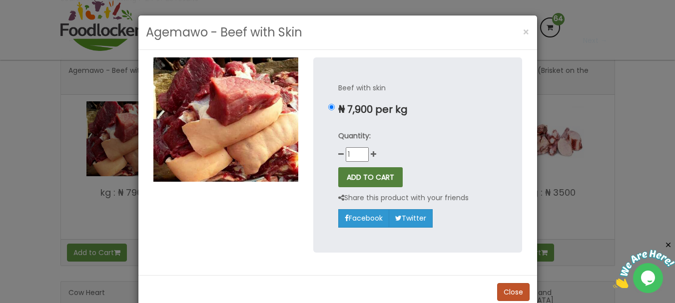
click at [382, 176] on button "ADD TO CART" at bounding box center [370, 177] width 64 height 20
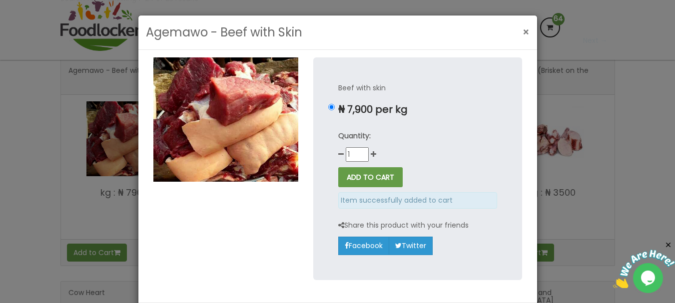
click at [528, 27] on button "×" at bounding box center [526, 32] width 17 height 20
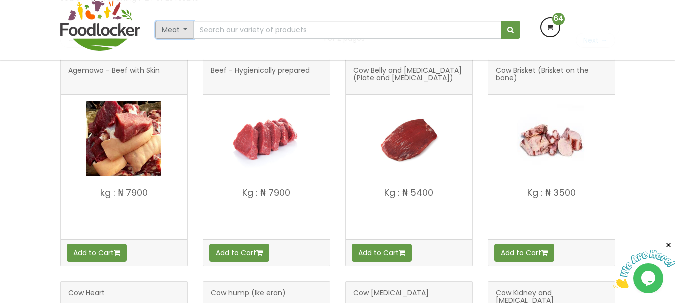
click at [183, 29] on button "Meat" at bounding box center [174, 30] width 39 height 18
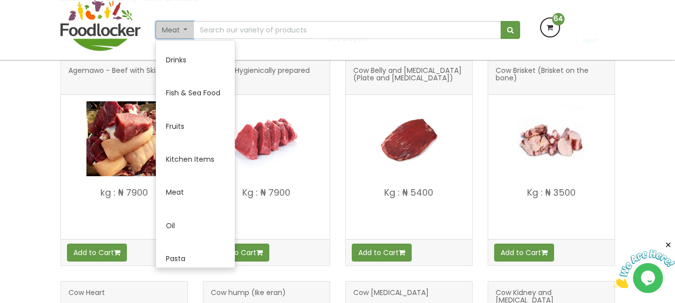
scroll to position [398, 0]
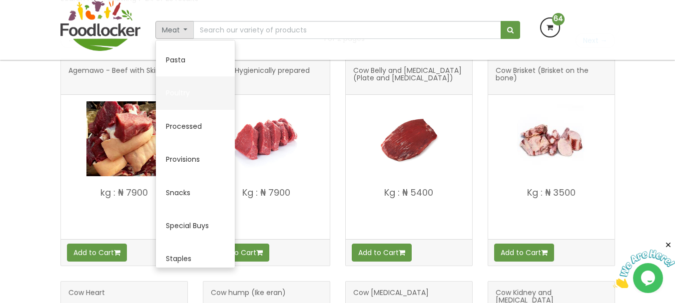
click at [197, 85] on link "Poultry" at bounding box center [195, 92] width 79 height 33
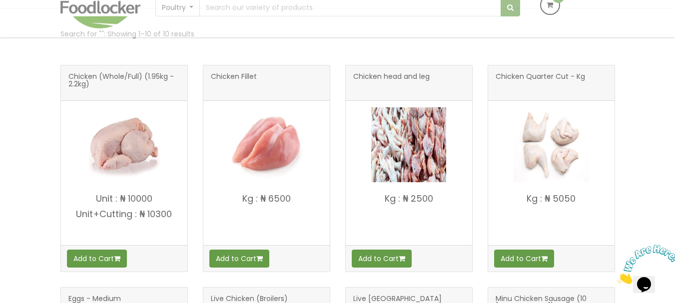
scroll to position [180, 0]
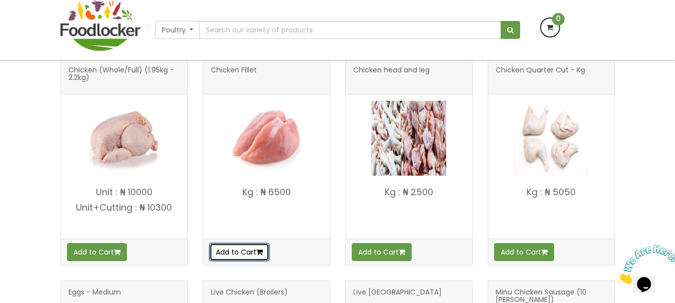
click at [268, 253] on button "Add to Cart" at bounding box center [239, 252] width 60 height 18
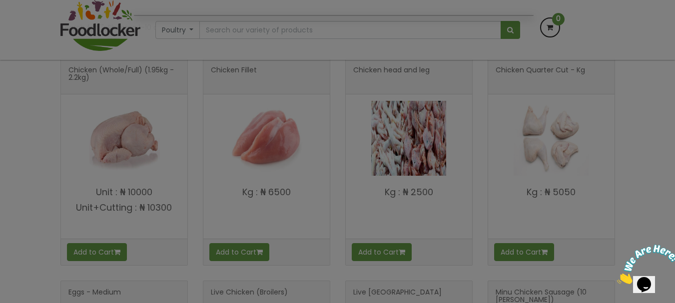
click at [270, 230] on div at bounding box center [337, 151] width 675 height 303
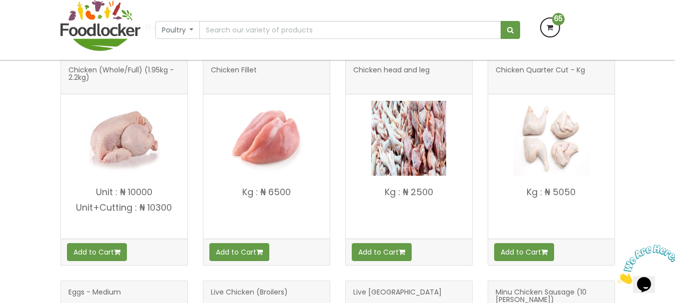
click at [263, 241] on div "Add to Cart" at bounding box center [266, 252] width 126 height 26
click at [237, 254] on button "Add to Cart" at bounding box center [239, 252] width 60 height 18
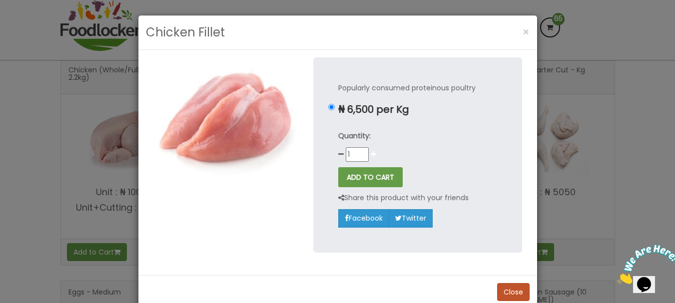
click at [371, 153] on icon at bounding box center [373, 154] width 5 height 7
click at [360, 178] on button "ADD TO CART" at bounding box center [370, 177] width 64 height 20
click at [338, 154] on icon at bounding box center [340, 154] width 5 height 7
type input "1"
click at [353, 171] on button "ADD TO CART" at bounding box center [370, 177] width 64 height 20
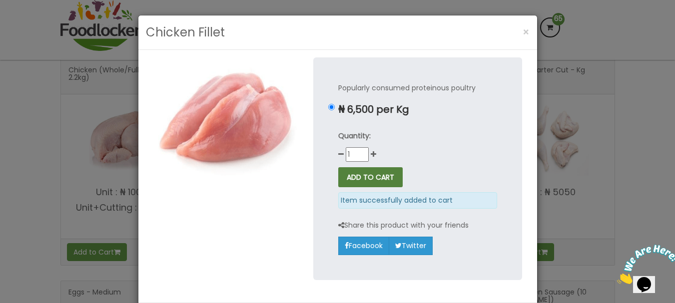
click at [353, 171] on button "ADD TO CART" at bounding box center [370, 177] width 64 height 20
click at [525, 25] on span "×" at bounding box center [526, 32] width 7 height 14
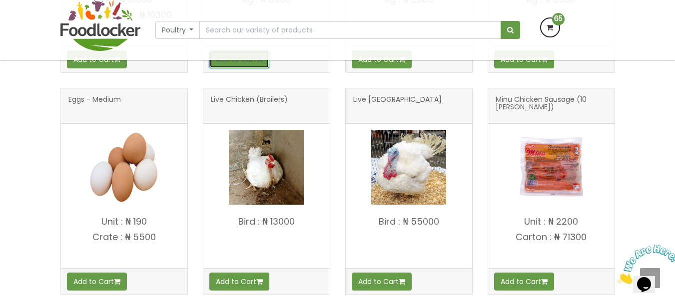
scroll to position [393, 0]
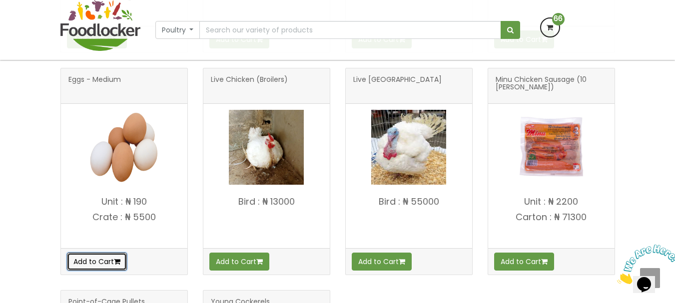
click at [97, 259] on button "Add to Cart" at bounding box center [97, 262] width 60 height 18
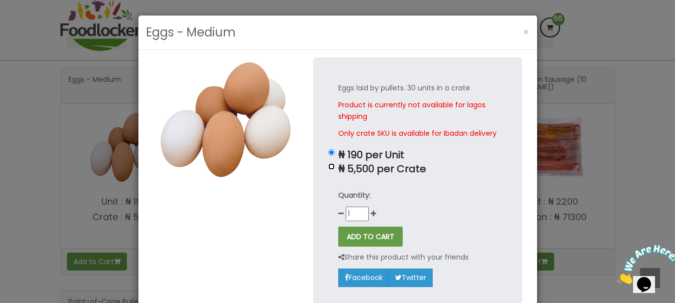
click at [330, 170] on input "₦ 5,500 per Crate" at bounding box center [331, 166] width 6 height 6
radio input "true"
click at [365, 247] on button "ADD TO CART" at bounding box center [370, 237] width 64 height 20
click at [328, 156] on input "₦ 190 per Unit" at bounding box center [331, 152] width 6 height 6
radio input "true"
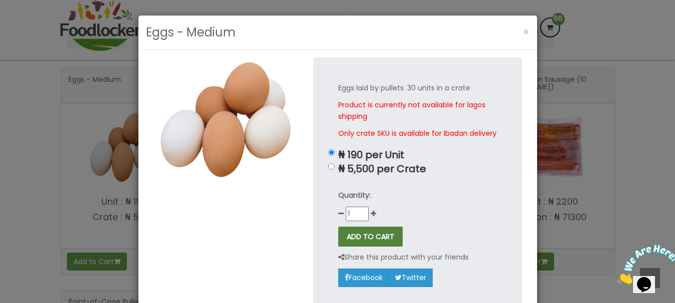
click at [369, 247] on button "ADD TO CART" at bounding box center [370, 237] width 64 height 20
click at [373, 221] on div "Quantity: 1" at bounding box center [417, 205] width 159 height 31
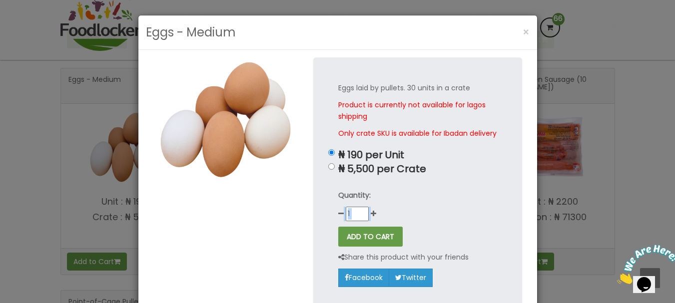
click at [373, 221] on div "Quantity: 1" at bounding box center [417, 205] width 159 height 31
click at [371, 217] on icon at bounding box center [373, 213] width 5 height 7
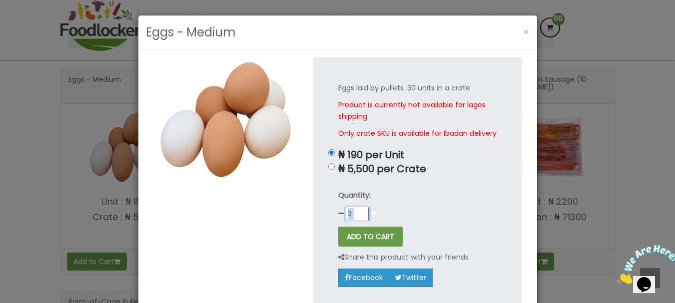
click at [371, 217] on icon at bounding box center [373, 213] width 5 height 7
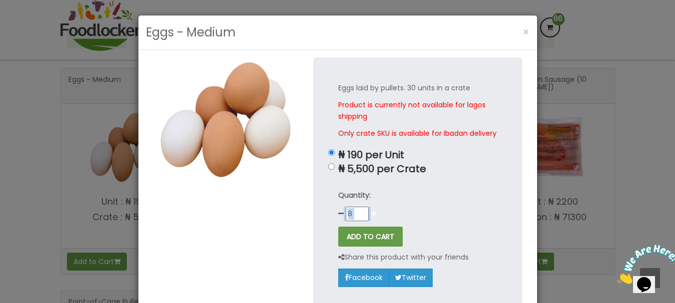
click at [371, 217] on icon at bounding box center [373, 213] width 5 height 7
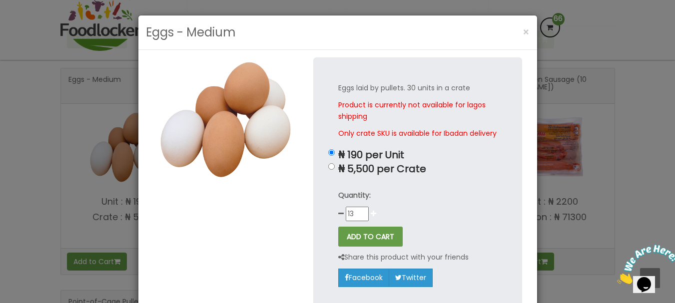
click at [371, 217] on icon at bounding box center [373, 213] width 5 height 7
type input "14"
click at [365, 242] on button "ADD TO CART" at bounding box center [370, 237] width 64 height 20
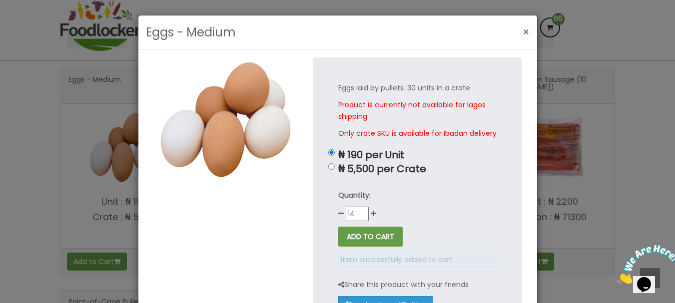
click at [518, 28] on button "×" at bounding box center [526, 32] width 17 height 20
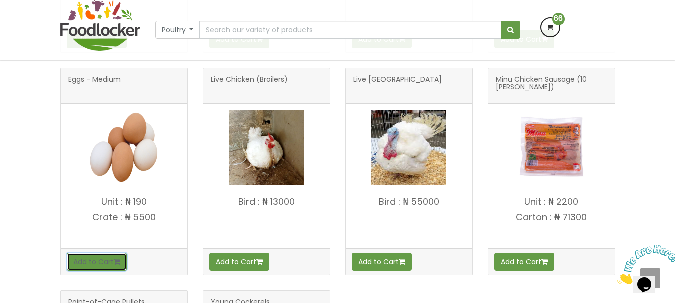
scroll to position [127, 0]
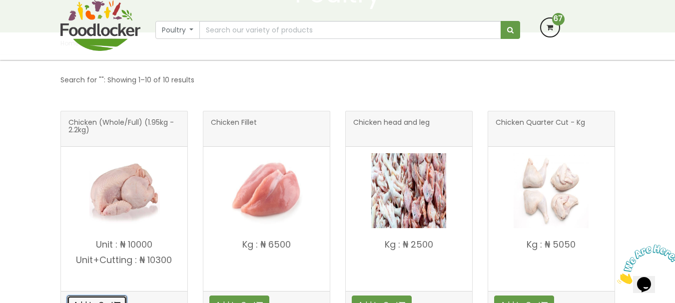
click at [117, 298] on button "Add to Cart" at bounding box center [97, 305] width 60 height 18
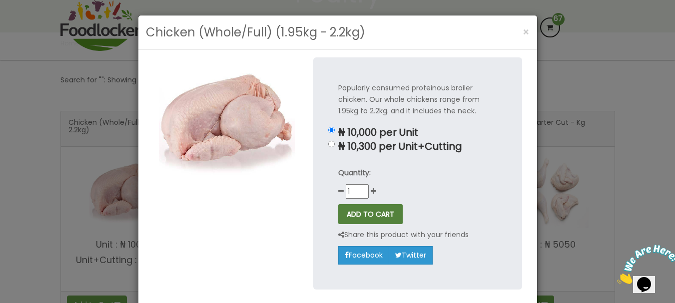
click at [381, 218] on button "ADD TO CART" at bounding box center [370, 214] width 64 height 20
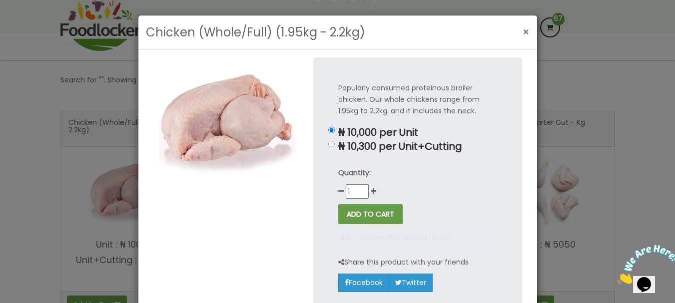
click at [523, 27] on span "×" at bounding box center [526, 32] width 7 height 14
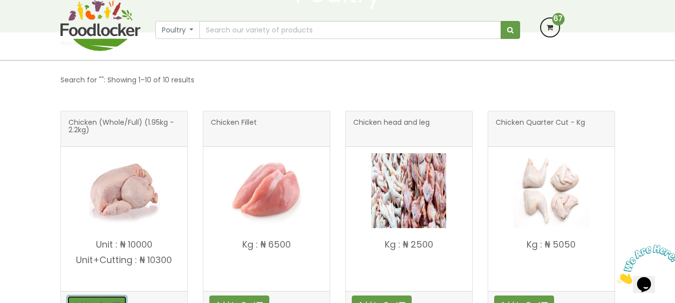
scroll to position [138, 0]
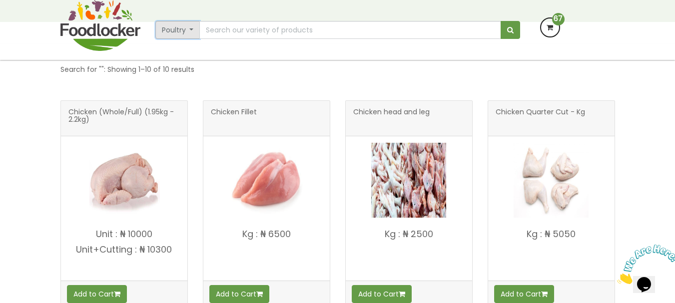
click at [186, 26] on button "Poultry" at bounding box center [177, 30] width 45 height 18
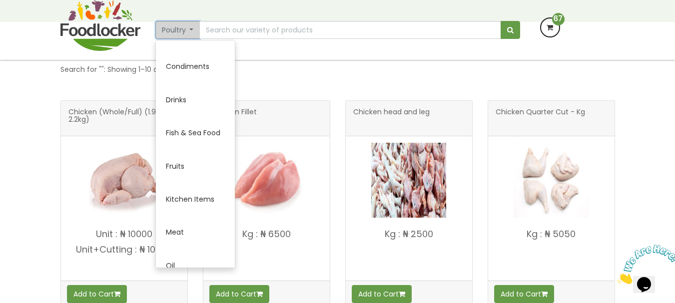
scroll to position [160, 0]
click at [193, 171] on link "Fruits" at bounding box center [195, 165] width 79 height 33
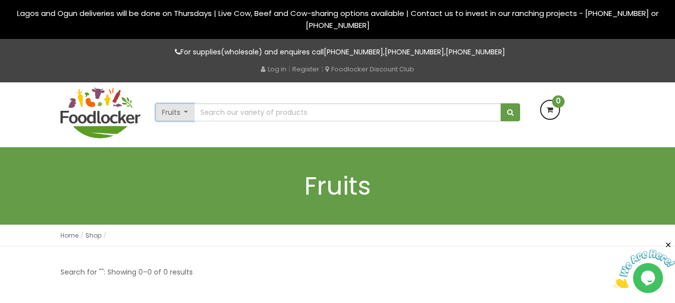
click at [189, 115] on button "Fruits" at bounding box center [174, 112] width 39 height 18
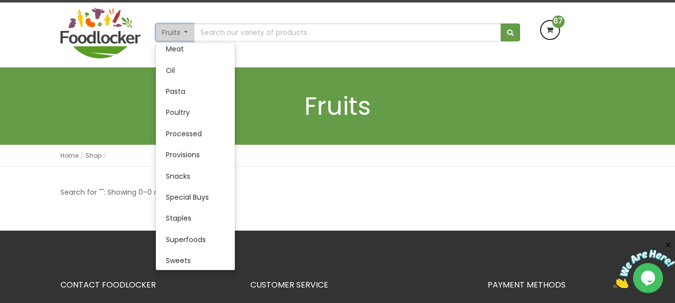
scroll to position [265, 0]
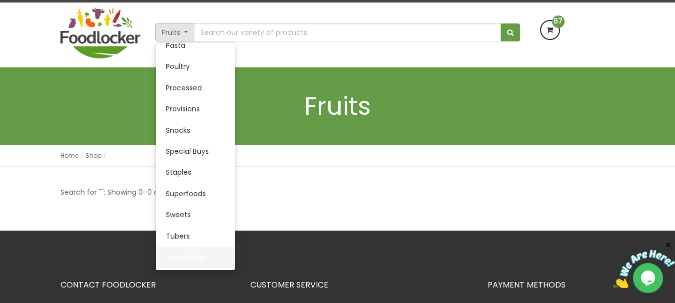
click at [184, 249] on link "Vegetables" at bounding box center [195, 257] width 79 height 21
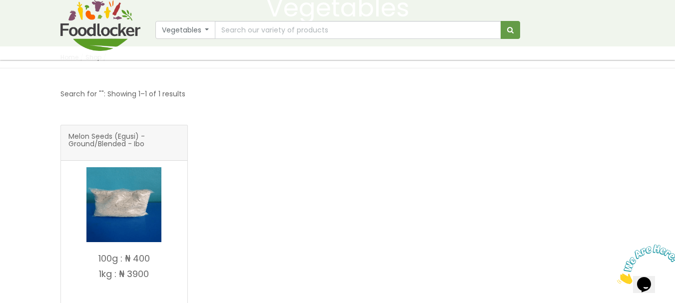
scroll to position [140, 0]
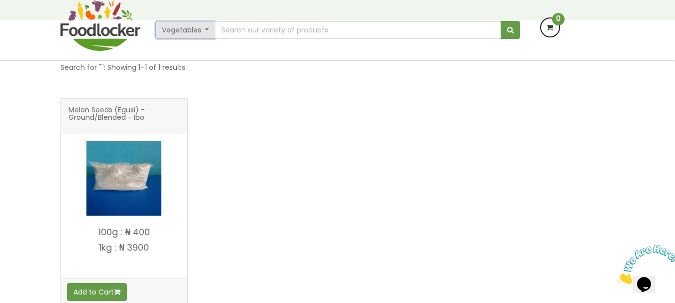
click at [205, 25] on button "Vegetables" at bounding box center [185, 30] width 60 height 18
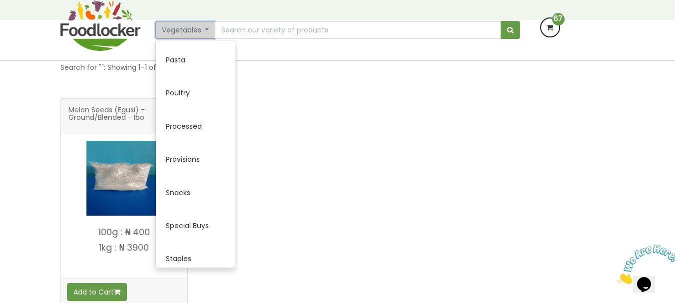
scroll to position [541, 0]
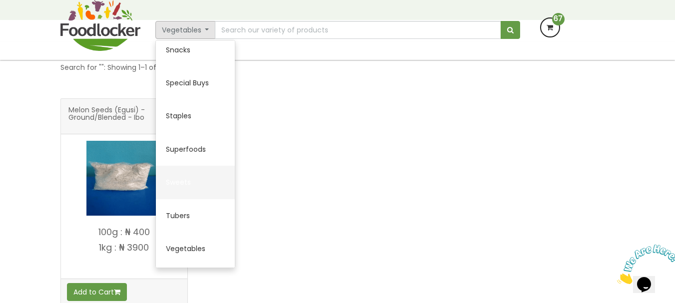
click at [179, 173] on link "Sweets" at bounding box center [195, 182] width 79 height 33
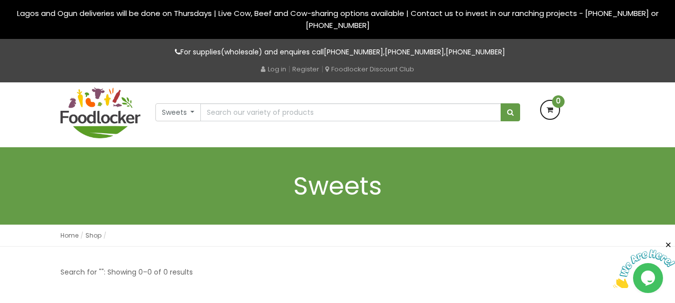
click at [550, 108] on icon at bounding box center [550, 110] width 18 height 18
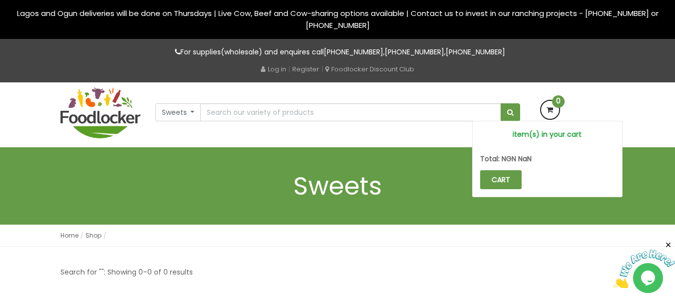
click at [550, 108] on icon at bounding box center [550, 110] width 18 height 18
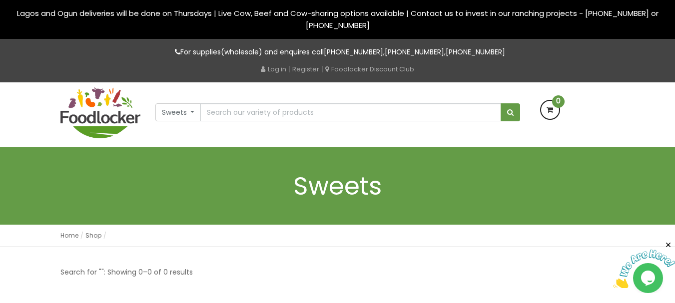
click at [550, 108] on icon at bounding box center [550, 110] width 18 height 18
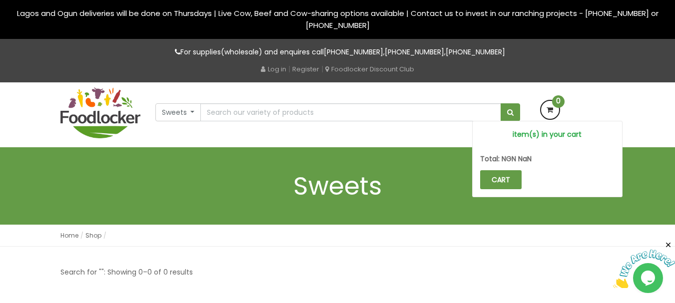
click at [550, 108] on icon at bounding box center [550, 110] width 18 height 18
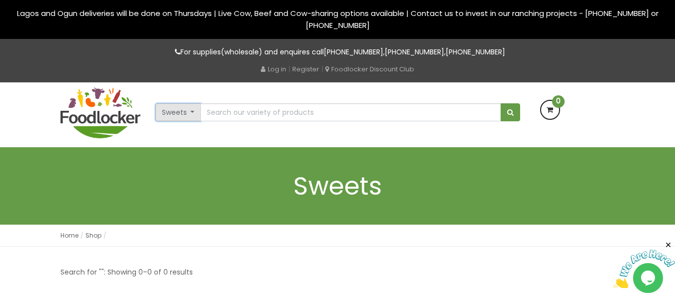
click at [194, 113] on button "Sweets" at bounding box center [178, 112] width 46 height 18
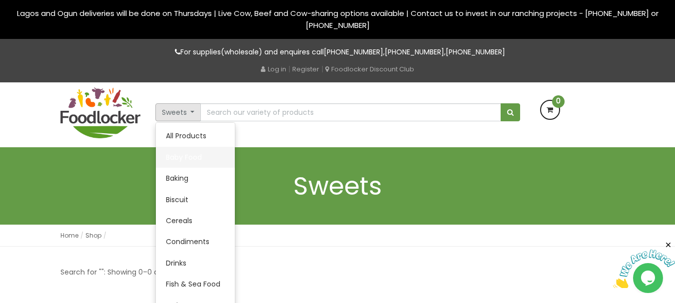
click at [204, 151] on link "Baby Food" at bounding box center [195, 157] width 79 height 21
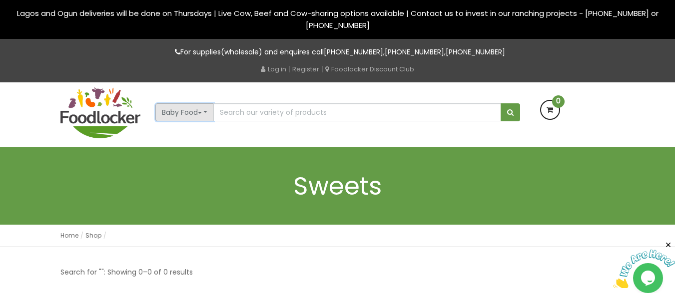
click at [208, 120] on button "Baby Food" at bounding box center [184, 112] width 59 height 18
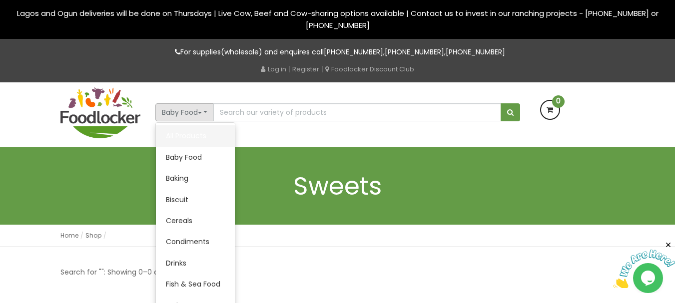
click at [199, 133] on link "All Products" at bounding box center [195, 135] width 79 height 21
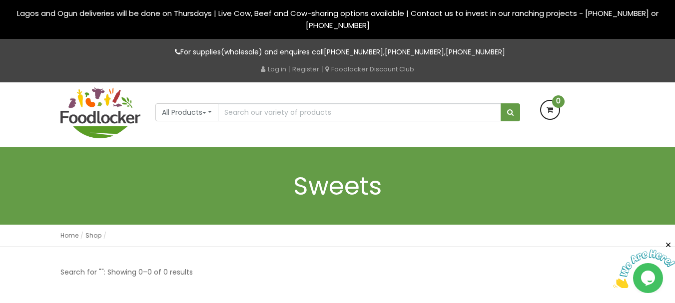
click at [199, 133] on div "All Products All Products Baby Food Baking Biscuit Cereals Condiments Drinks Me…" at bounding box center [338, 114] width 570 height 65
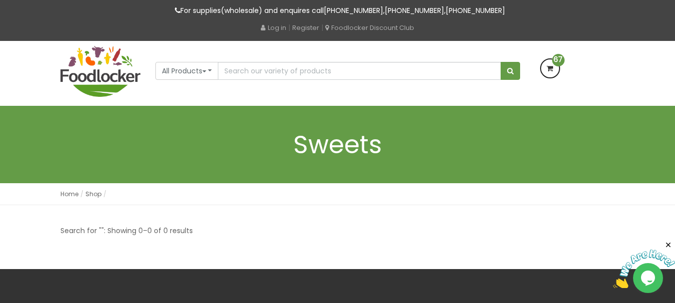
scroll to position [60, 0]
